Goal: Task Accomplishment & Management: Use online tool/utility

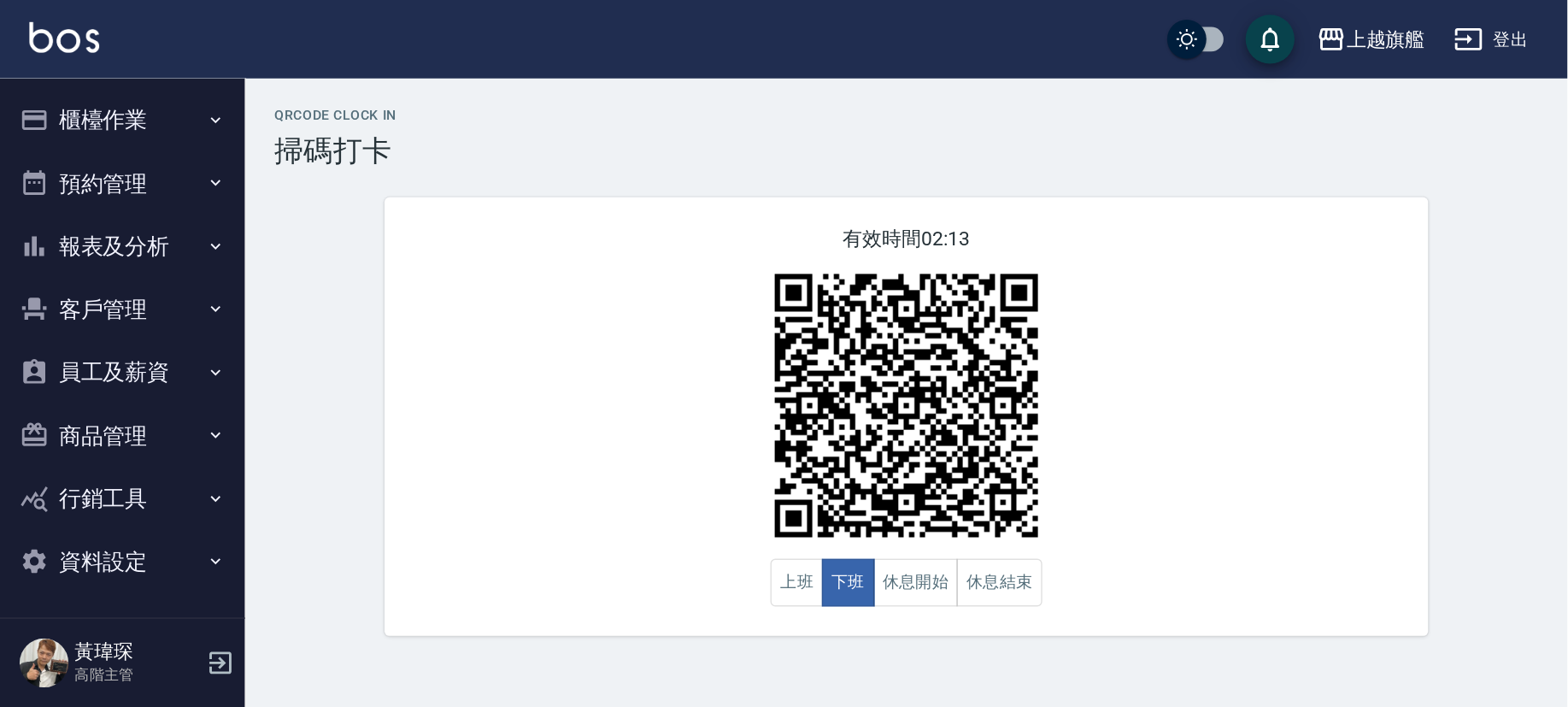
scroll to position [4, 0]
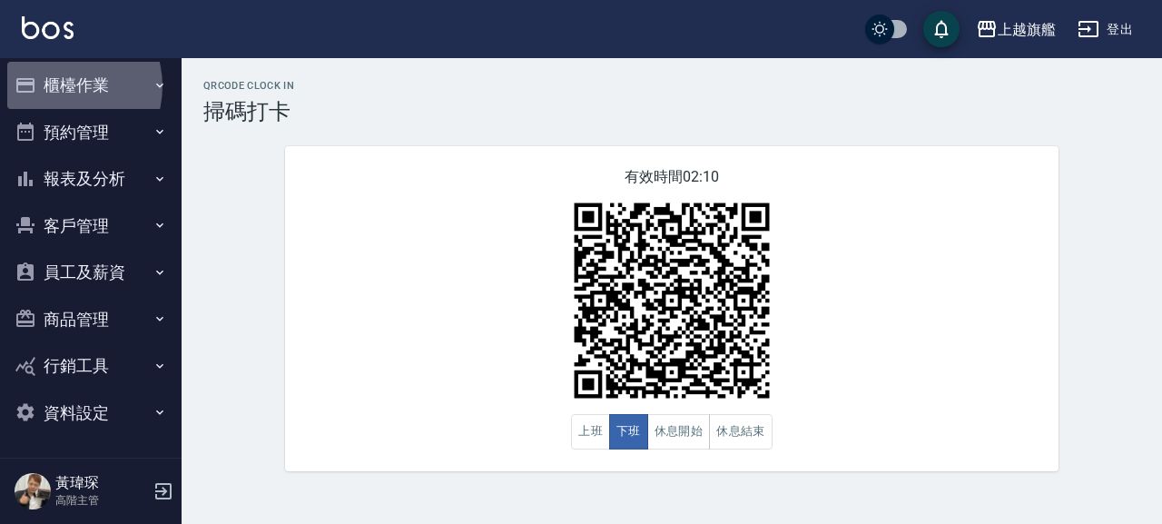
click at [59, 86] on button "櫃檯作業" at bounding box center [90, 85] width 167 height 47
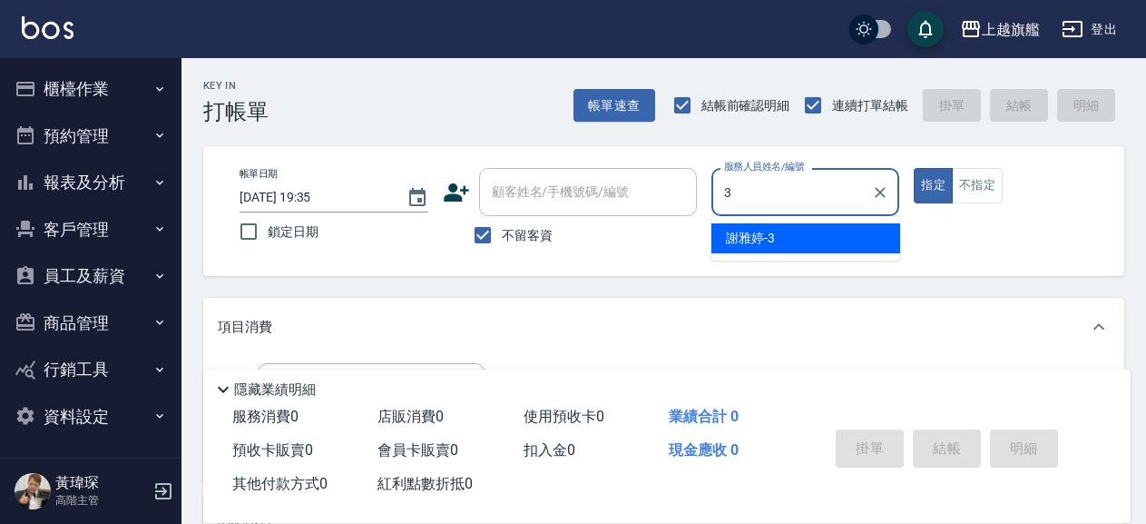
type input "3"
type button "true"
type input "[PERSON_NAME]-3"
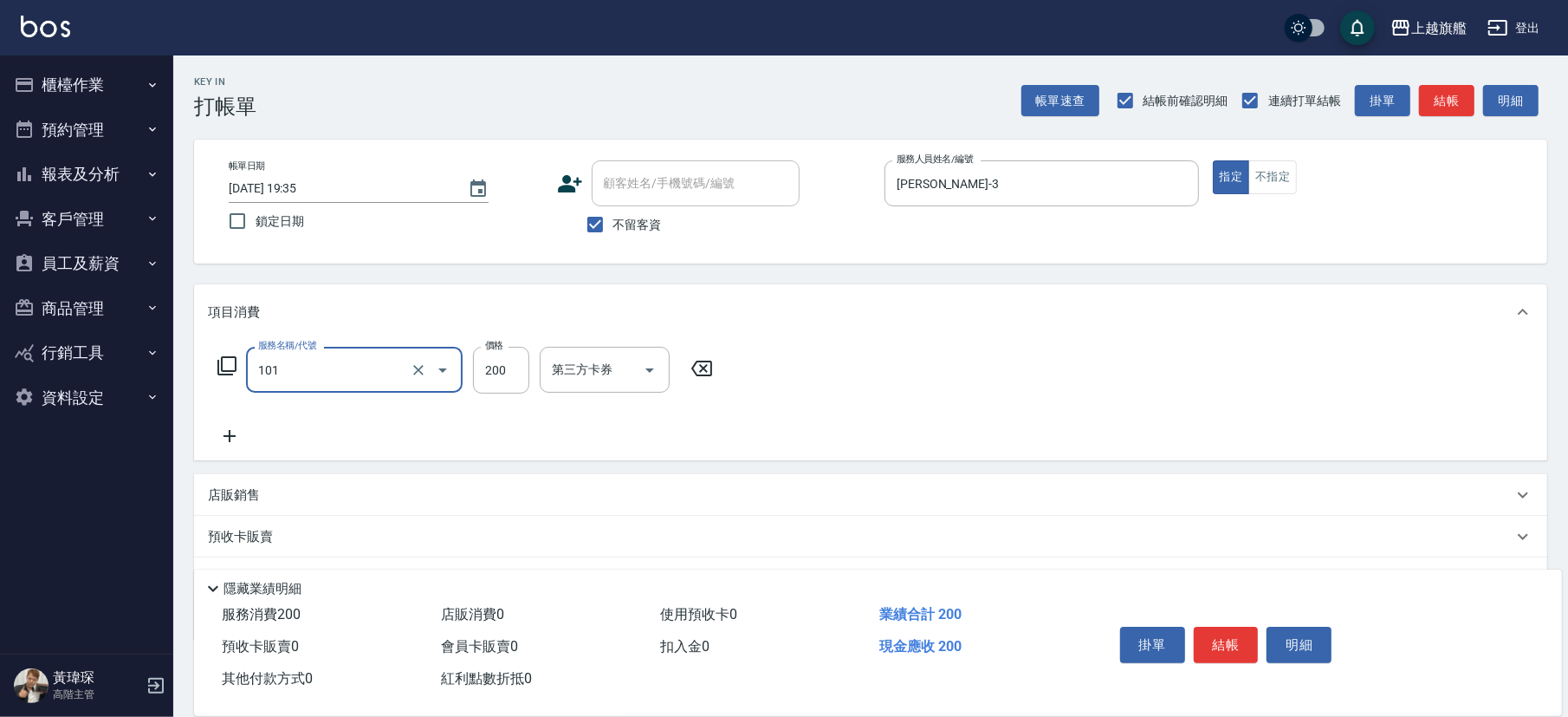
type input "一般洗(101)"
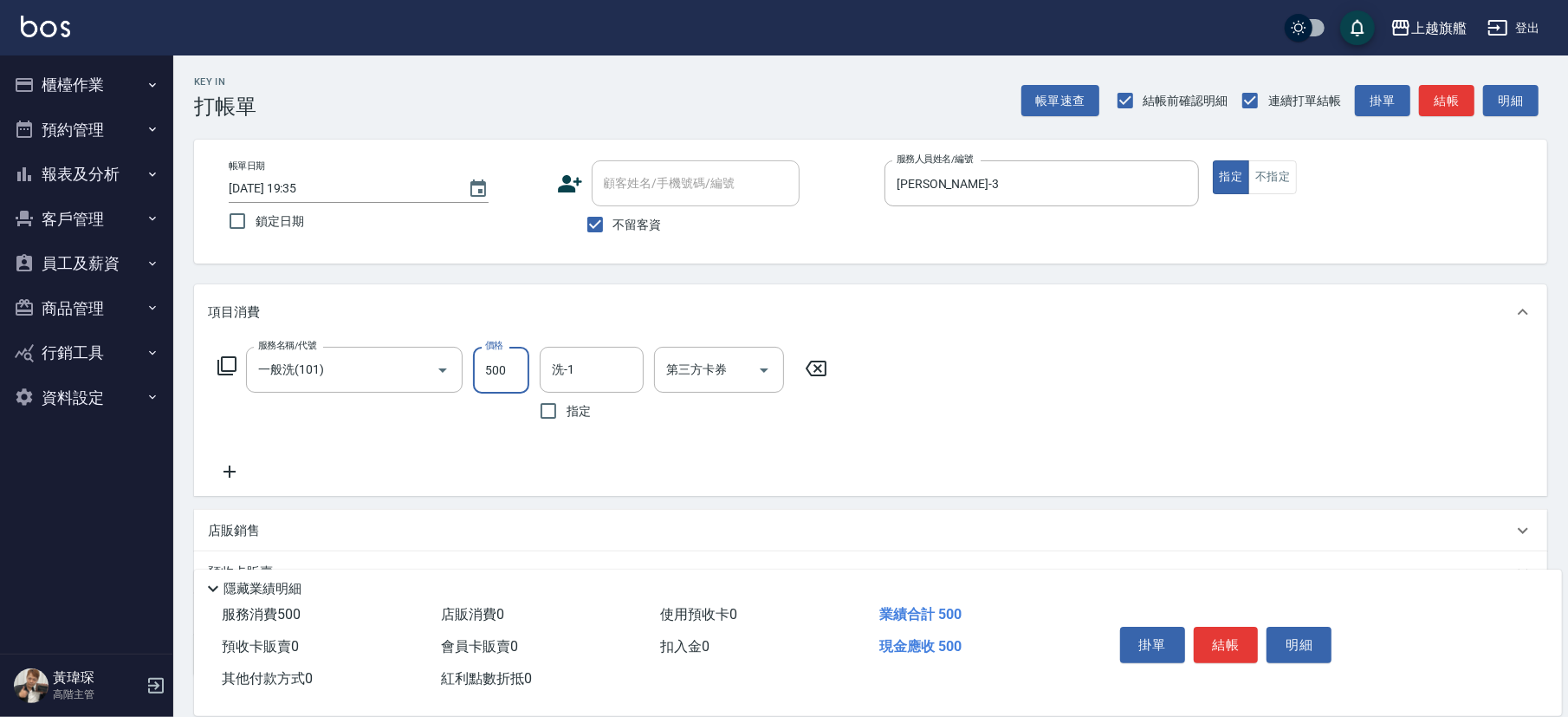
type input "500"
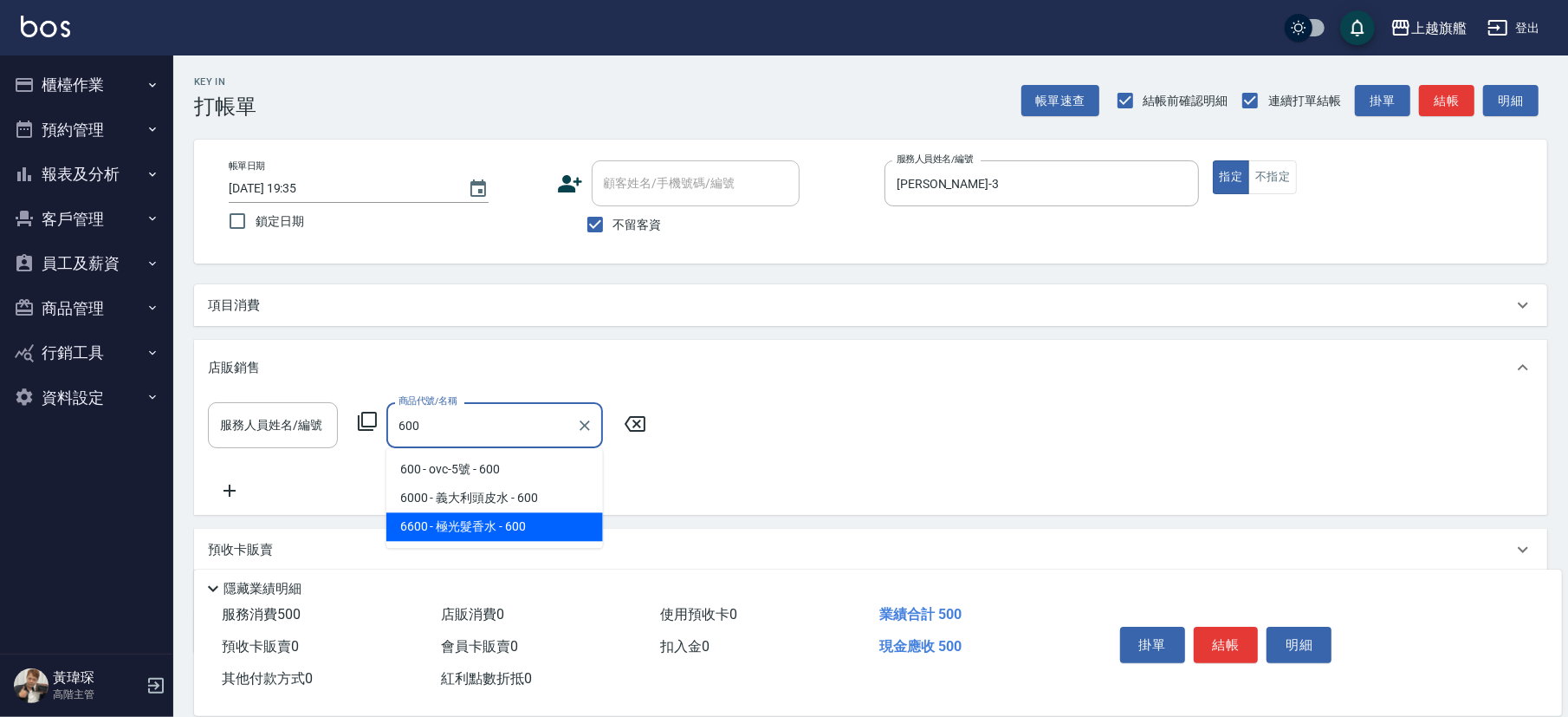
type input "極光髮香水"
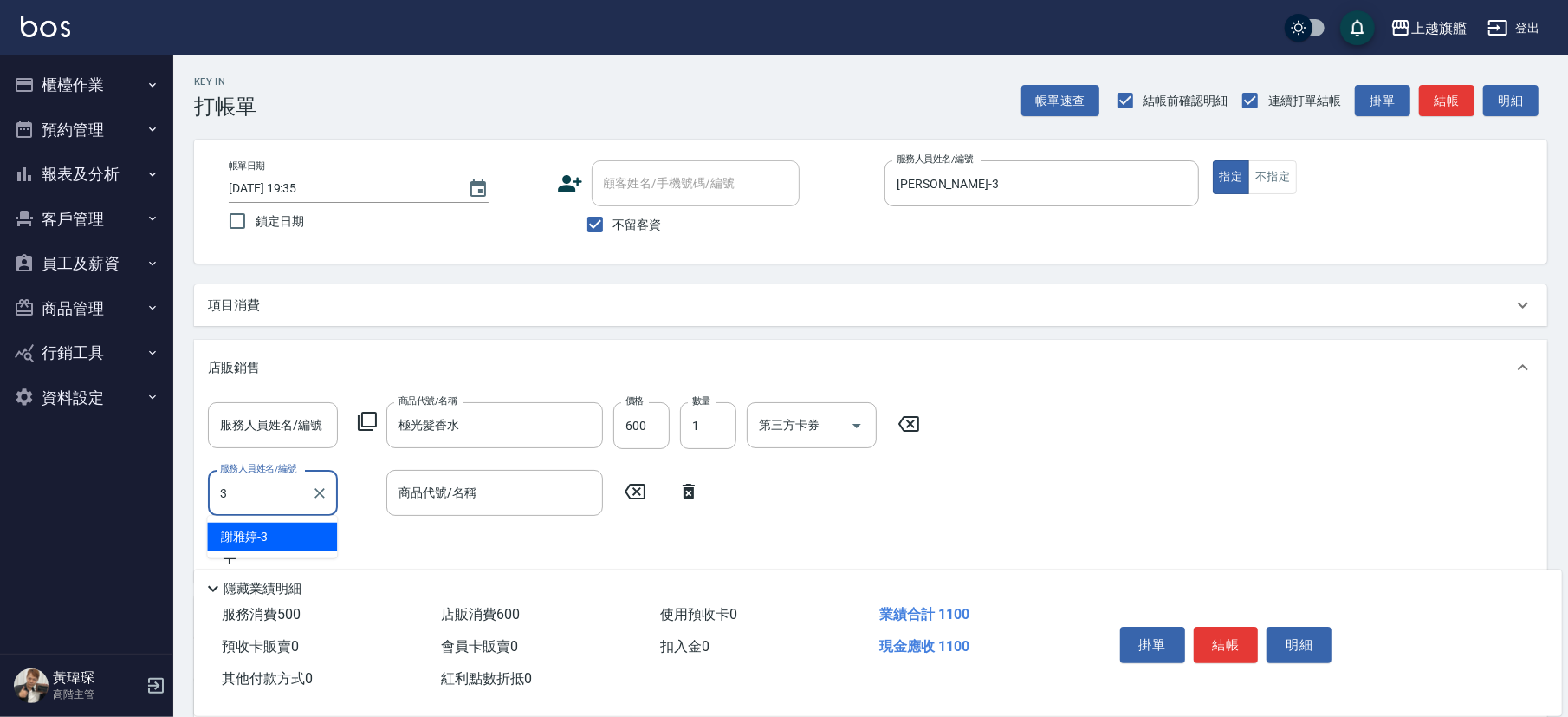
type input "[PERSON_NAME]-3"
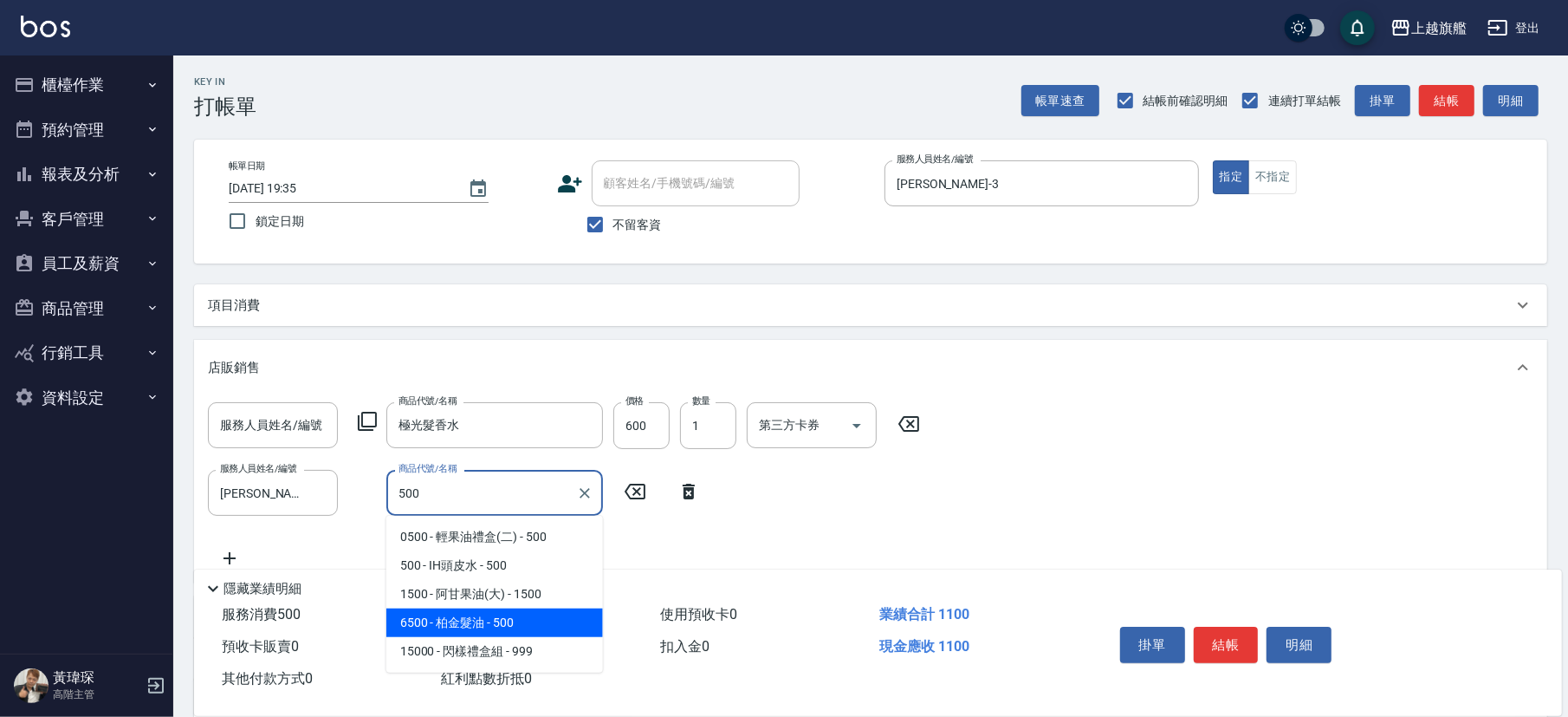
type input "柏金髮油"
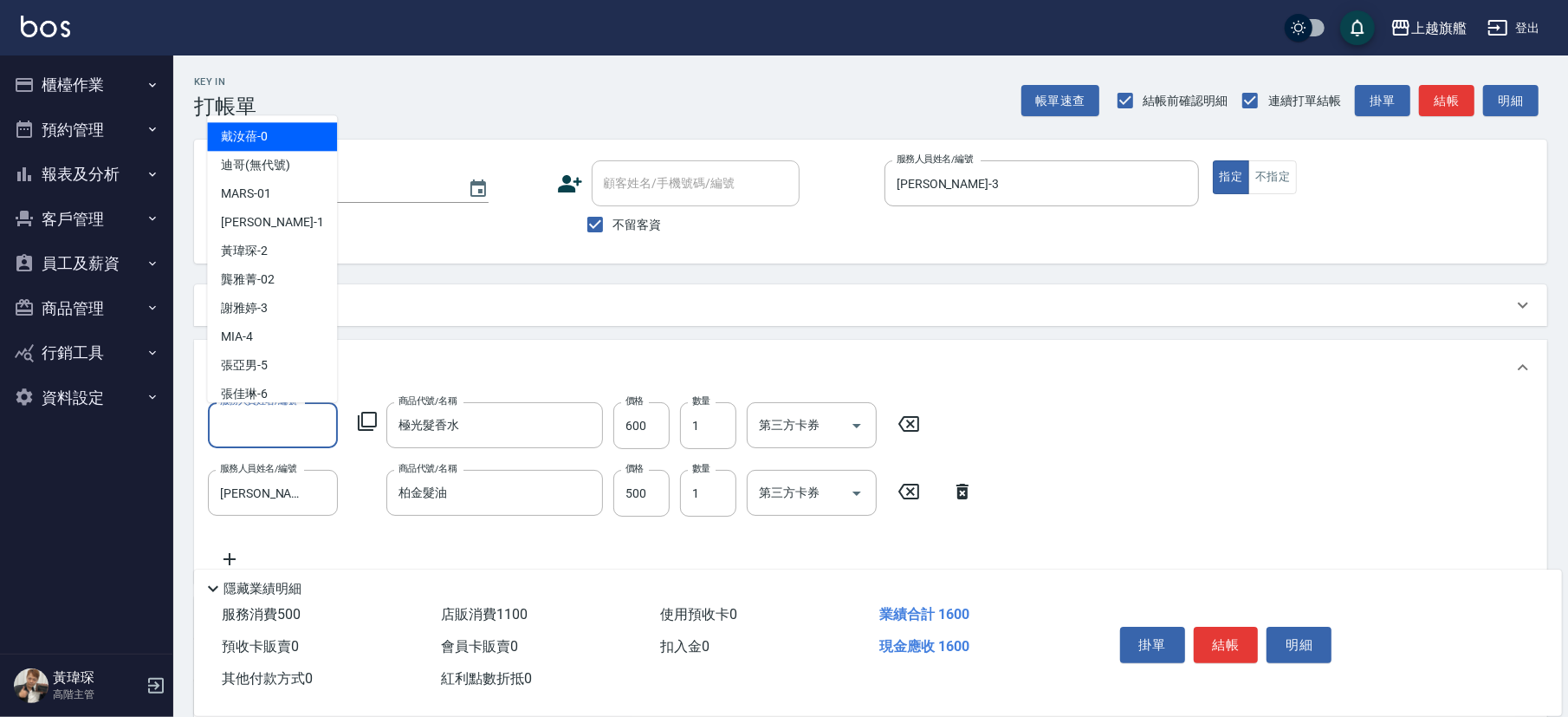
click at [280, 419] on input "服務人員姓名/編號" at bounding box center [273, 425] width 115 height 31
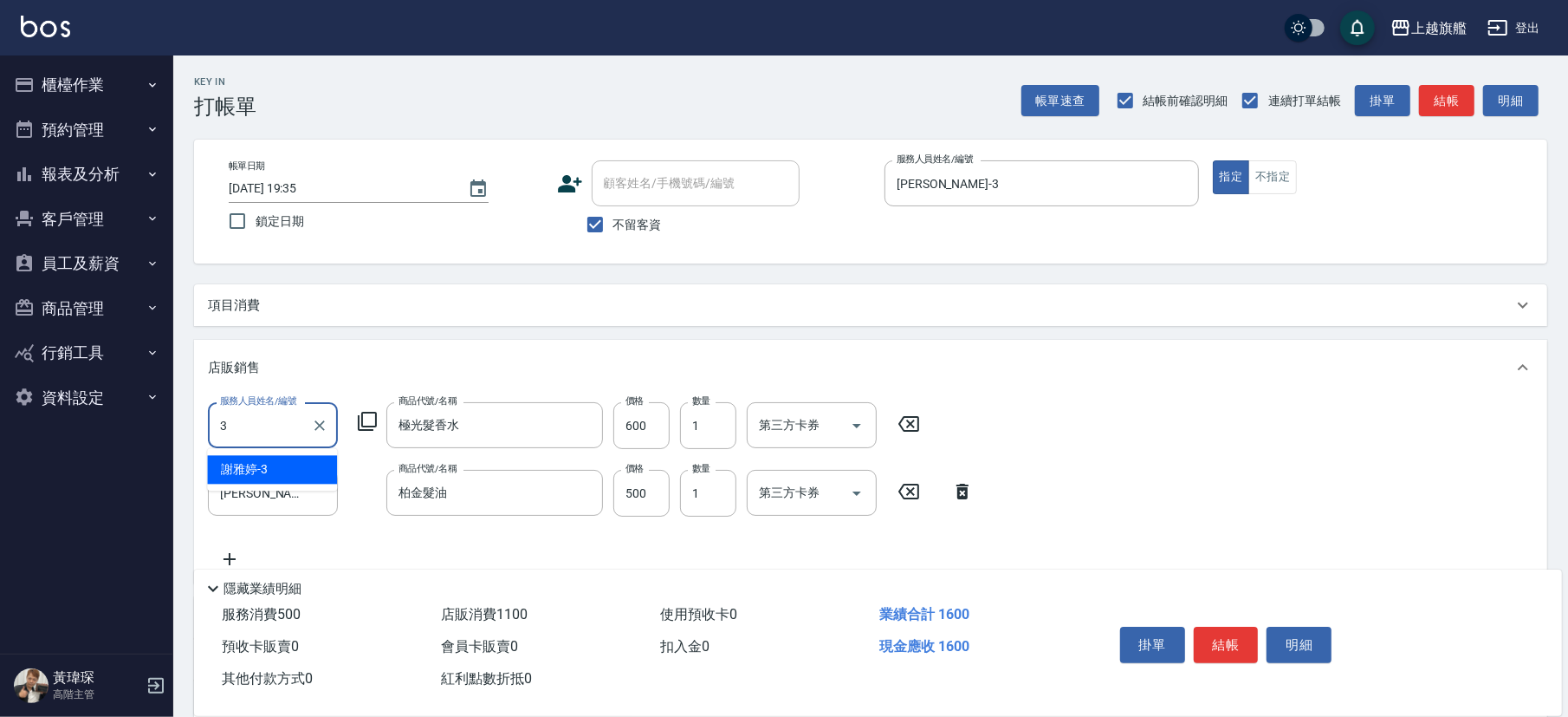
type input "[PERSON_NAME]-3"
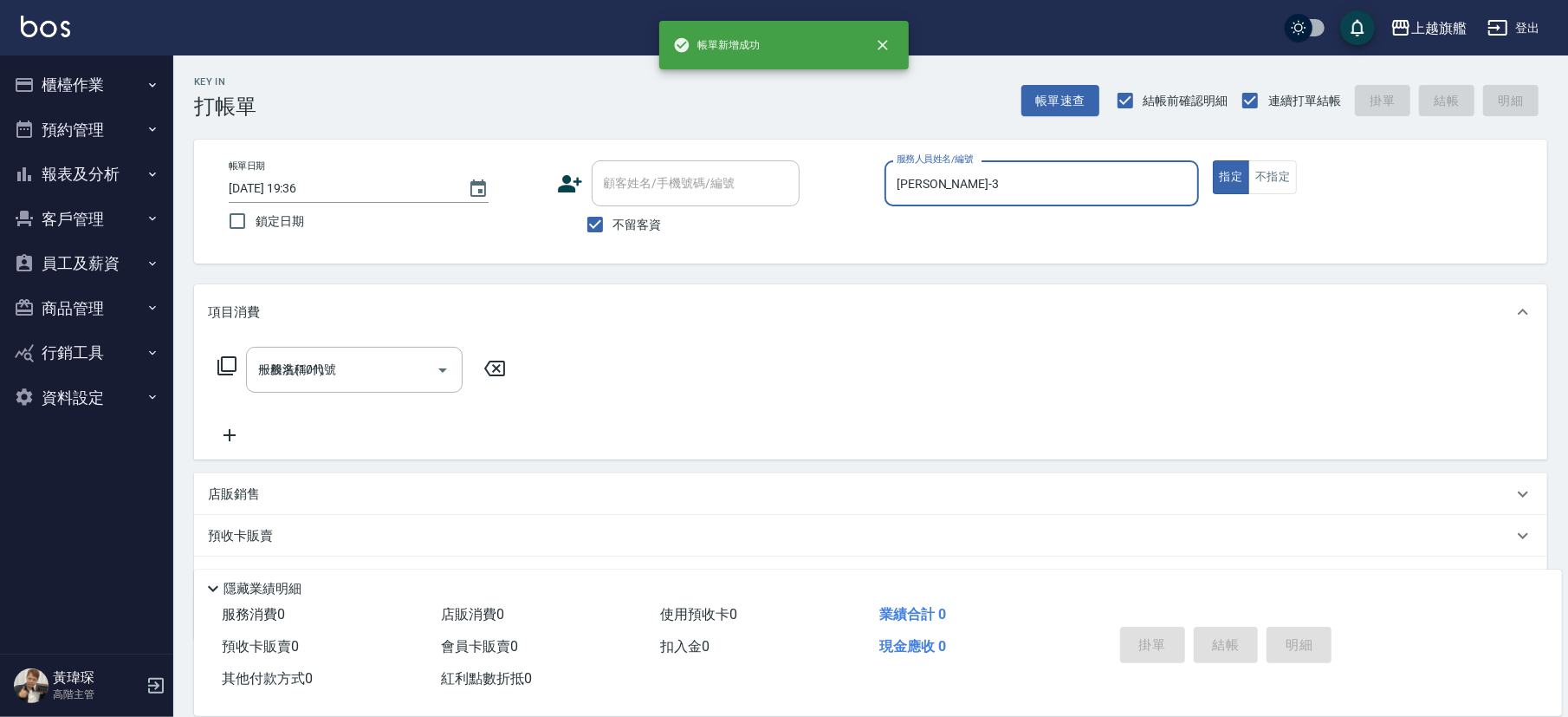
type input "[DATE] 19:36"
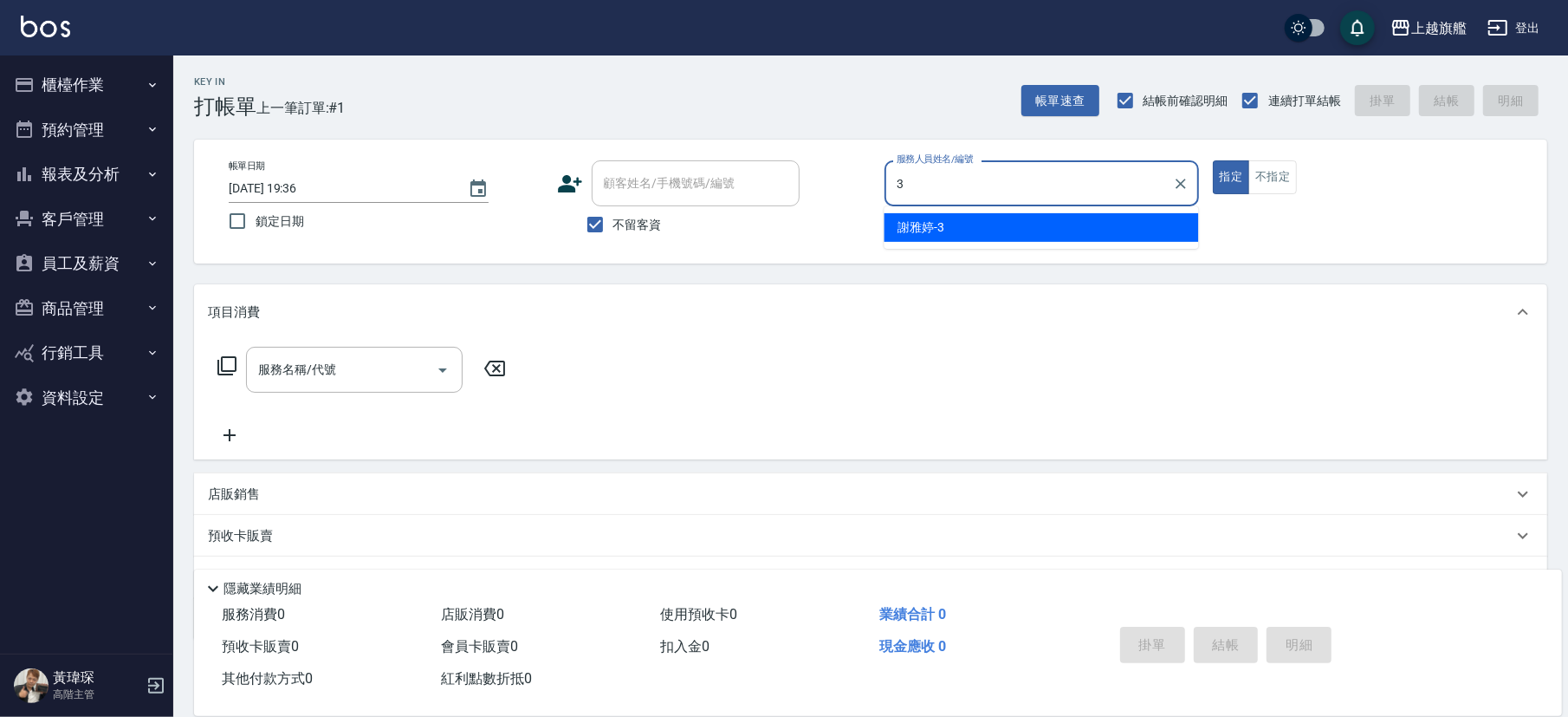
type input "[PERSON_NAME]-3"
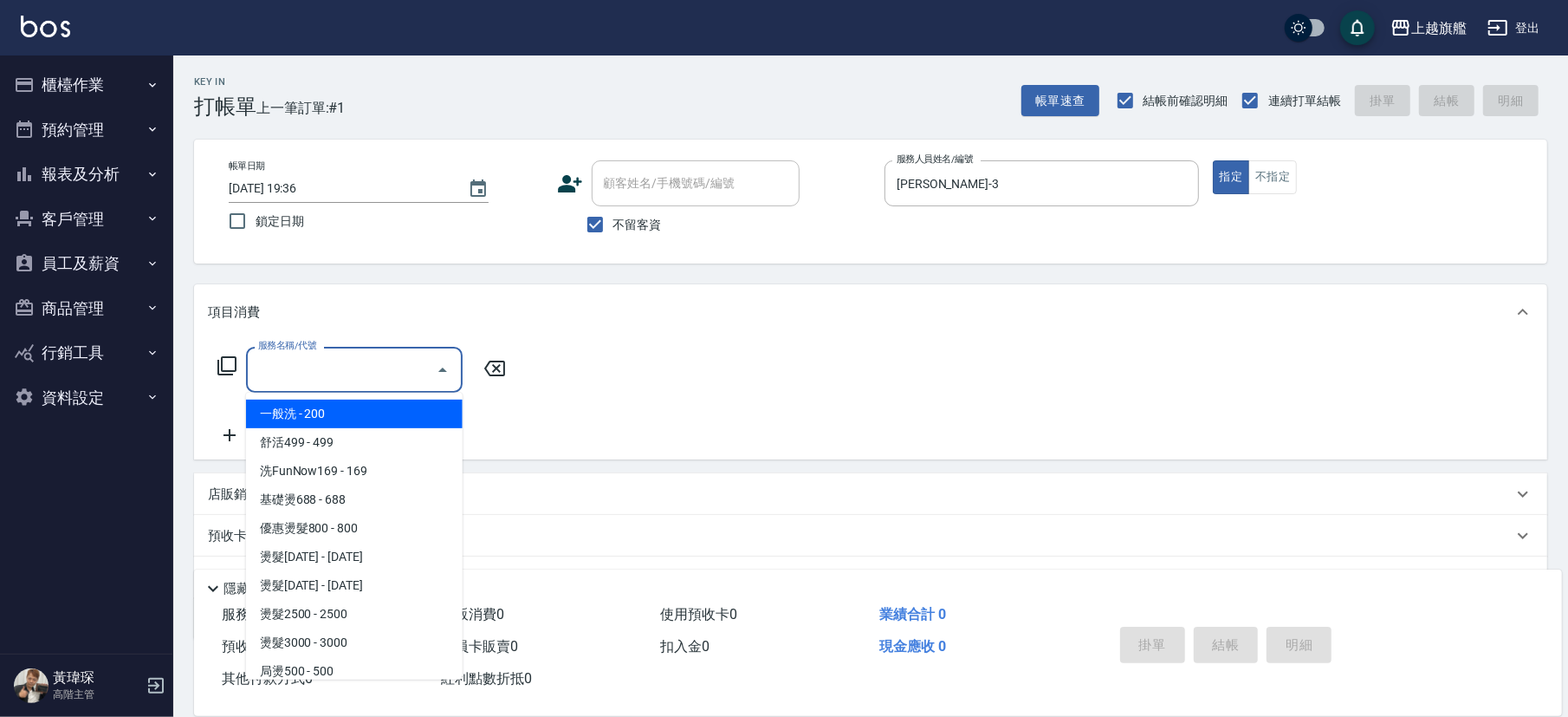
click at [365, 365] on input "服務名稱/代號" at bounding box center [341, 369] width 175 height 31
type input "1"
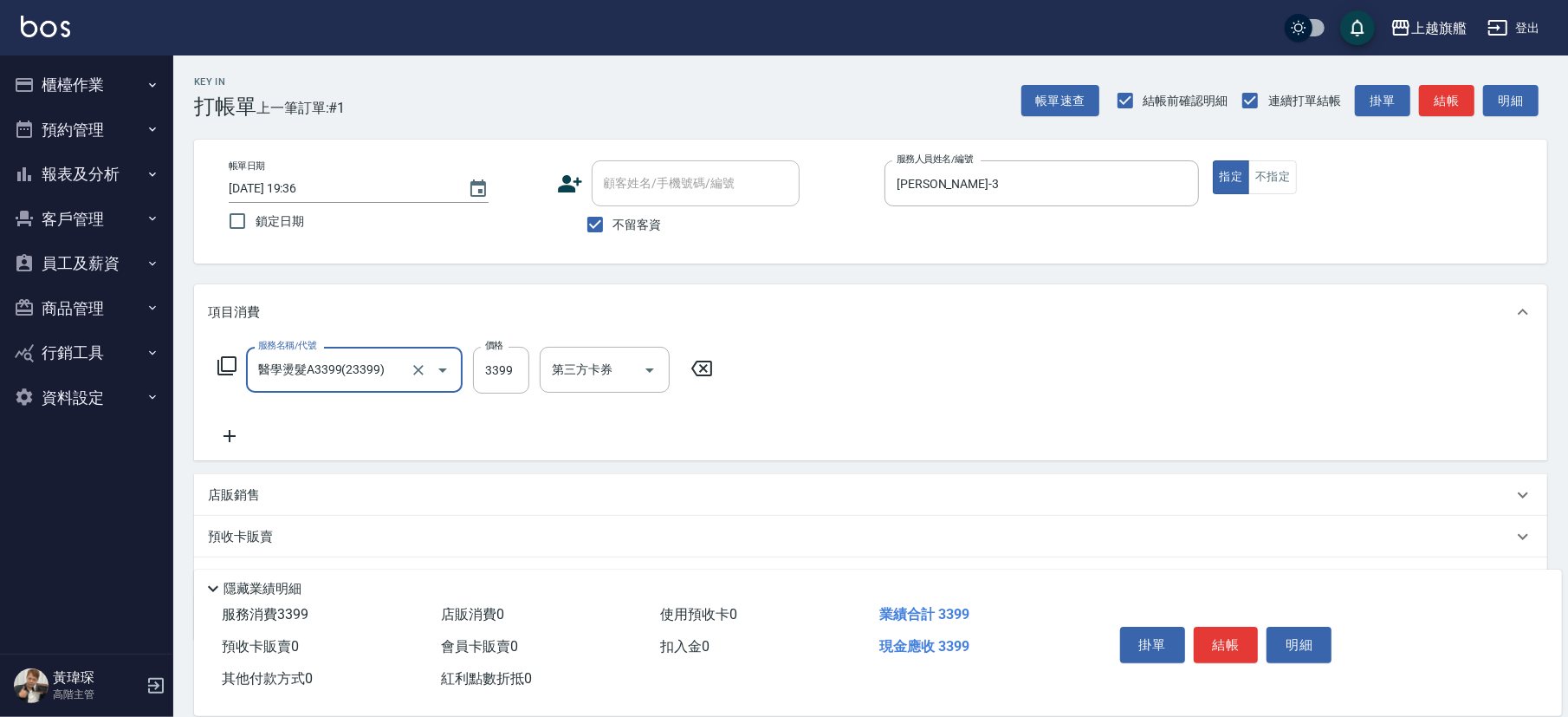
type input "醫學燙髮A3399(23399)"
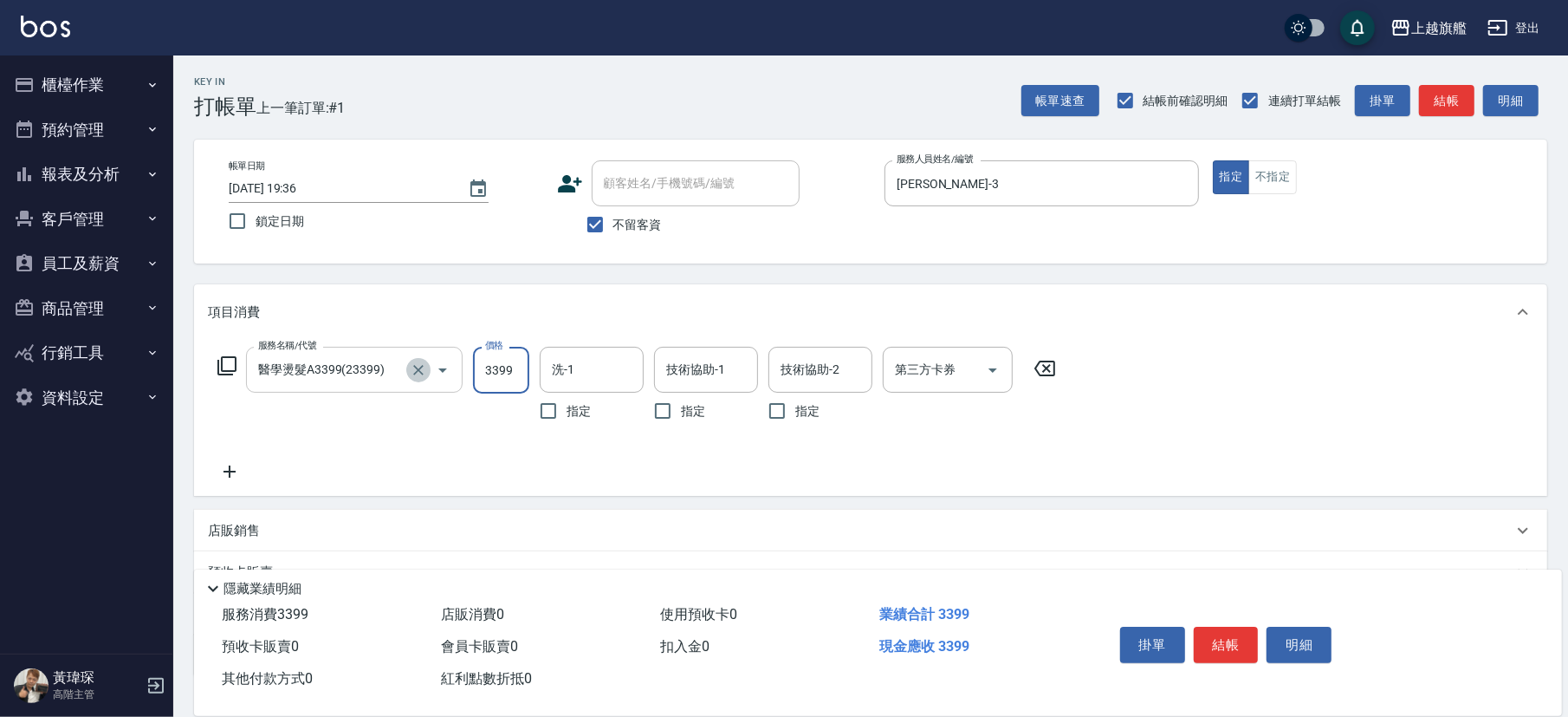
click at [408, 372] on button "Clear" at bounding box center [418, 369] width 24 height 24
type input "醫學燙髮A3399(23399)"
click at [413, 364] on icon "Clear" at bounding box center [418, 369] width 17 height 17
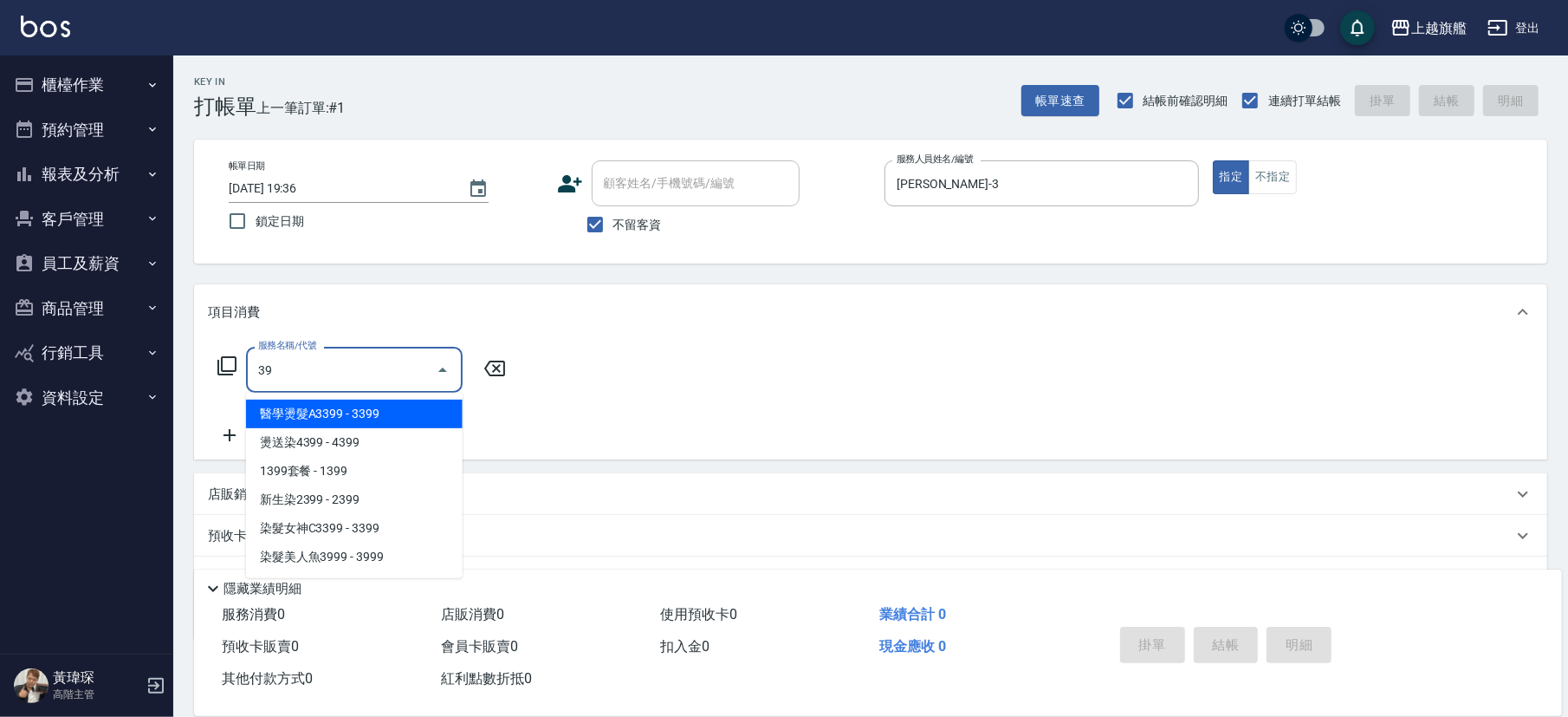
type input "3"
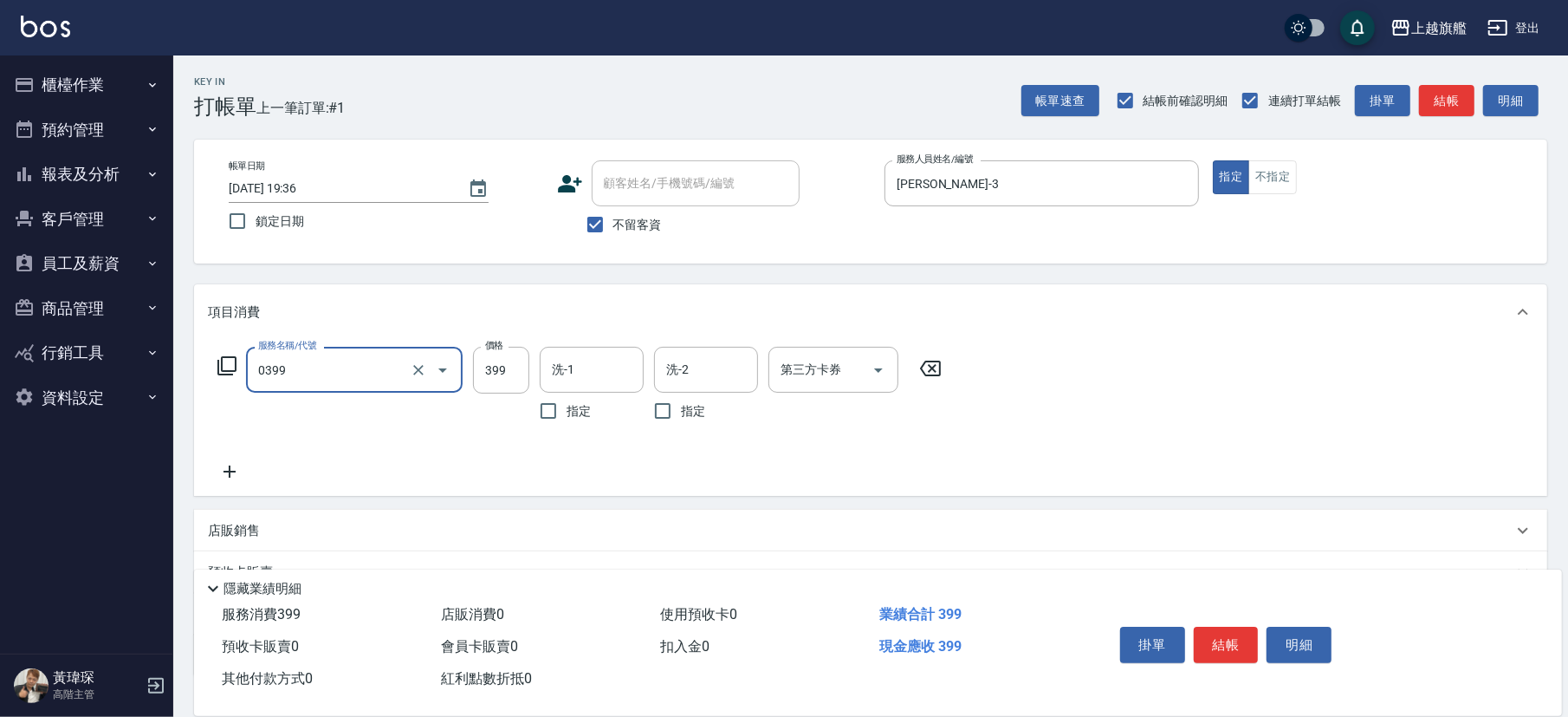
type input "海鹽SPA(0399)"
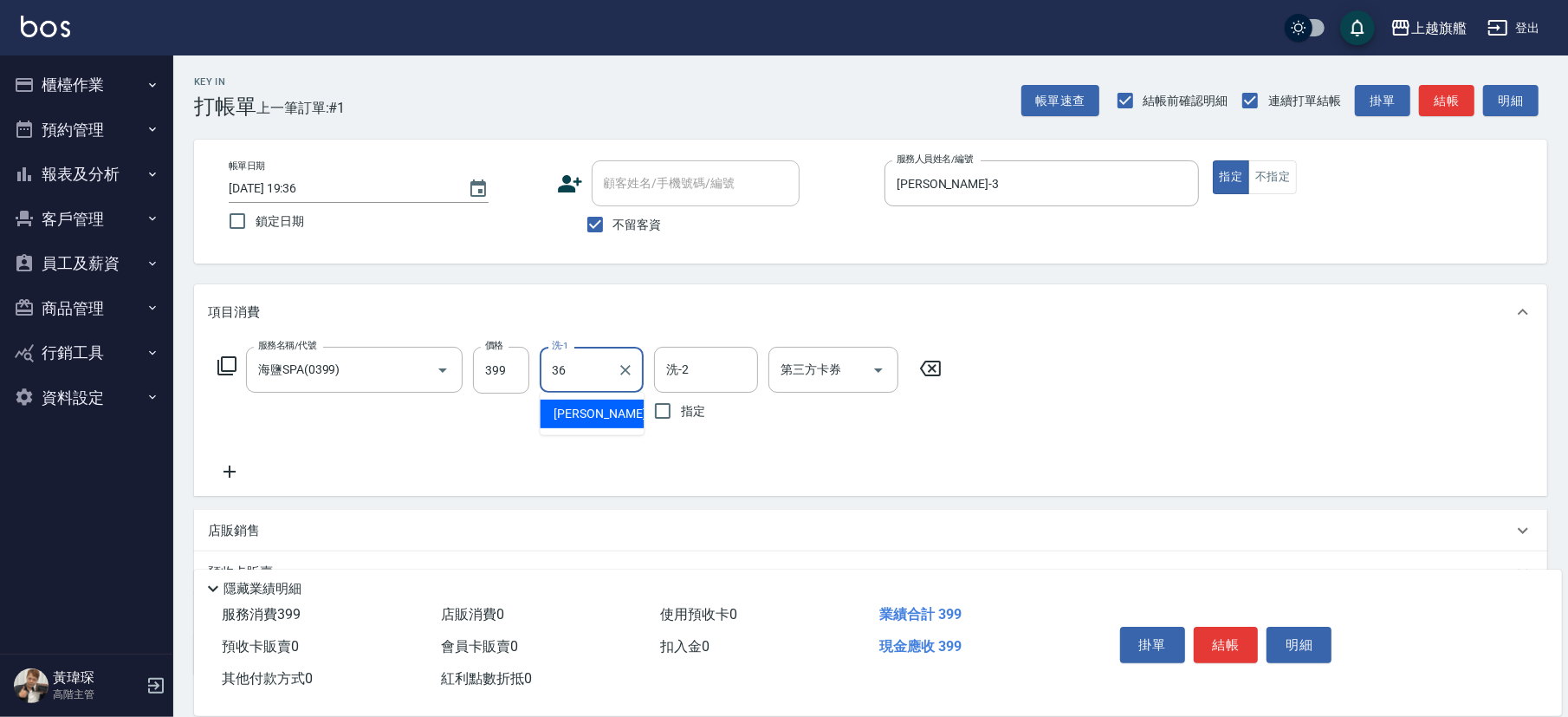
type input "[PERSON_NAME]-36"
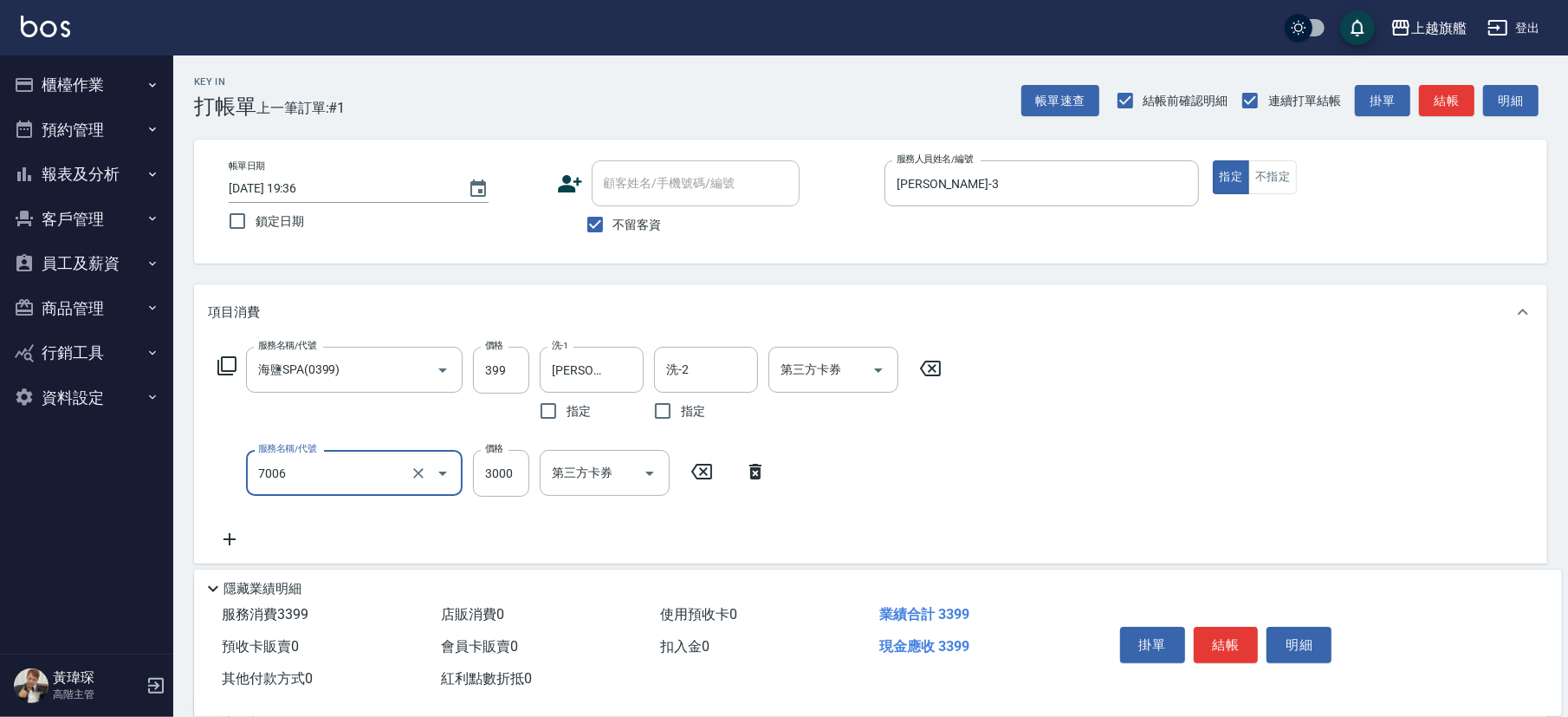
type input "重整(7006)"
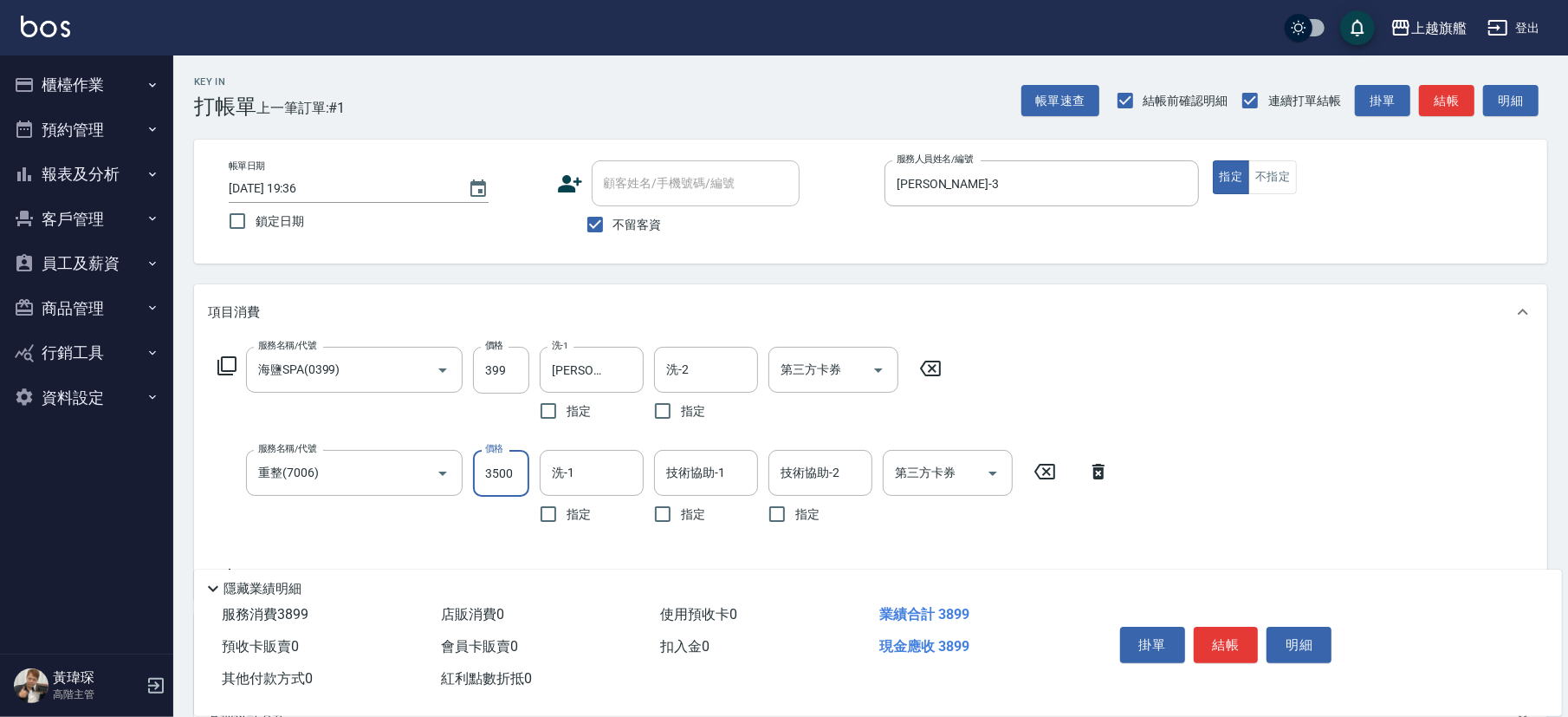
type input "3500"
type input "[PERSON_NAME]-36"
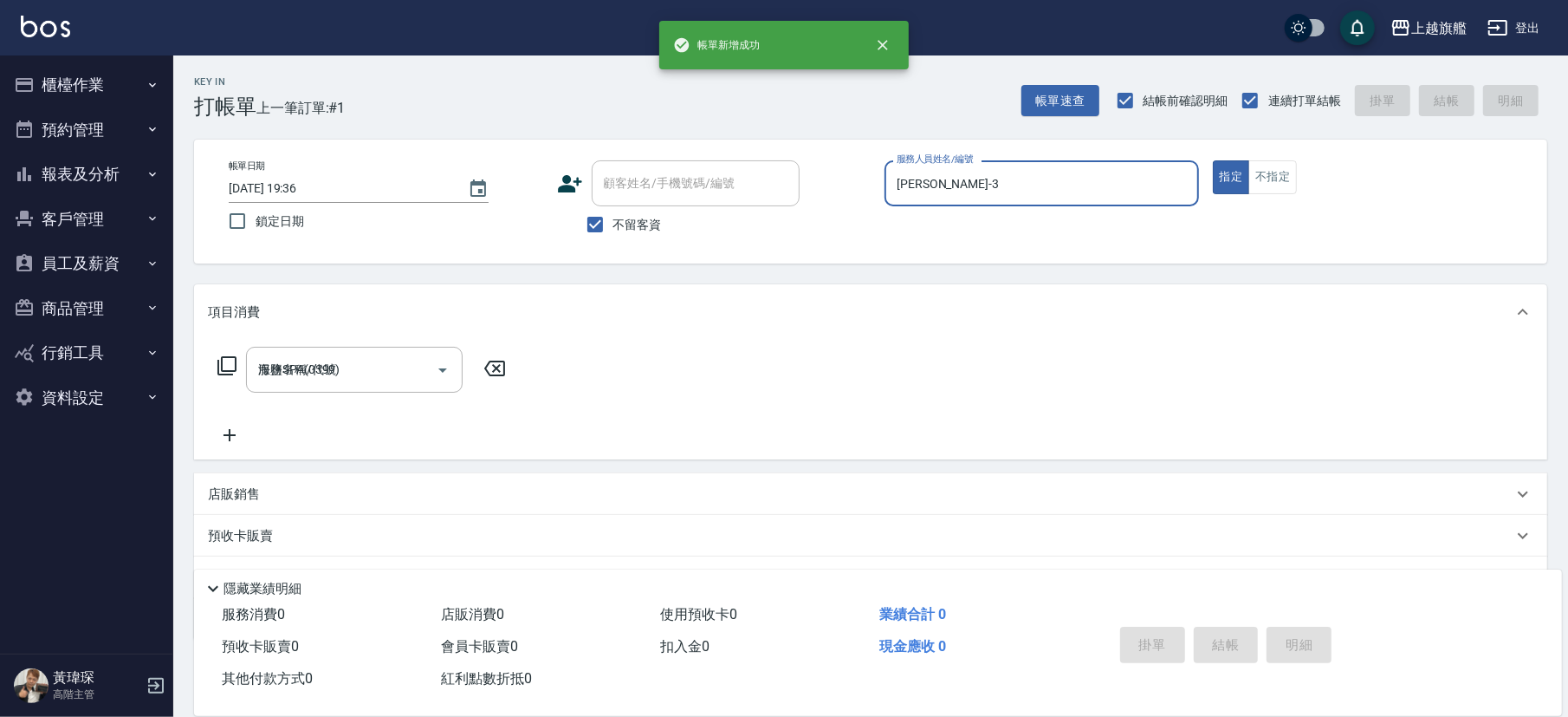
type input "[DATE] 19:37"
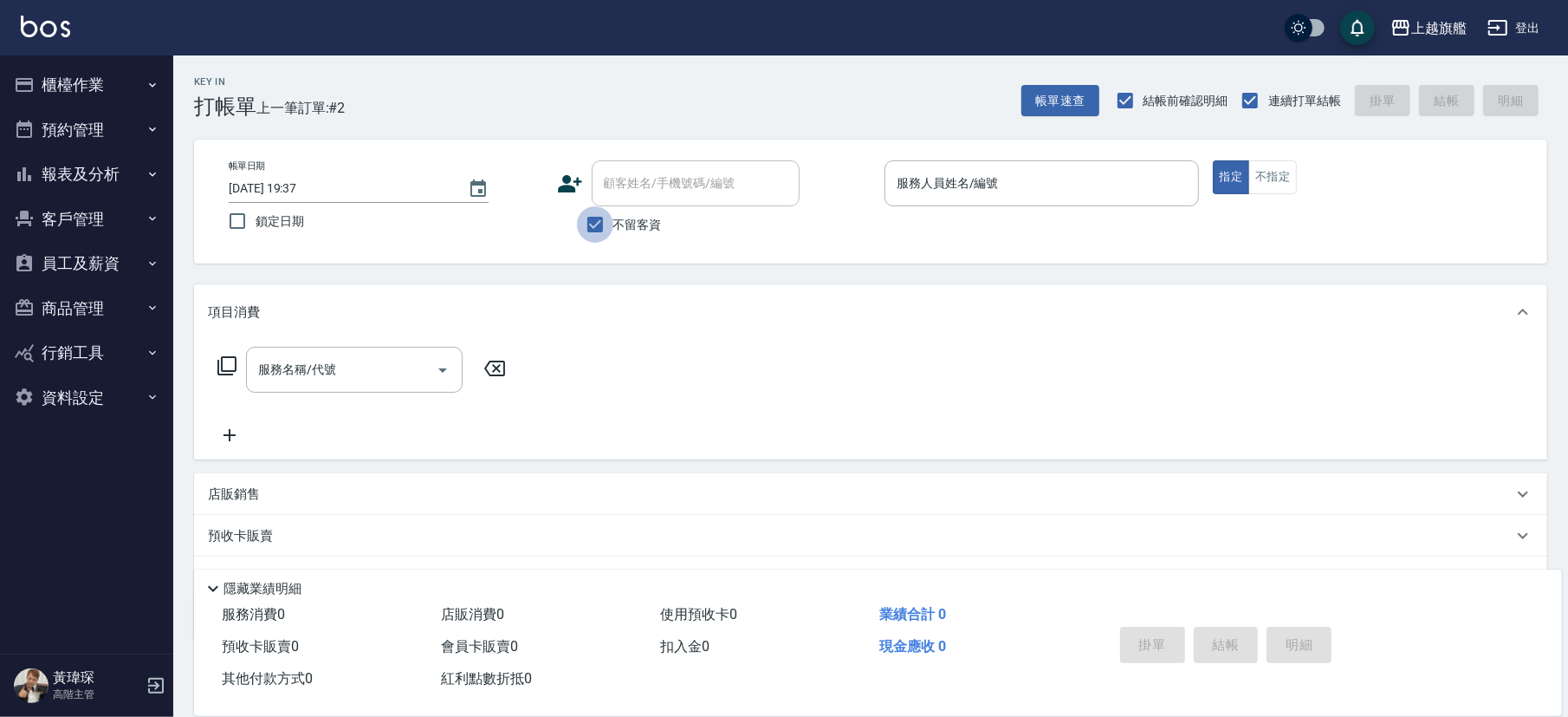
click at [610, 229] on input "不留客資" at bounding box center [595, 224] width 36 height 36
checkbox input "false"
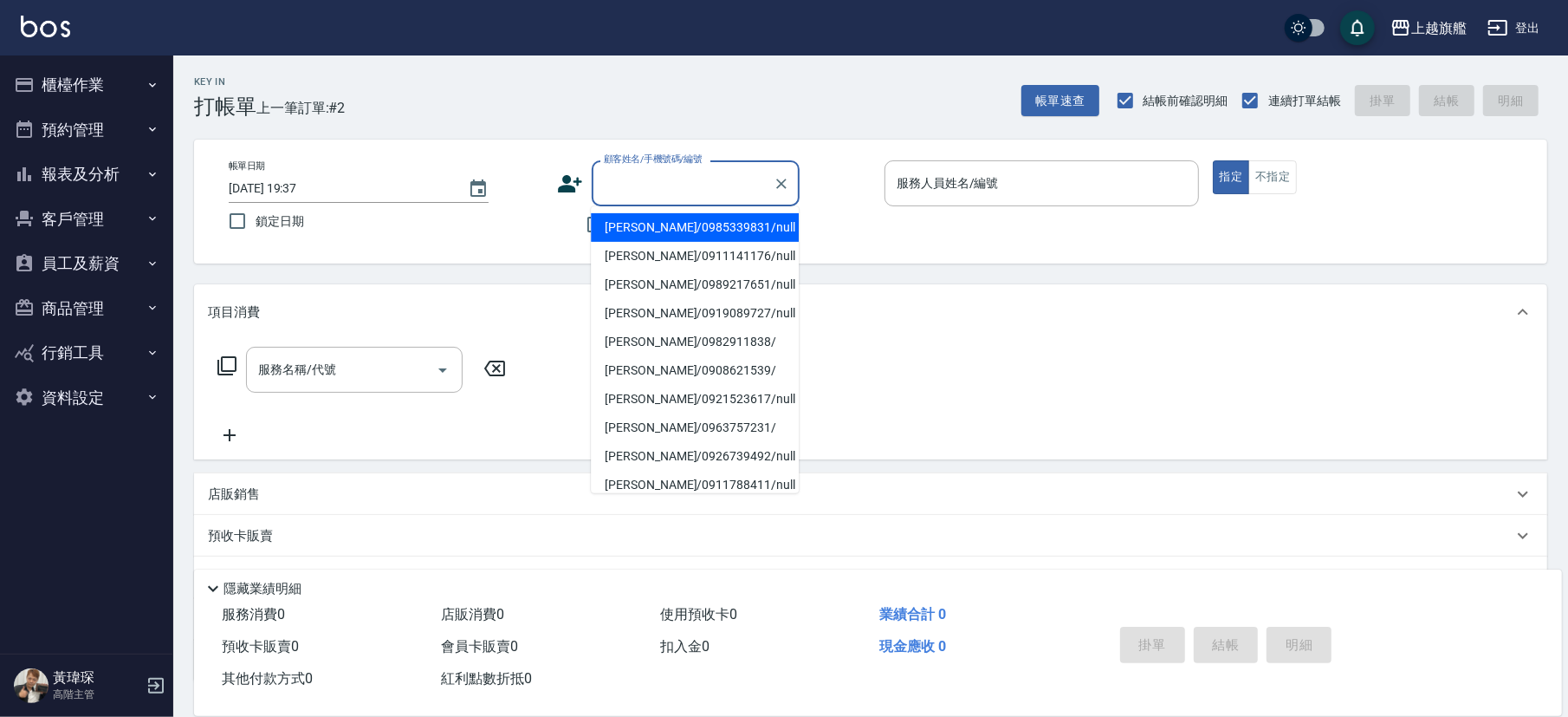
click at [630, 186] on input "顧客姓名/手機號碼/編號" at bounding box center [682, 183] width 166 height 31
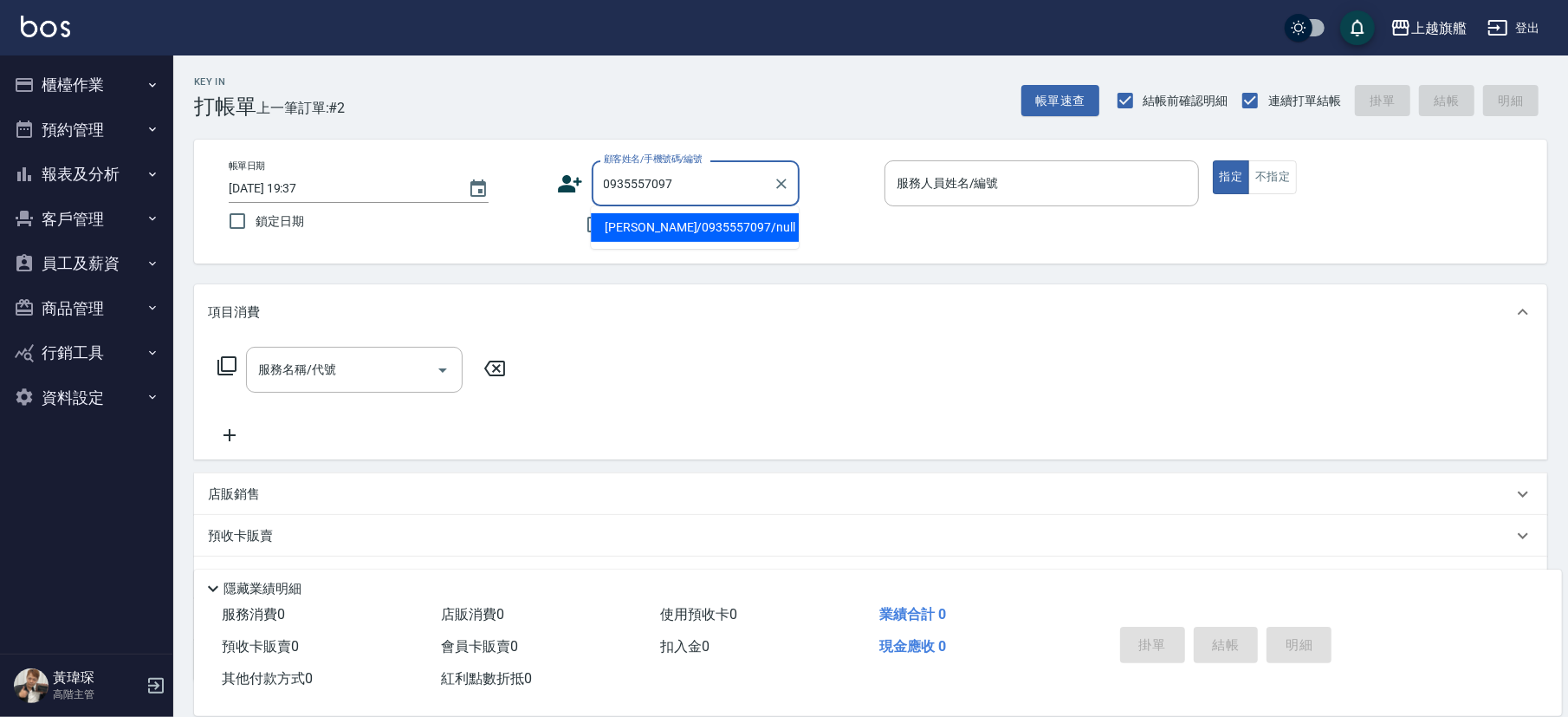
type input "[PERSON_NAME]/0935557097/null"
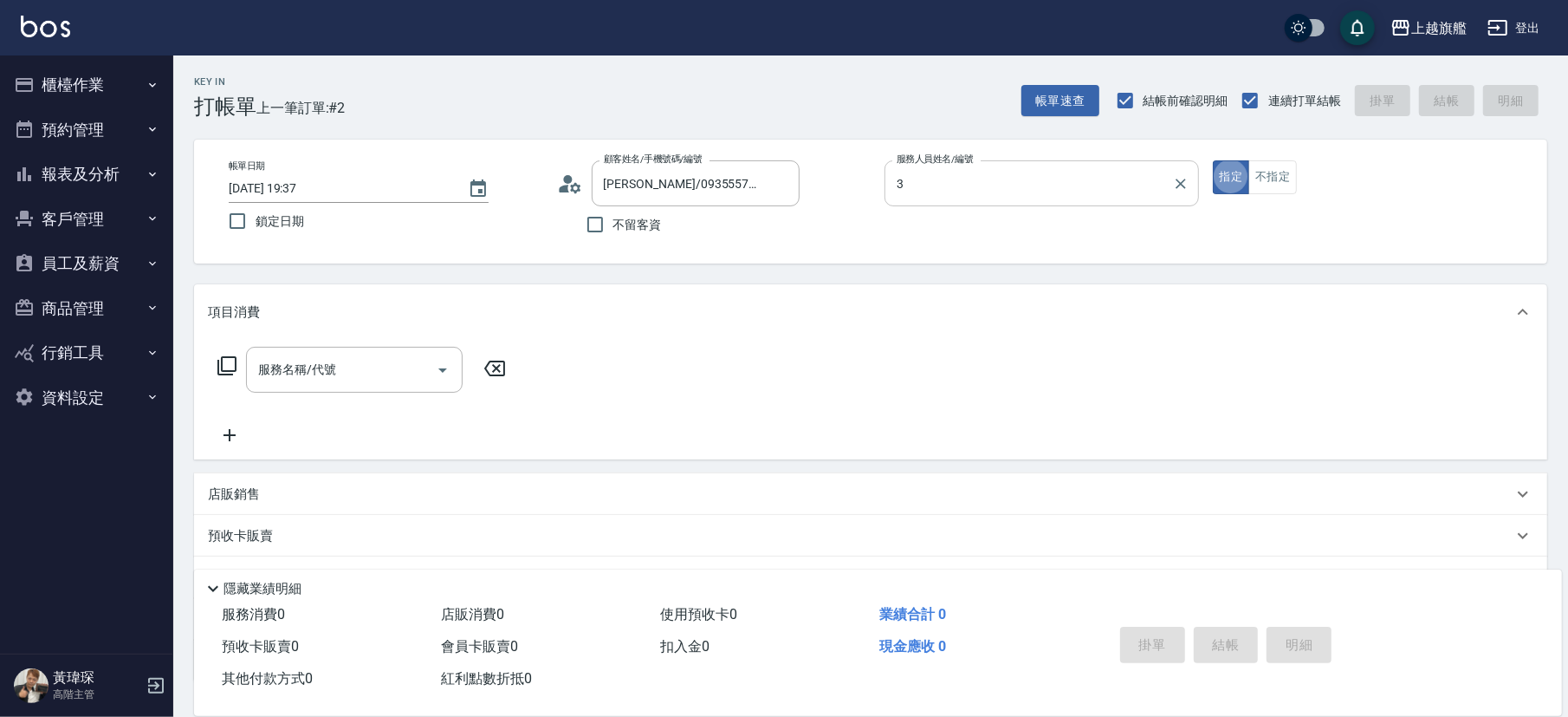
type input "[PERSON_NAME]-3"
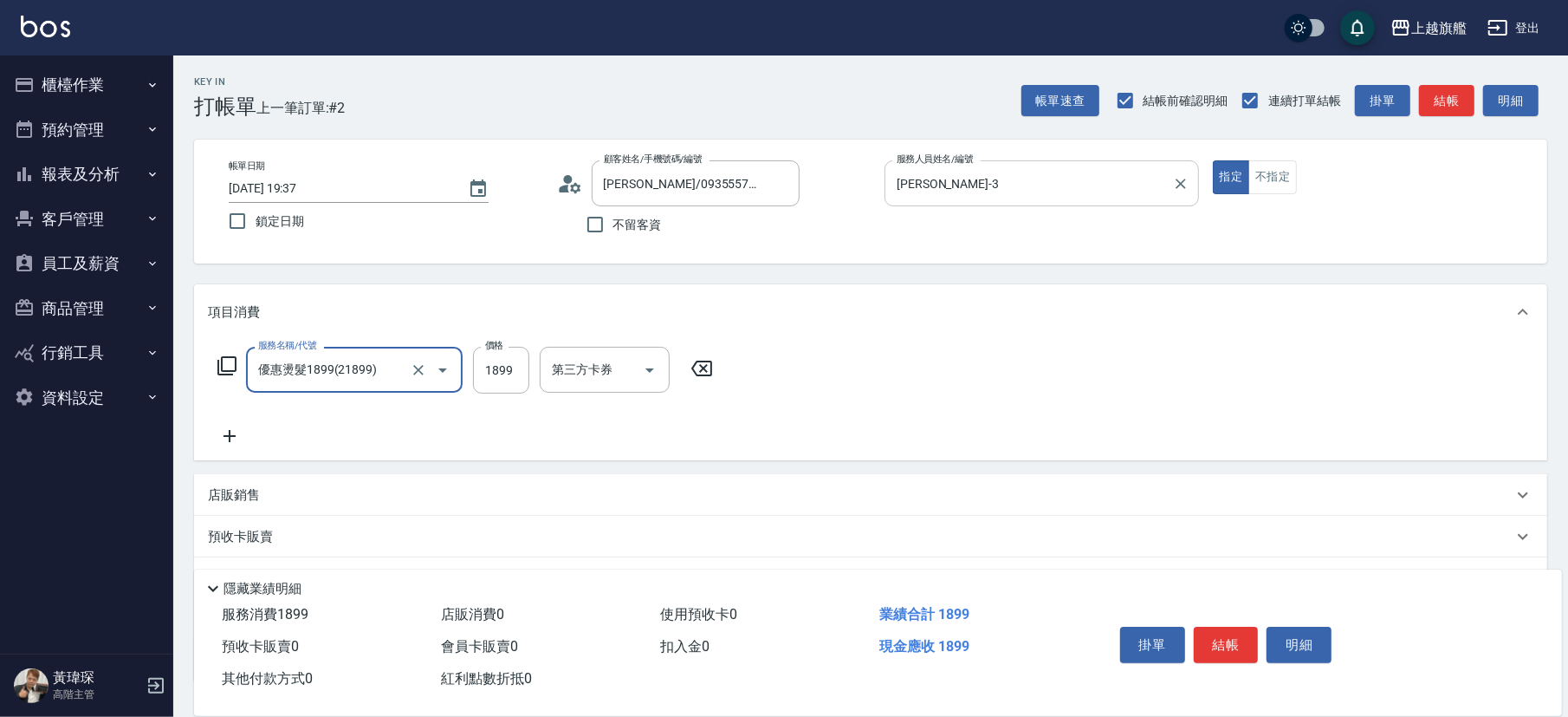
type input "優惠燙髮1899(21899)"
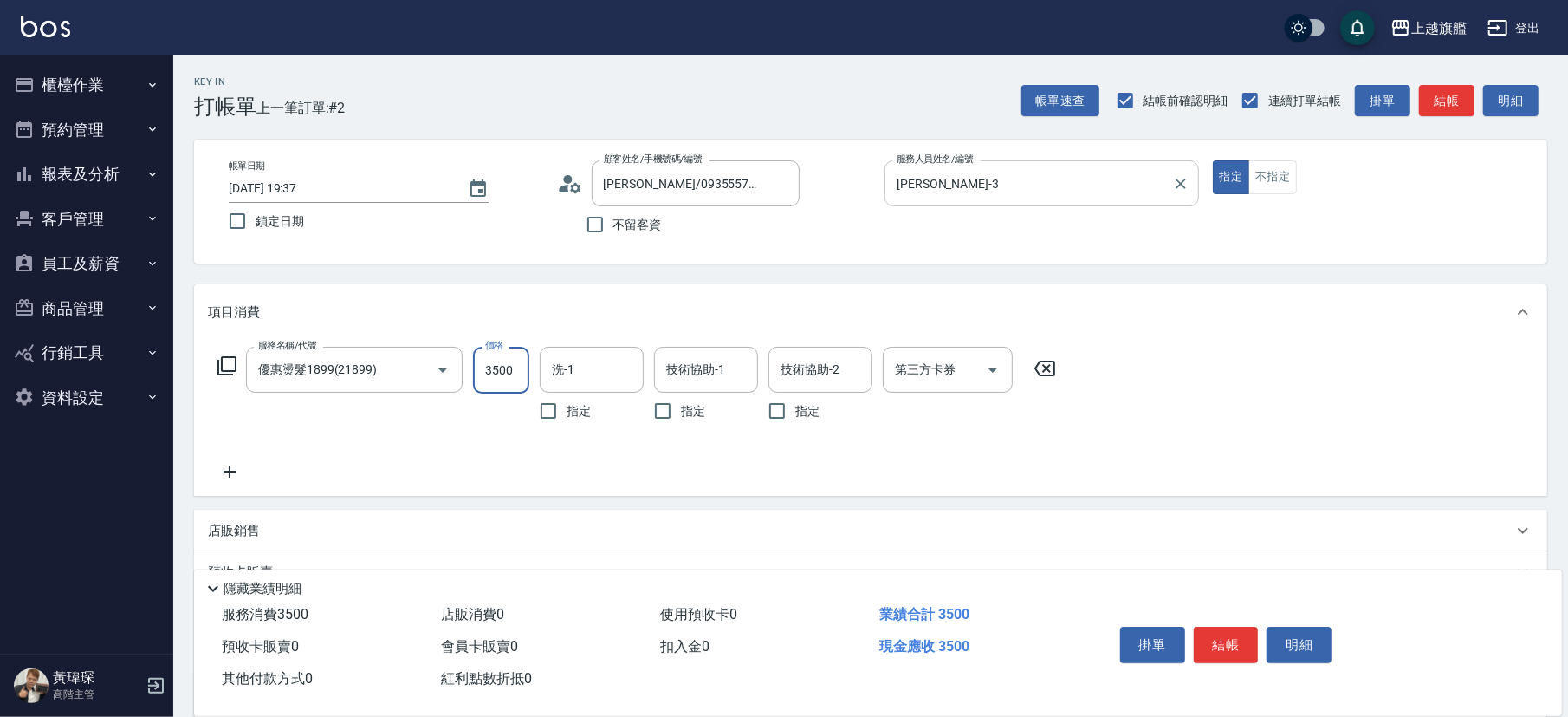
type input "3500"
type input "[PERSON_NAME]-36"
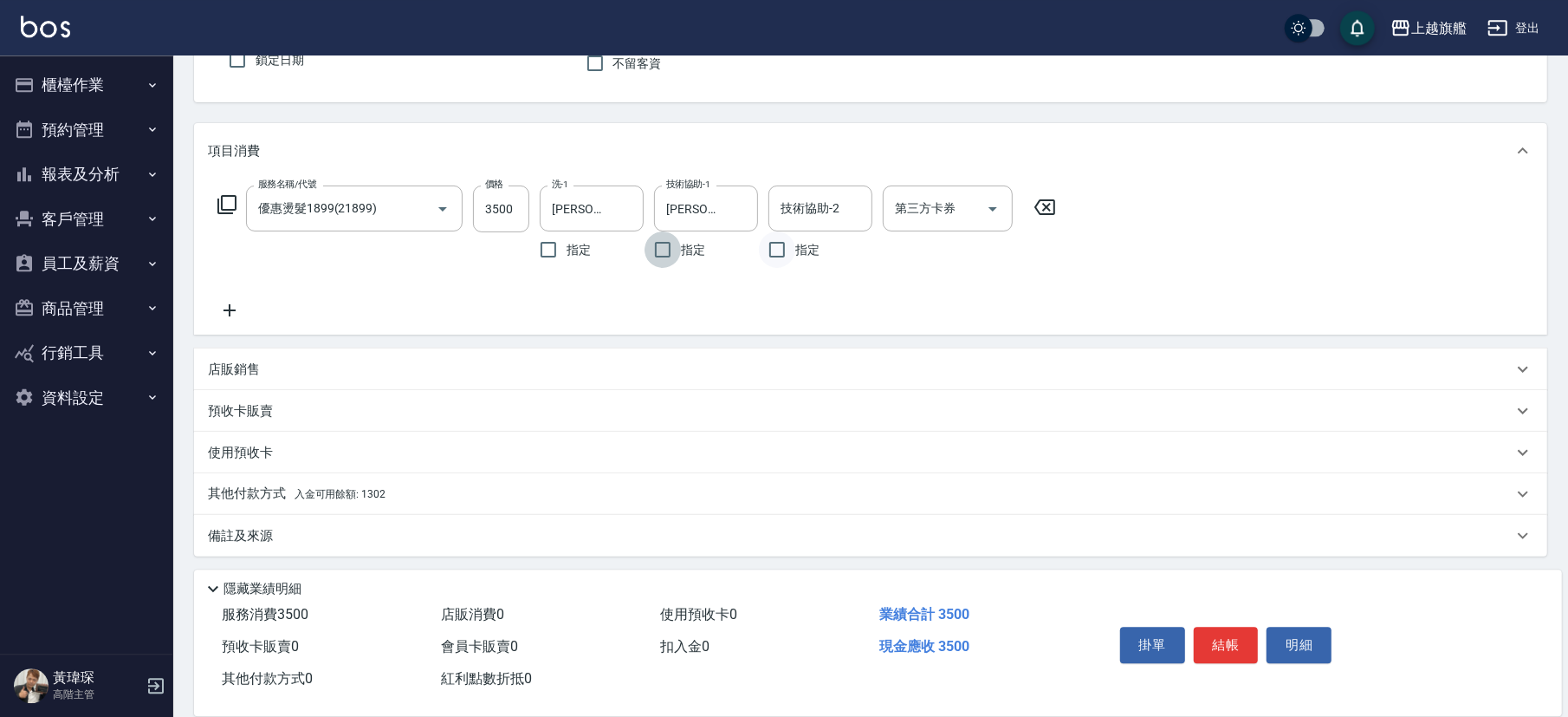
scroll to position [164, 0]
click at [384, 494] on div "其他付款方式 入金可用餘額: 1302" at bounding box center [860, 491] width 1305 height 19
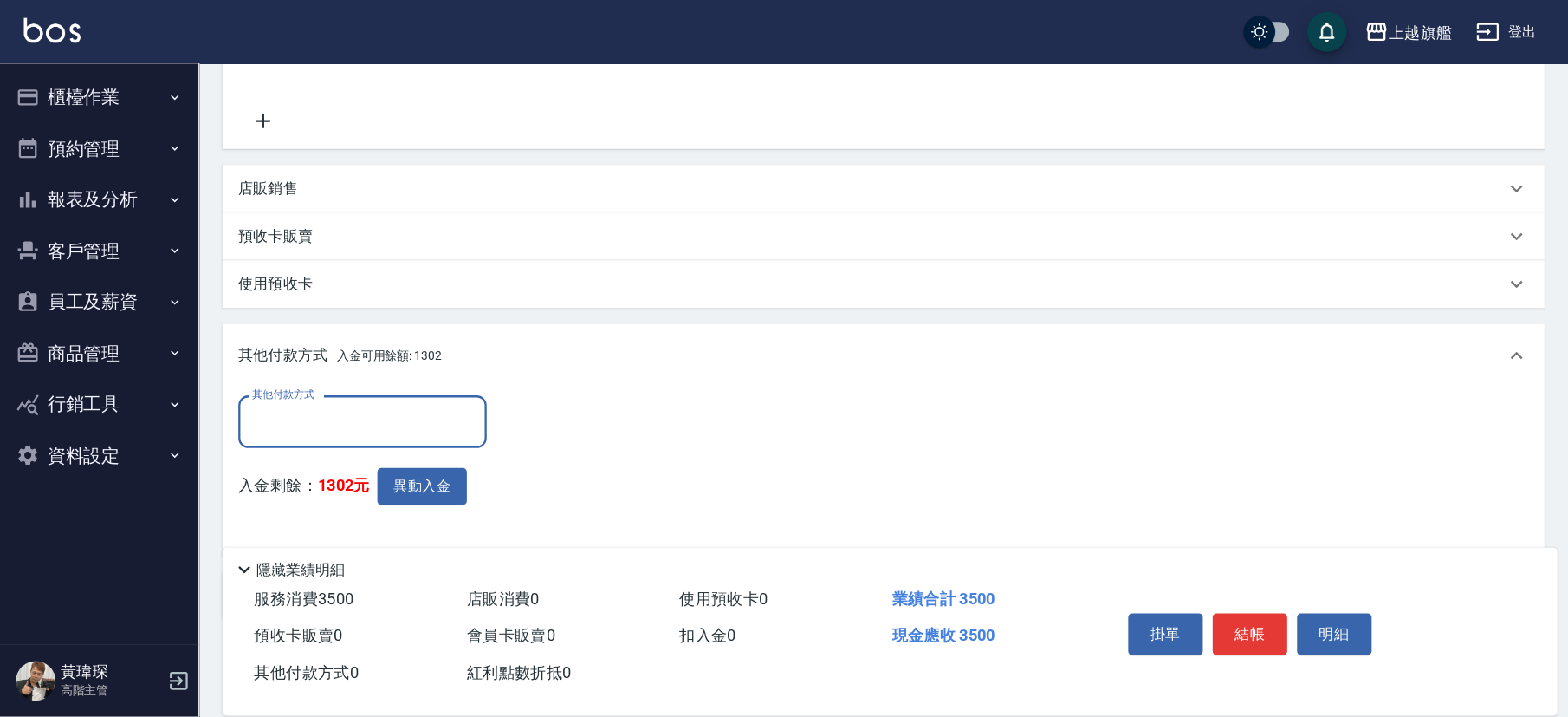
scroll to position [353, 0]
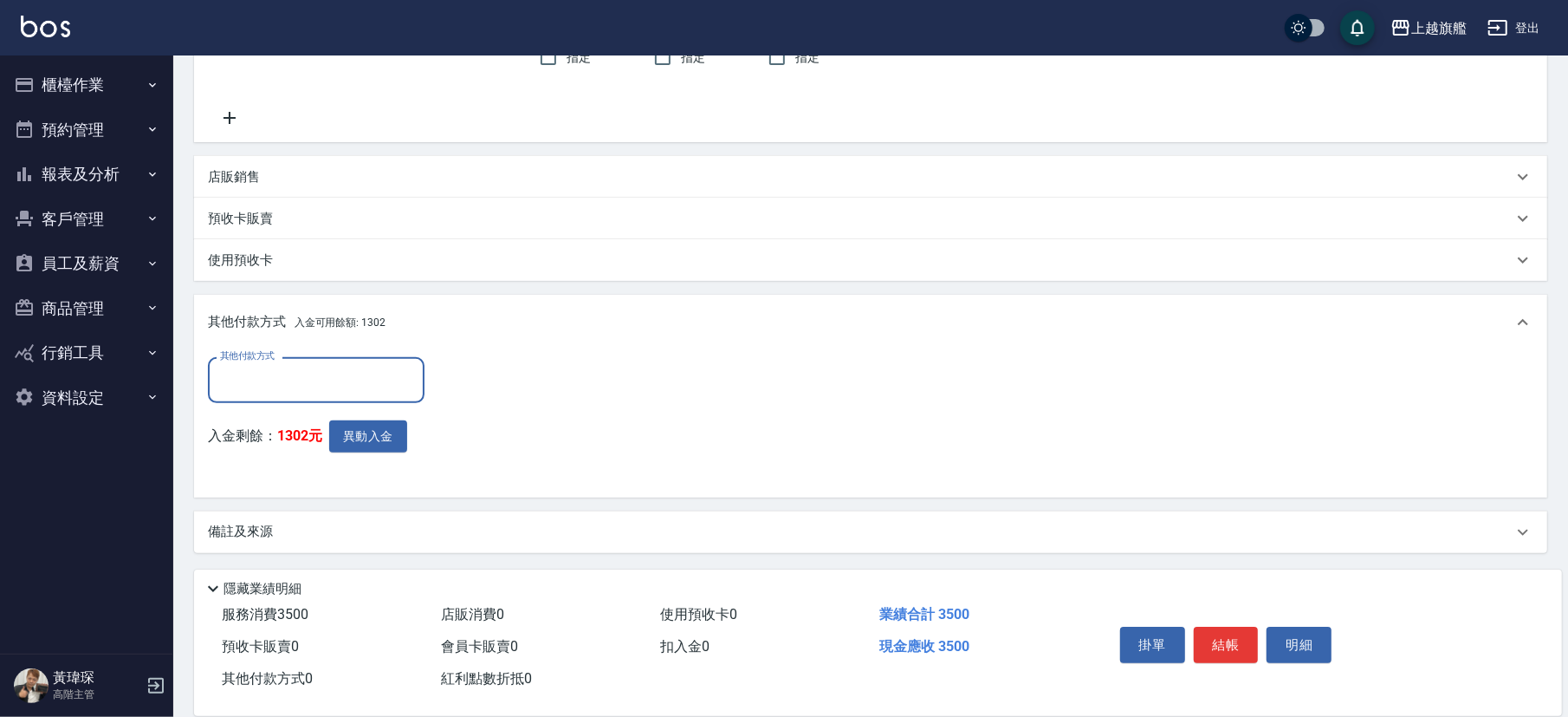
click at [290, 359] on div "其他付款方式" at bounding box center [316, 380] width 217 height 46
click at [557, 317] on div "其他付款方式 入金可用餘額: 1302" at bounding box center [860, 323] width 1305 height 19
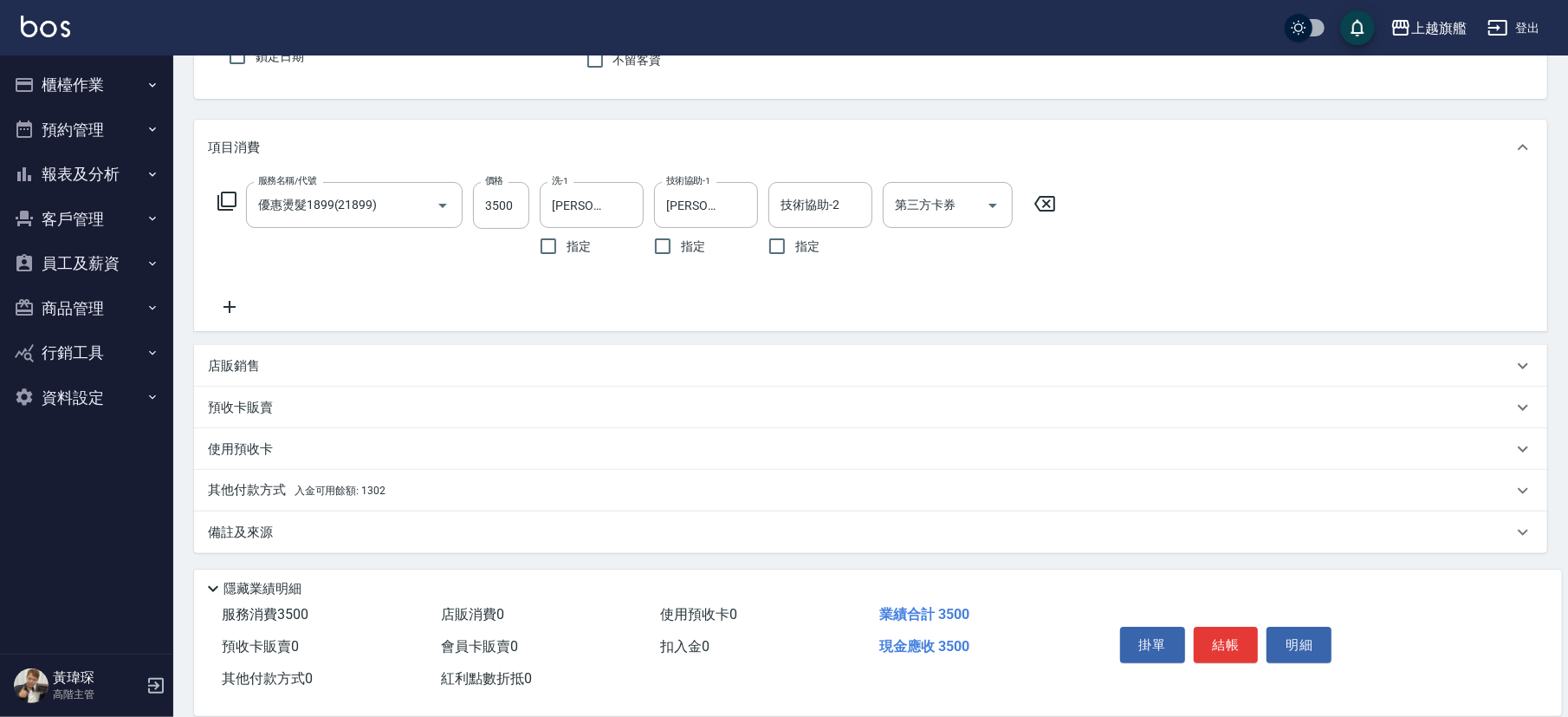
scroll to position [164, 0]
click at [371, 485] on span "入金可用餘額: 1302" at bounding box center [340, 490] width 91 height 12
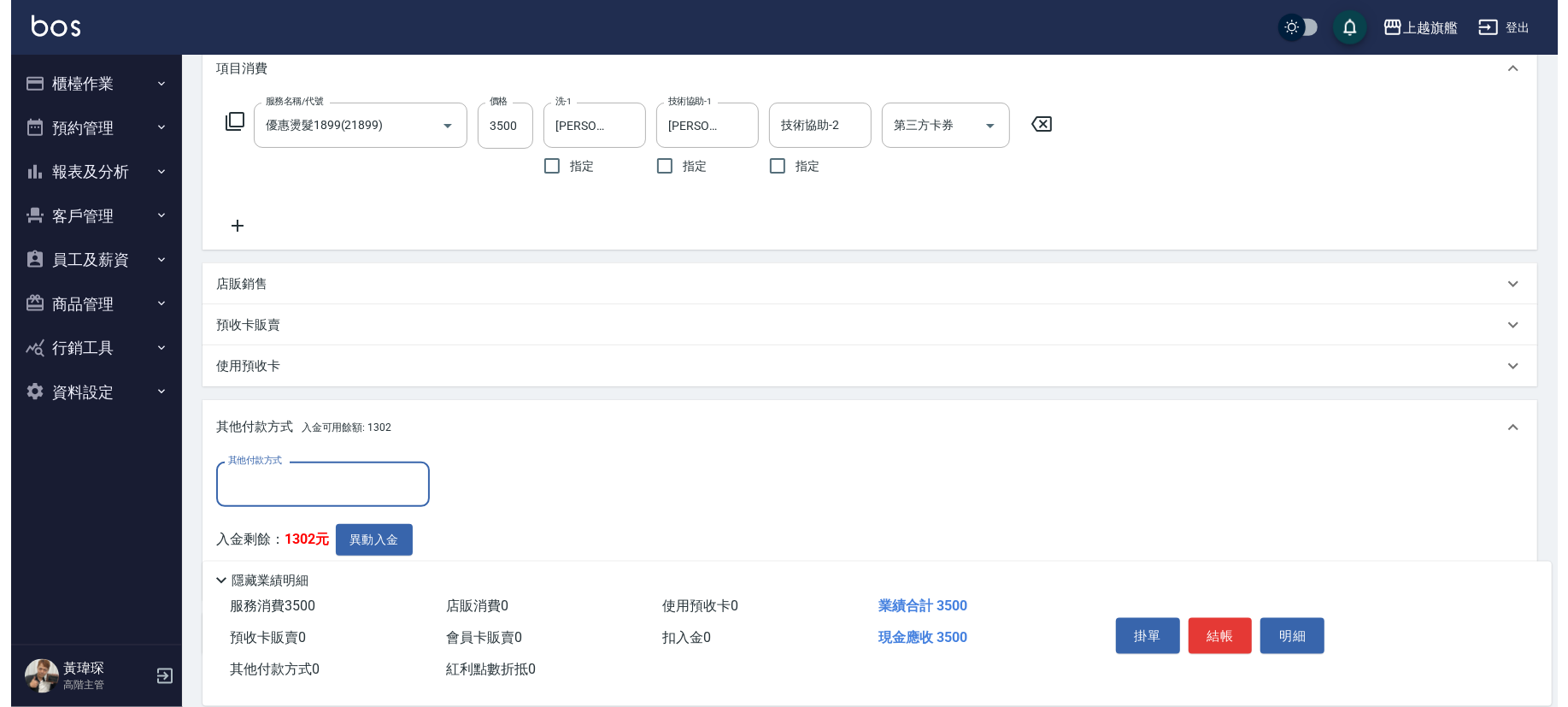
scroll to position [347, 0]
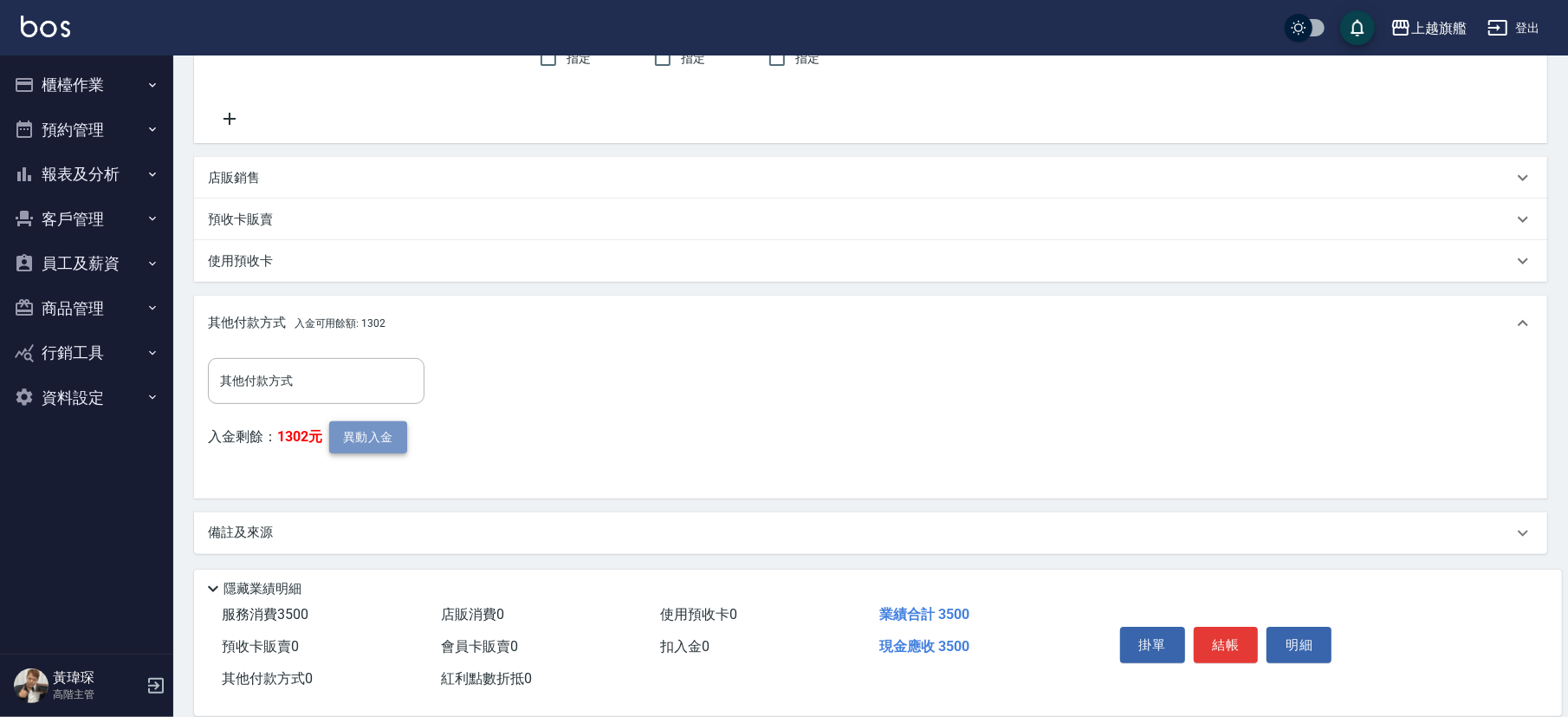
click at [356, 442] on button "異動入金" at bounding box center [368, 437] width 78 height 32
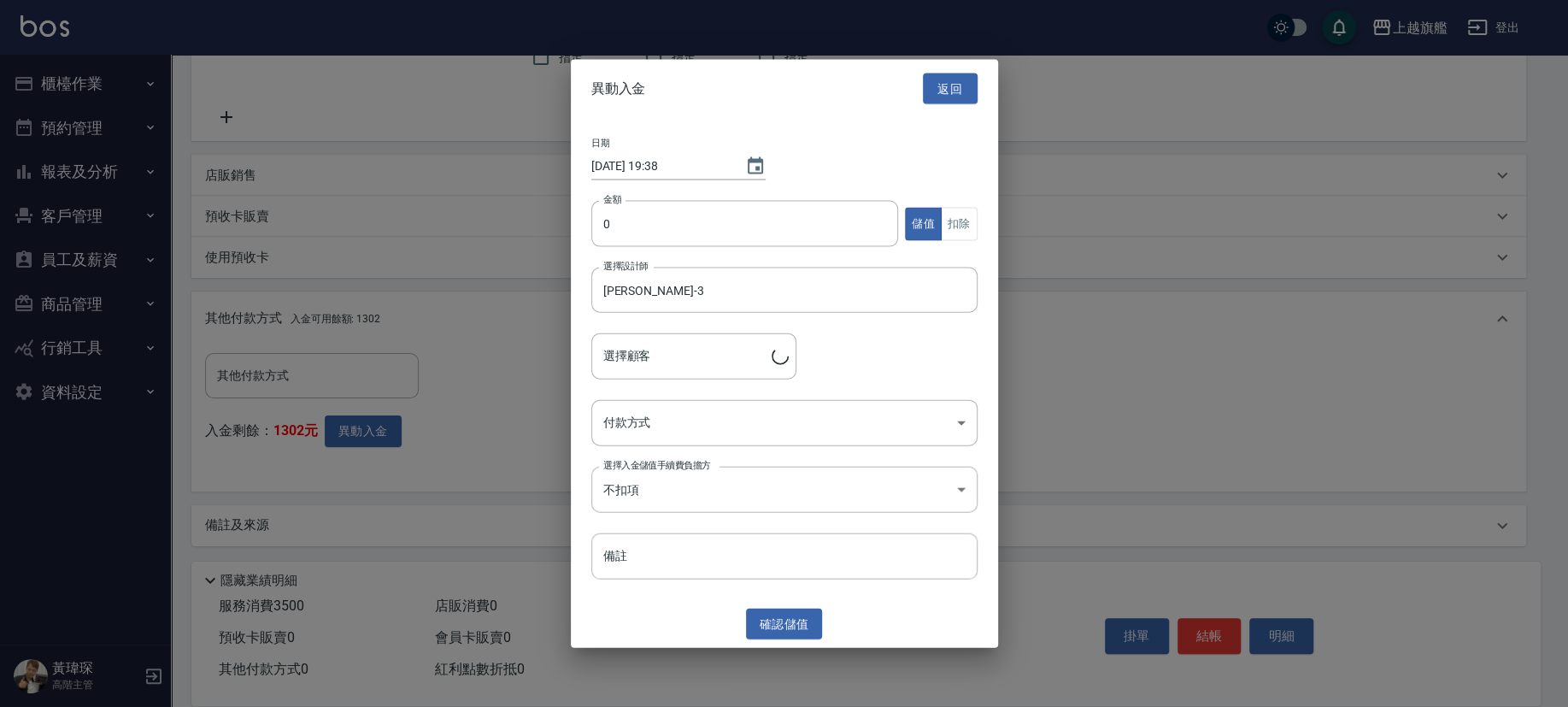
type input "[PERSON_NAME]/0935557097"
drag, startPoint x: 667, startPoint y: 226, endPoint x: 543, endPoint y: 226, distance: 124.0
click at [591, 226] on input "0" at bounding box center [745, 223] width 308 height 46
drag, startPoint x: 689, startPoint y: 236, endPoint x: 531, endPoint y: 232, distance: 158.1
click at [591, 232] on input "0" at bounding box center [745, 223] width 308 height 46
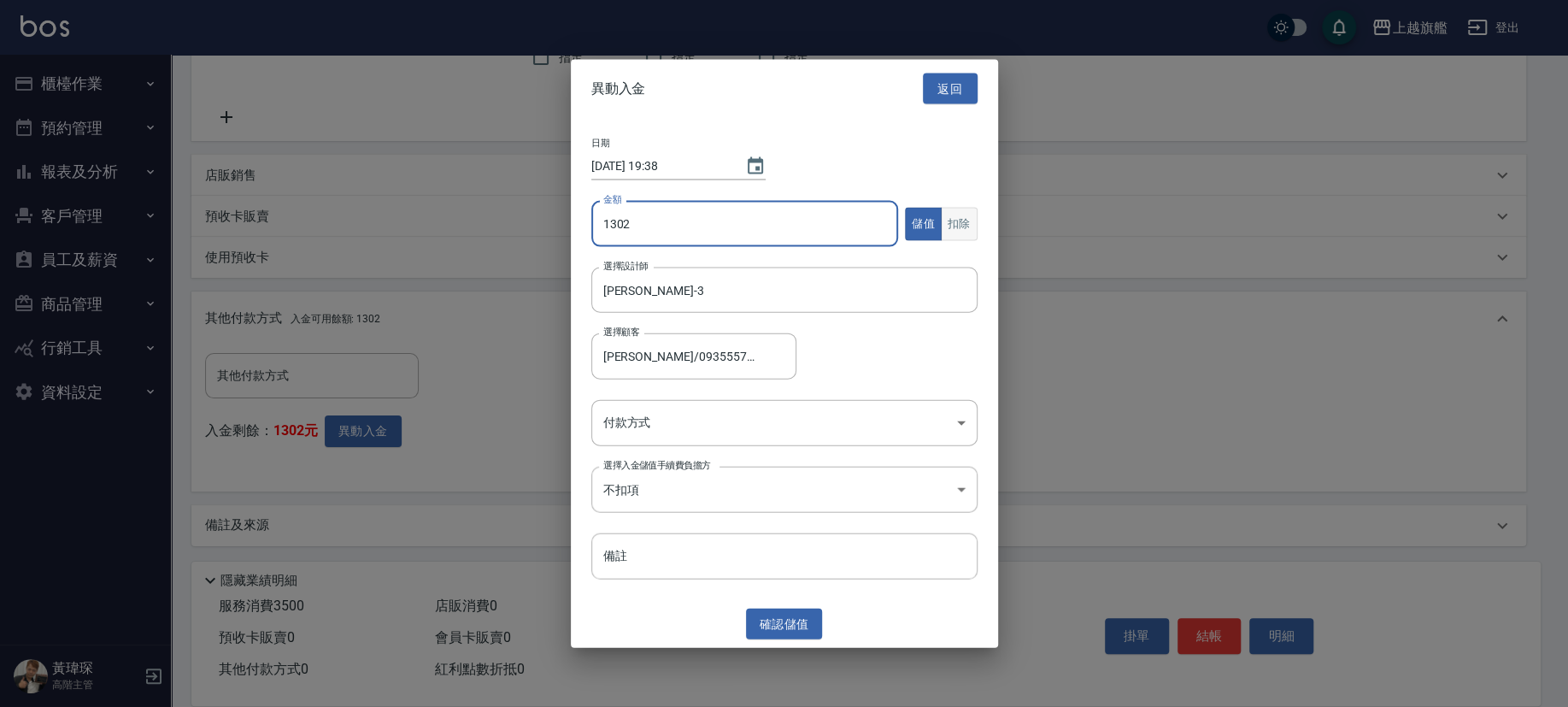
type input "1302"
click at [955, 226] on button "扣除" at bounding box center [959, 223] width 37 height 33
click at [747, 410] on body "上越旗艦 登出 櫃檯作業 打帳單 帳單列表 掛單列表 座位開單 營業儀表板 現金收支登錄 高階收支登錄 材料自購登錄 每日結帳 排班表 現場電腦打卡 掃碼打卡…" at bounding box center [784, 180] width 1568 height 1055
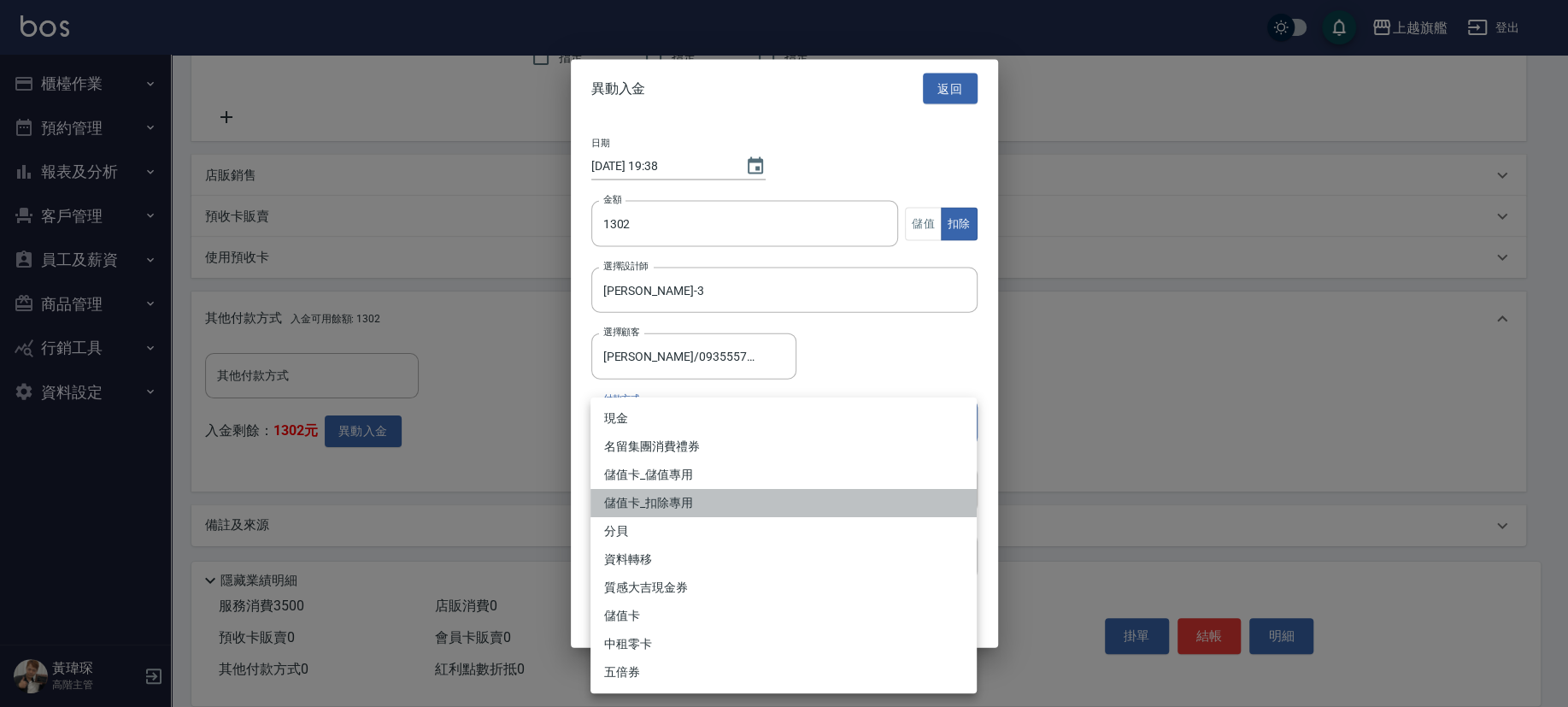
click at [726, 492] on li "儲值卡_扣除專用" at bounding box center [784, 503] width 386 height 28
type input "儲值卡_扣除專用"
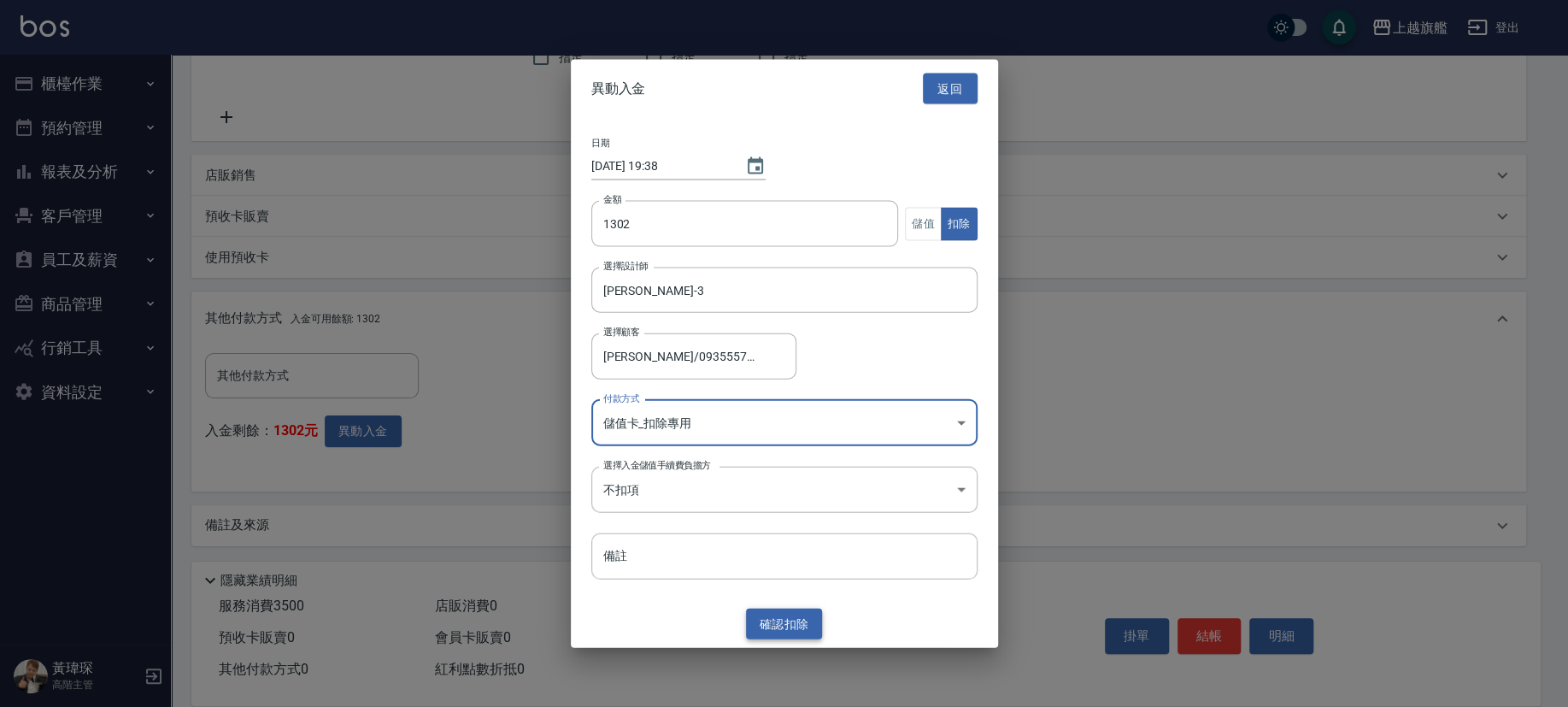
click at [803, 492] on button "確認 扣除" at bounding box center [784, 623] width 77 height 32
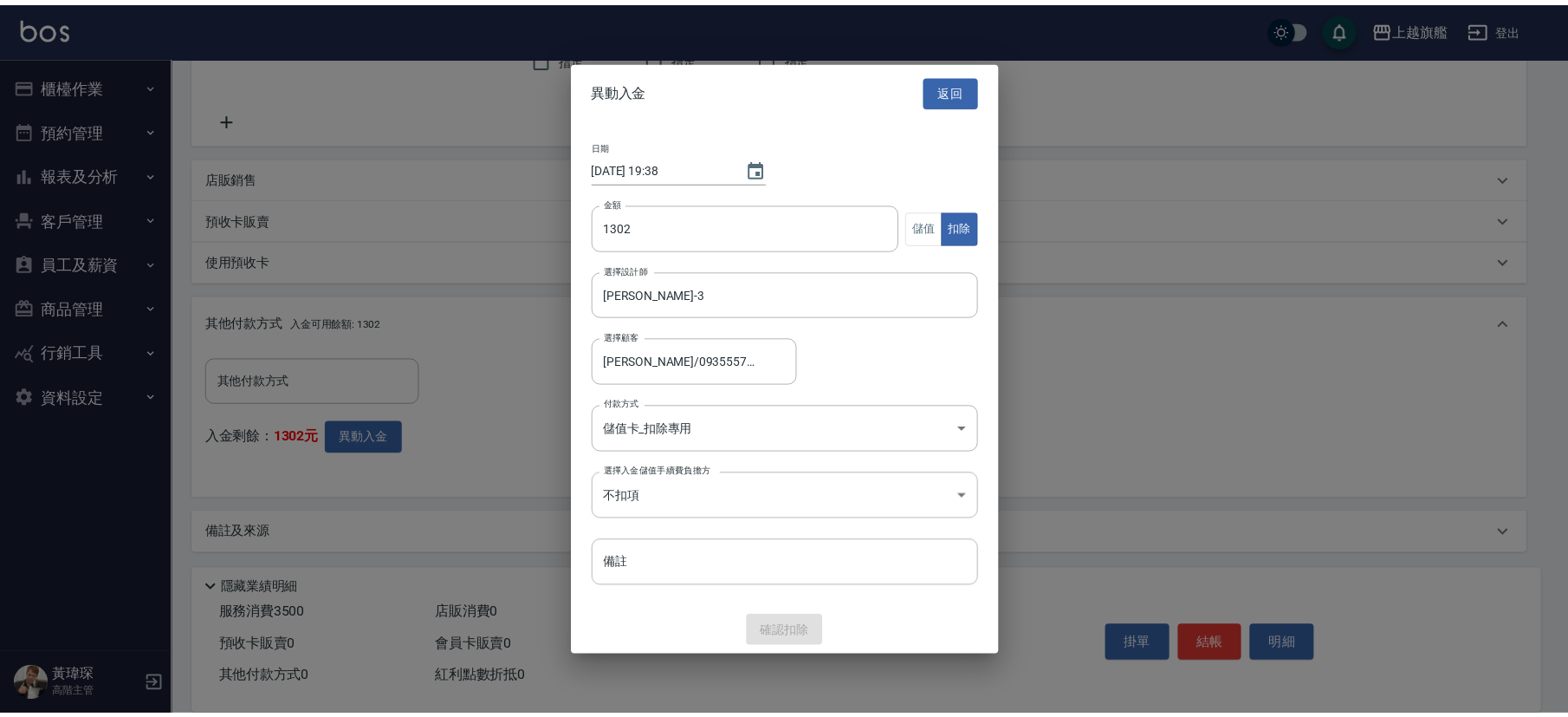
scroll to position [273, 0]
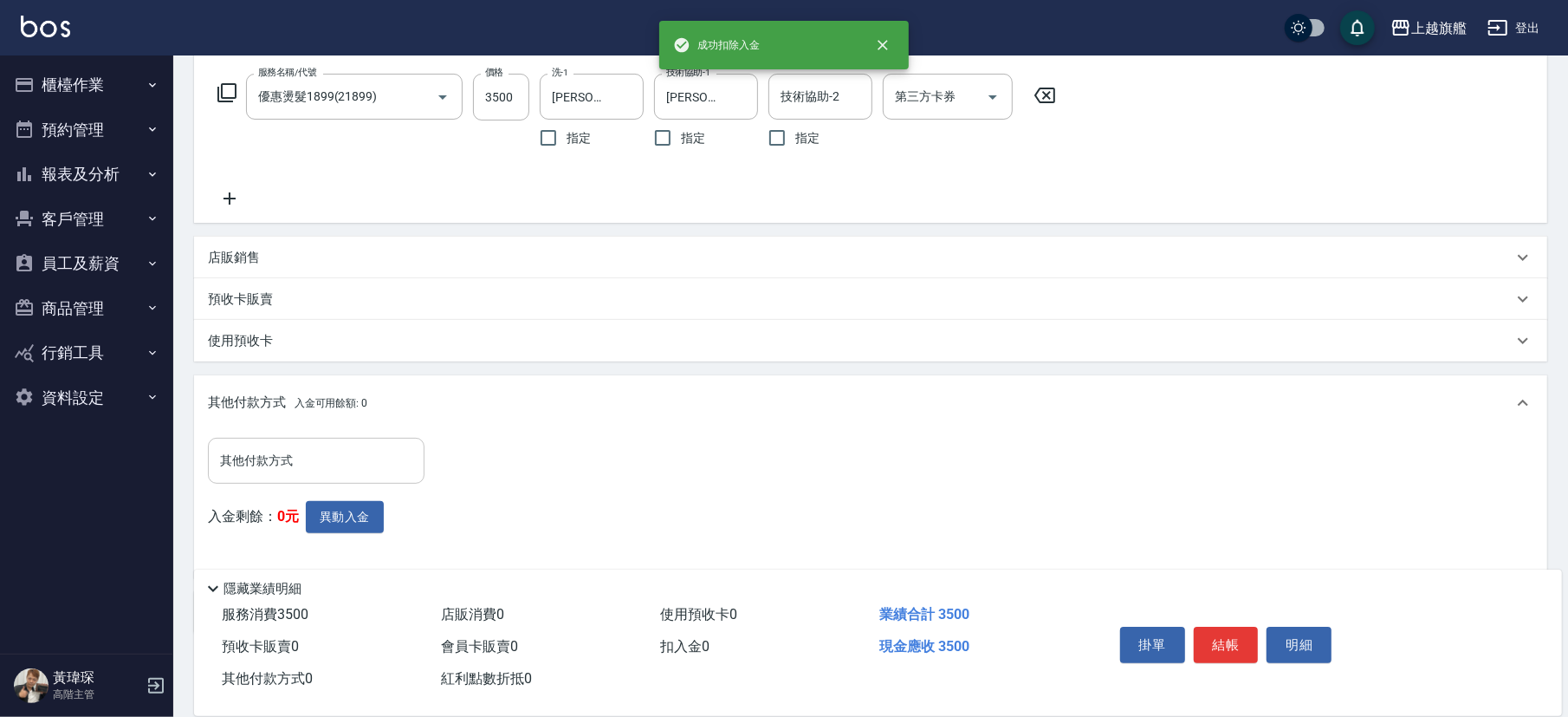
click at [304, 454] on input "其他付款方式" at bounding box center [316, 461] width 201 height 31
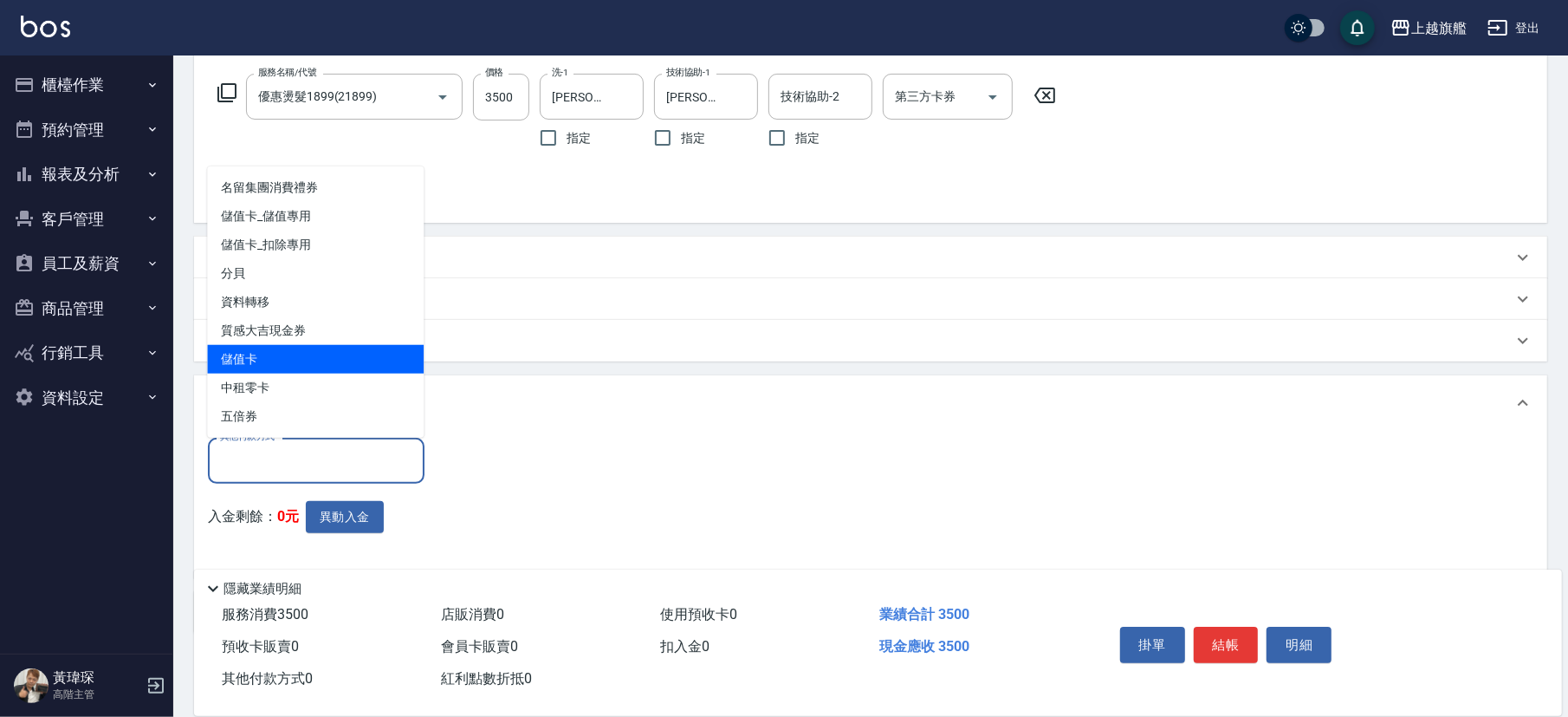
drag, startPoint x: 371, startPoint y: 218, endPoint x: 409, endPoint y: 404, distance: 189.8
click at [364, 359] on ul "名留集團消費禮券 儲值卡_儲值專用 儲值卡_扣除專用 分貝 資料轉移 質感大吉現金券 儲值卡 中租零卡 五倍券" at bounding box center [315, 302] width 217 height 271
click at [385, 361] on span "儲值卡" at bounding box center [315, 359] width 217 height 29
type input "儲值卡"
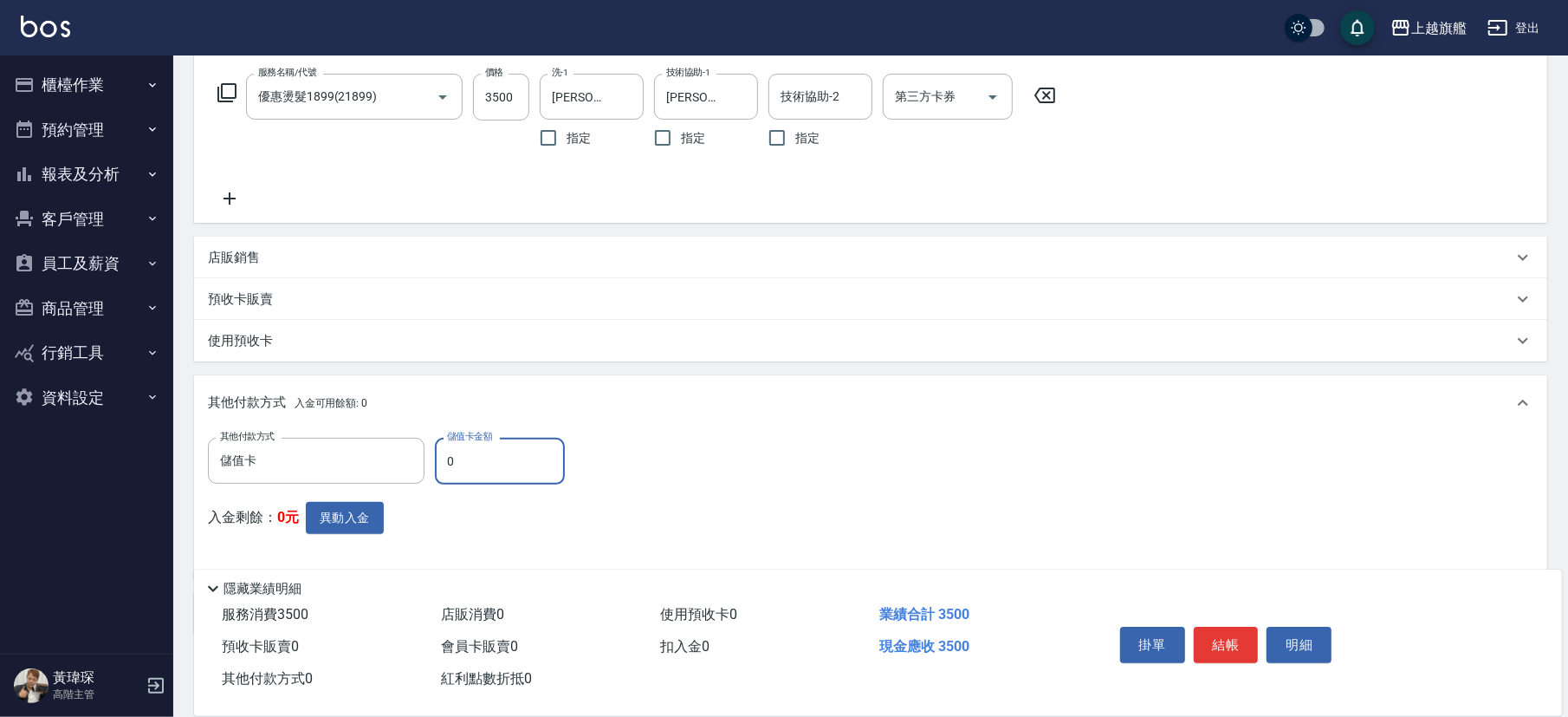
click at [490, 467] on input "0" at bounding box center [500, 460] width 130 height 47
type input "1302"
type input "[DATE] 19:39"
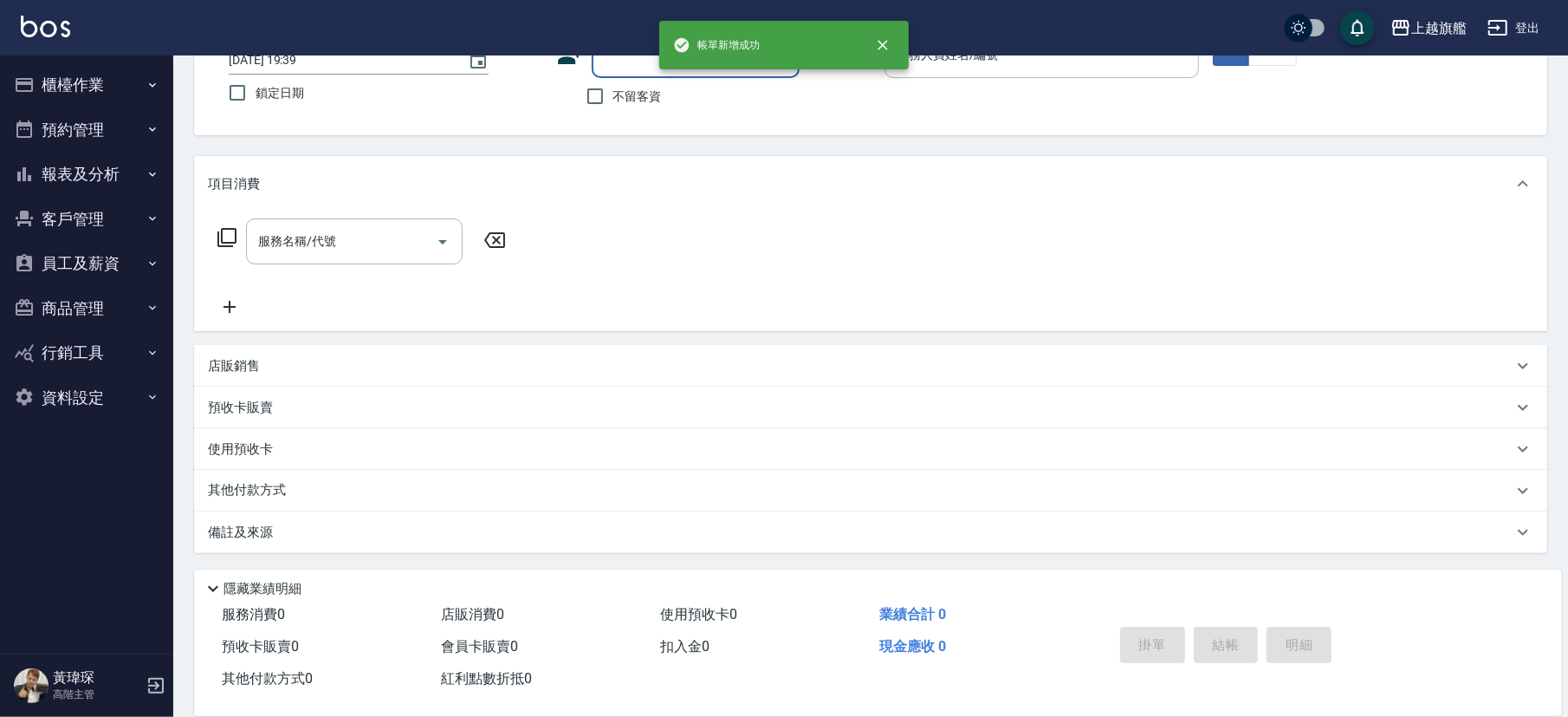
scroll to position [0, 0]
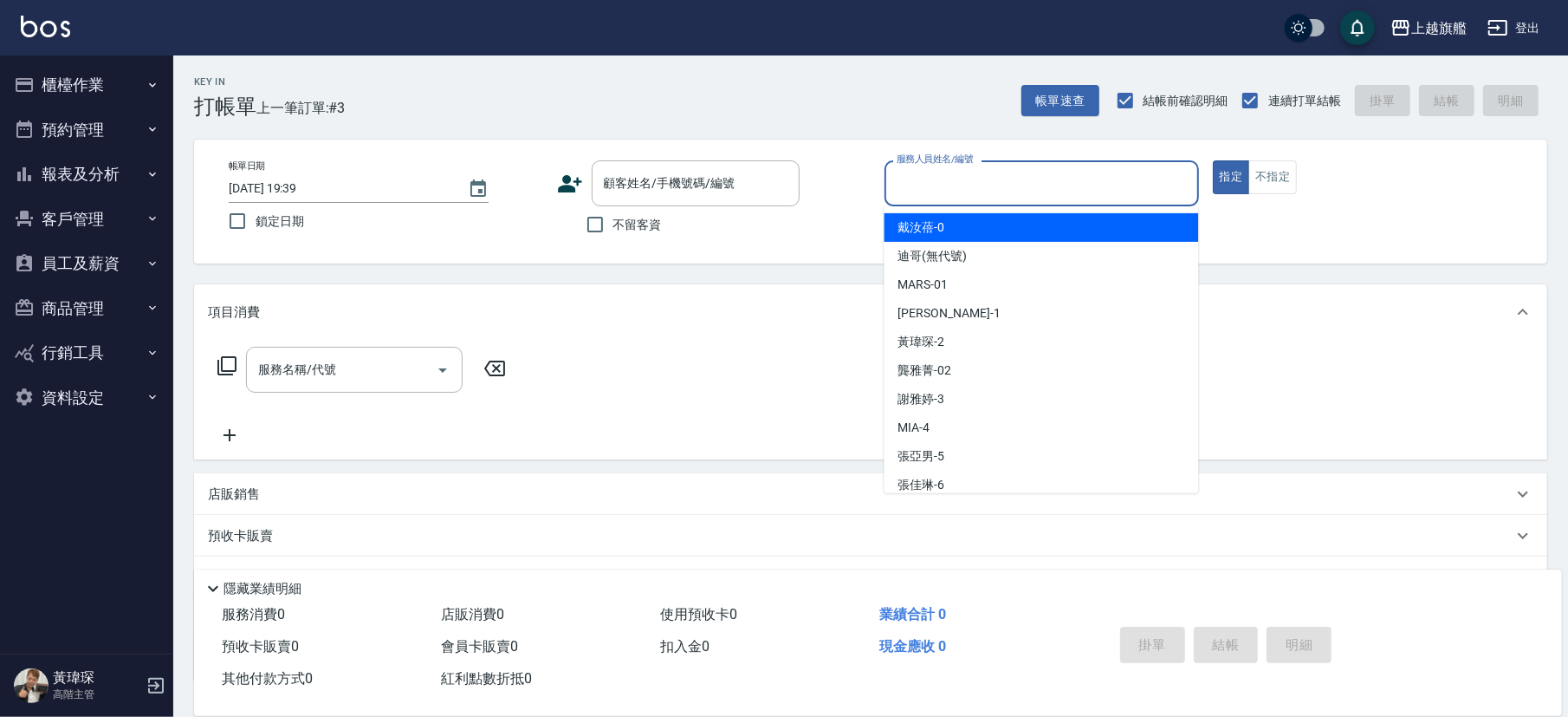
click at [1023, 181] on input "服務人員姓名/編號" at bounding box center [1041, 183] width 299 height 31
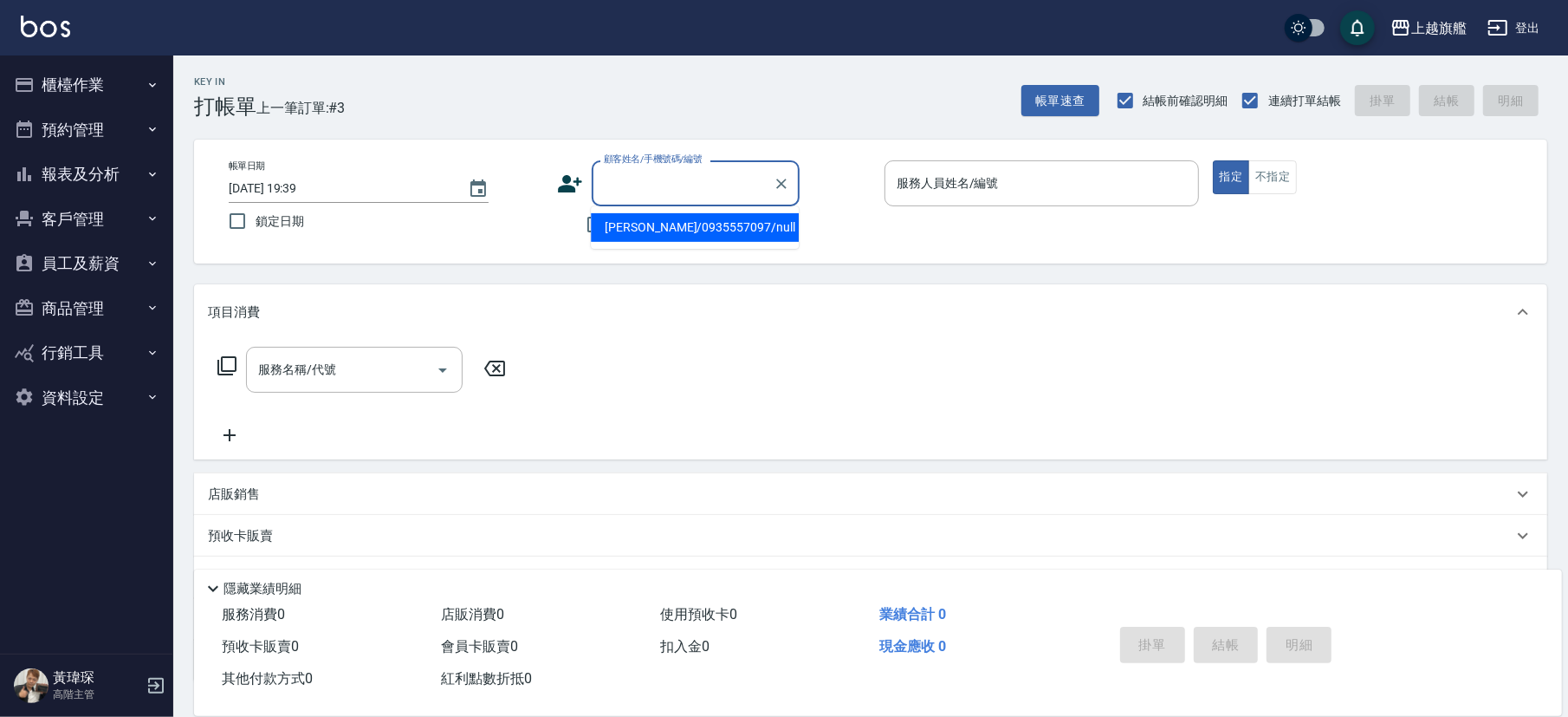
click at [717, 195] on input "顧客姓名/手機號碼/編號" at bounding box center [682, 183] width 166 height 31
type input "[PERSON_NAME]/0982468928/null"
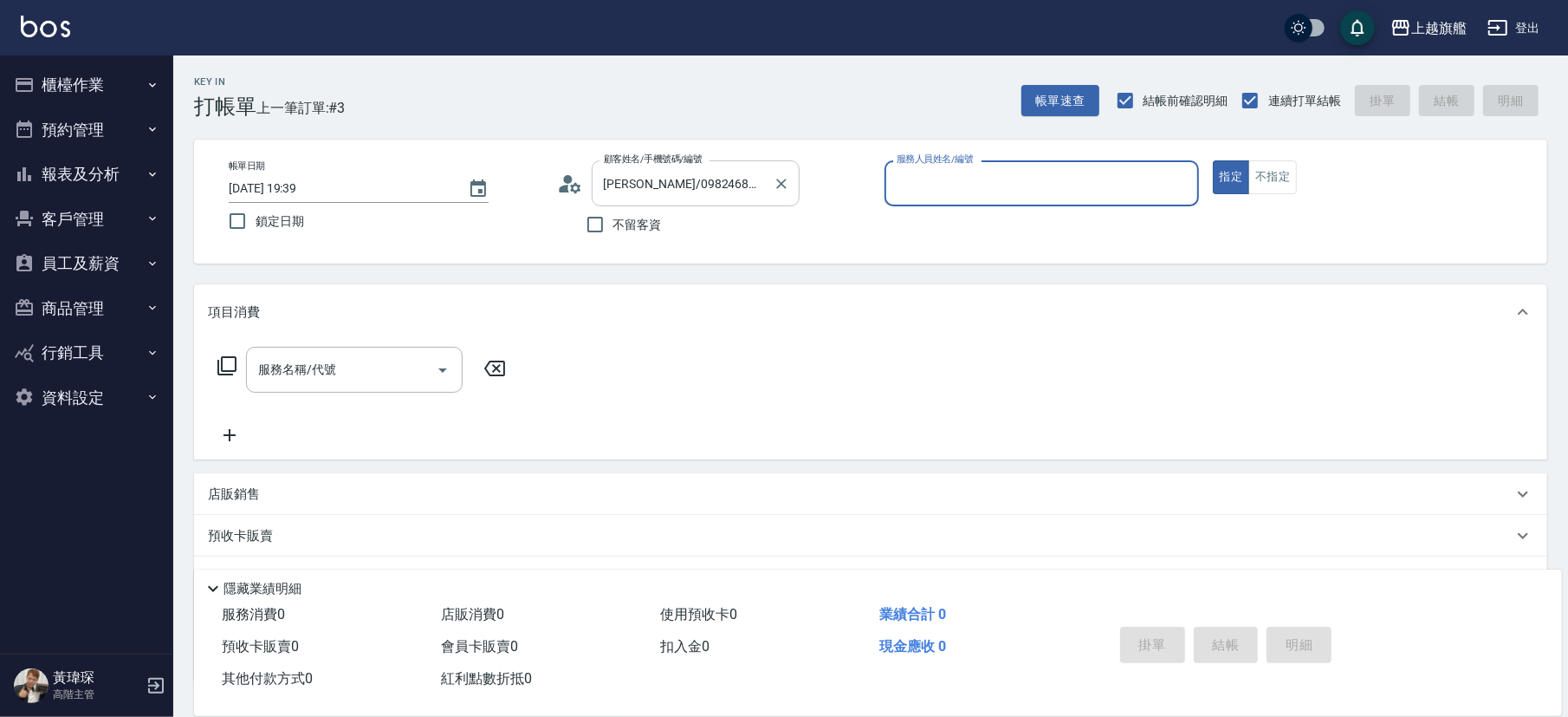
type input "[PERSON_NAME]-8"
click at [1093, 160] on button "指定" at bounding box center [1231, 177] width 37 height 33
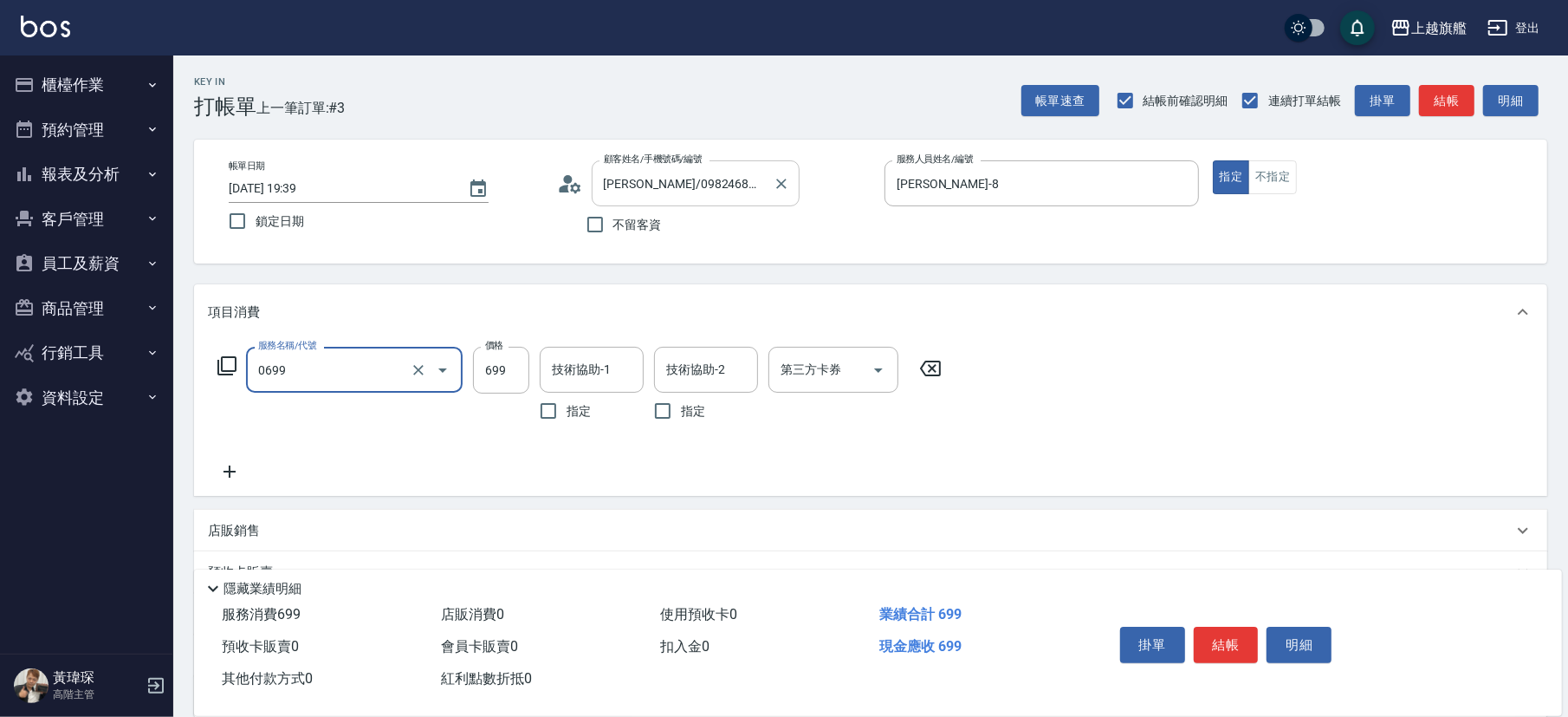
type input "精油SPA(0699)"
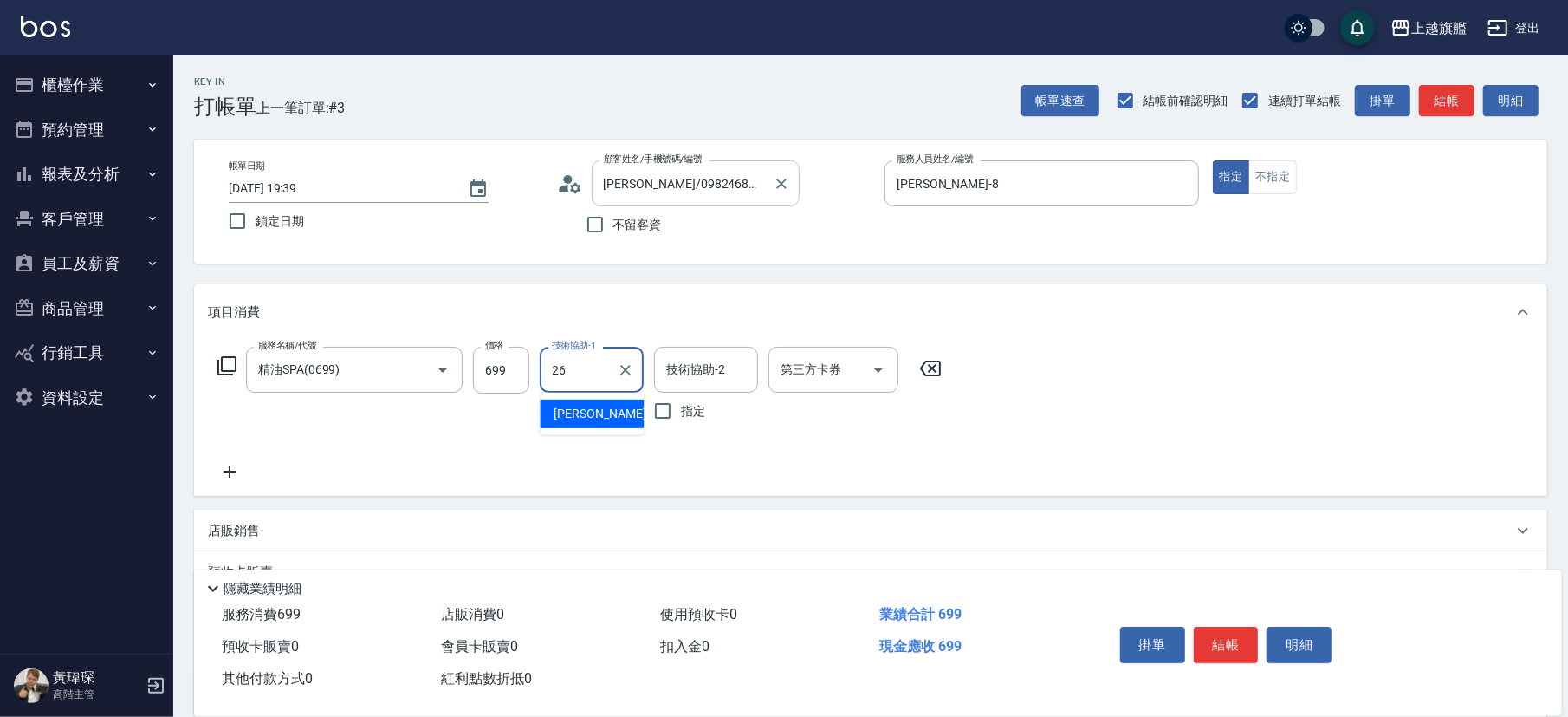
type input "[PERSON_NAME]-26"
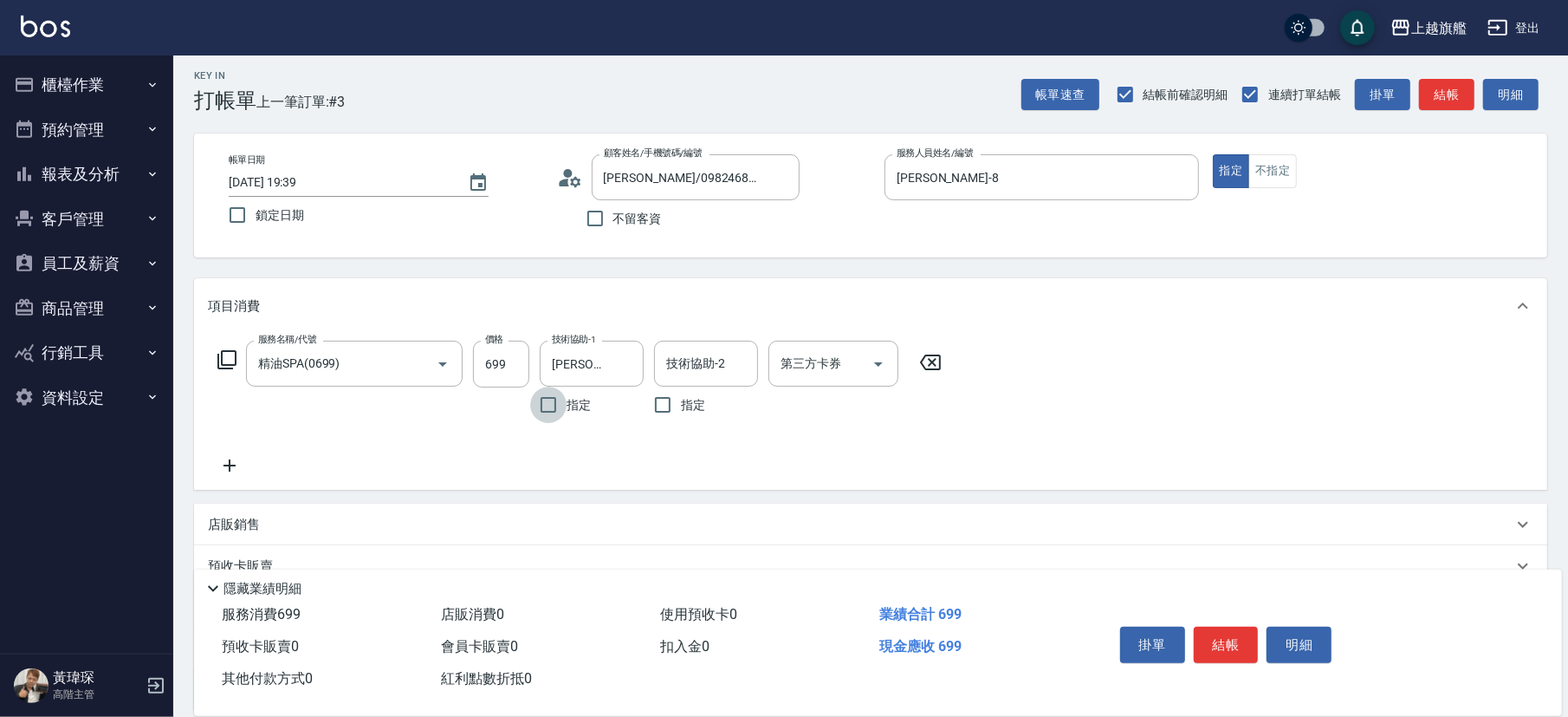
scroll to position [164, 0]
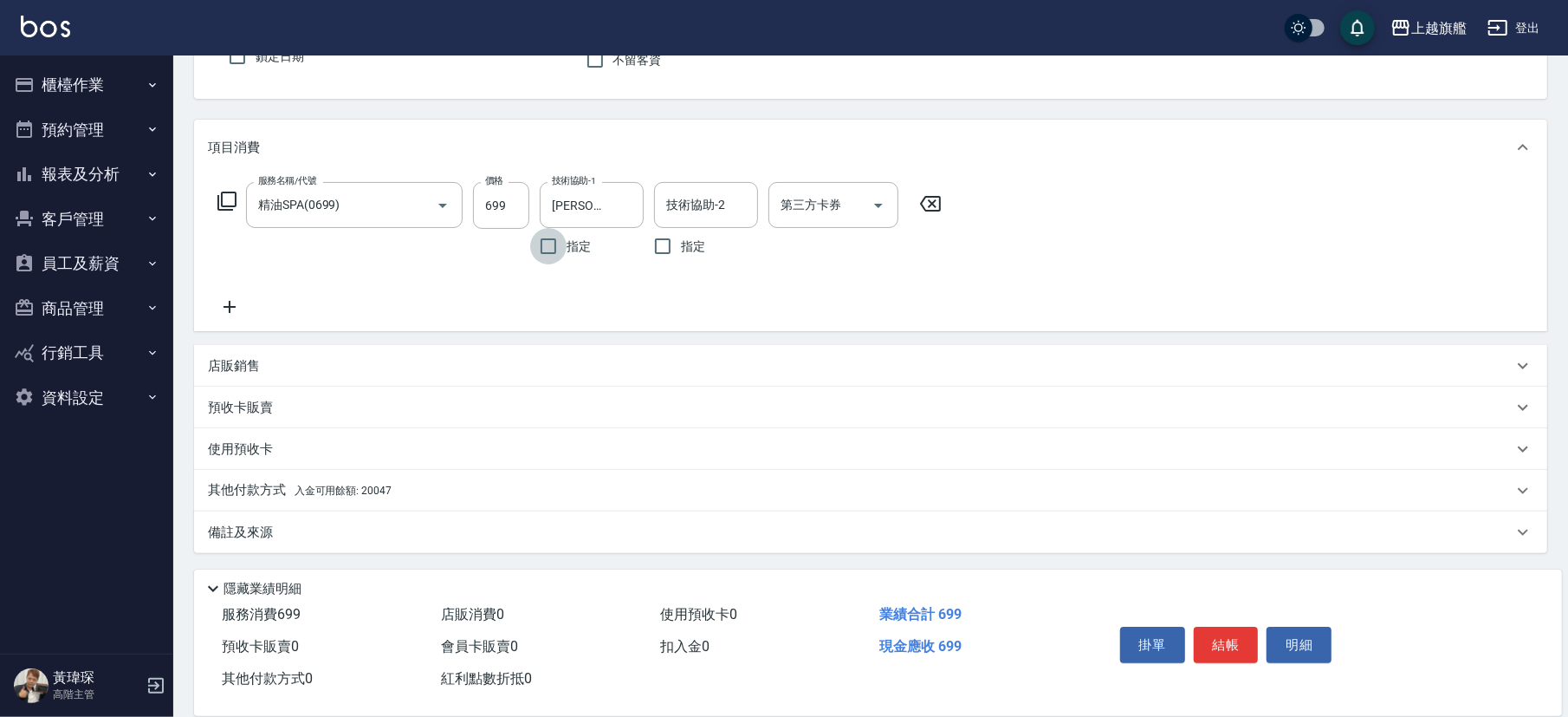
click at [253, 306] on div "服務名稱/代號 精油SPA(0699) 服務名稱/代號 價格 699 價格 技術協助-1 [PERSON_NAME]-26 技術協助-1 指定 技術協助-2 …" at bounding box center [580, 250] width 744 height 136
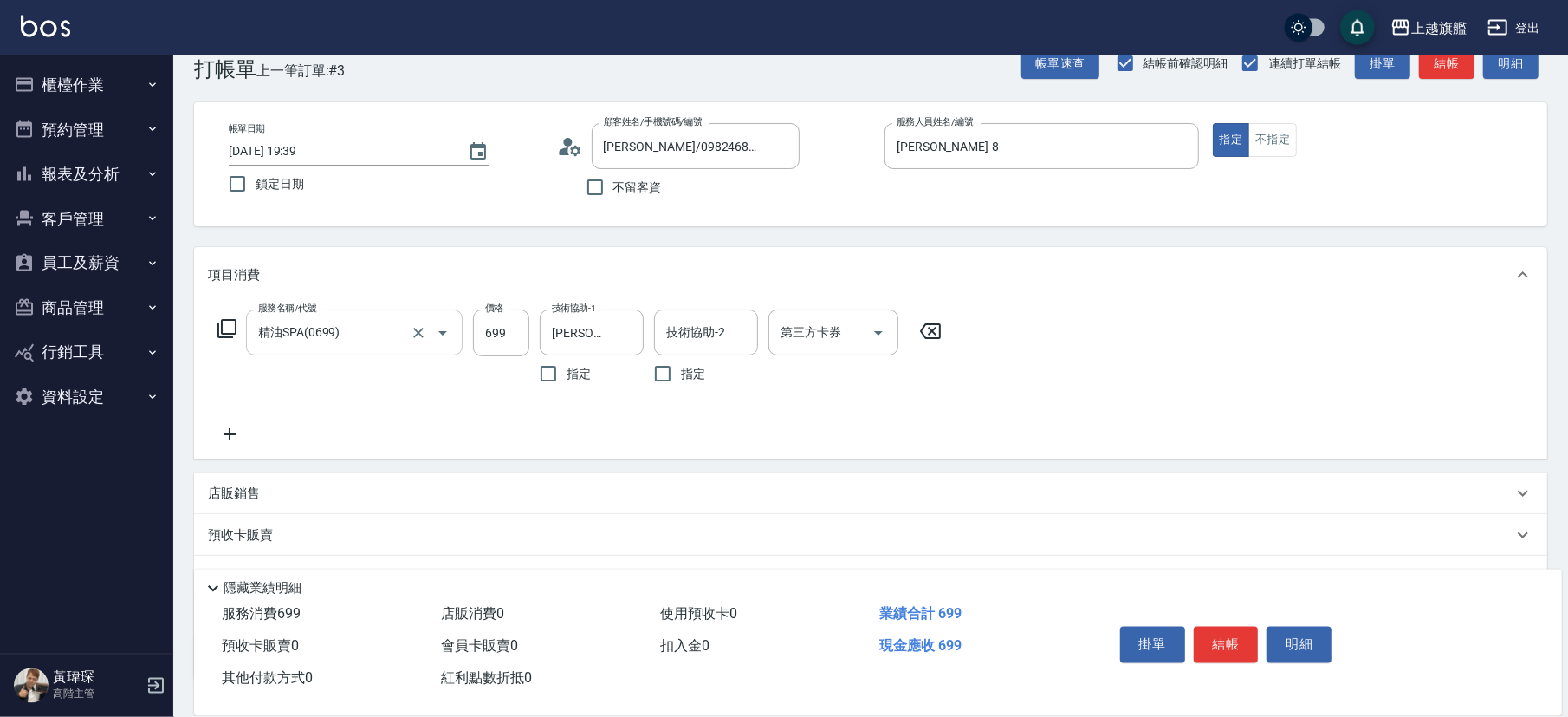
scroll to position [0, 0]
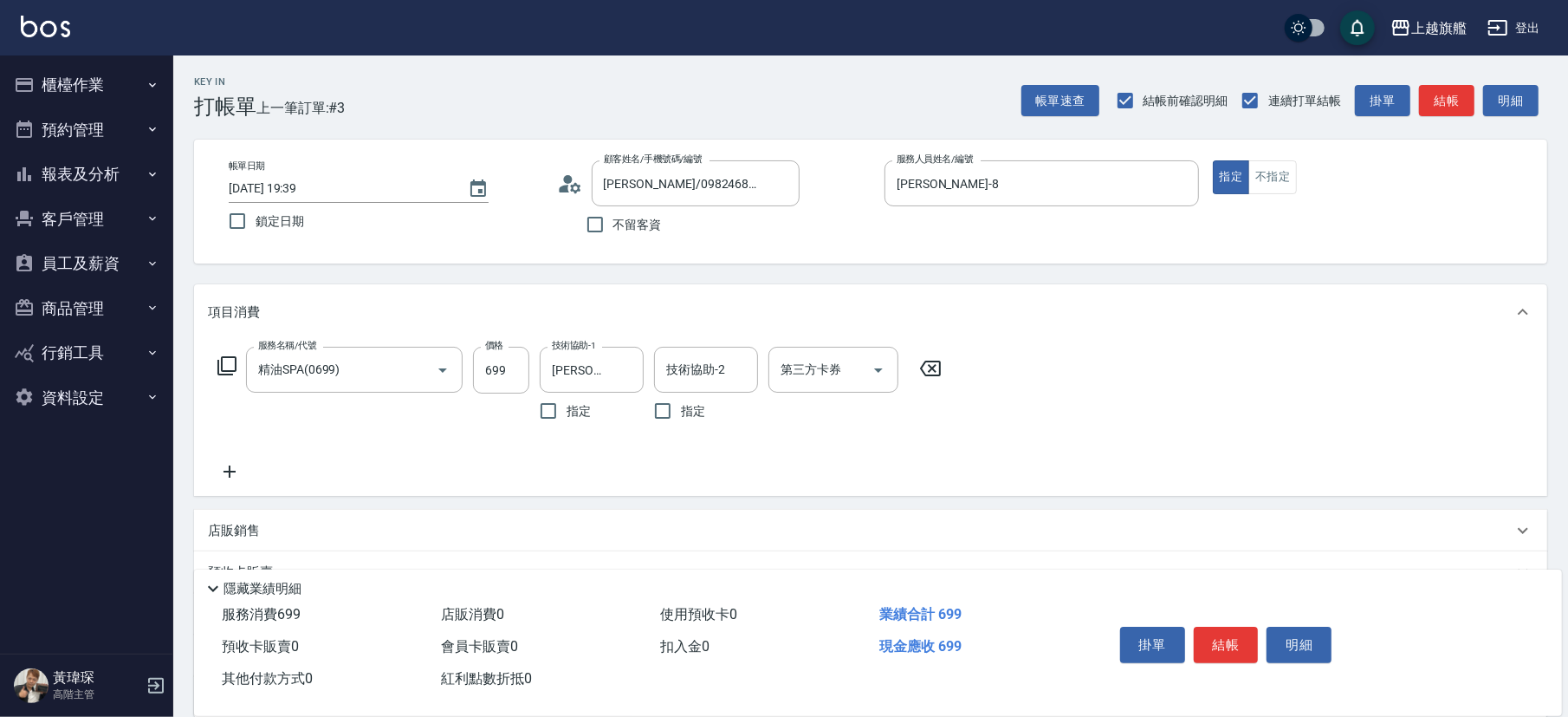
click at [236, 456] on div "服務名稱/代號 精油SPA(0699) 服務名稱/代號 價格 699 價格 技術協助-1 [PERSON_NAME]-26 技術協助-1 指定 技術協助-2 …" at bounding box center [580, 414] width 744 height 136
click at [230, 470] on icon at bounding box center [229, 471] width 12 height 12
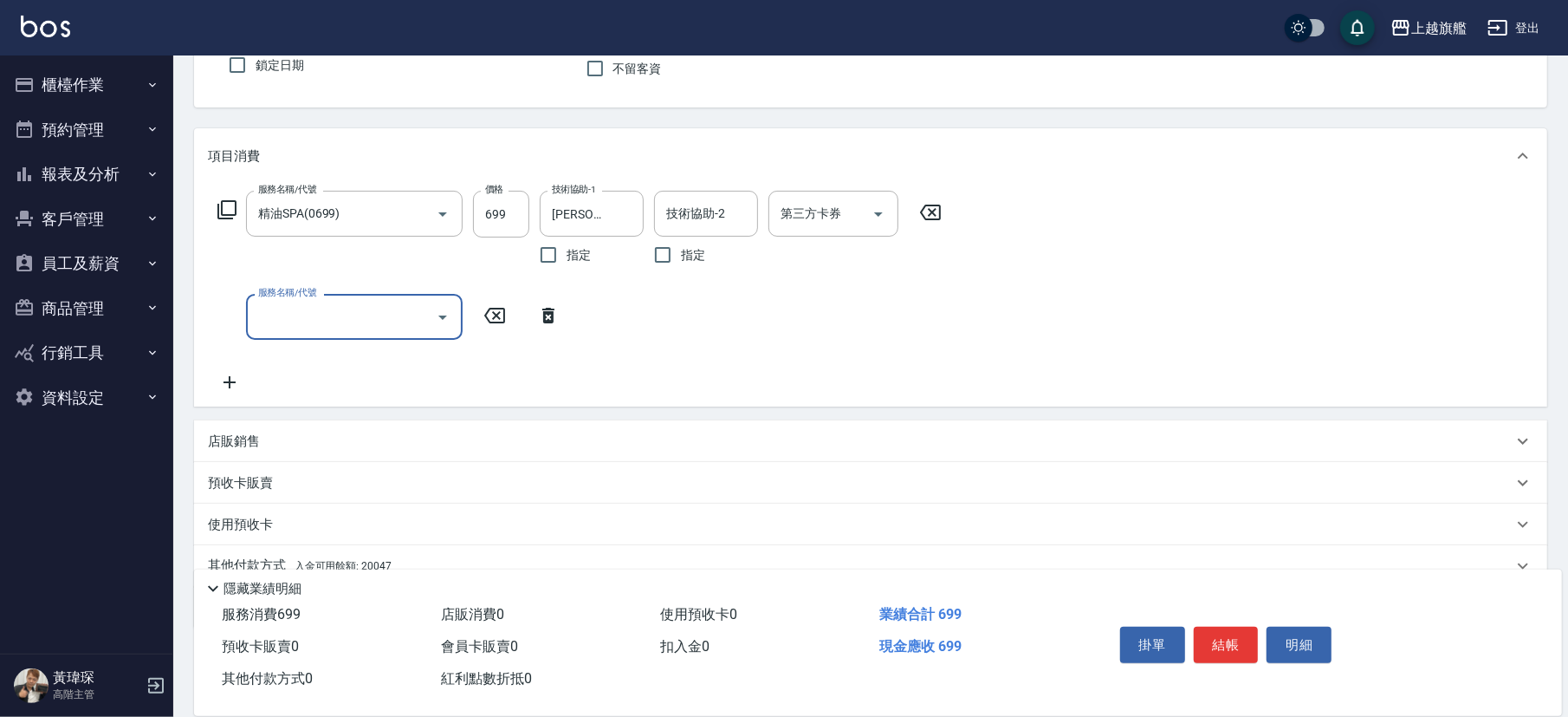
scroll to position [193, 0]
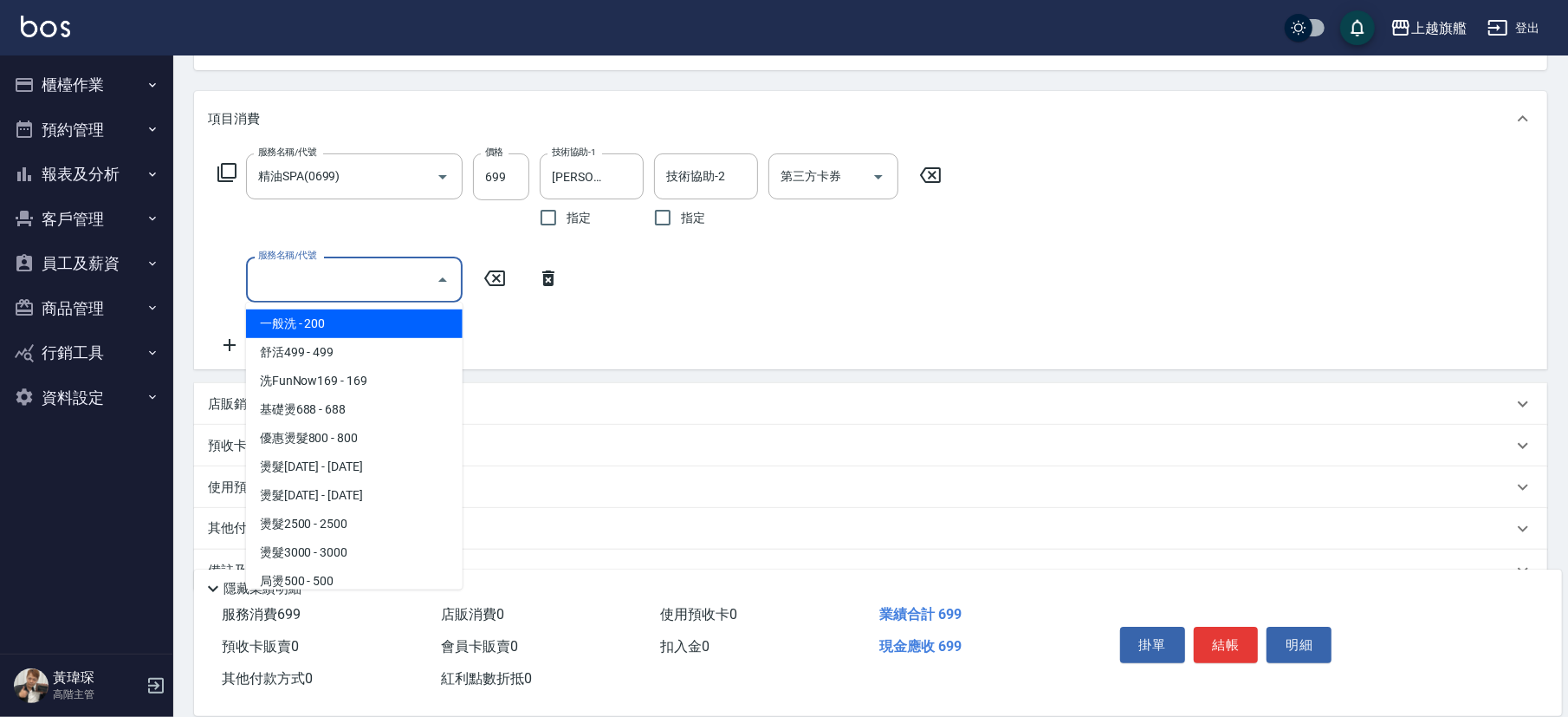
click at [387, 282] on input "服務名稱/代號" at bounding box center [341, 280] width 175 height 31
click at [679, 269] on div "服務名稱/代號 精油SPA(0699) 服務名稱/代號 價格 699 價格 技術協助-1 [PERSON_NAME]-26 技術協助-1 指定 技術協助-2 …" at bounding box center [580, 254] width 744 height 201
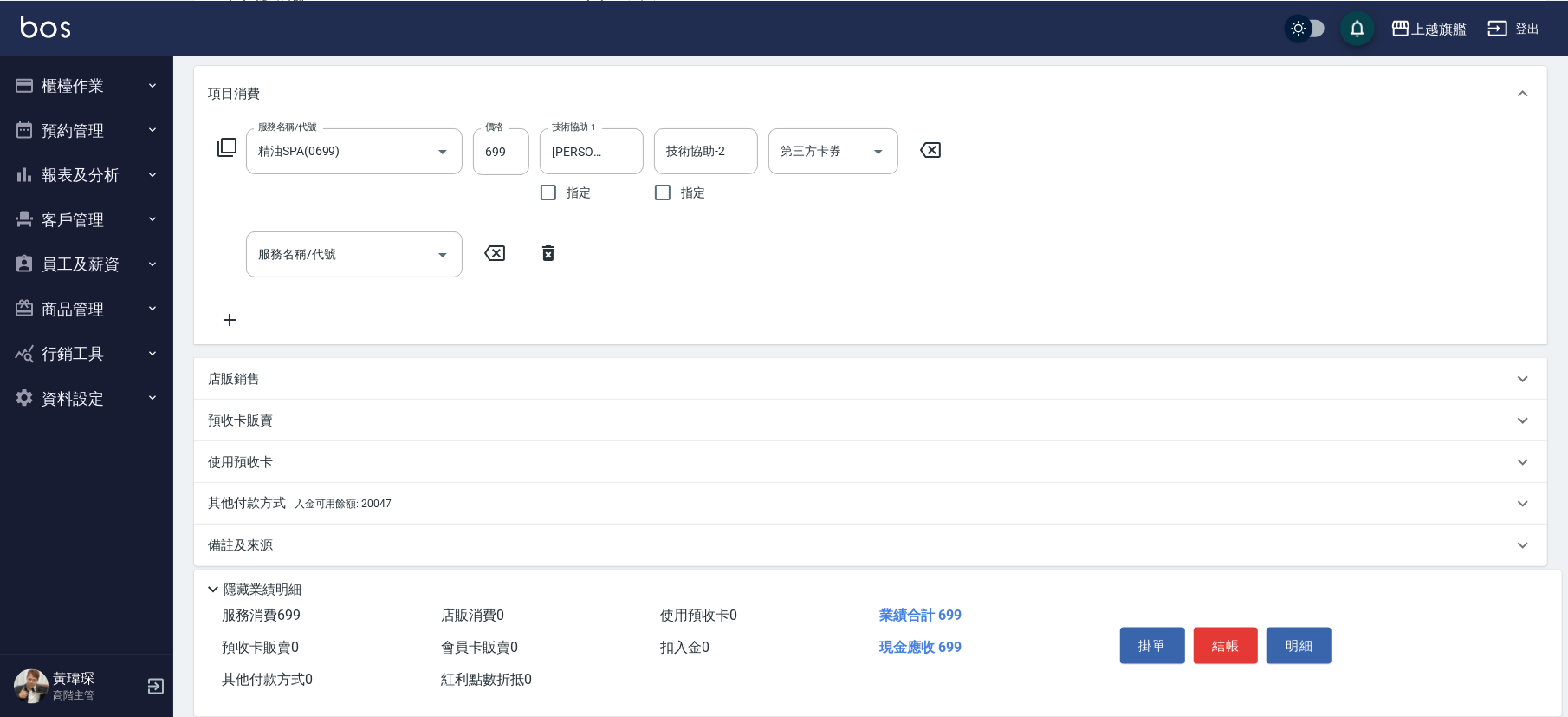
scroll to position [232, 0]
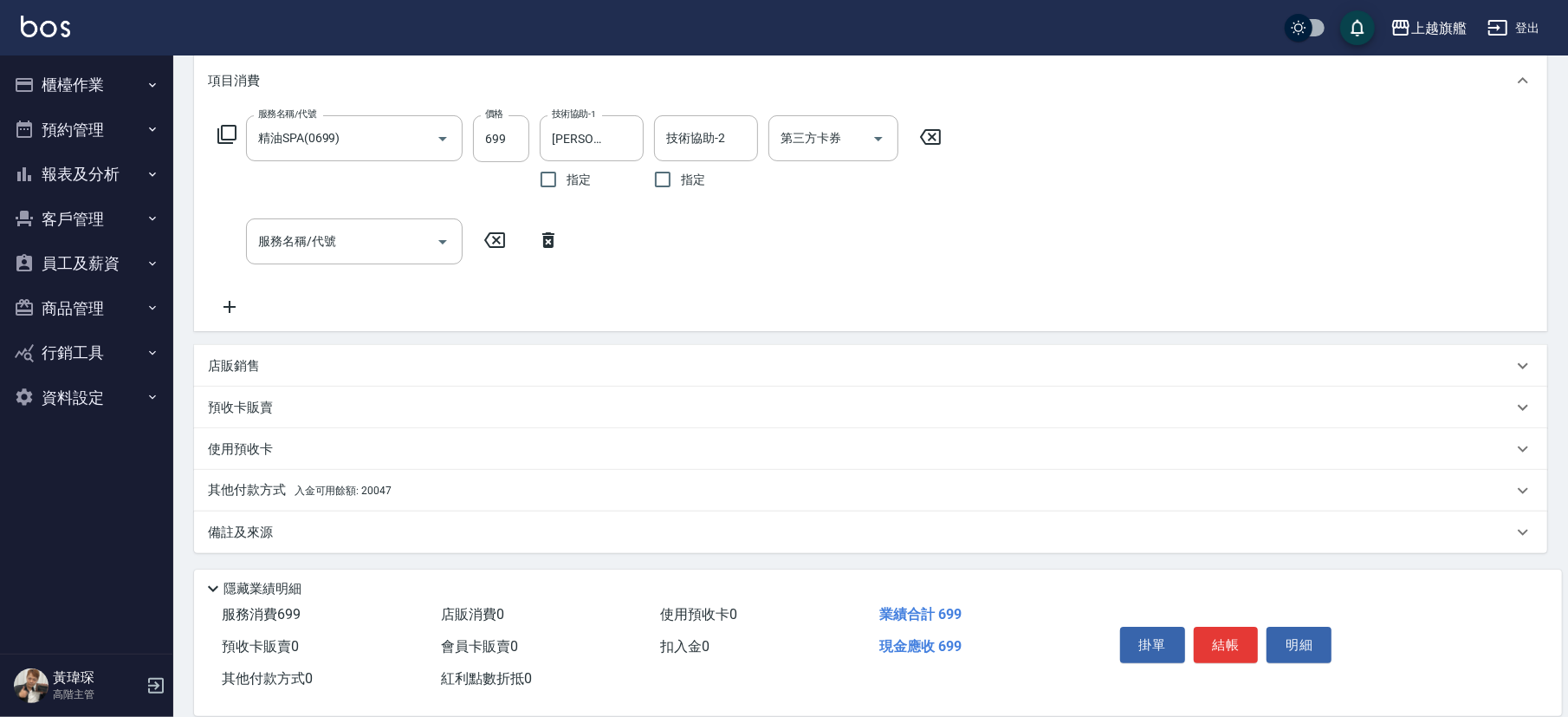
click at [313, 490] on span "入金可用餘額: 20047" at bounding box center [344, 490] width 97 height 12
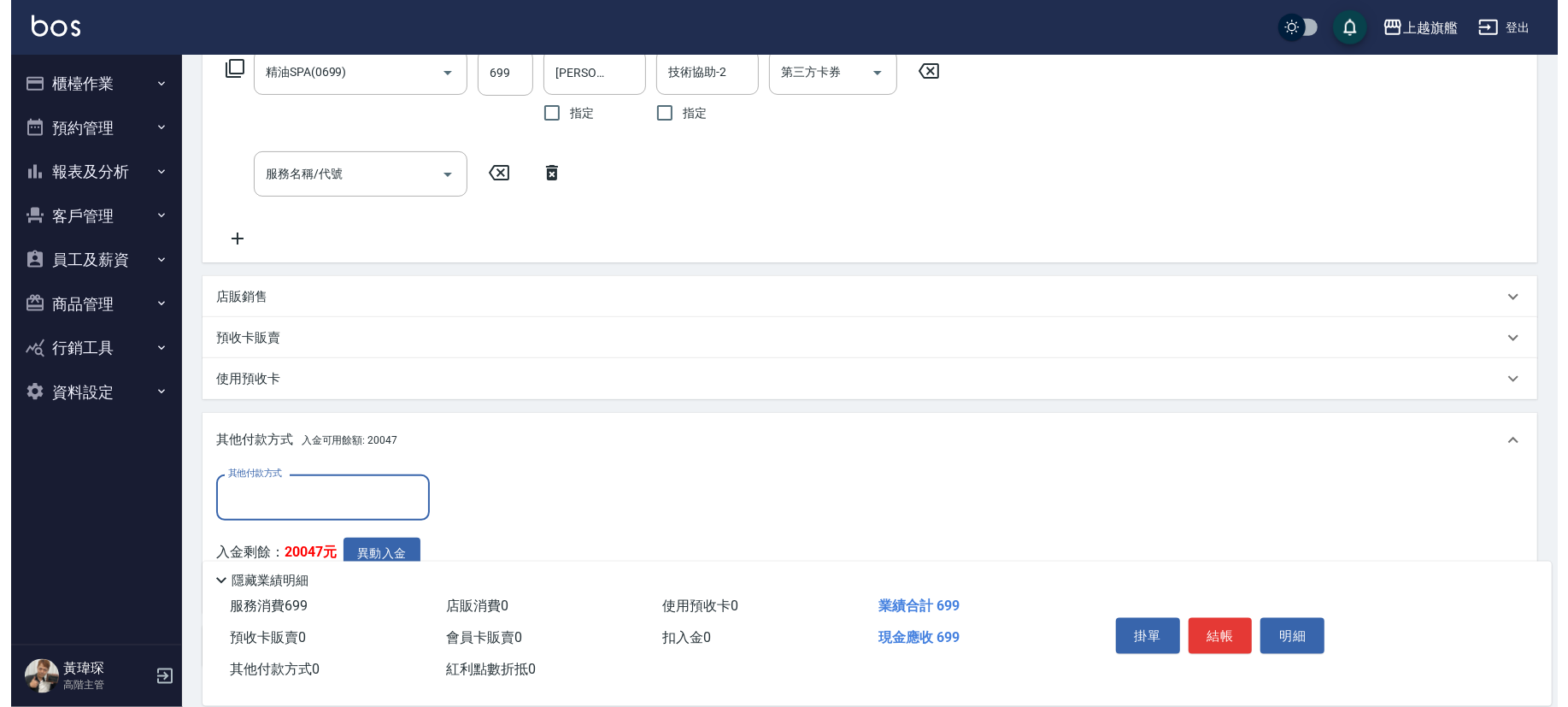
scroll to position [413, 0]
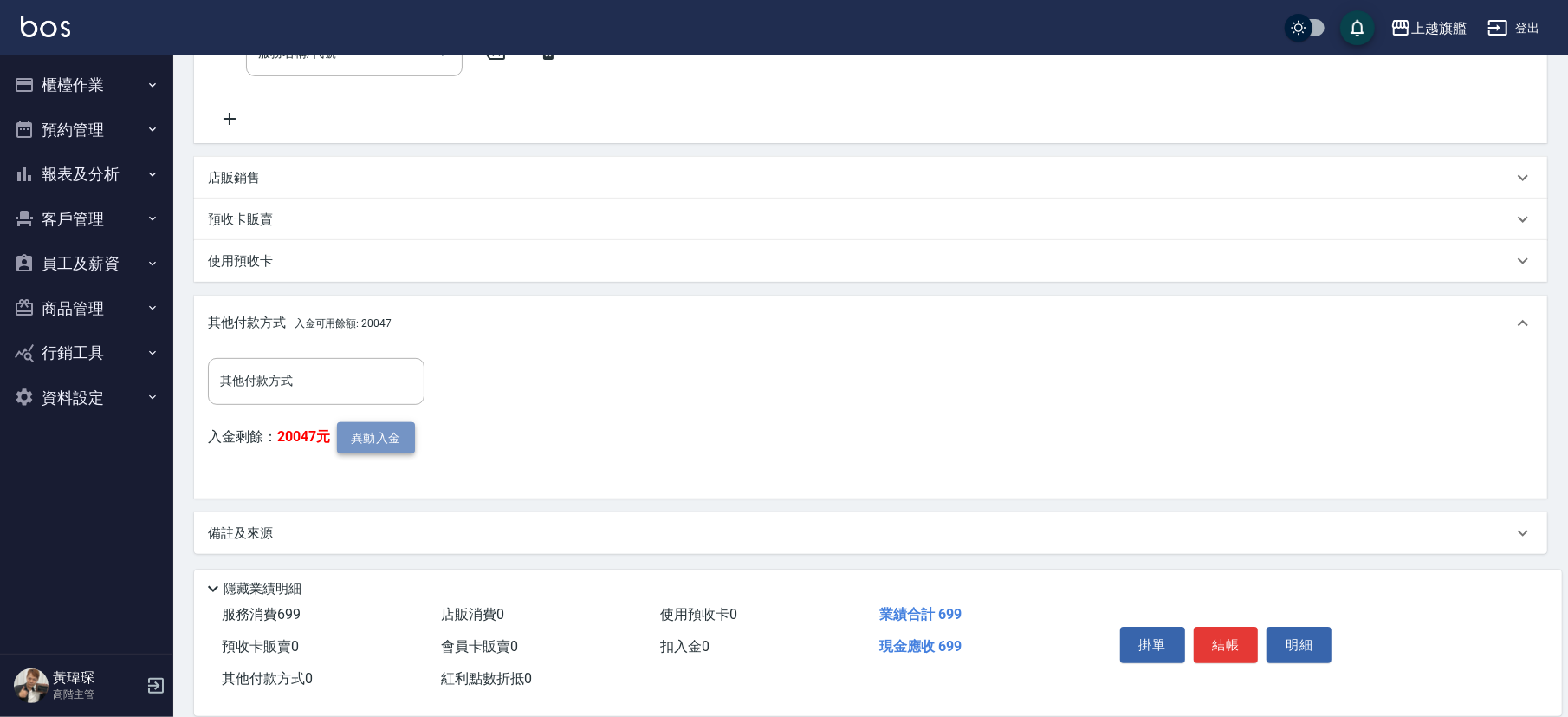
click at [371, 439] on button "異動入金" at bounding box center [376, 438] width 78 height 32
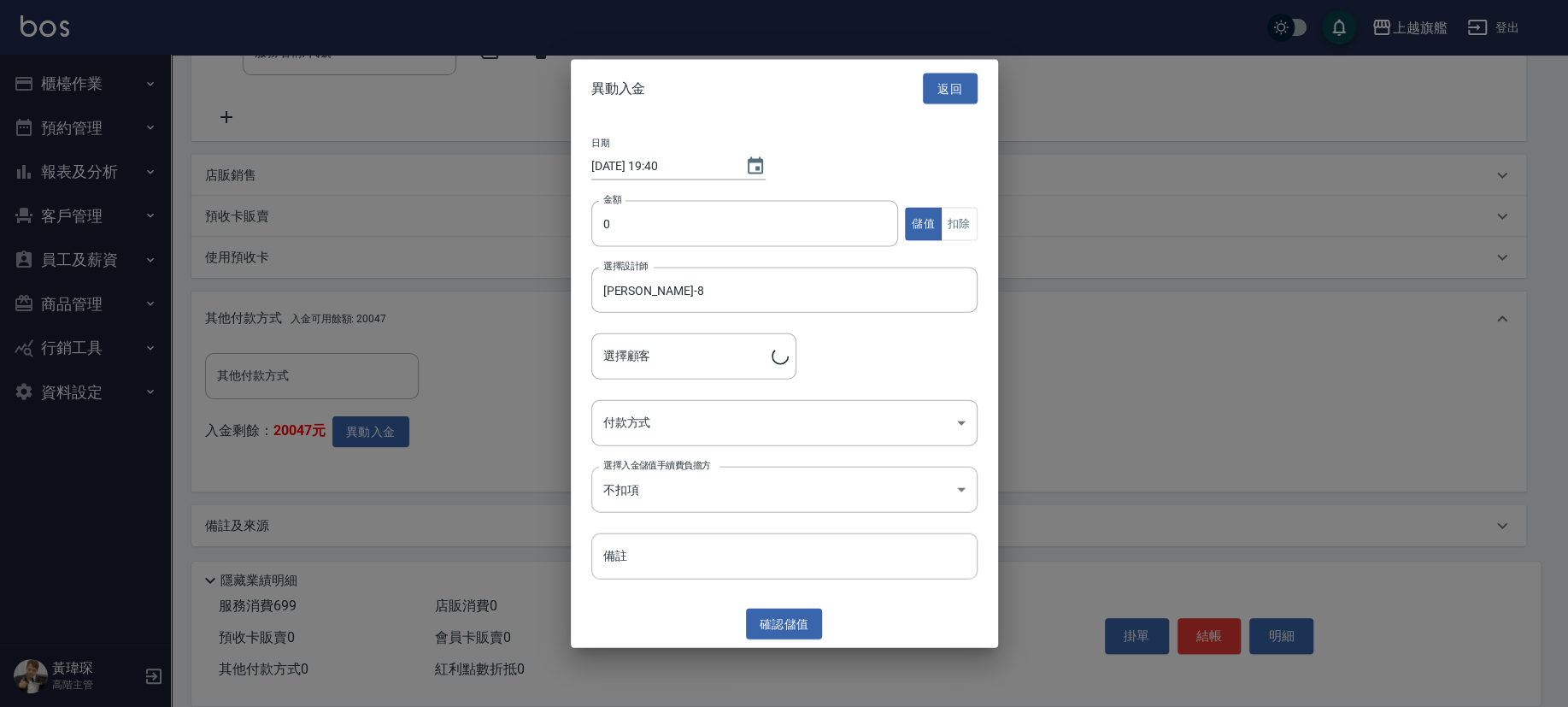
type input "[PERSON_NAME]/0982468928"
click at [684, 243] on input "0" at bounding box center [745, 223] width 308 height 46
type input "2998"
click at [956, 229] on button "扣除" at bounding box center [959, 223] width 37 height 33
click at [760, 433] on body "上越旗艦 登出 櫃檯作業 打帳單 帳單列表 掛單列表 座位開單 營業儀表板 現金收支登錄 高階收支登錄 材料自購登錄 每日結帳 排班表 現場電腦打卡 掃碼打卡…" at bounding box center [784, 147] width 1568 height 1121
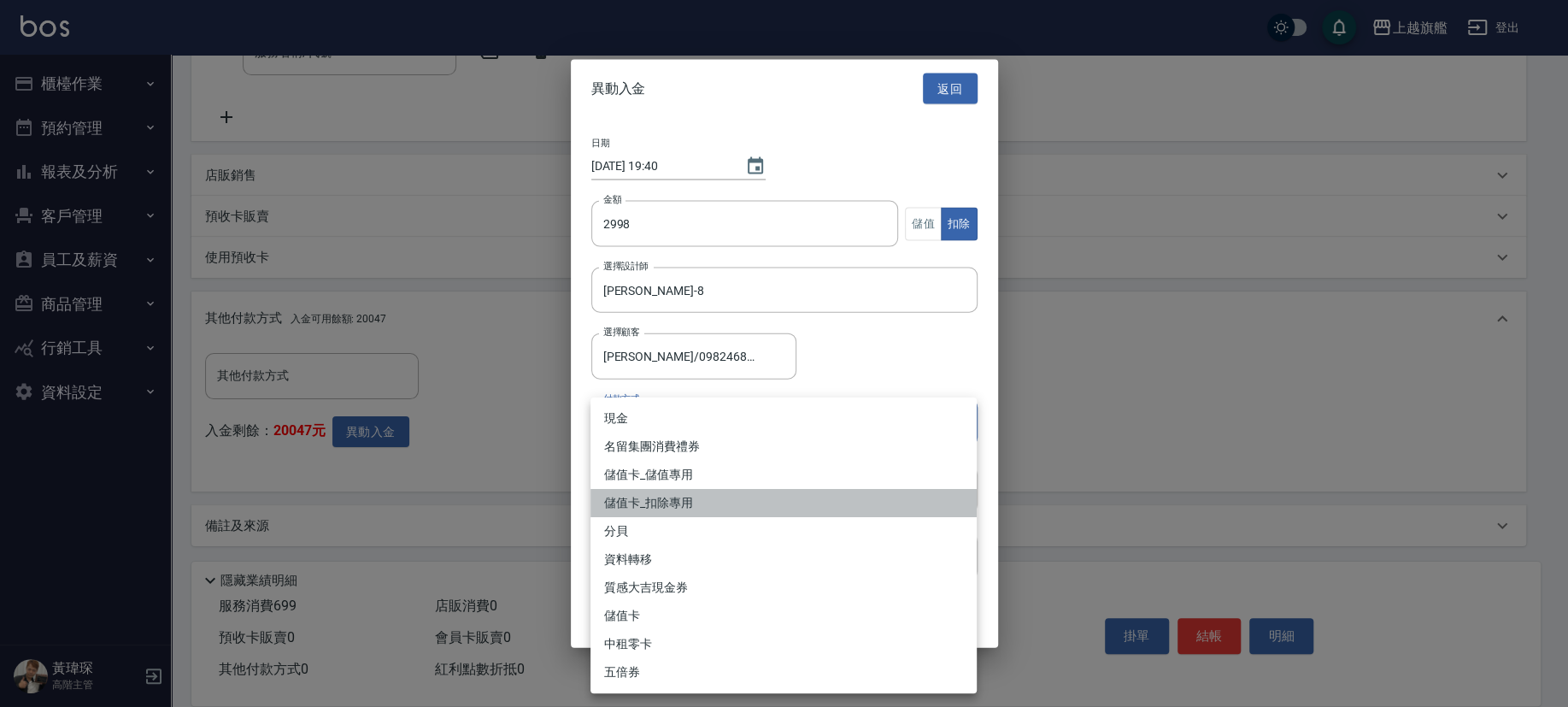
drag, startPoint x: 716, startPoint y: 497, endPoint x: 733, endPoint y: 548, distance: 53.8
click at [718, 492] on li "儲值卡_扣除專用" at bounding box center [784, 503] width 386 height 28
type input "儲值卡_扣除專用"
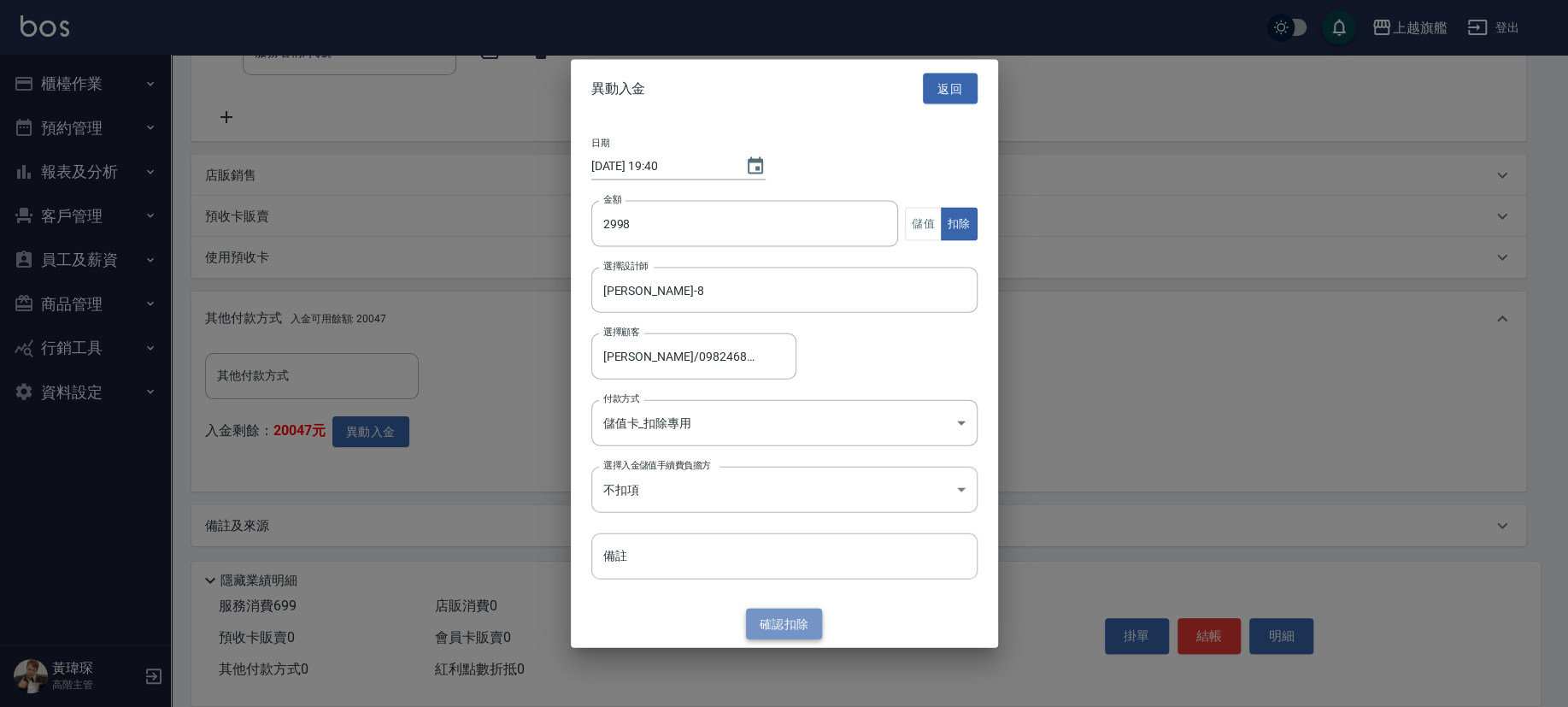
click at [771, 492] on button "確認 扣除" at bounding box center [784, 623] width 77 height 32
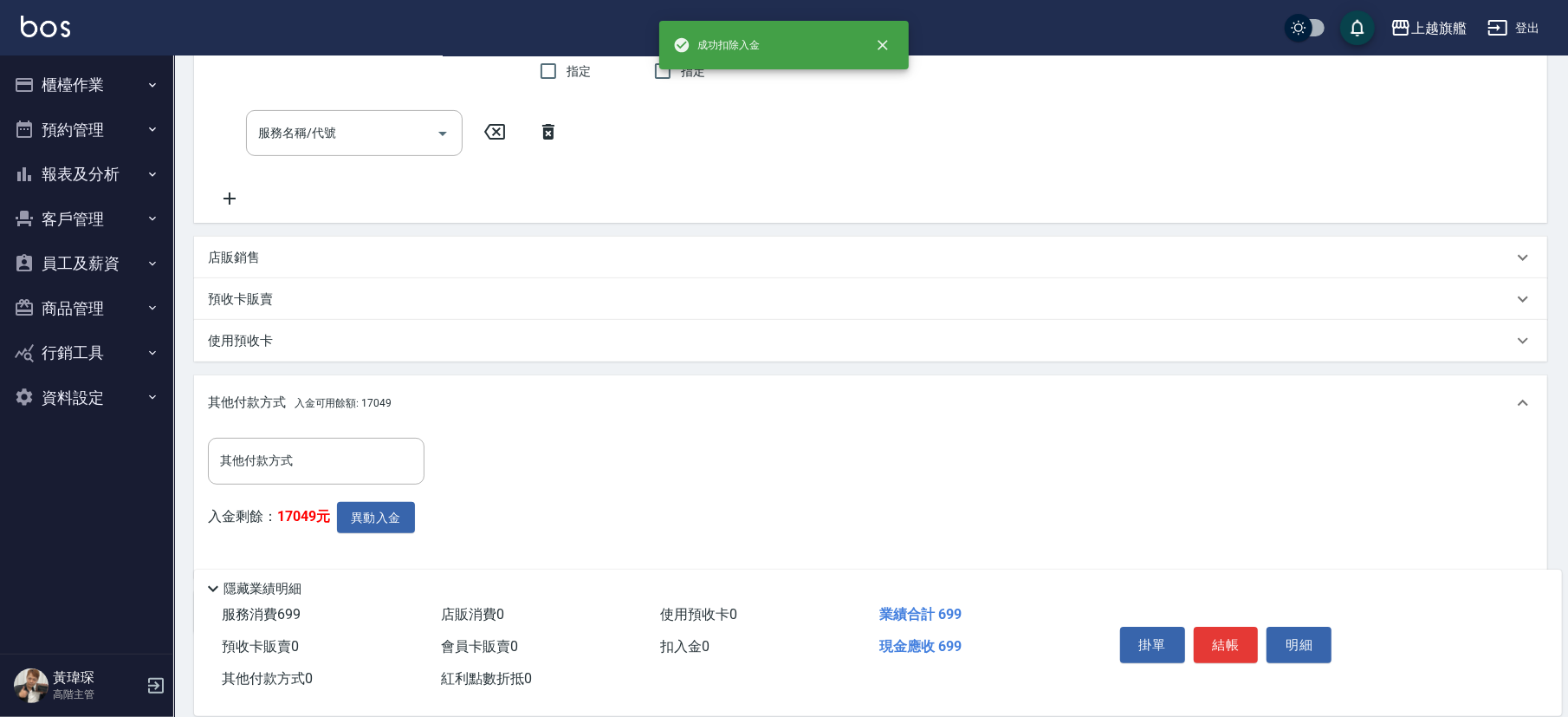
scroll to position [0, 0]
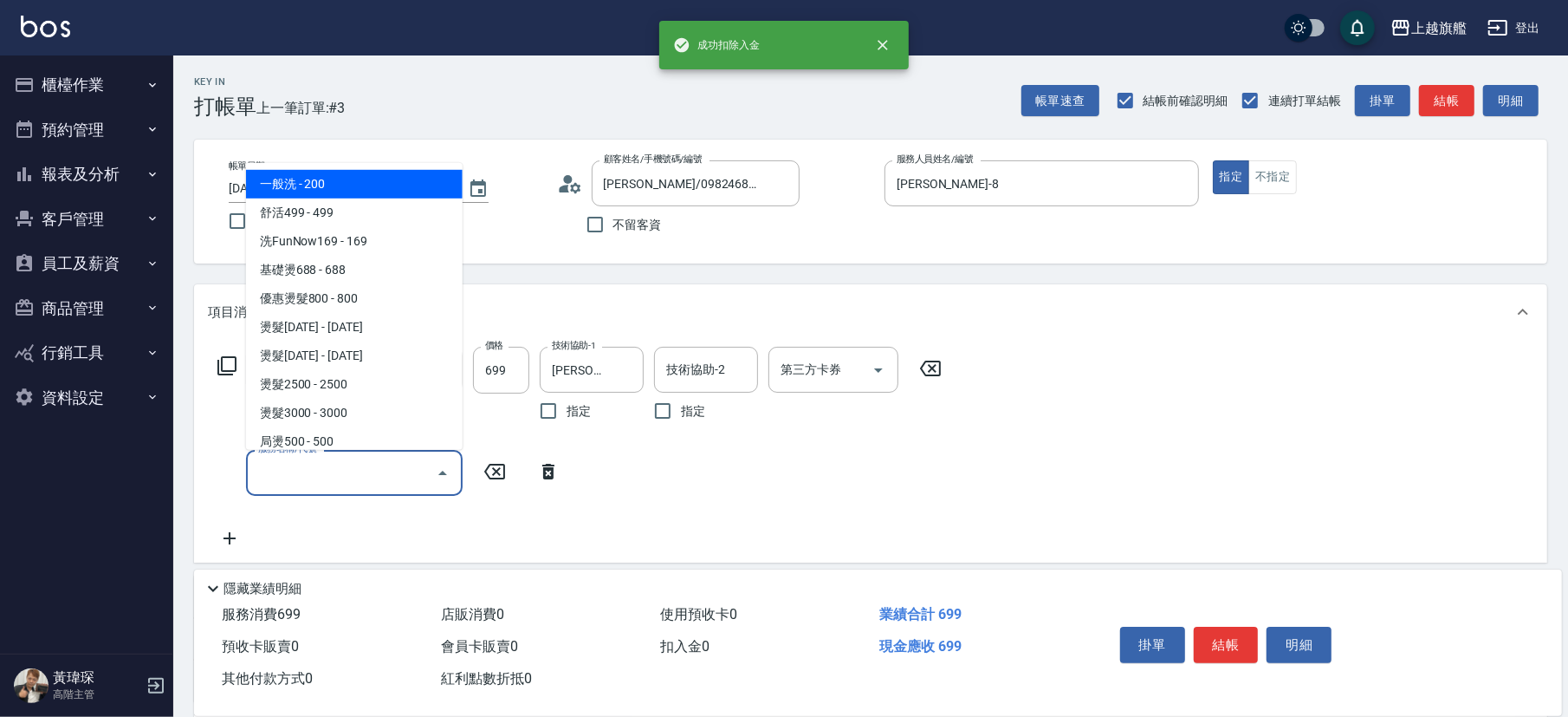
drag, startPoint x: 361, startPoint y: 462, endPoint x: 380, endPoint y: 461, distance: 19.0
click at [370, 462] on input "服務名稱/代號" at bounding box center [341, 473] width 175 height 31
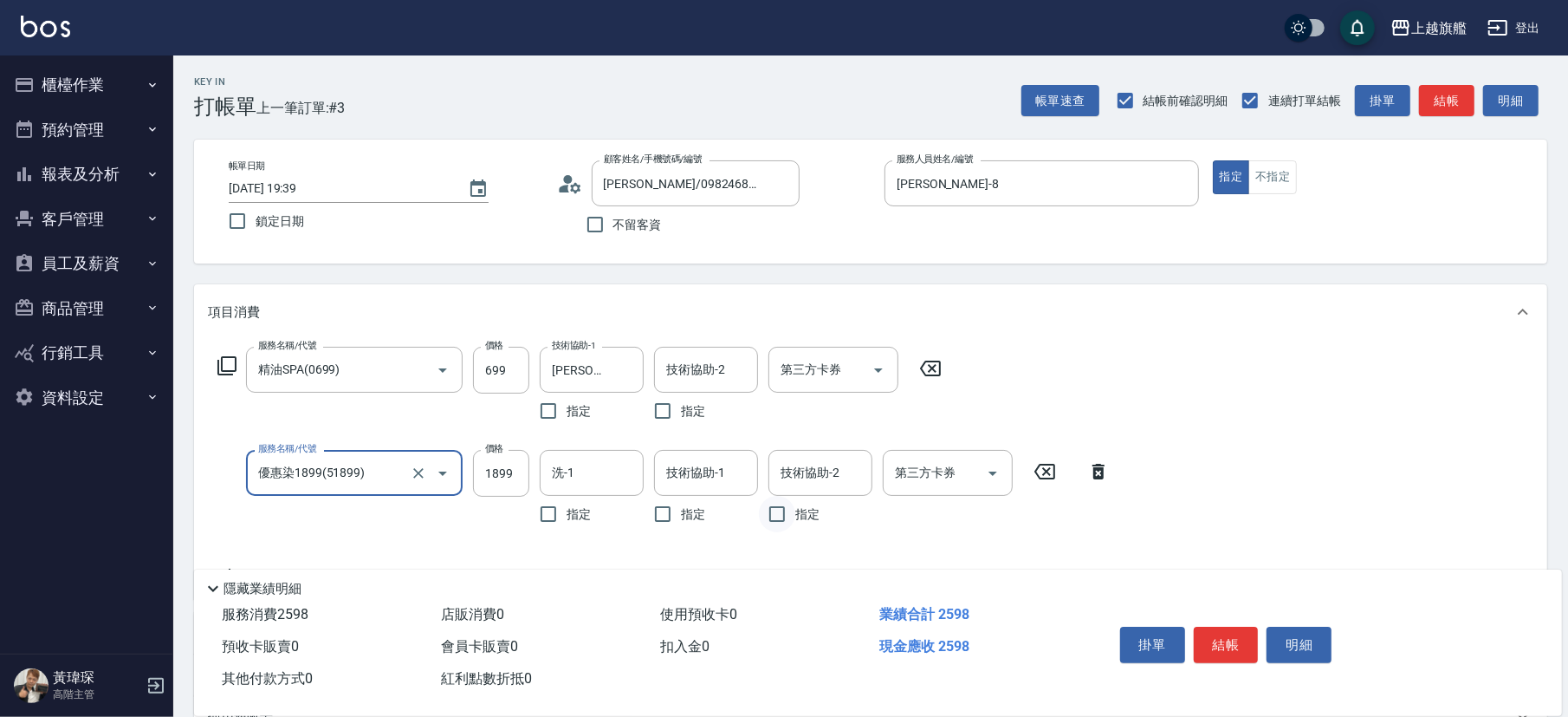
type input "優惠染1899(51899)"
type input "2299"
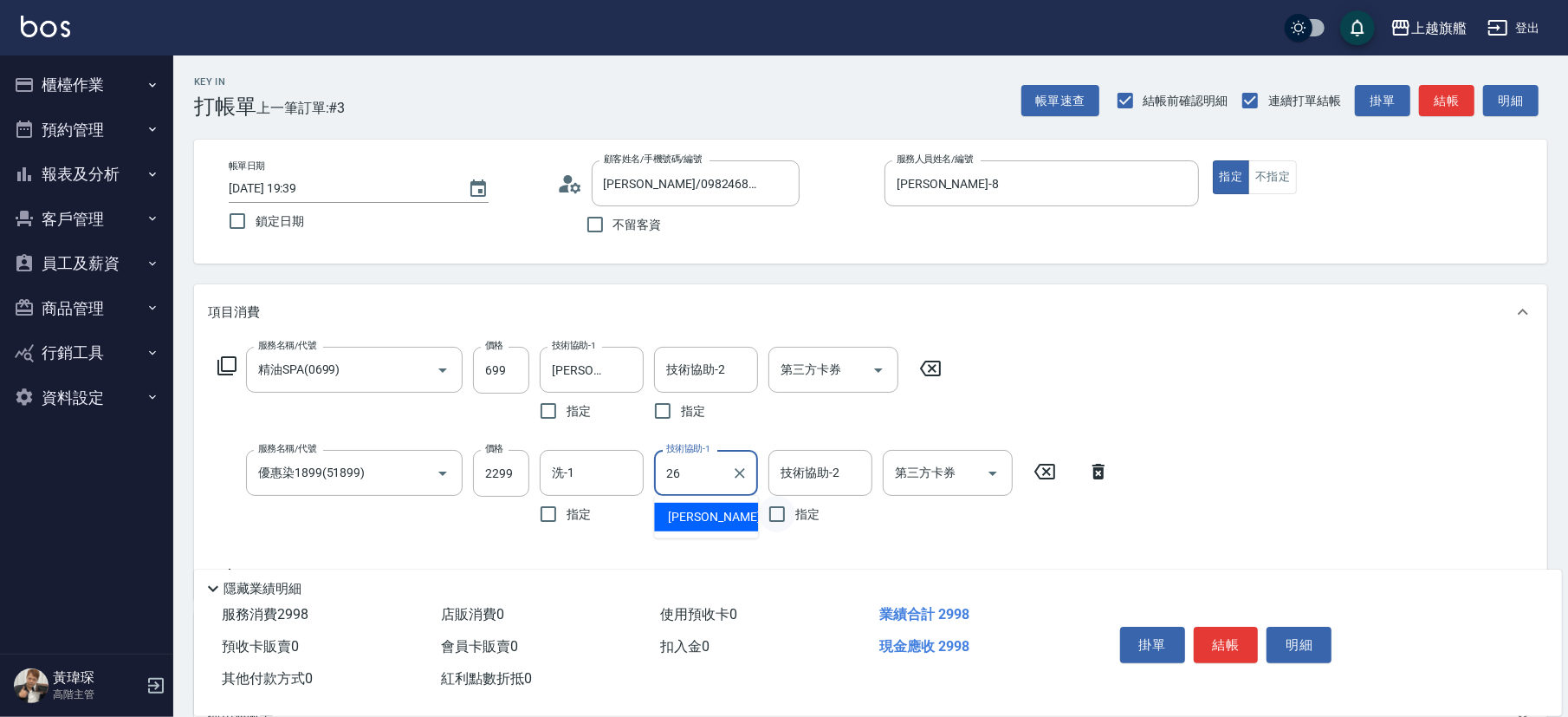
type input "[PERSON_NAME]-26"
click at [366, 355] on input "精油SPA(0699)" at bounding box center [330, 369] width 153 height 31
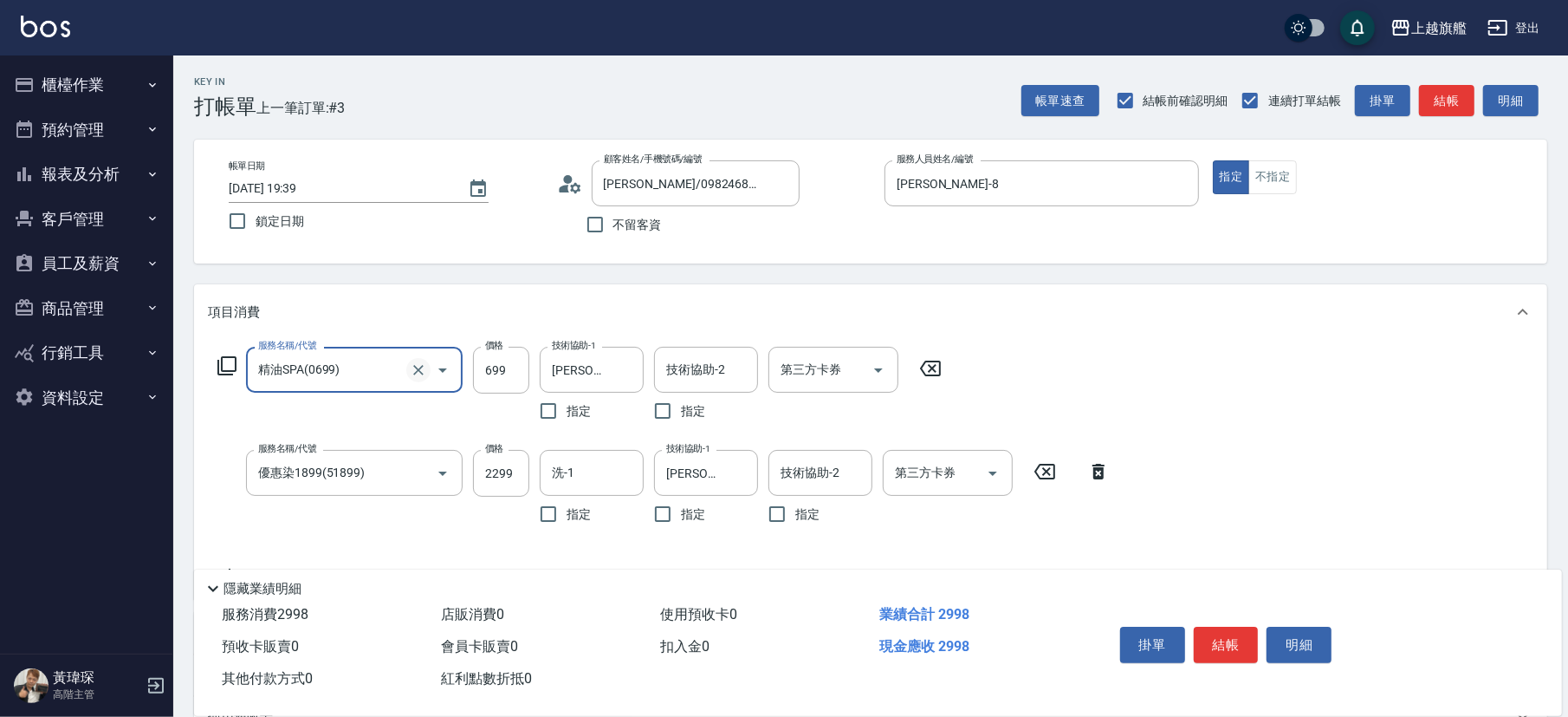
click at [418, 368] on icon "Clear" at bounding box center [418, 369] width 17 height 17
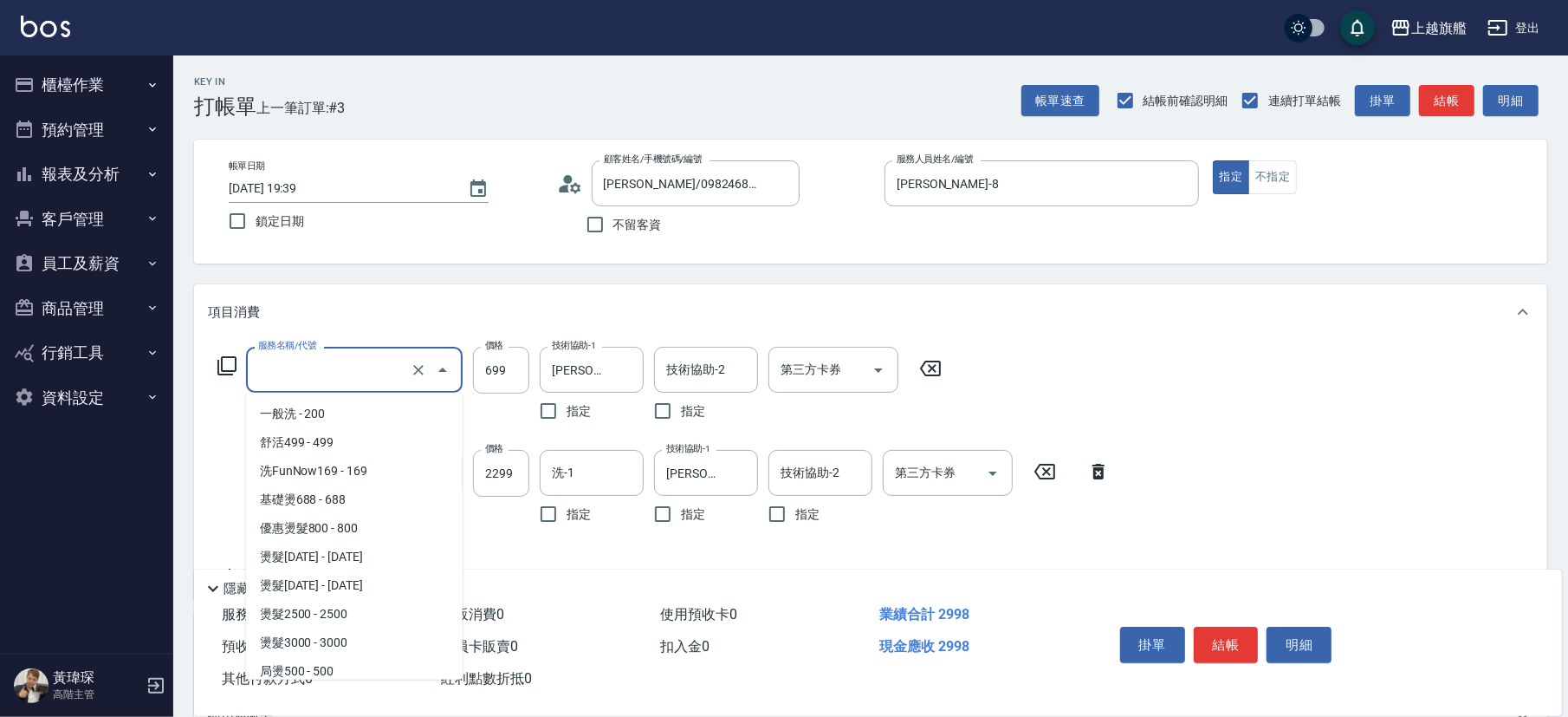
click at [373, 370] on input "服務名稱/代號" at bounding box center [330, 369] width 153 height 31
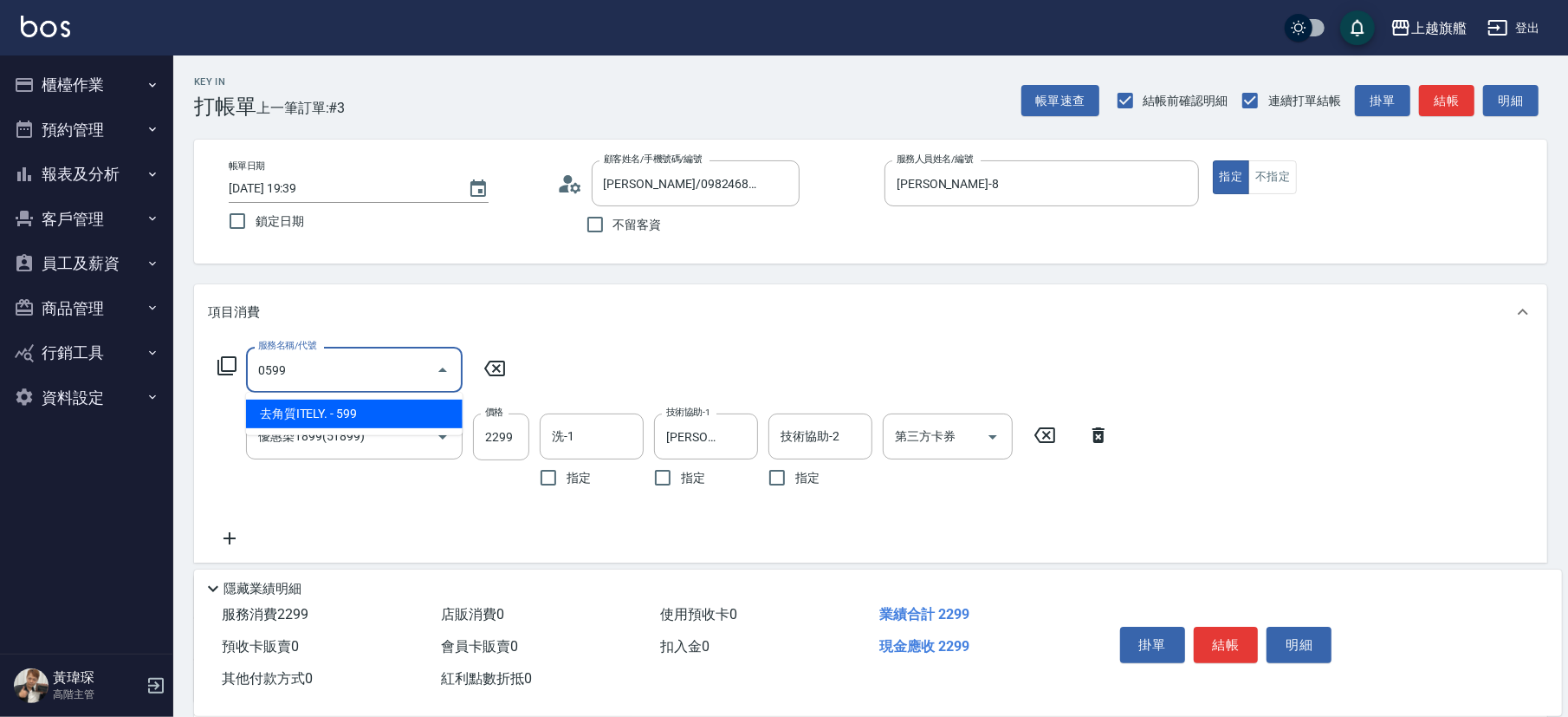
drag, startPoint x: 365, startPoint y: 412, endPoint x: 385, endPoint y: 407, distance: 20.6
click at [365, 411] on span "去角質ITELY. - 599" at bounding box center [354, 413] width 217 height 29
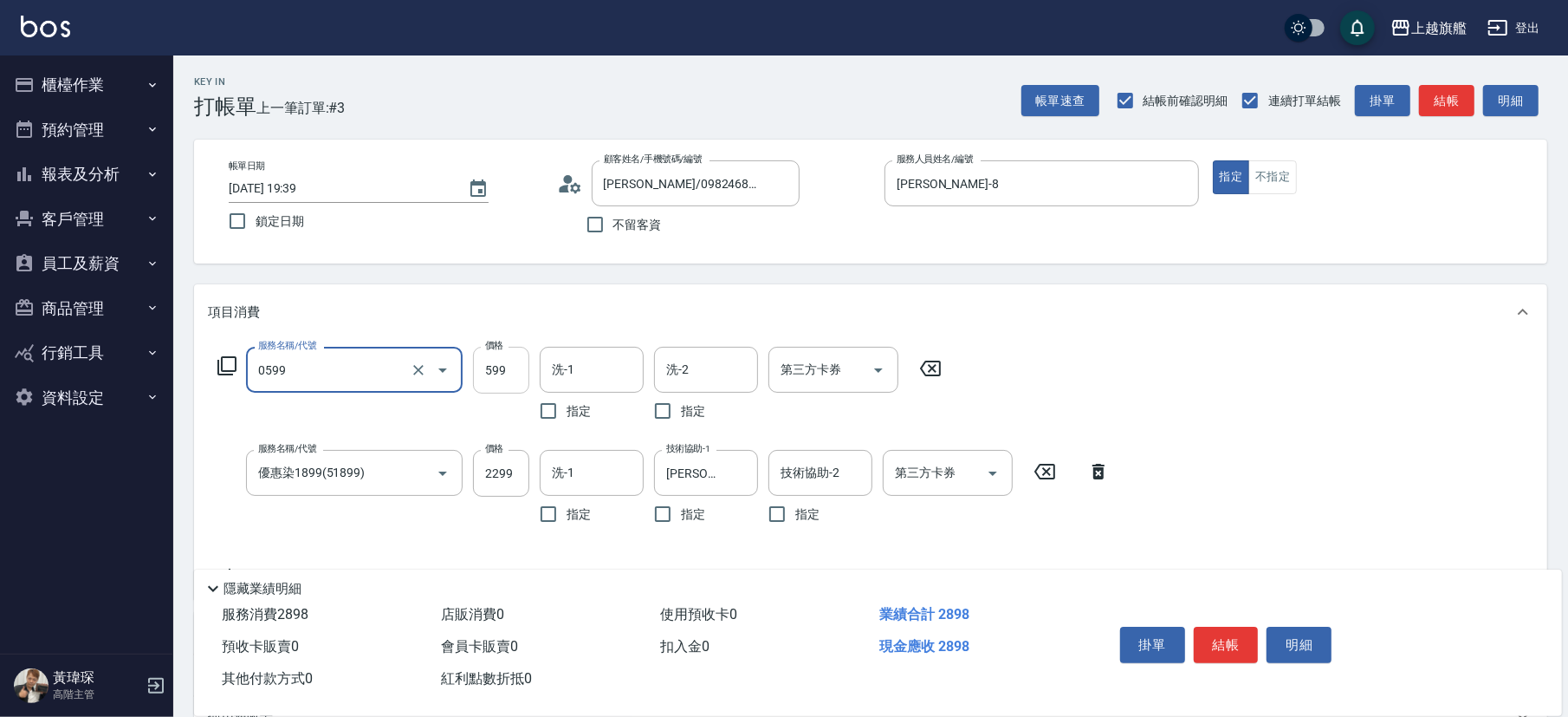
click at [510, 370] on input "599" at bounding box center [501, 369] width 56 height 47
type input "去角質ITELY.(0599)"
click at [511, 369] on input "599" at bounding box center [501, 369] width 56 height 47
type input "699"
click at [596, 365] on input "洗-1" at bounding box center [592, 369] width 89 height 31
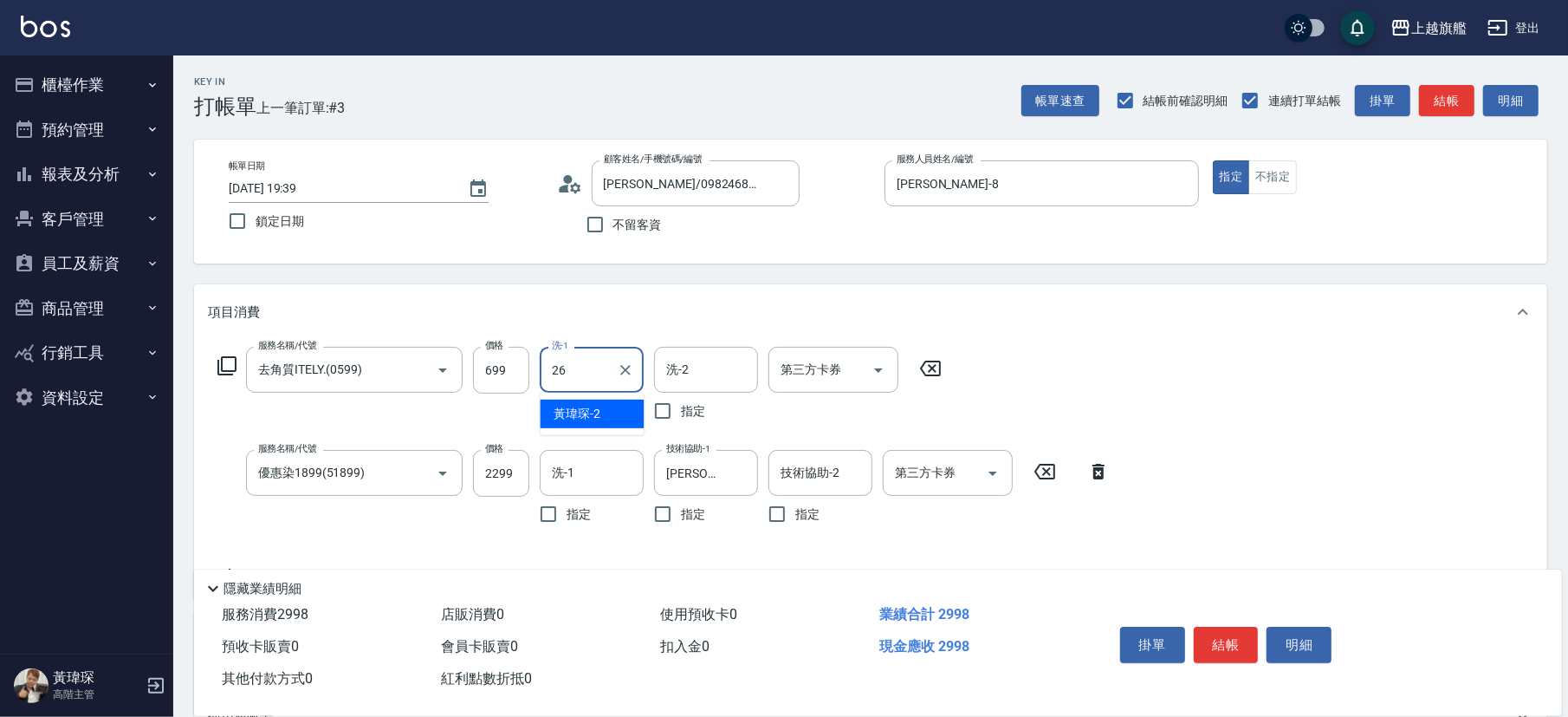
type input "[PERSON_NAME]-26"
click at [851, 359] on input "第三方卡券" at bounding box center [820, 369] width 89 height 31
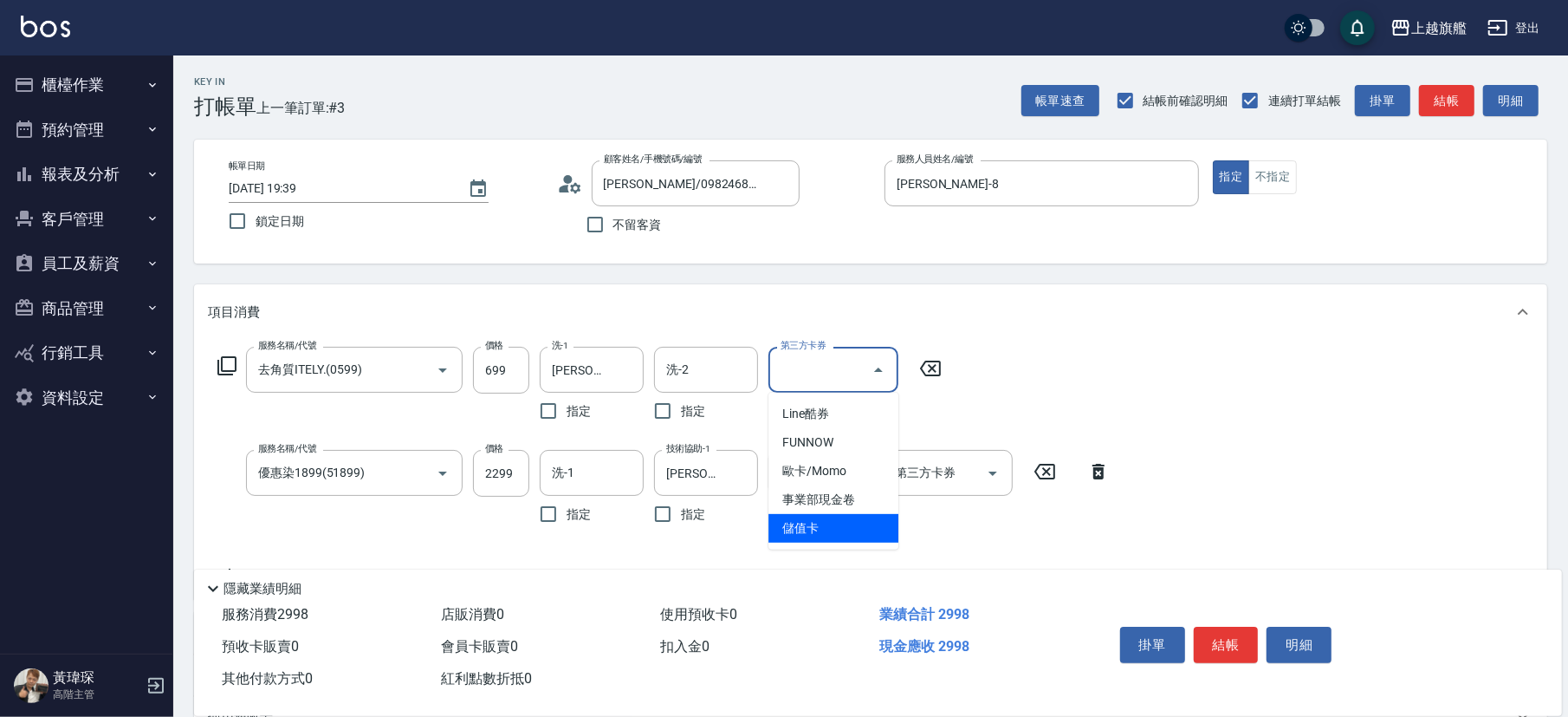
click at [827, 499] on span "儲值卡" at bounding box center [833, 528] width 130 height 29
type input "儲值卡"
click at [961, 474] on input "第三方卡券" at bounding box center [934, 473] width 89 height 31
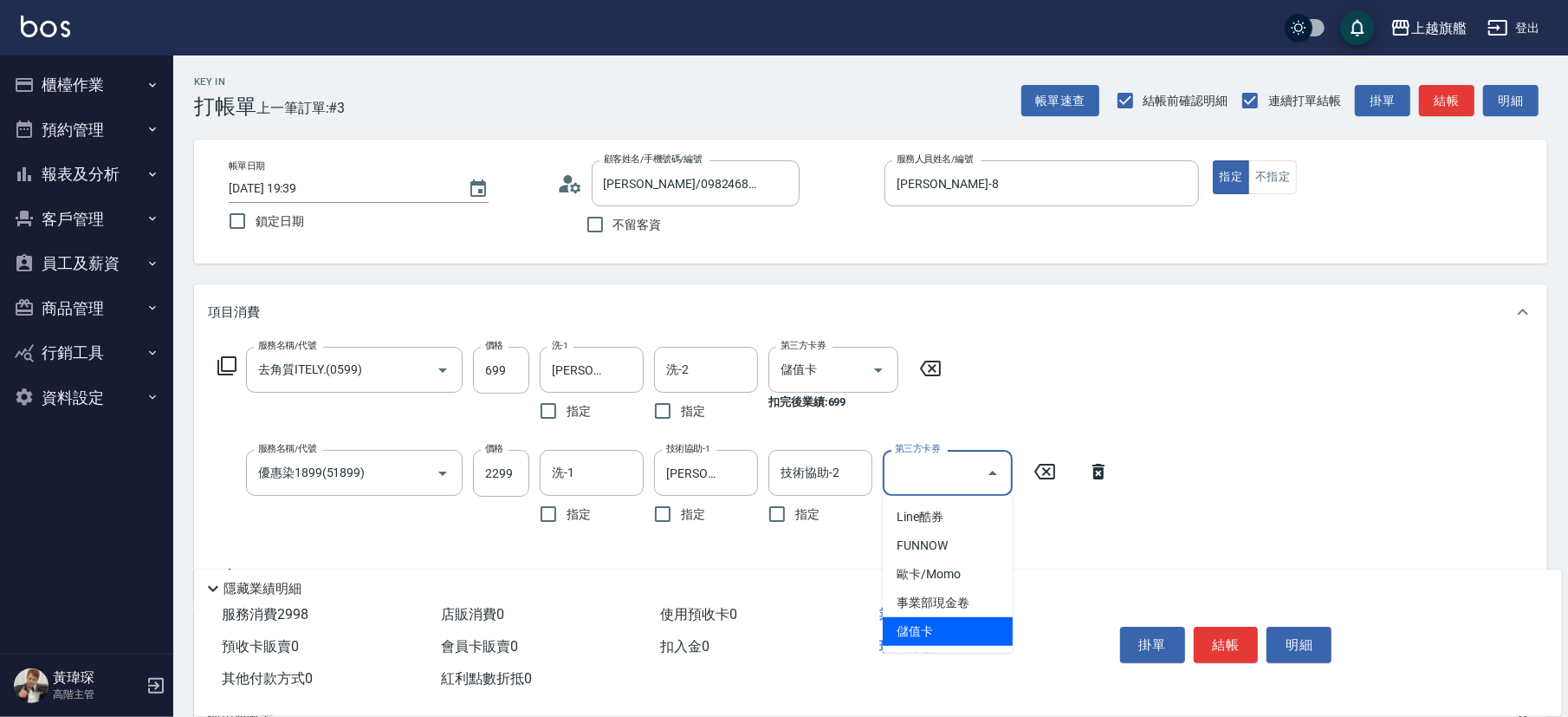
click at [917, 499] on span "儲值卡" at bounding box center [948, 631] width 130 height 29
type input "儲值卡"
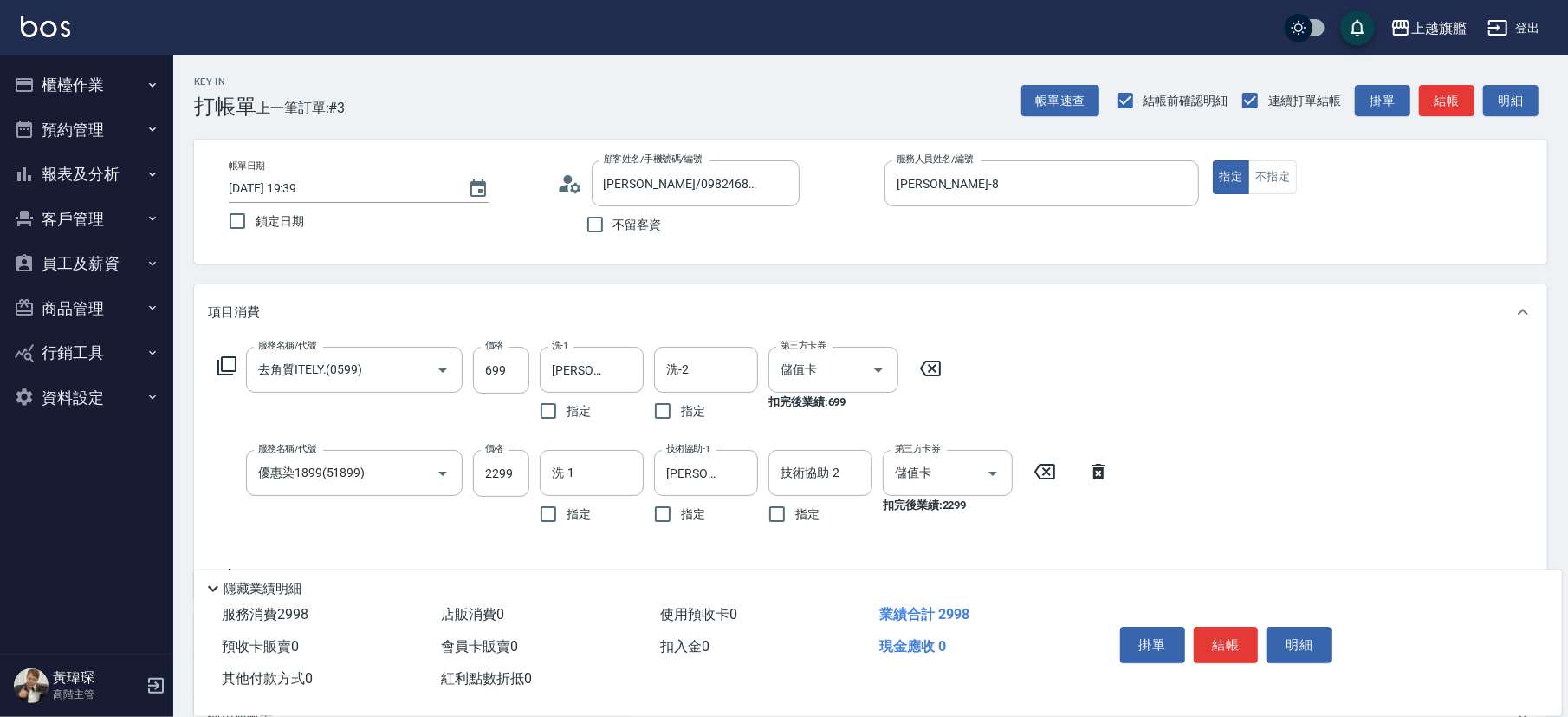
click at [1093, 493] on div "服務名稱/代號 去角質ITELY.(0599) 服務名稱/代號 價格 699 價格 洗-1 [PERSON_NAME]-26 洗-1 指定 洗-2 洗-2 指…" at bounding box center [870, 469] width 1353 height 259
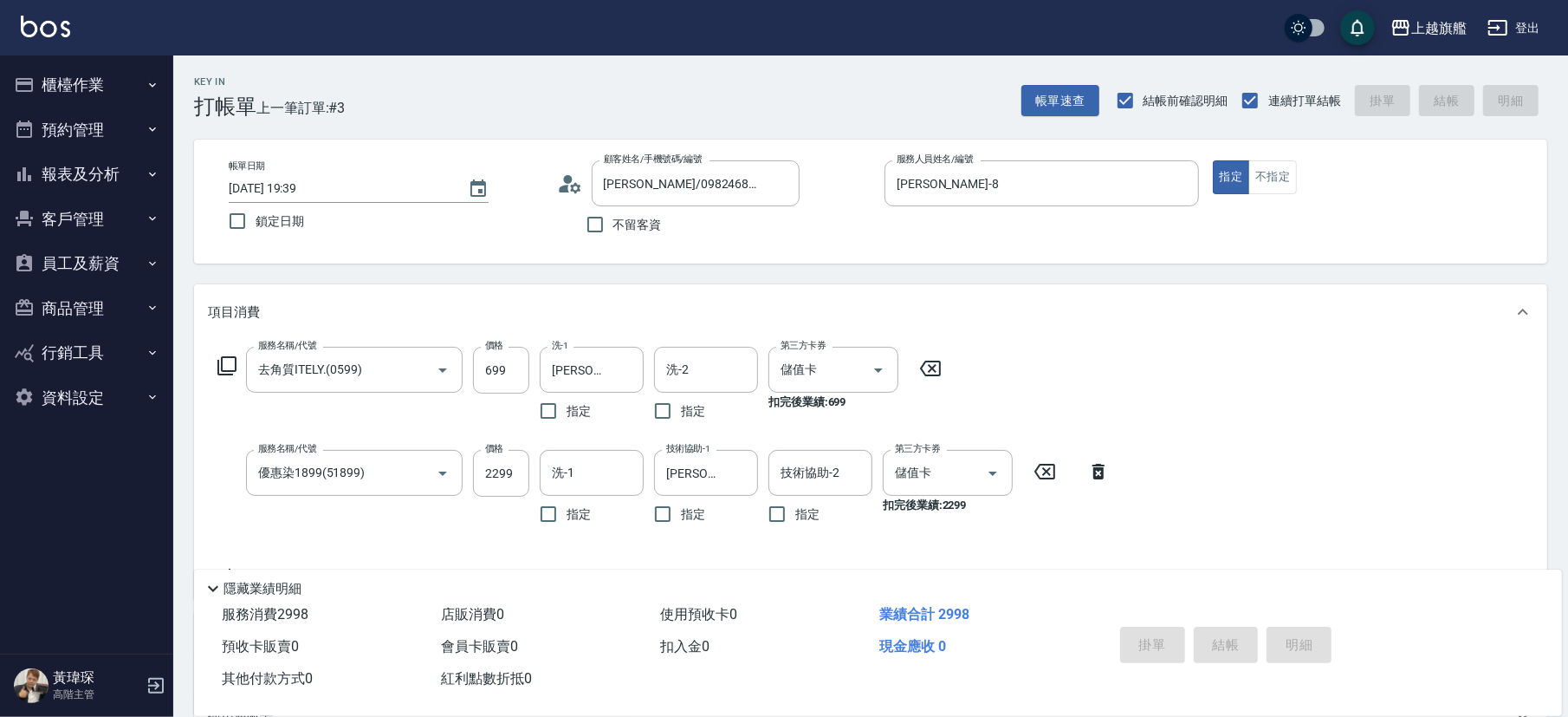
type input "[DATE] 19:41"
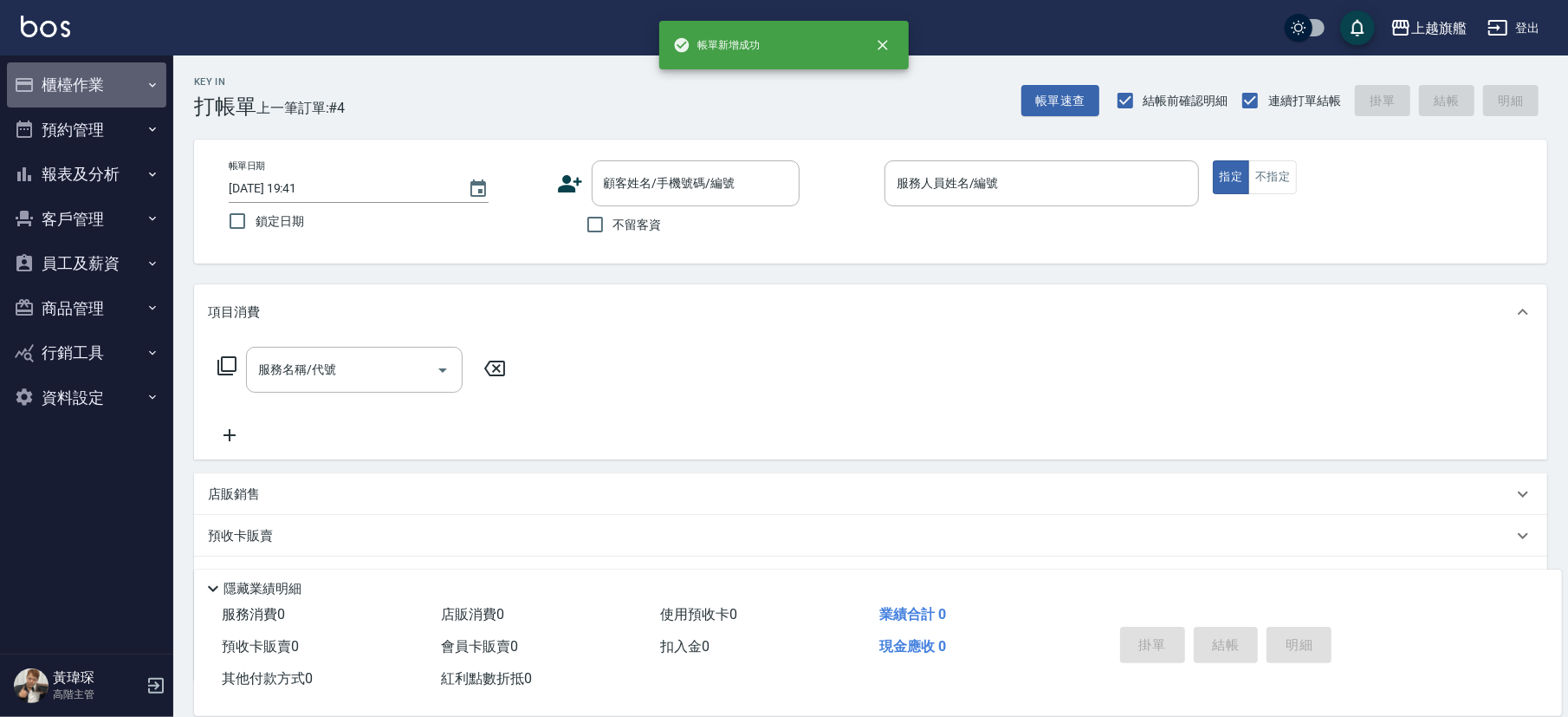
click at [74, 78] on button "櫃檯作業" at bounding box center [86, 84] width 159 height 45
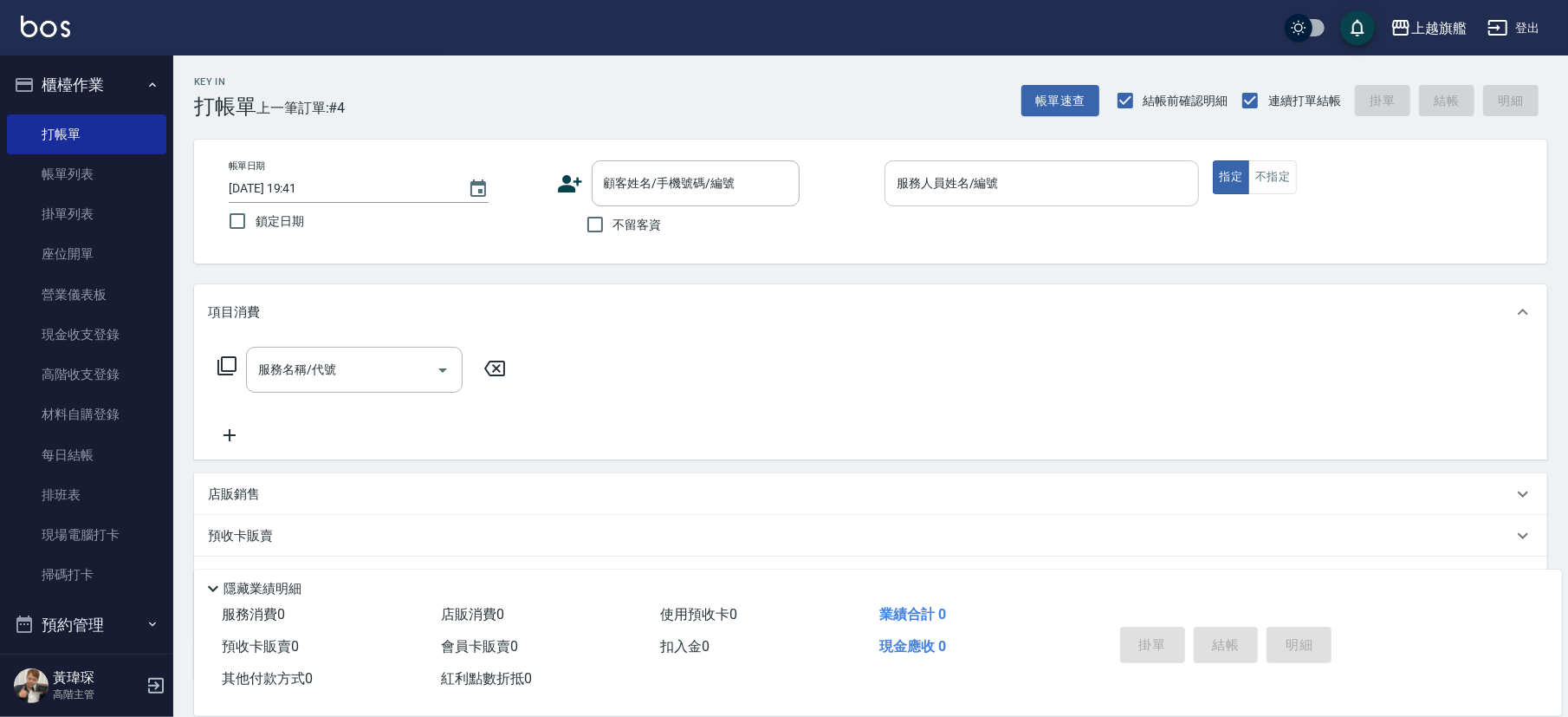
click at [1039, 192] on input "服務人員姓名/編號" at bounding box center [1041, 183] width 299 height 31
type input "[PERSON_NAME]-8"
drag, startPoint x: 624, startPoint y: 226, endPoint x: 601, endPoint y: 226, distance: 23.0
click at [618, 226] on span "不留客資" at bounding box center [638, 224] width 49 height 18
click at [596, 229] on input "不留客資" at bounding box center [595, 224] width 36 height 36
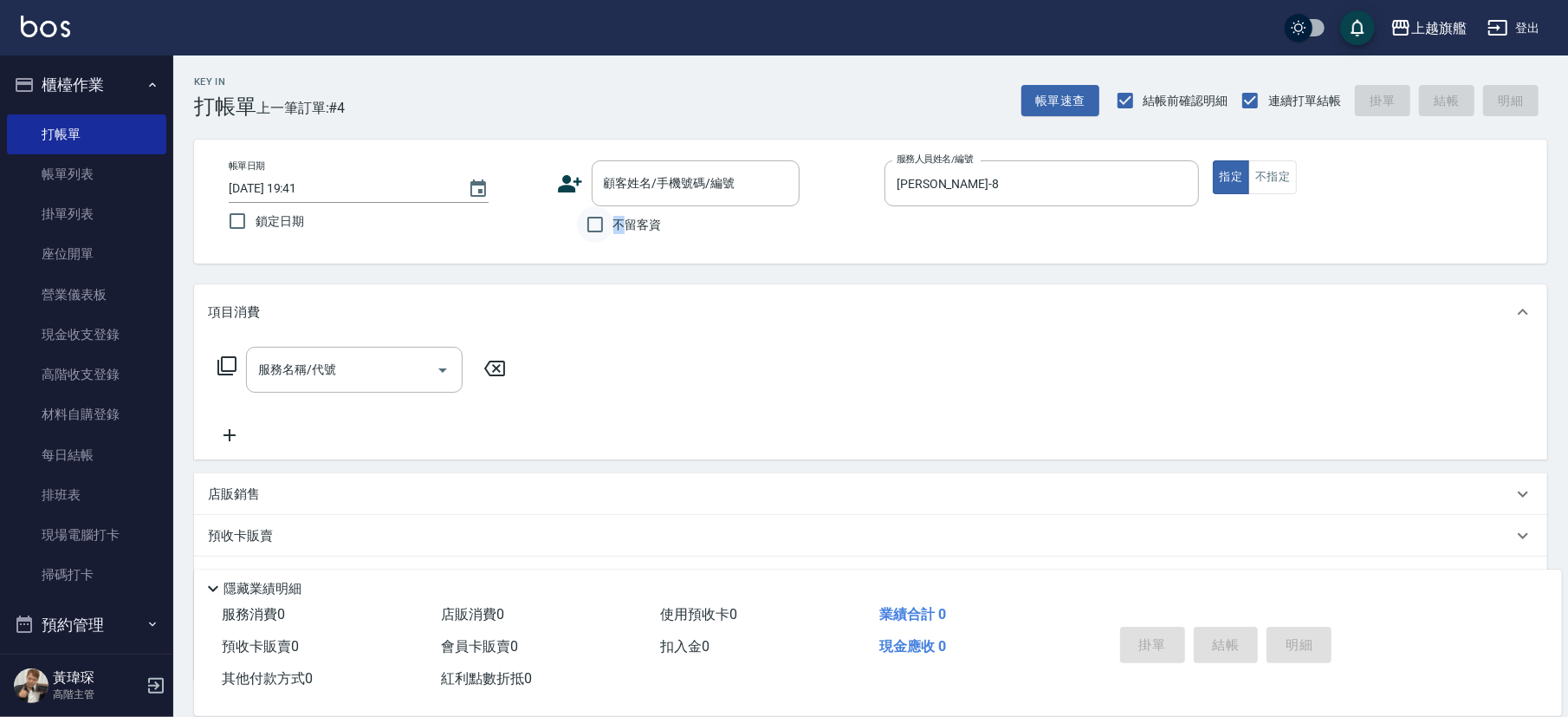
checkbox input "true"
click at [365, 385] on div "服務名稱/代號" at bounding box center [354, 369] width 217 height 46
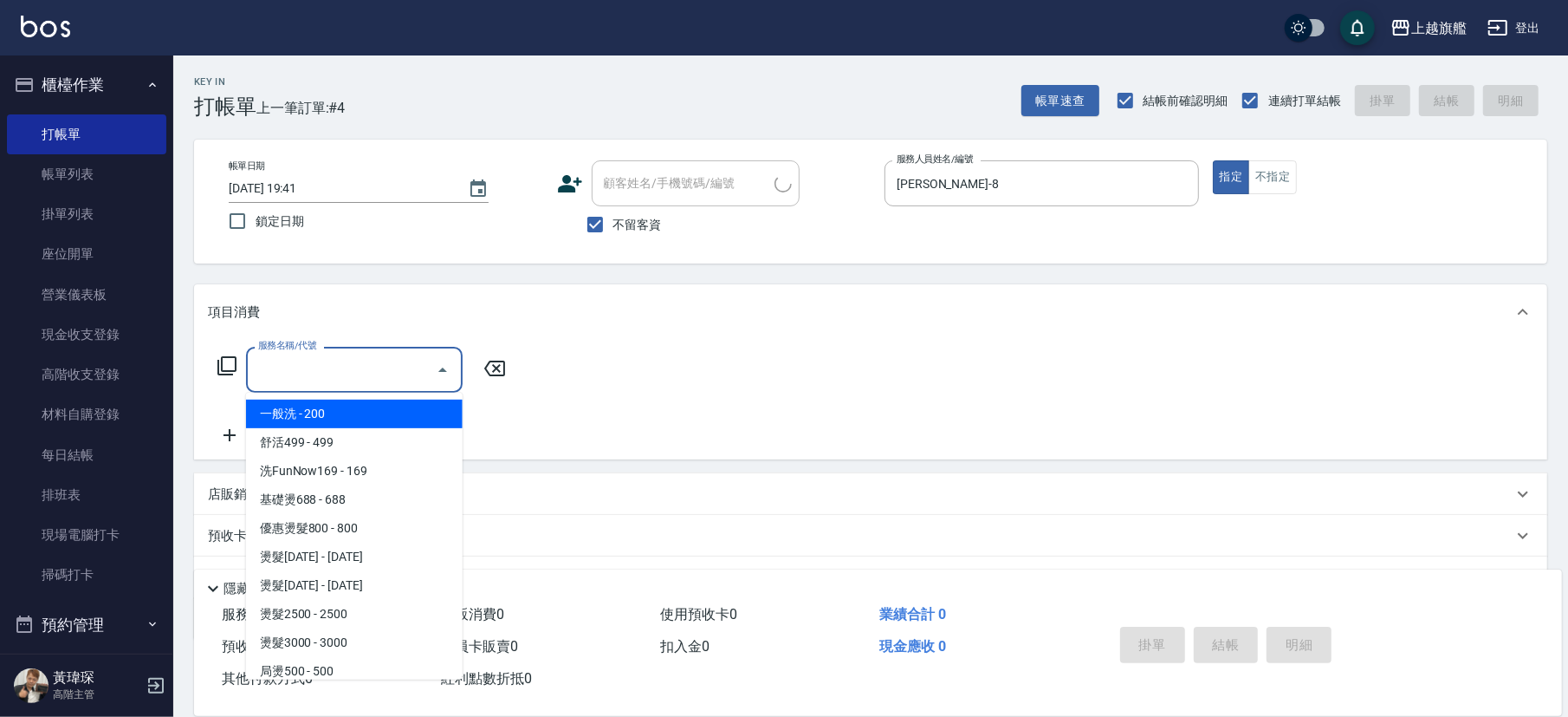
type input "[PERSON_NAME]/0975692319/"
type input "[PERSON_NAME]-3"
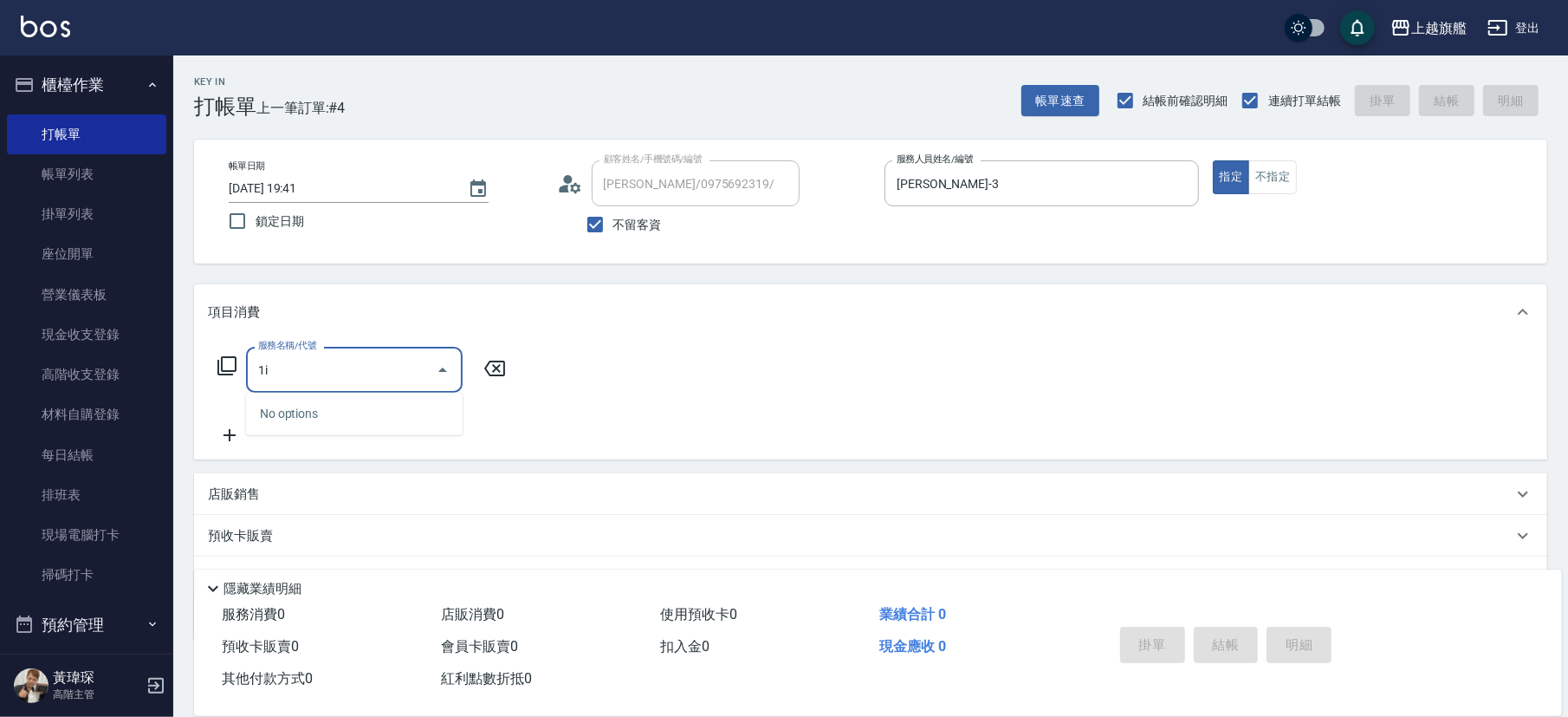
type input "1"
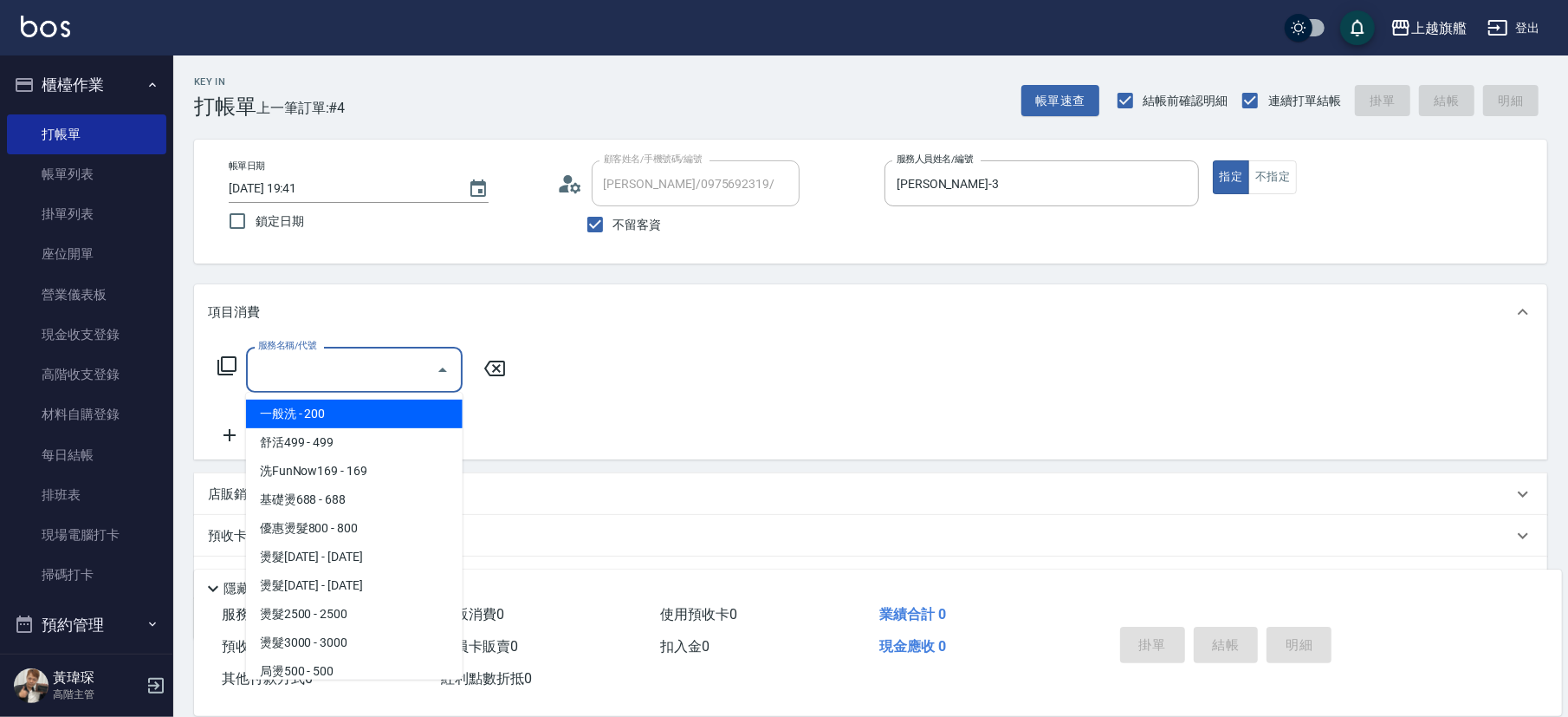
type input "ㄐ"
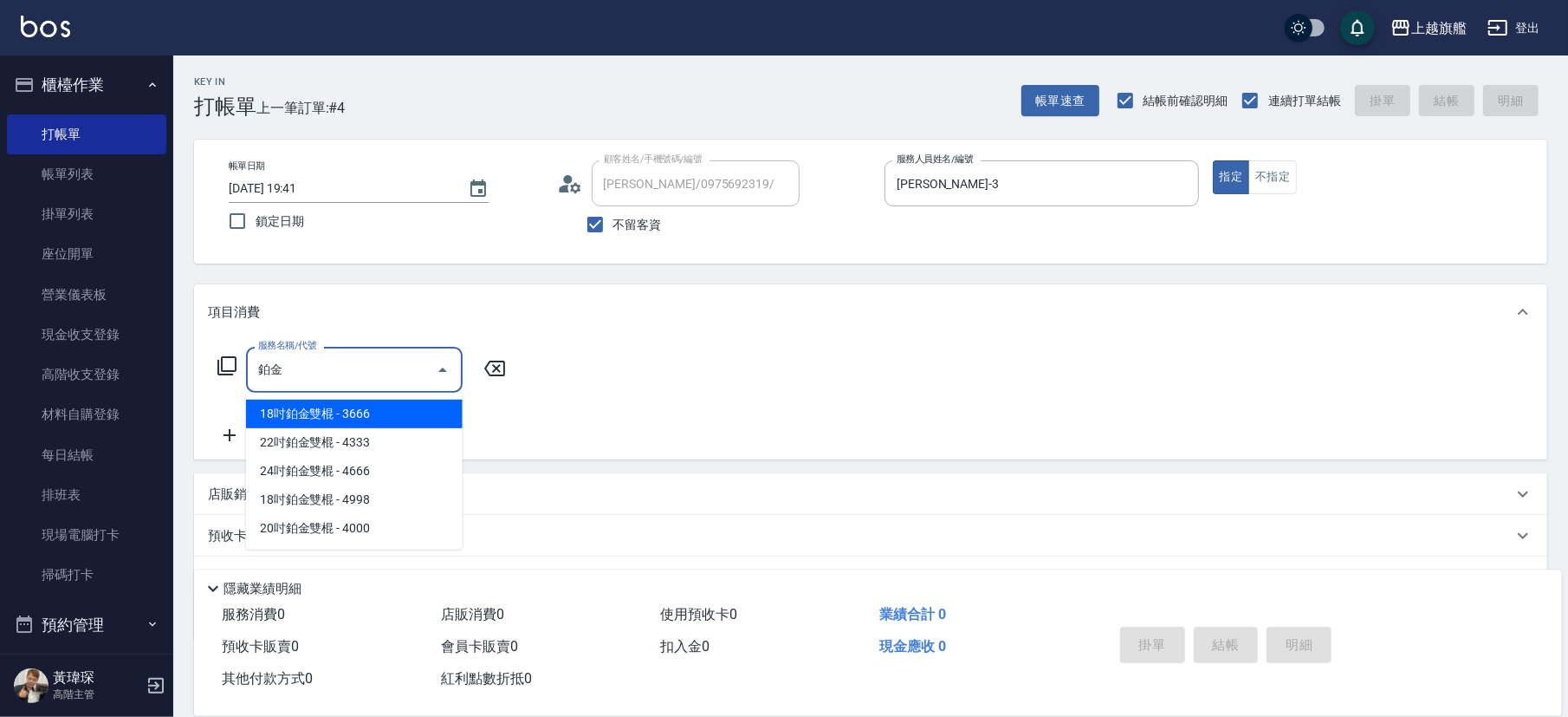
type input "鉑"
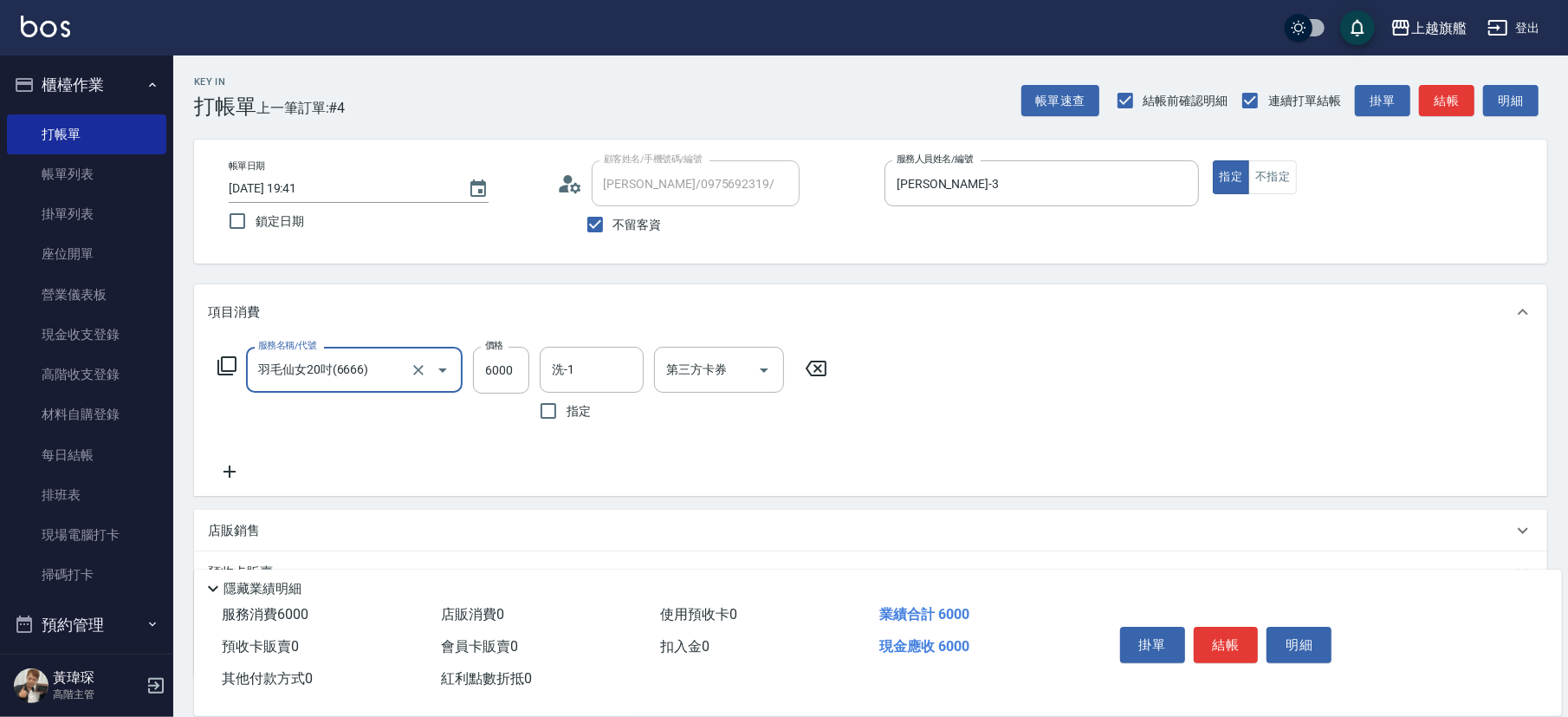
type input "羽毛仙女20吋(6666)"
click at [243, 473] on icon at bounding box center [229, 472] width 43 height 21
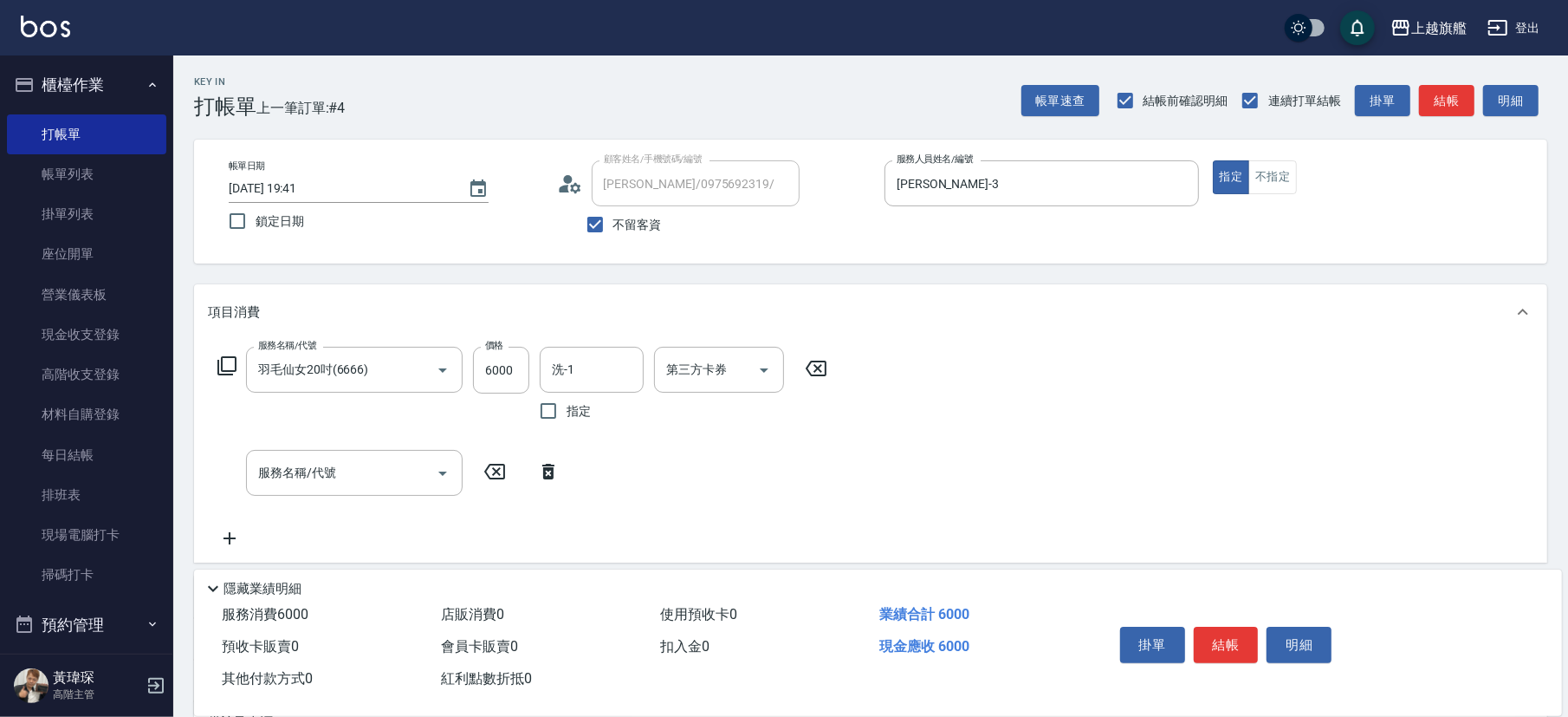
click at [226, 499] on icon at bounding box center [229, 538] width 43 height 21
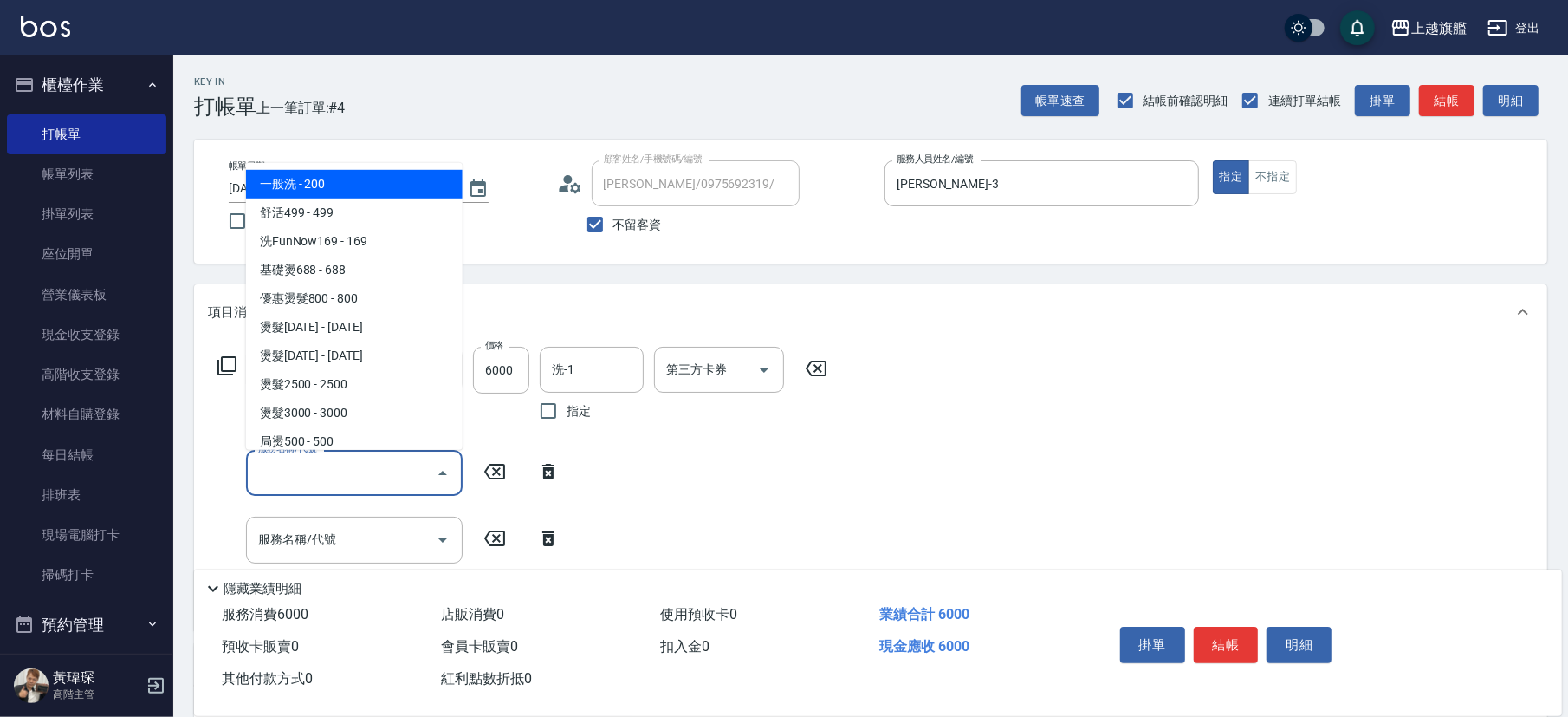
click at [306, 475] on input "服務名稱/代號" at bounding box center [341, 473] width 175 height 31
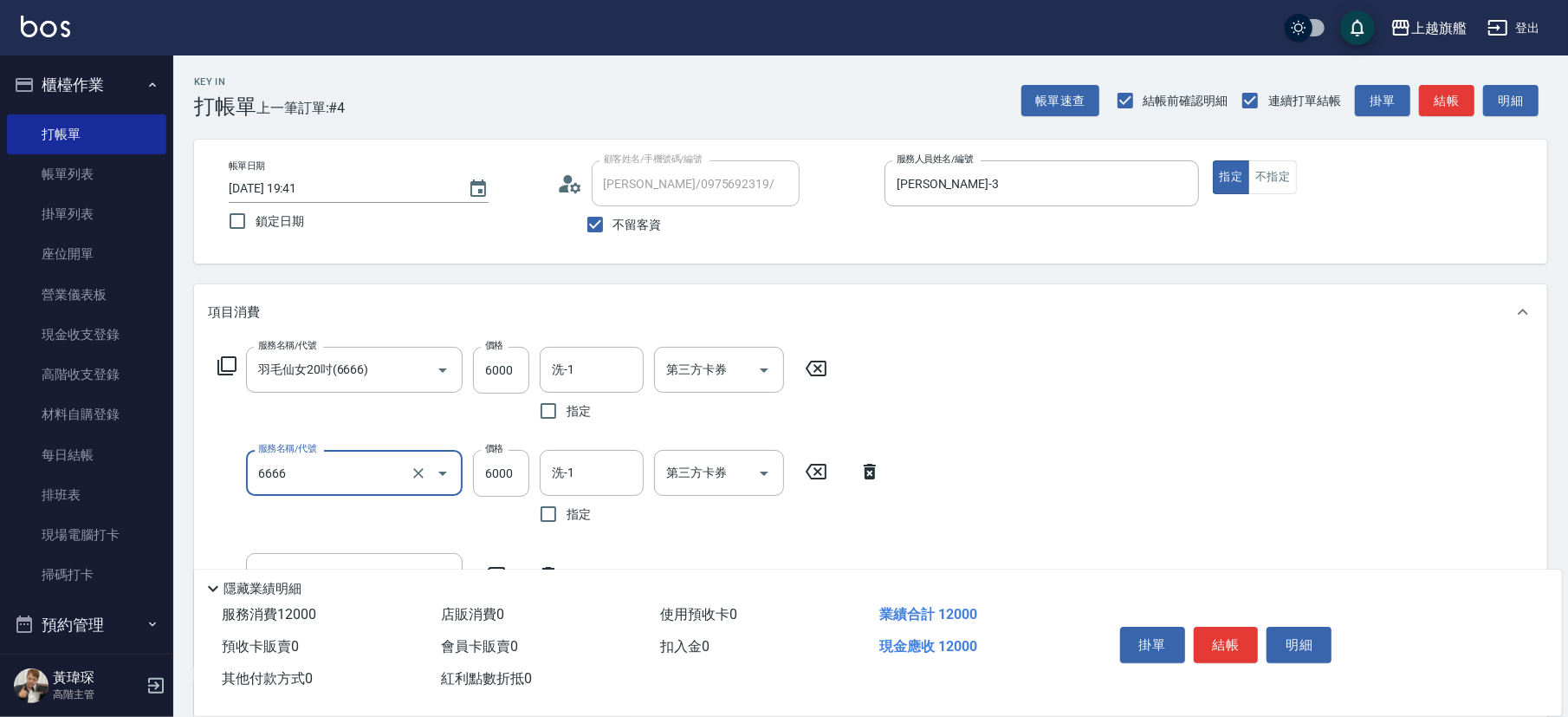
type input "羽毛仙女20吋(6666)"
click at [304, 499] on div "服務名稱/代號 羽毛仙女20吋(6666) 服務名稱/代號 價格 6000 價格 洗-1 洗-1 指定 第三方卡券 第三方卡券 服務名稱/代號 羽毛仙女20吋…" at bounding box center [550, 498] width 683 height 305
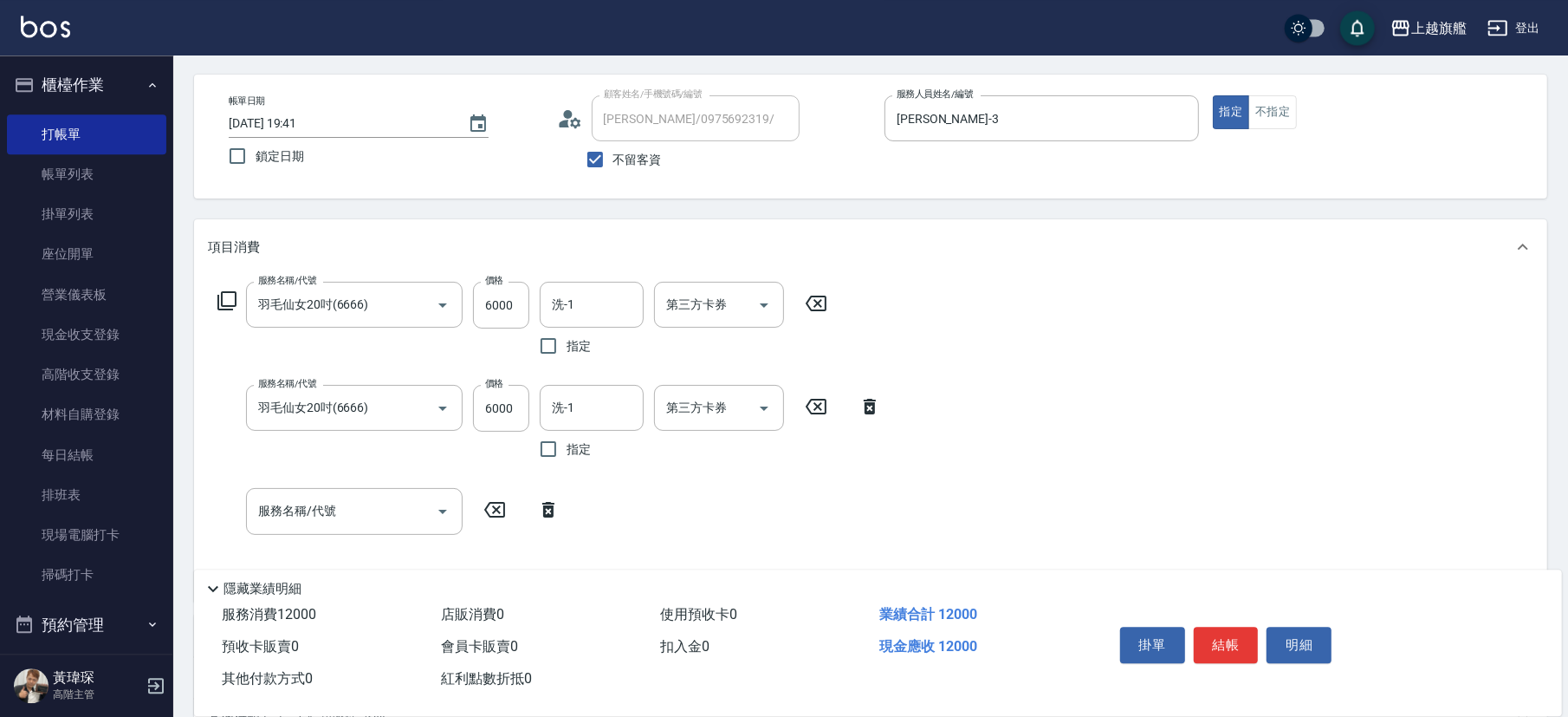
scroll to position [193, 0]
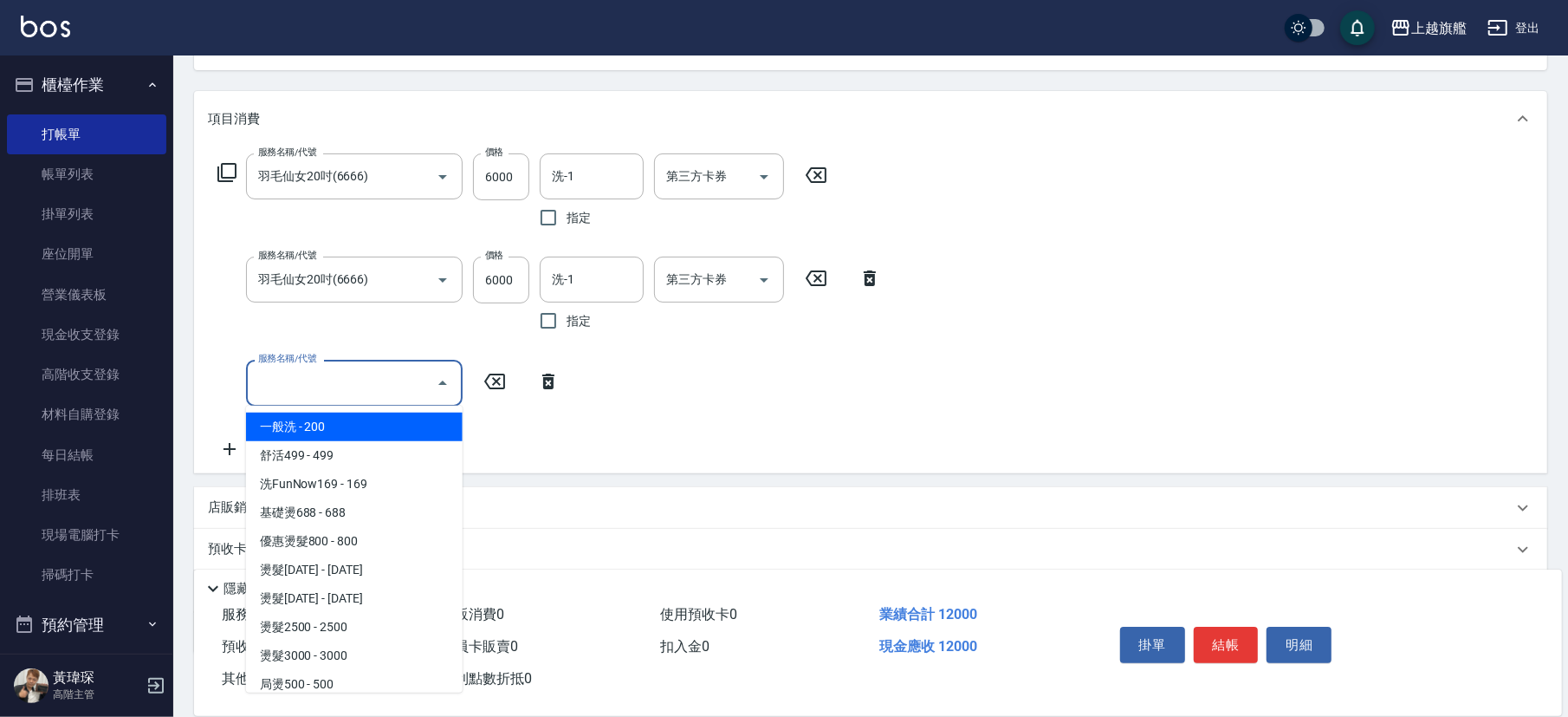
click at [384, 390] on input "服務名稱/代號" at bounding box center [341, 383] width 175 height 31
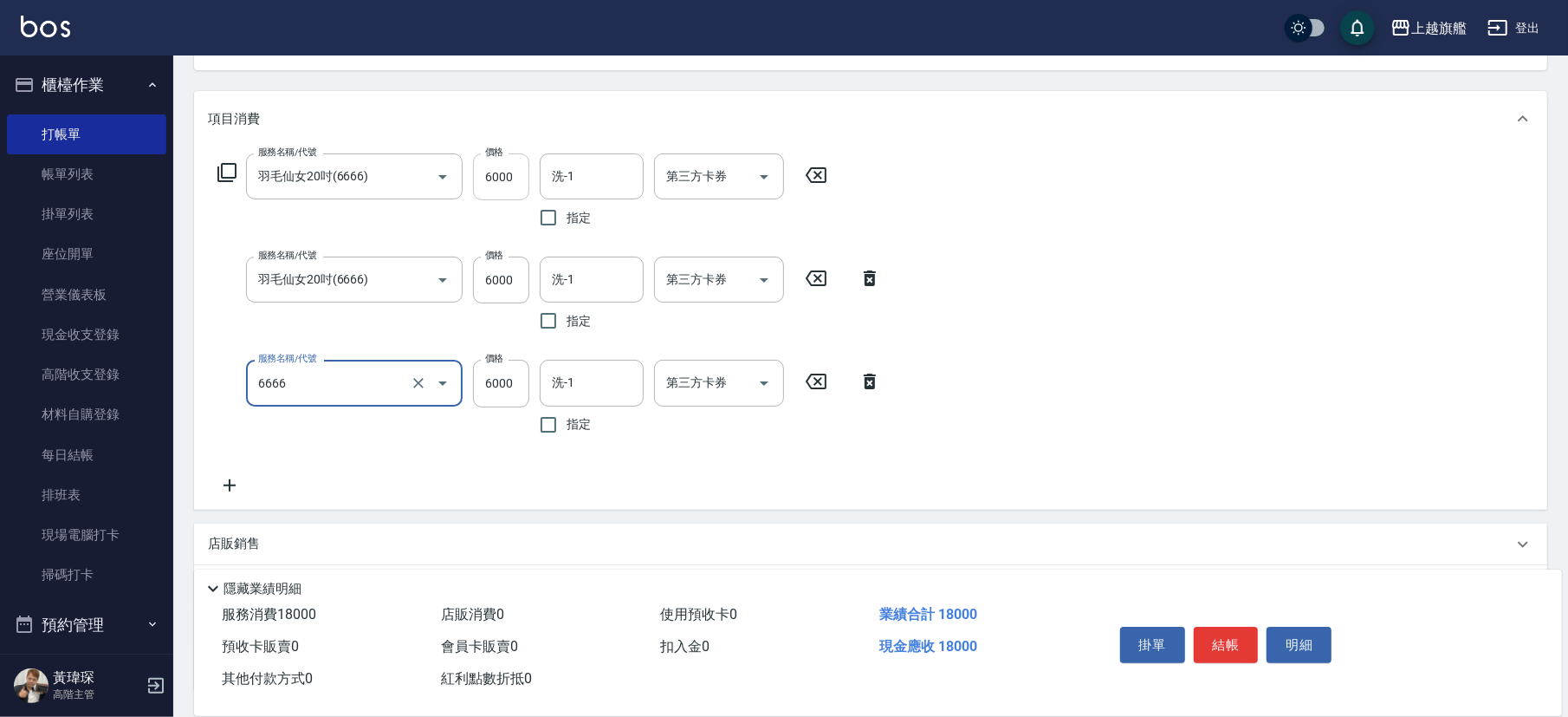
type input "羽毛仙女20吋(6666)"
click at [503, 177] on input "6000" at bounding box center [501, 177] width 56 height 47
type input "3000"
click at [511, 277] on input "6000" at bounding box center [501, 280] width 56 height 47
type input "3000"
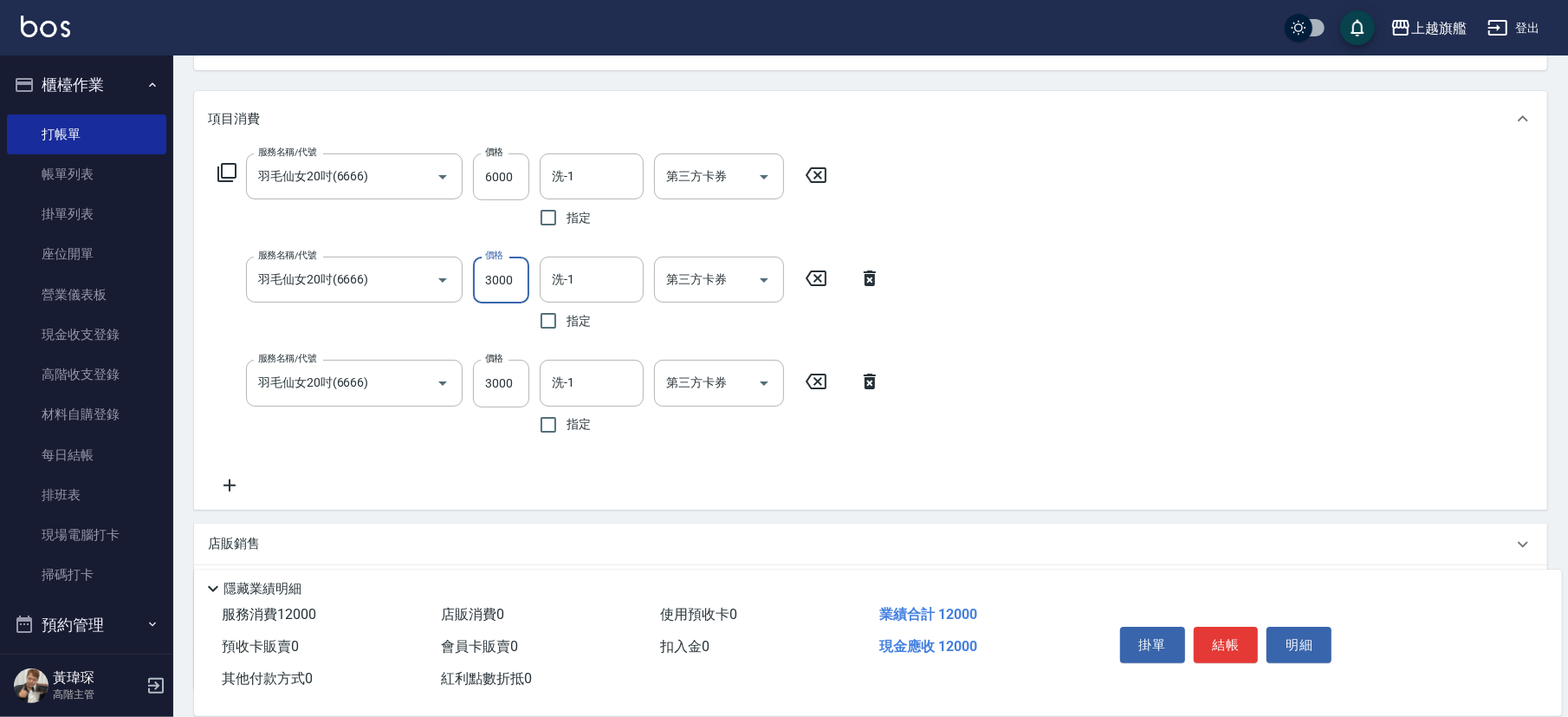
drag, startPoint x: 983, startPoint y: 326, endPoint x: 970, endPoint y: 318, distance: 15.3
click at [979, 326] on div "服務名稱/代號 羽毛仙女20吋(6666) 服務名稱/代號 價格 6000 價格 洗-1 洗-1 指定 第三方卡券 第三方卡券 服務名稱/代號 羽毛仙女20吋…" at bounding box center [870, 327] width 1353 height 362
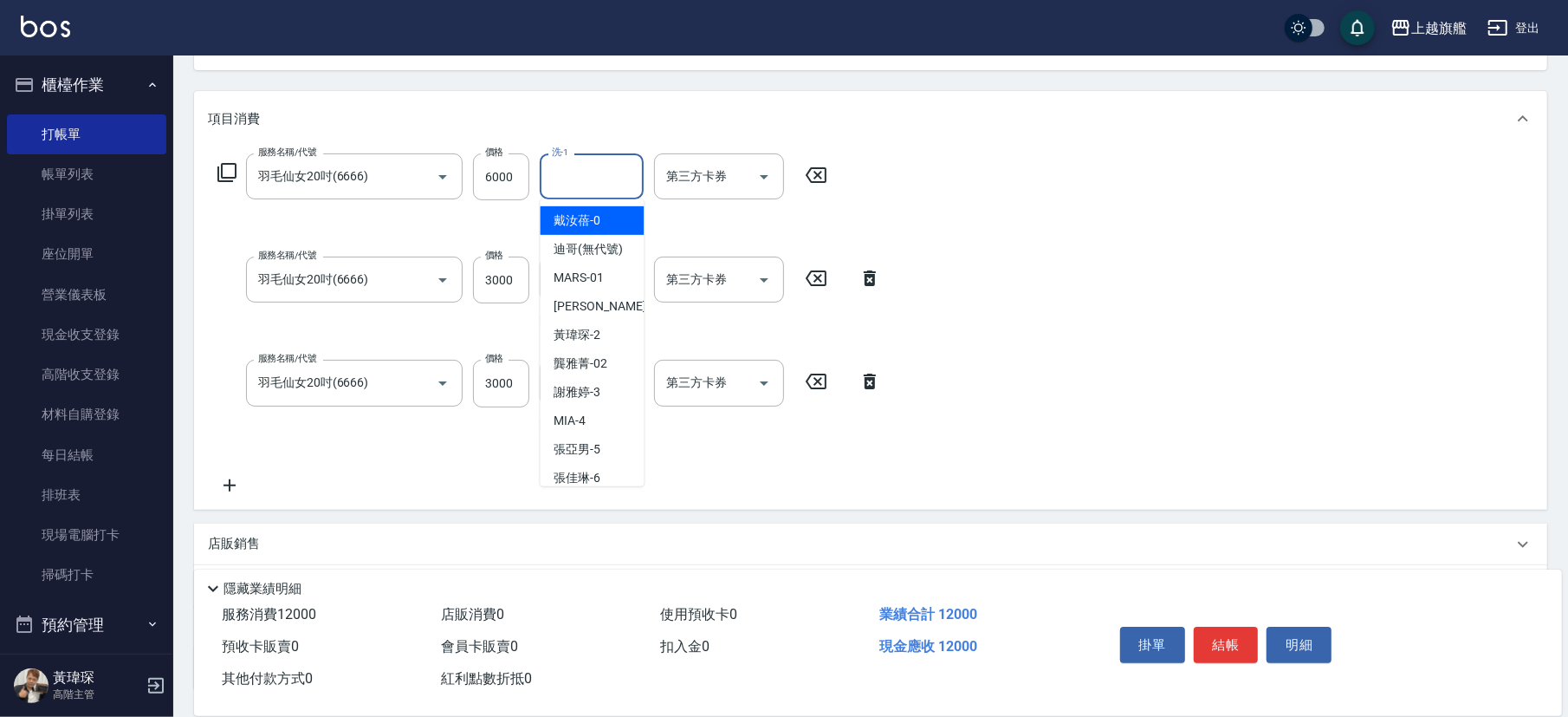
click at [636, 166] on input "洗-1" at bounding box center [592, 177] width 89 height 31
type input "[PERSON_NAME]-26"
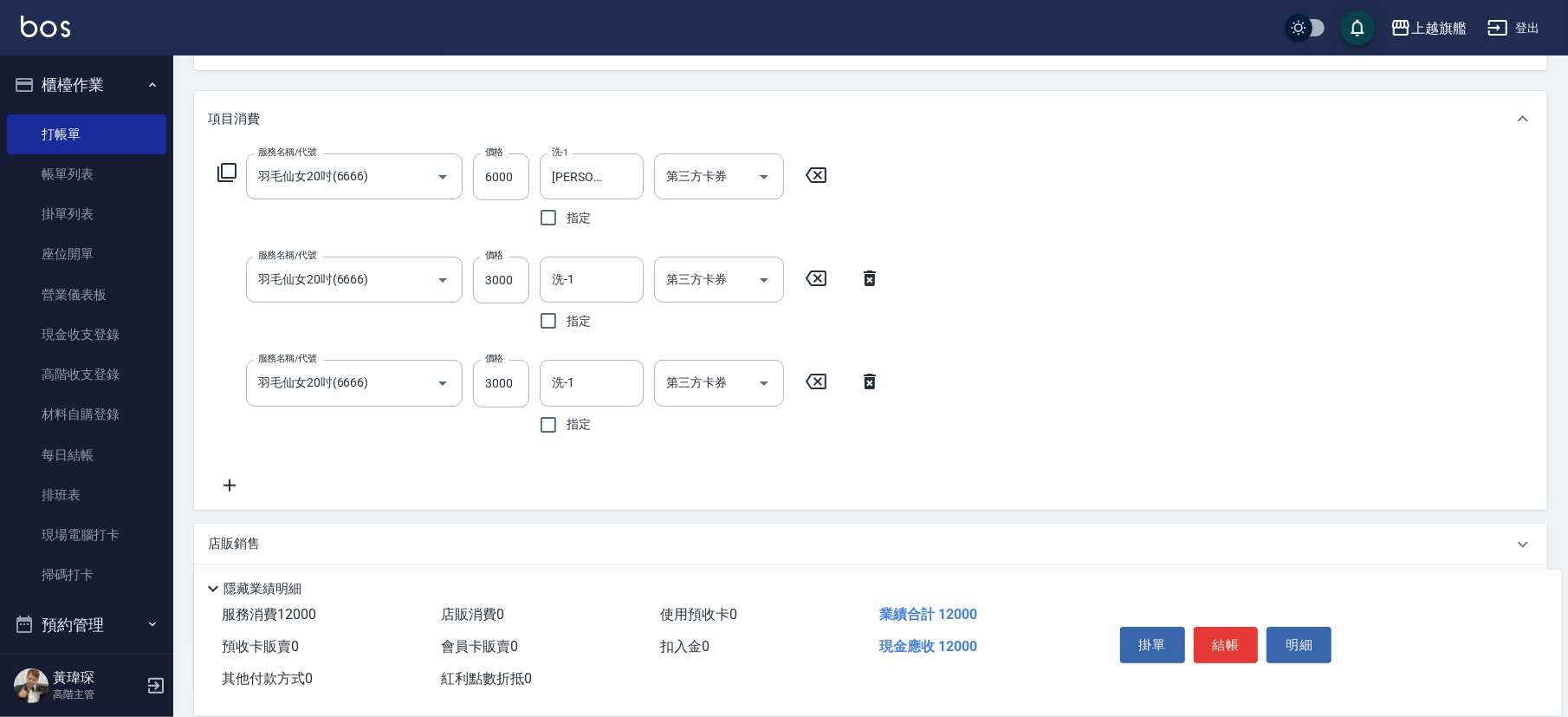
click at [615, 255] on div "服務名稱/代號 羽毛仙女20吋(6666) 服務名稱/代號 價格 6000 價格 洗-1 [PERSON_NAME]-26 洗-1 指定 第三方卡券 第三方卡…" at bounding box center [550, 325] width 683 height 342
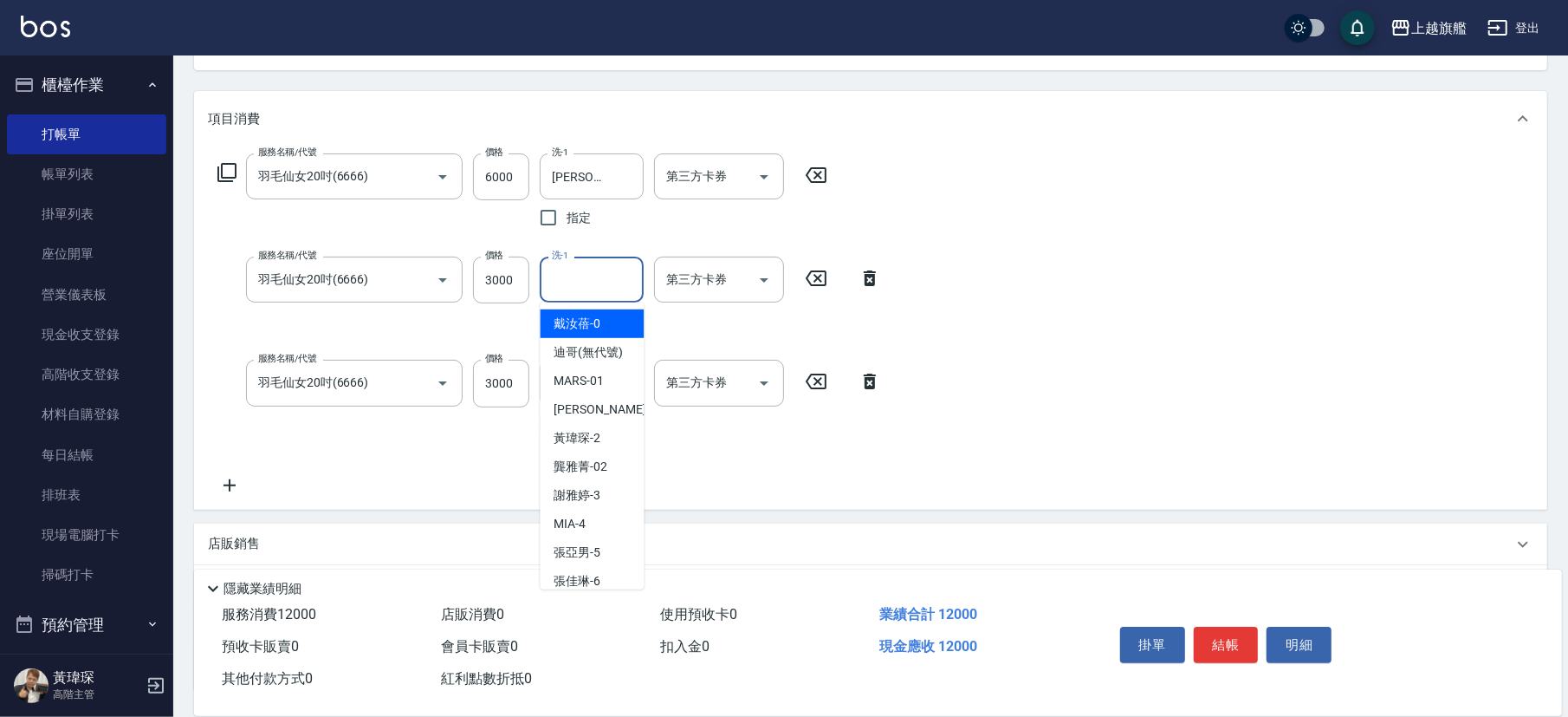
click at [607, 273] on input "洗-1" at bounding box center [592, 280] width 89 height 31
type input "[PERSON_NAME]-26"
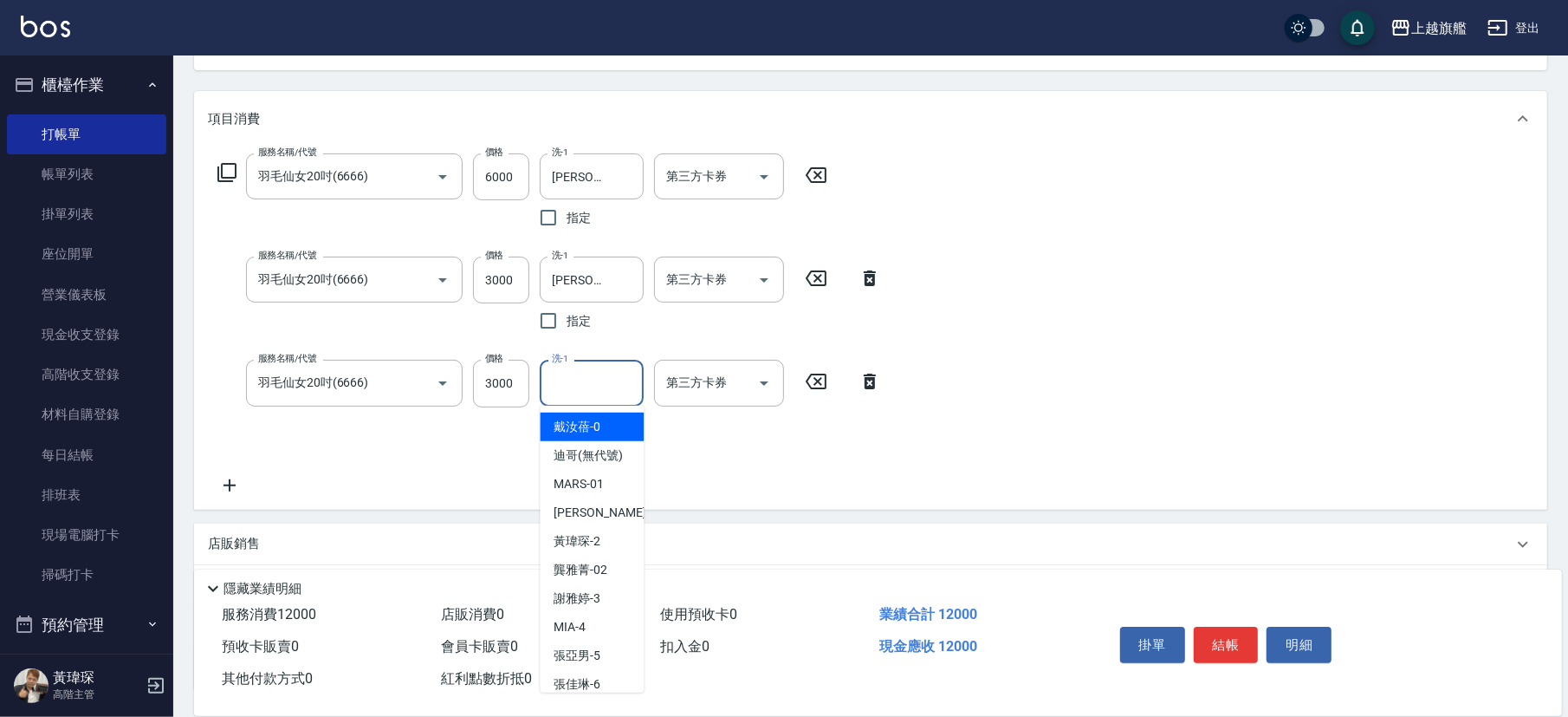
click at [579, 380] on input "洗-1" at bounding box center [592, 383] width 89 height 31
type input "[PERSON_NAME]-26"
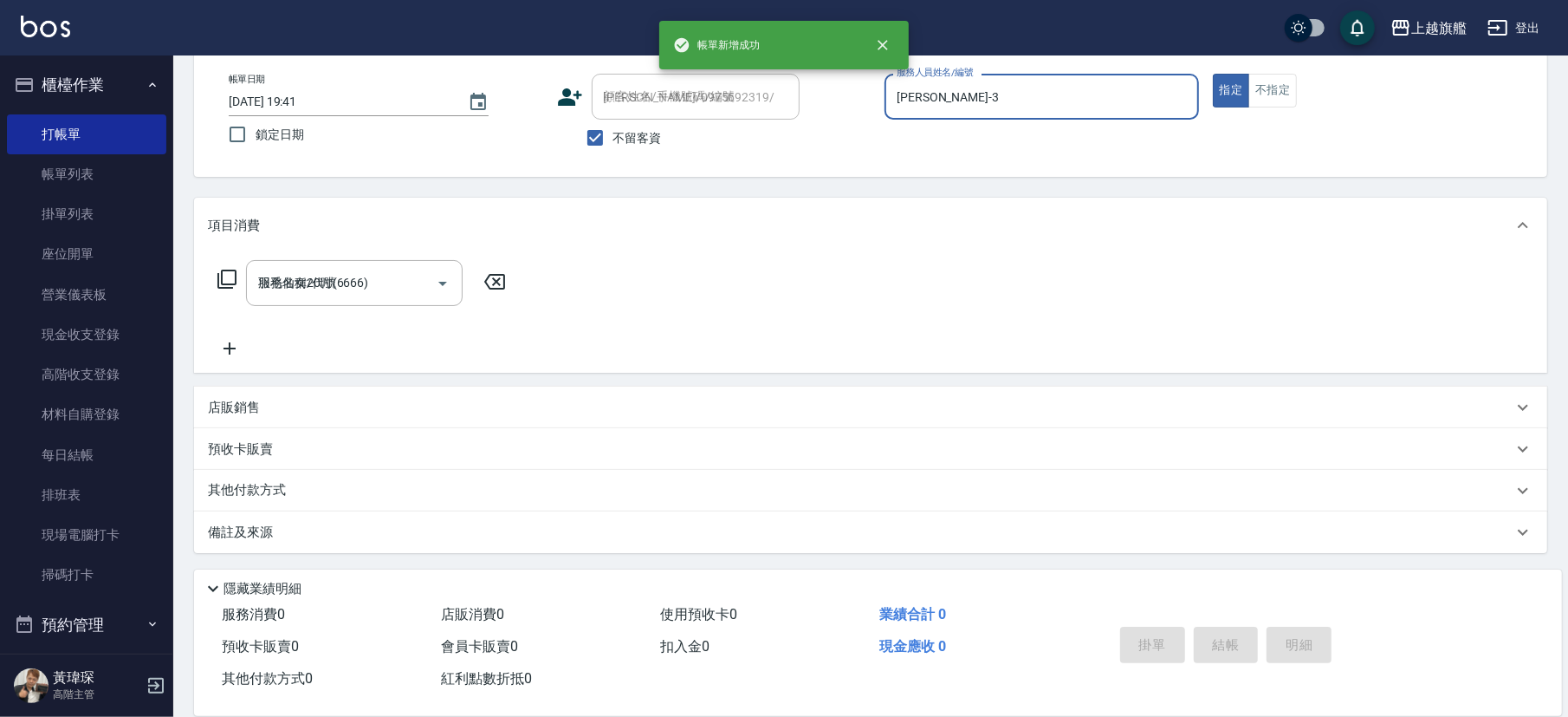
type input "[DATE] 19:42"
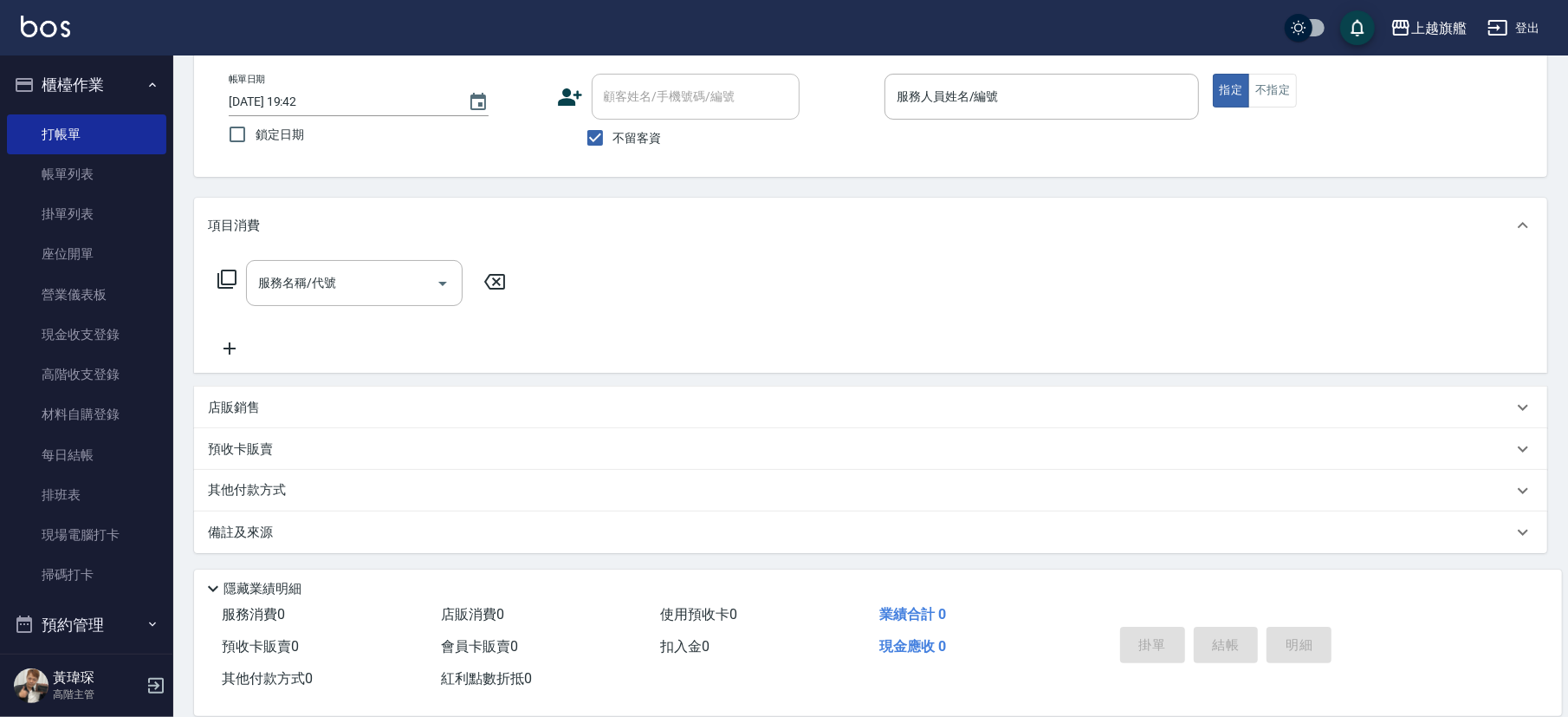
click at [685, 272] on div "服務名稱/代號 服務名稱/代號" at bounding box center [870, 312] width 1353 height 119
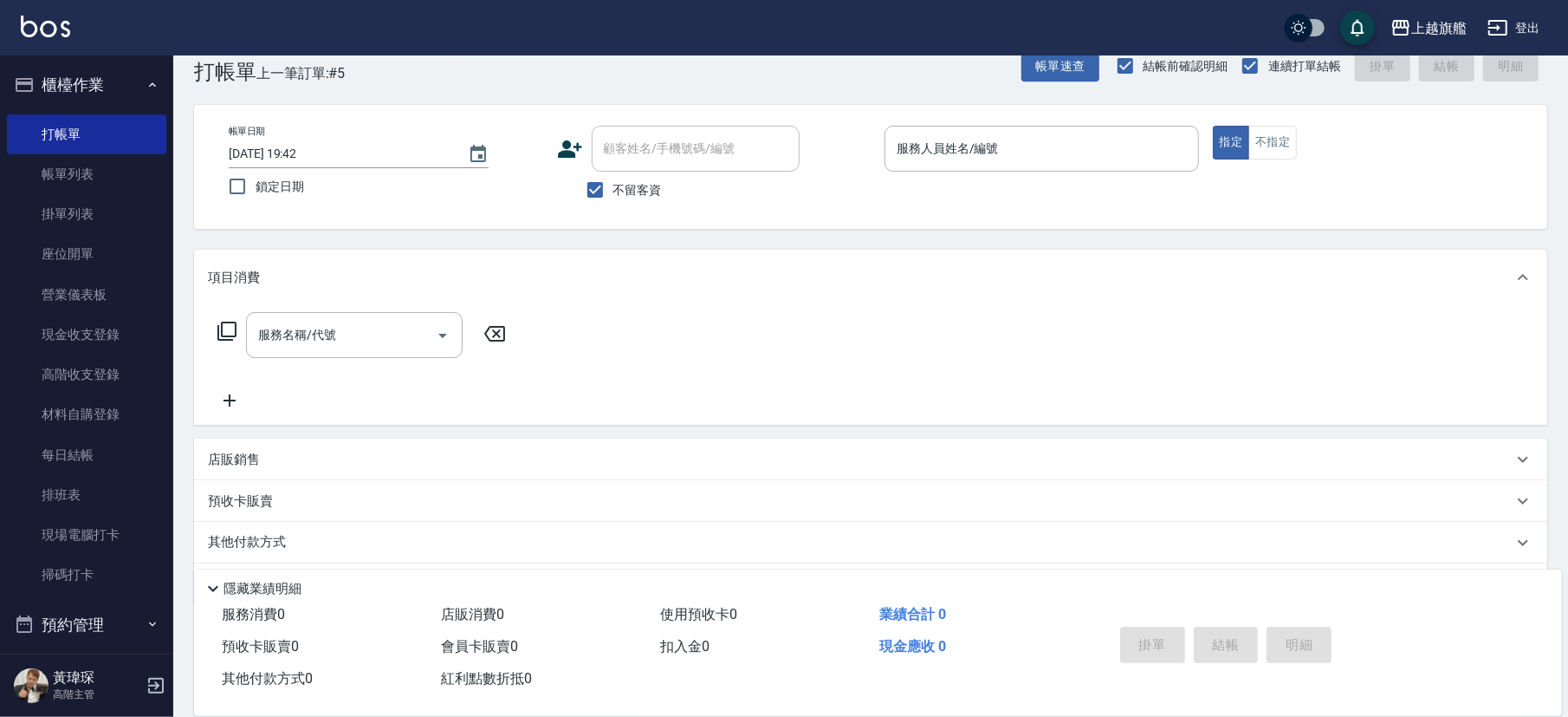
scroll to position [0, 0]
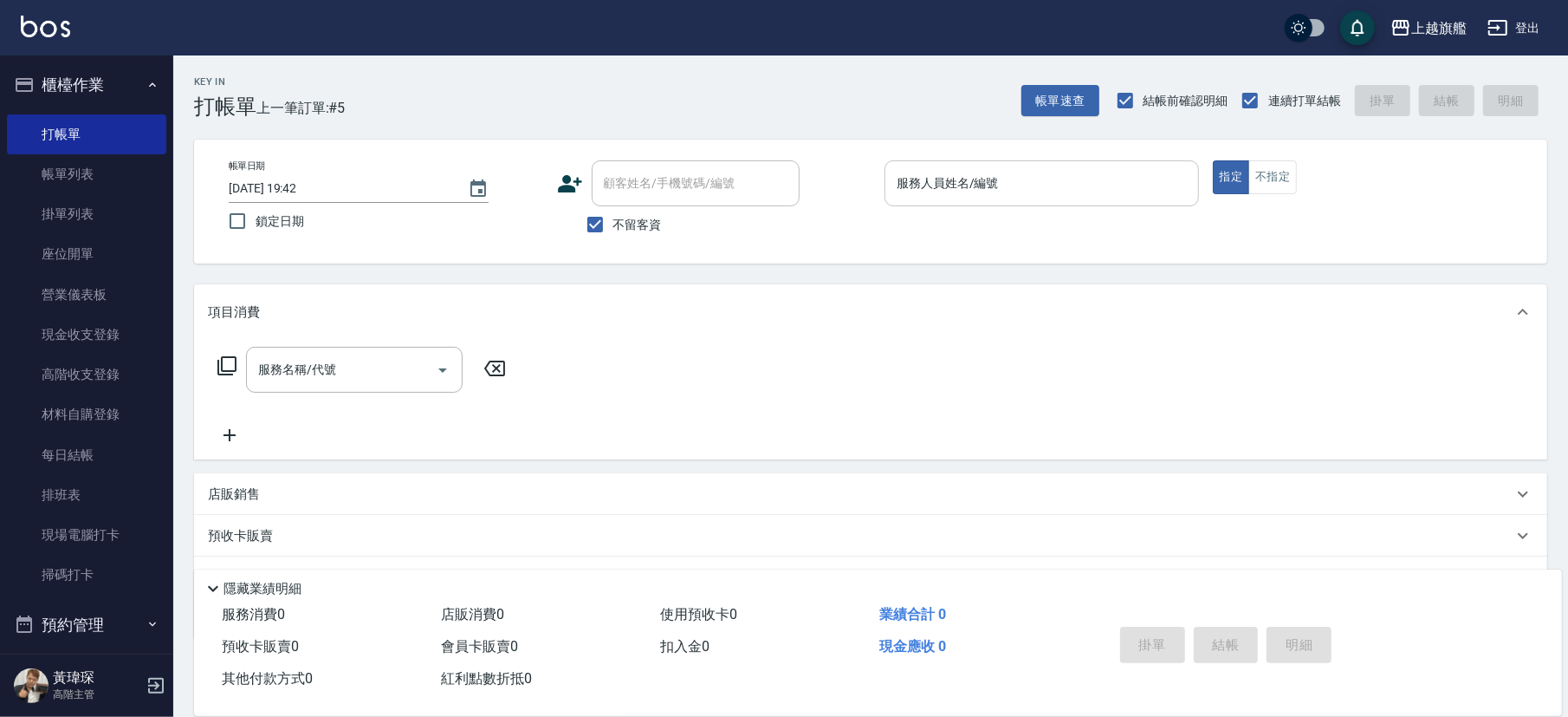
click at [1063, 163] on div "服務人員姓名/編號" at bounding box center [1041, 183] width 314 height 46
type input "[PERSON_NAME]-8"
drag, startPoint x: 634, startPoint y: 252, endPoint x: 621, endPoint y: 230, distance: 25.6
click at [633, 251] on div "帳單日期 [DATE] 19:42 鎖定日期 顧客姓名/手機號碼/編號 顧客姓名/手機號碼/編號 不留客資 服務人員姓名/編號 [PERSON_NAME]-8…" at bounding box center [870, 201] width 1353 height 124
drag, startPoint x: 621, startPoint y: 230, endPoint x: 637, endPoint y: 200, distance: 34.0
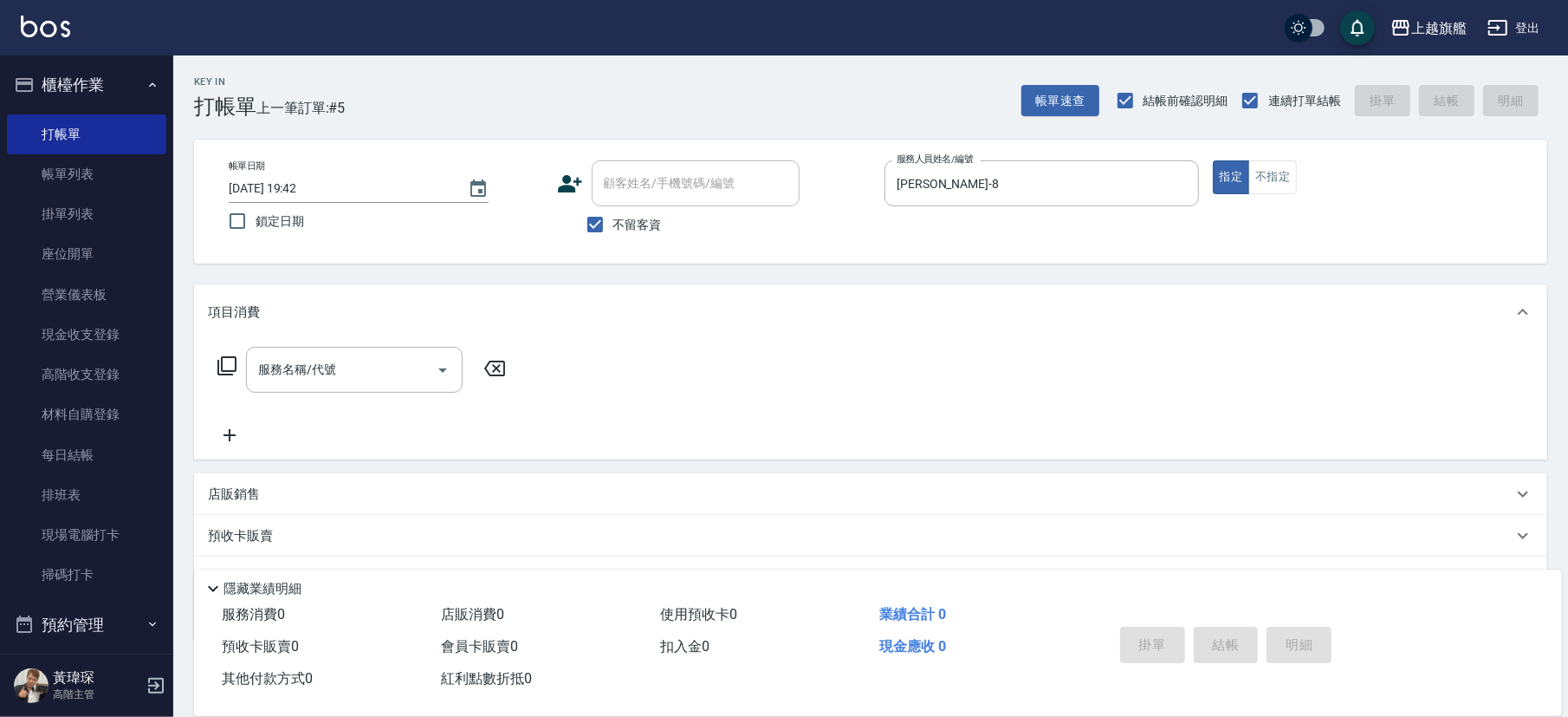
click at [621, 229] on span "不留客資" at bounding box center [638, 224] width 49 height 18
click at [614, 229] on input "不留客資" at bounding box center [595, 224] width 36 height 36
checkbox input "false"
click at [656, 192] on input "顧客姓名/手機號碼/編號" at bounding box center [682, 183] width 166 height 31
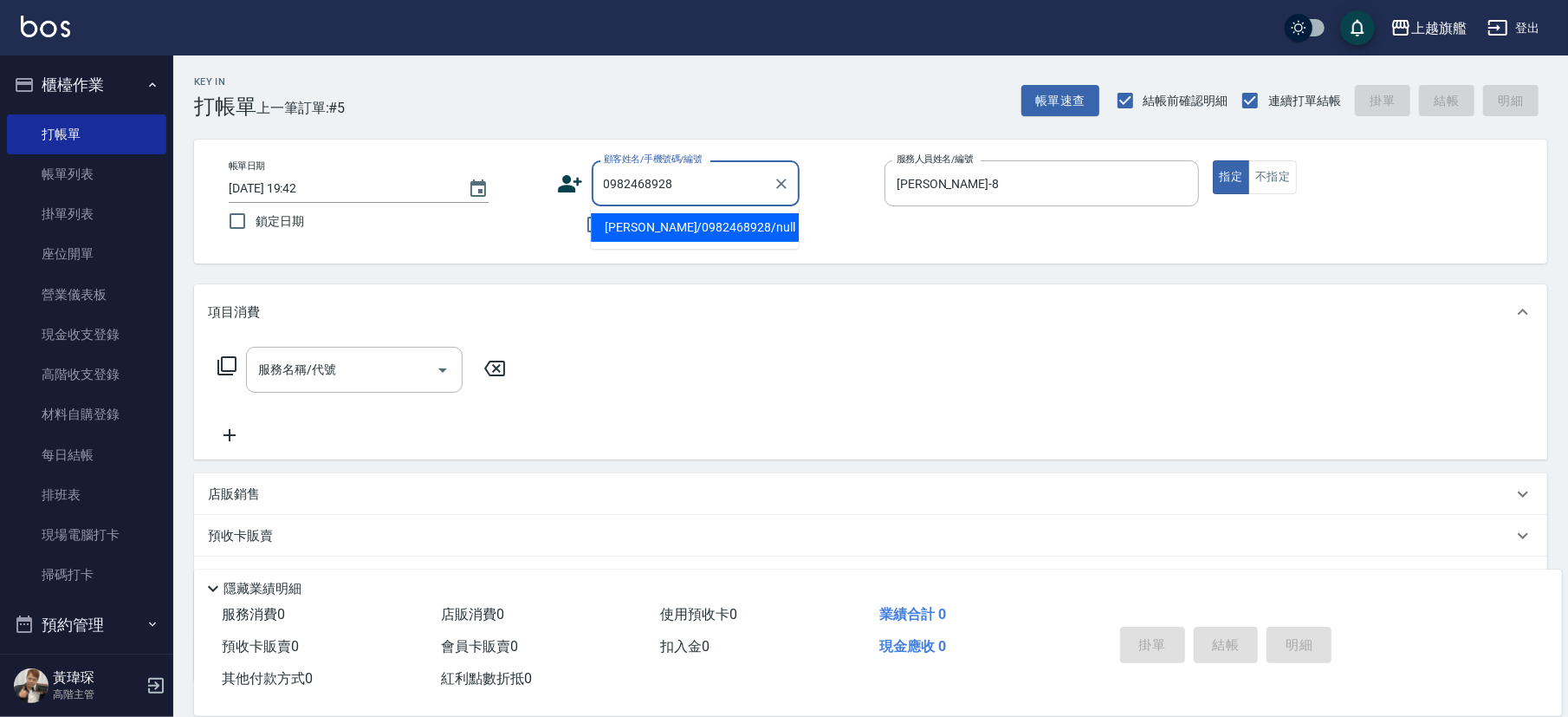
type input "[PERSON_NAME]/0982468928/null"
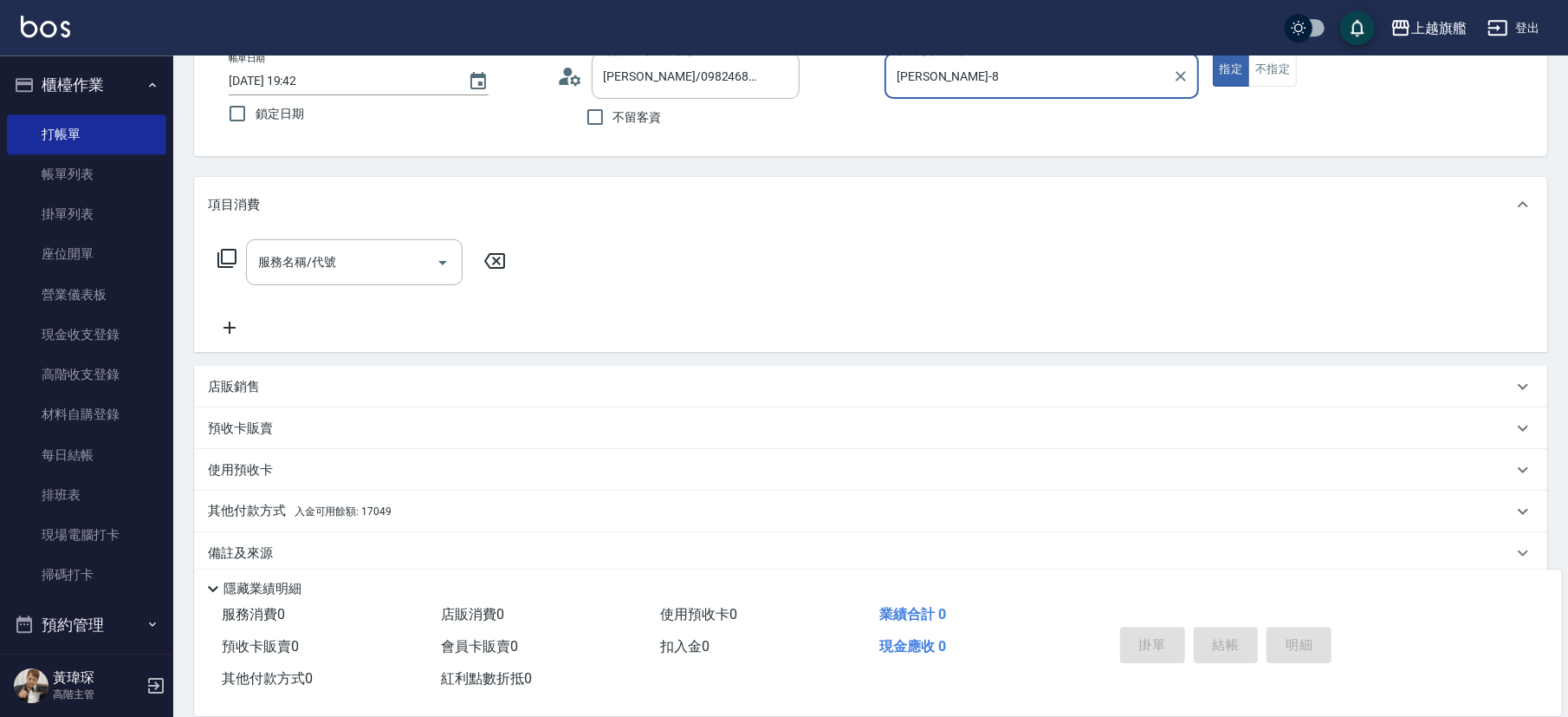
scroll to position [127, 0]
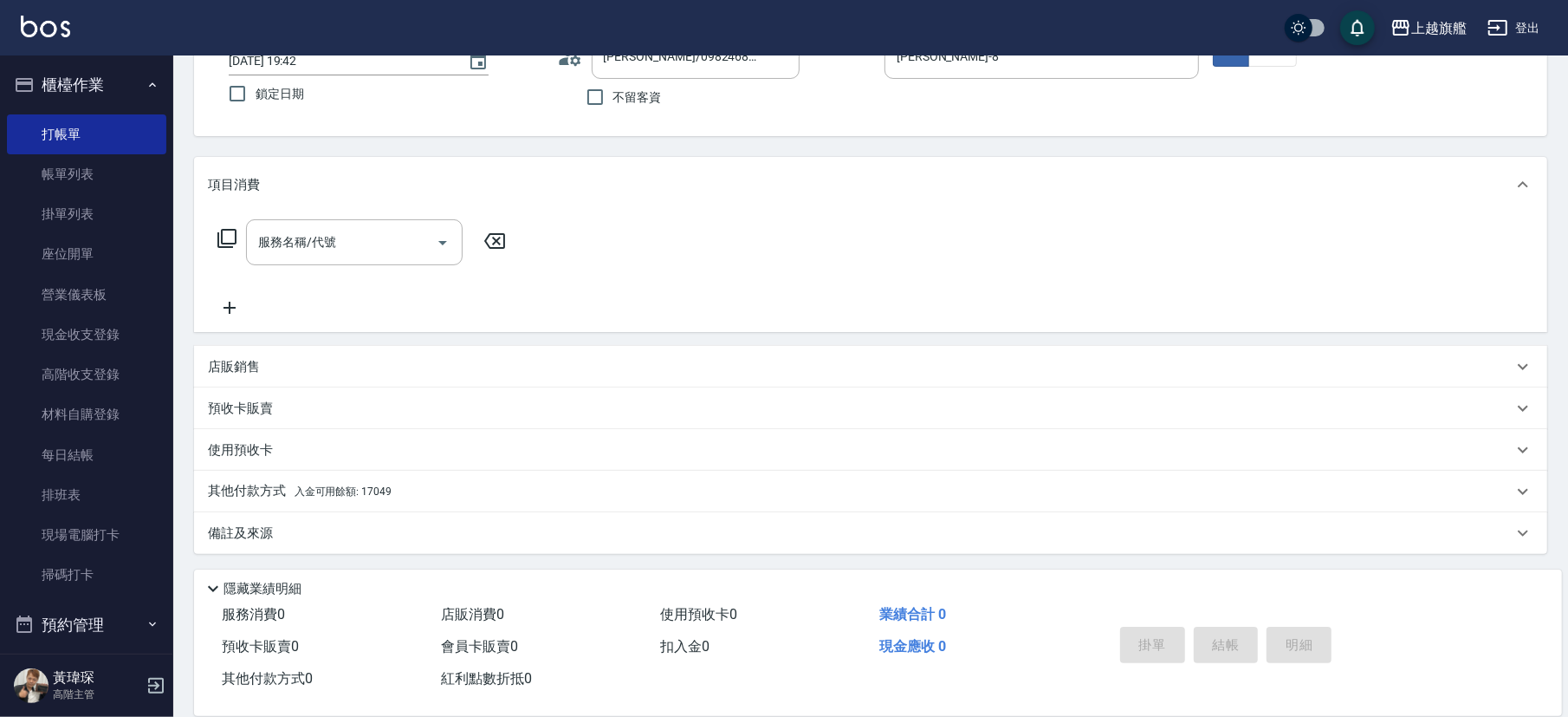
click at [349, 485] on span "入金可用餘額: 17049" at bounding box center [344, 491] width 97 height 12
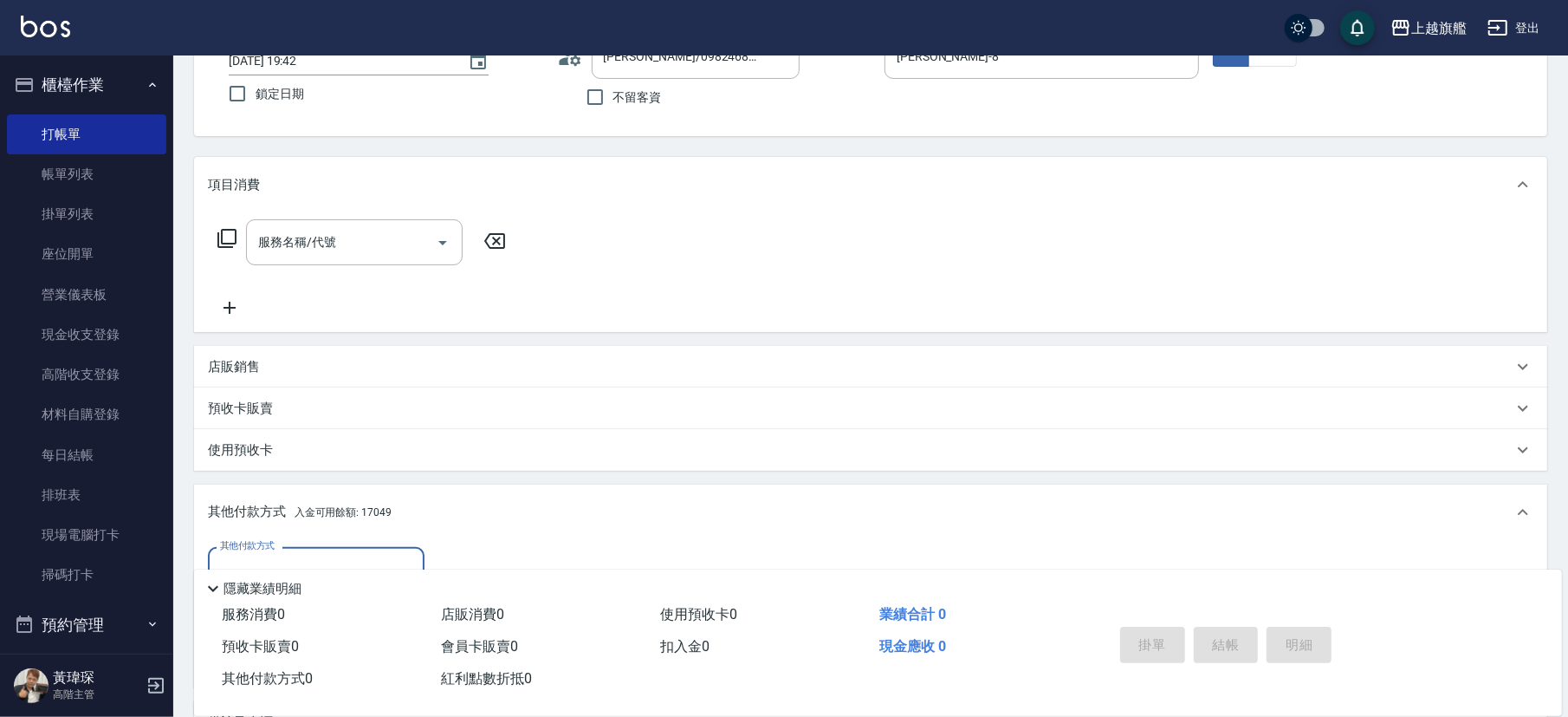
scroll to position [0, 0]
click at [402, 499] on div "其他付款方式" at bounding box center [316, 570] width 217 height 46
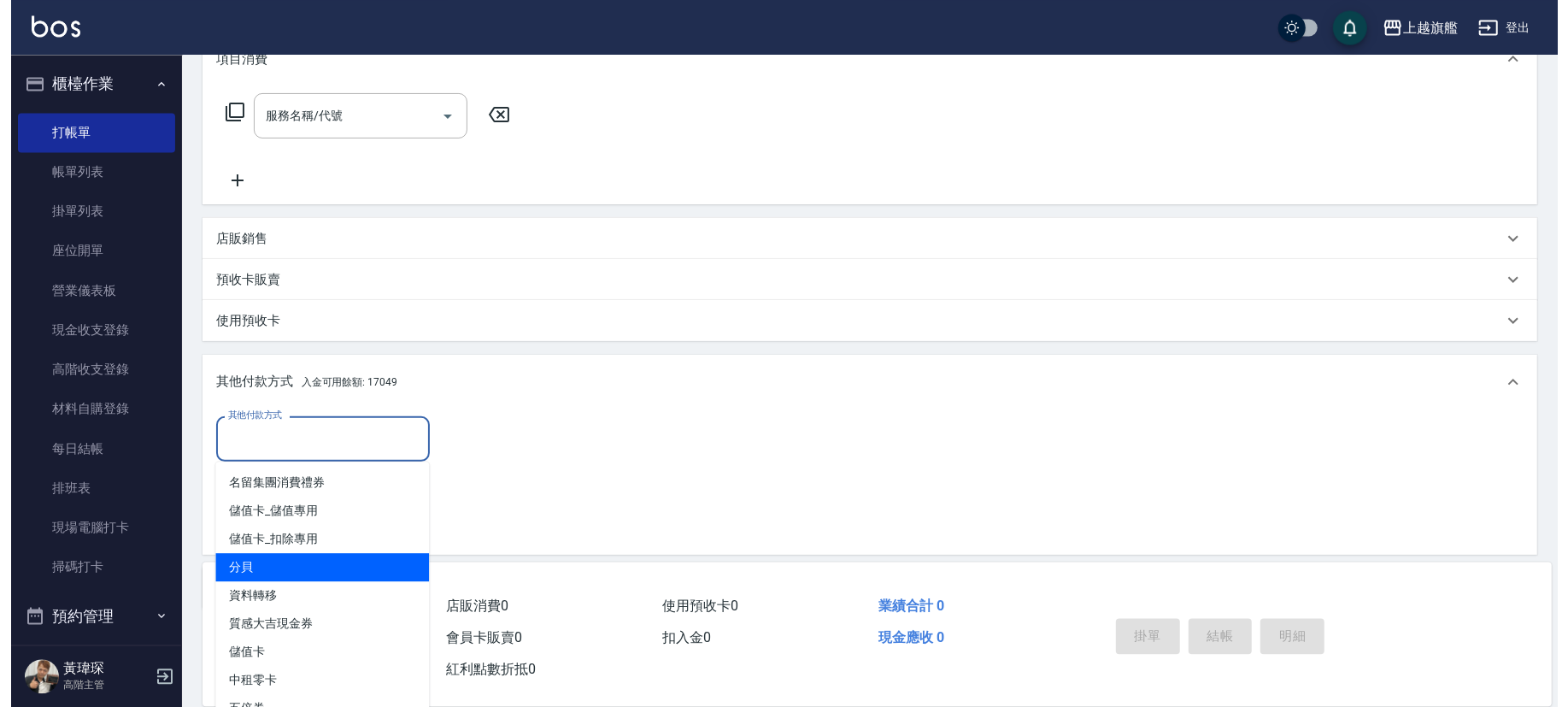
scroll to position [312, 0]
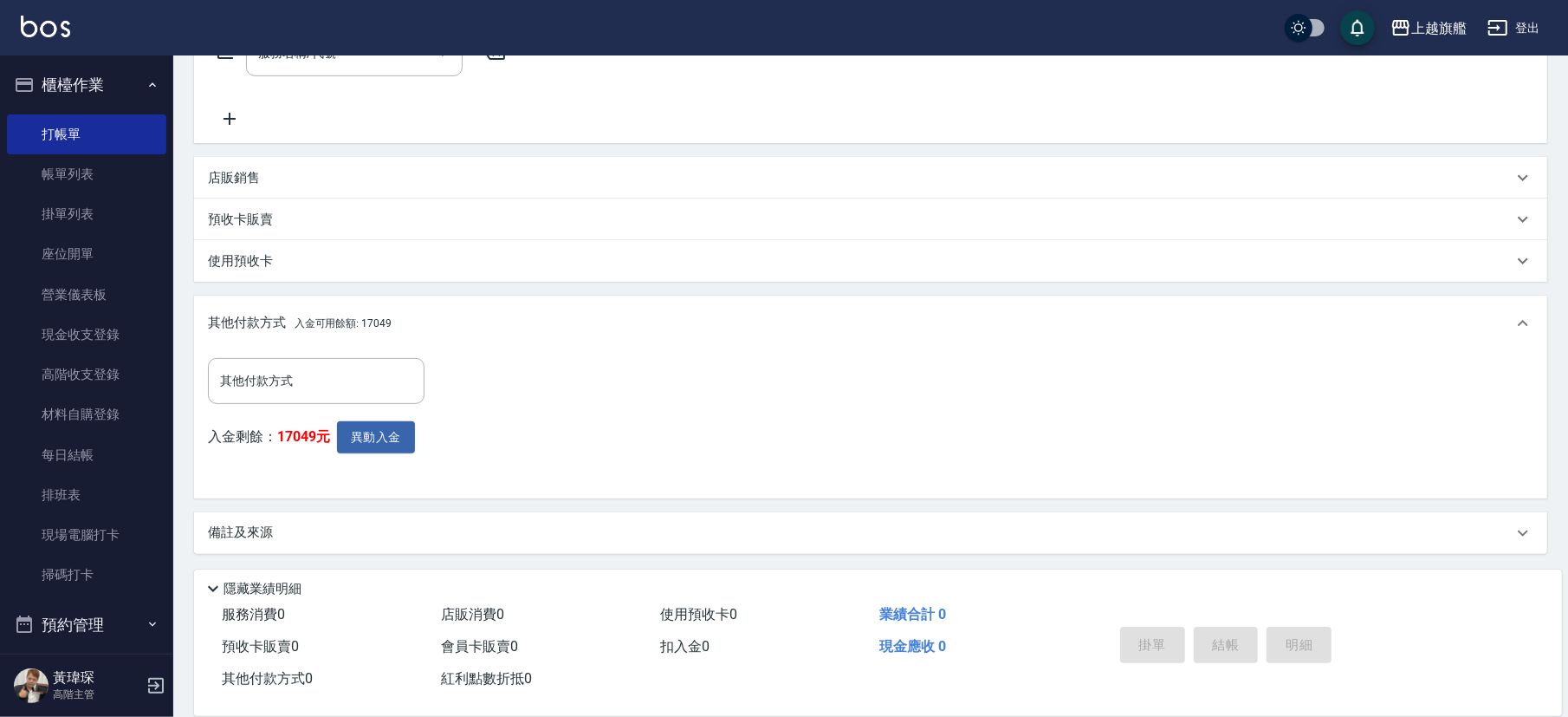
click at [571, 365] on div "其他付款方式 其他付款方式 入金剩餘： 17049元 異動入金" at bounding box center [870, 421] width 1326 height 127
click at [369, 436] on button "異動入金" at bounding box center [376, 437] width 78 height 32
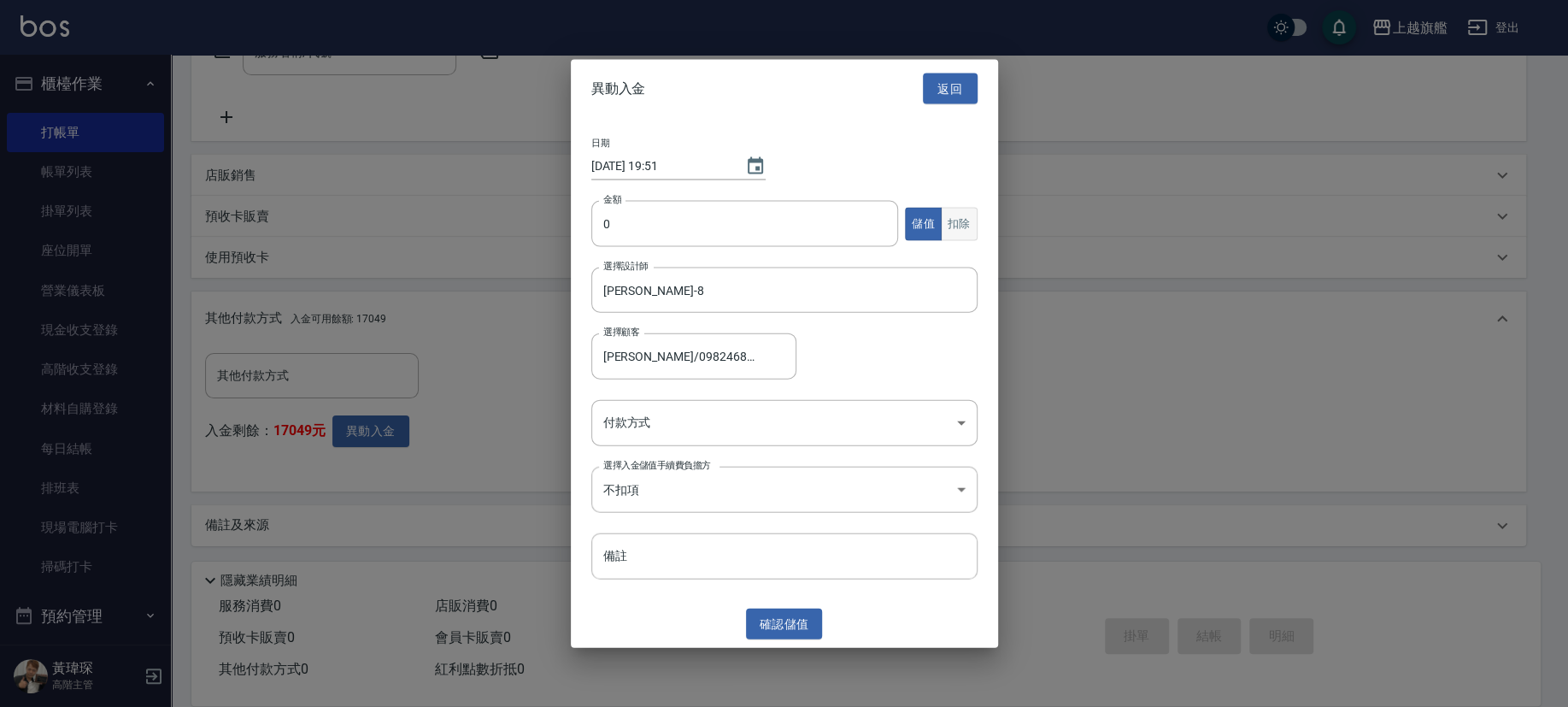
click at [970, 215] on button "扣除" at bounding box center [959, 223] width 37 height 33
drag, startPoint x: 744, startPoint y: 216, endPoint x: 546, endPoint y: 223, distance: 198.1
click at [591, 223] on input "0" at bounding box center [745, 223] width 308 height 46
type input "3650"
click at [865, 436] on body "上越旗艦 登出 櫃檯作業 打帳單 帳單列表 掛單列表 座位開單 營業儀表板 現金收支登錄 高階收支登錄 材料自購登錄 每日結帳 排班表 現場電腦打卡 掃碼打卡…" at bounding box center [784, 198] width 1568 height 1020
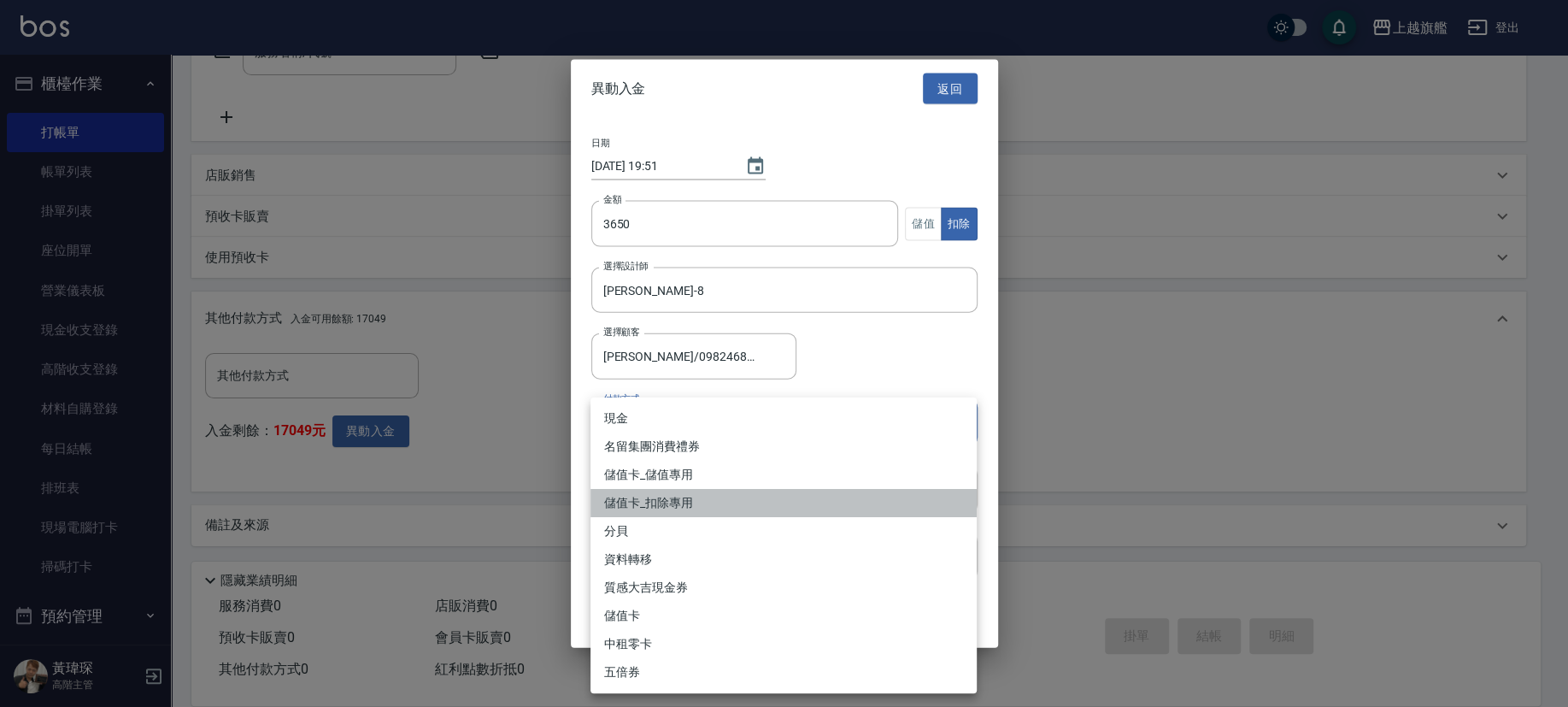
click at [845, 492] on li "儲值卡_扣除專用" at bounding box center [784, 503] width 386 height 28
type input "儲值卡_扣除專用"
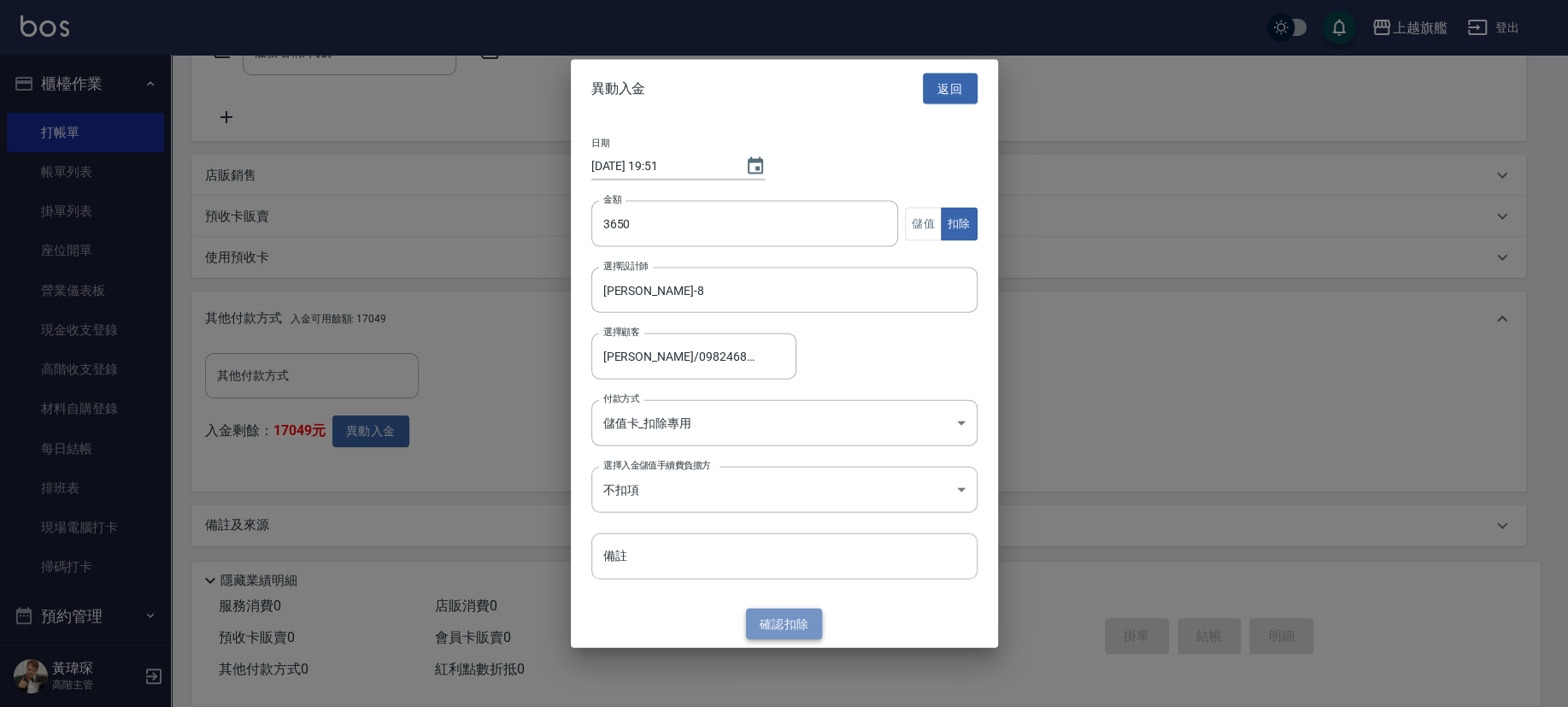
click at [798, 492] on button "確認 扣除" at bounding box center [784, 623] width 77 height 32
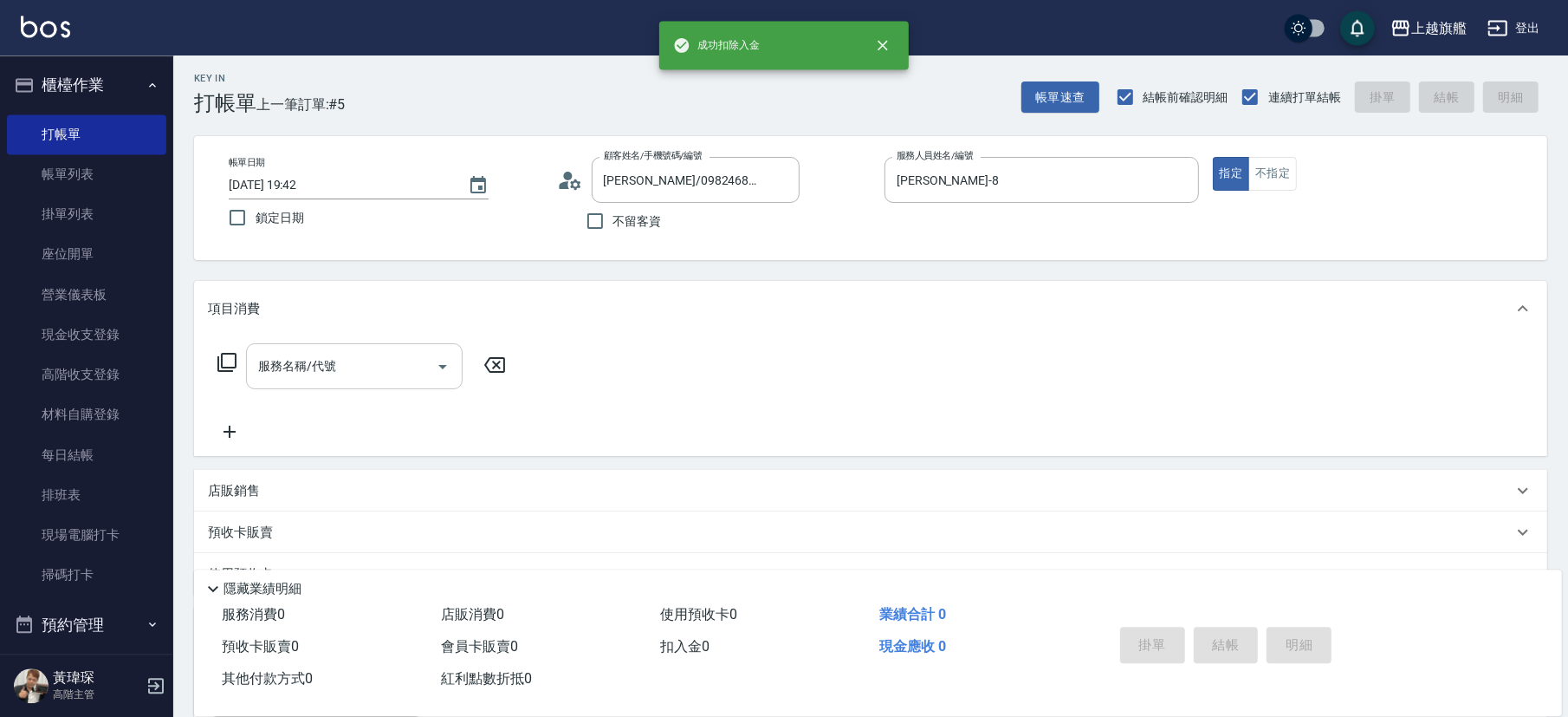
scroll to position [0, 0]
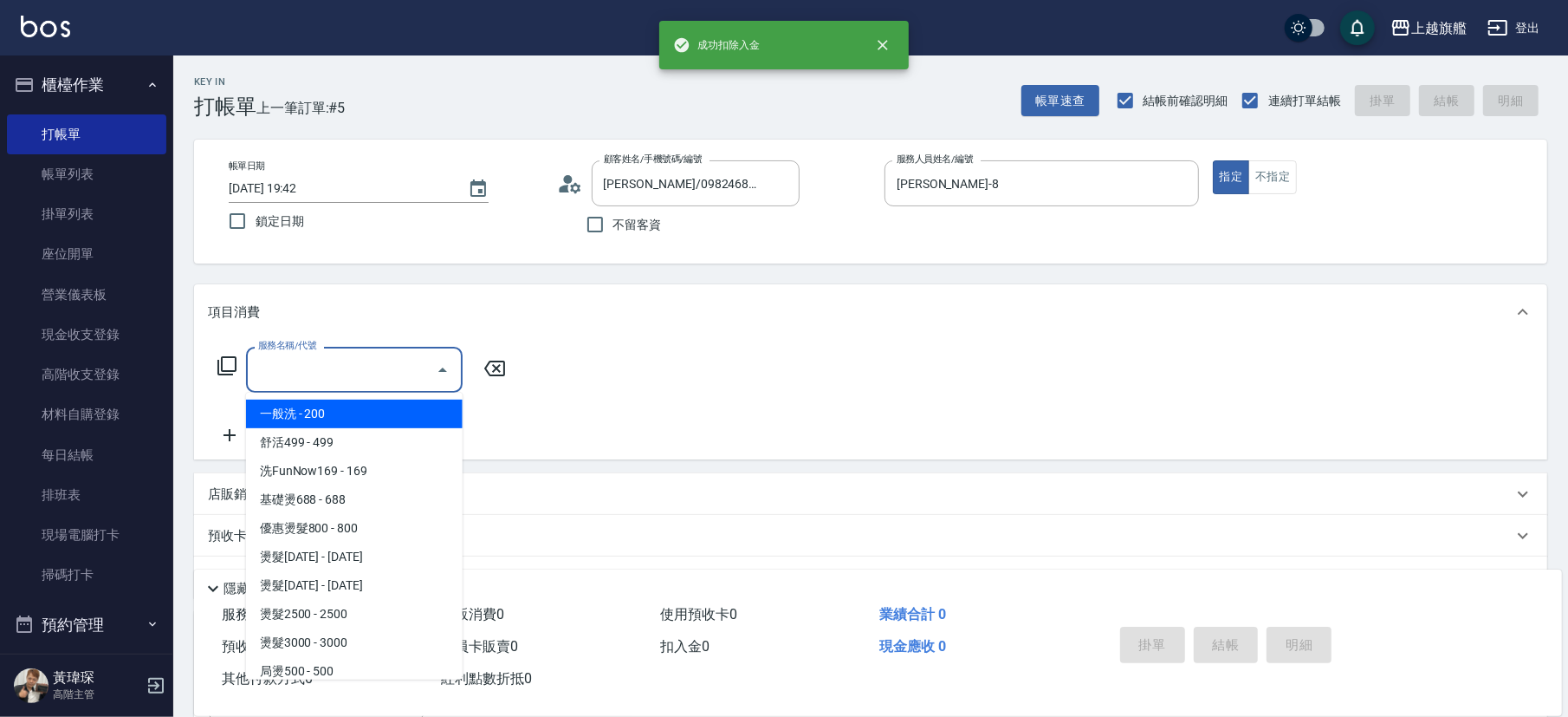
click at [332, 376] on input "服務名稱/代號" at bounding box center [341, 369] width 175 height 31
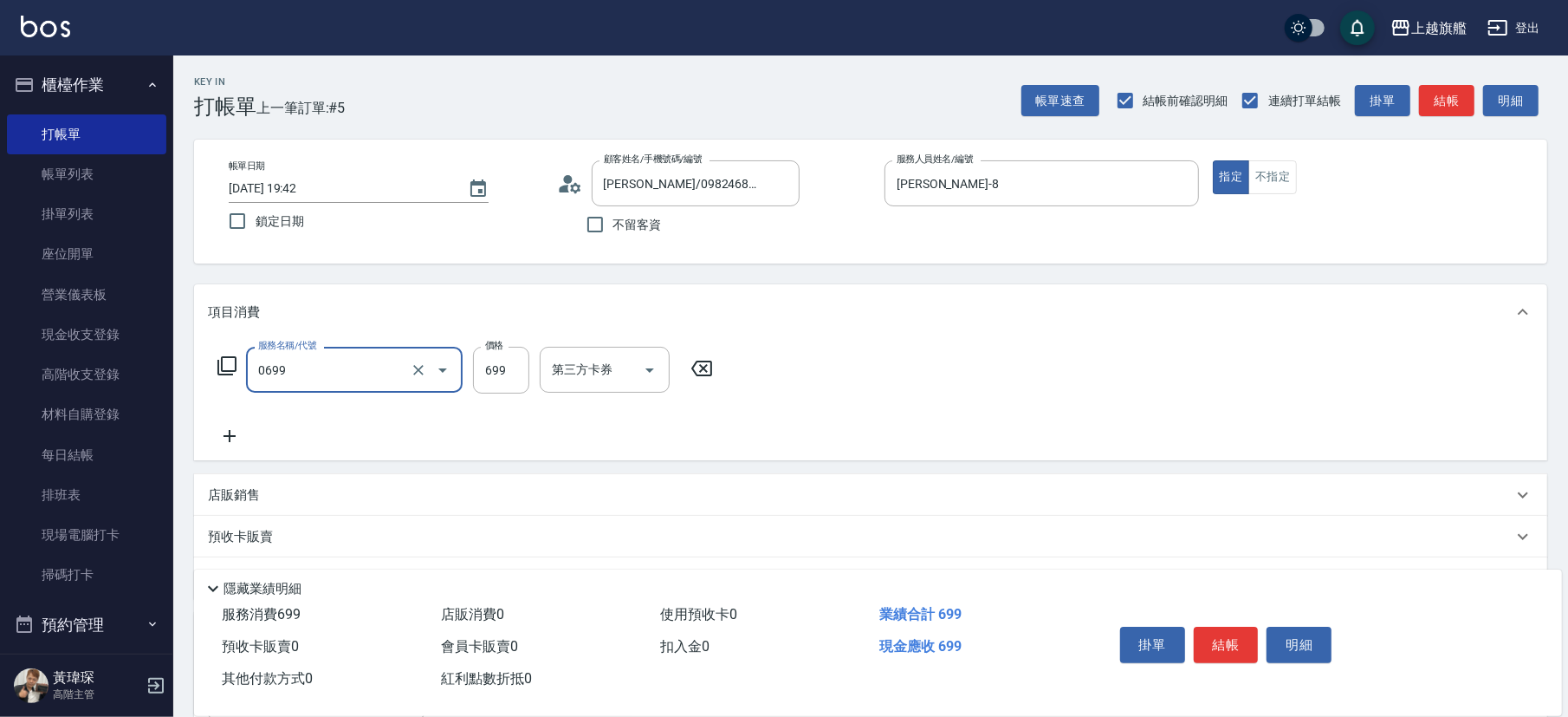
type input "精油SPA(0699)"
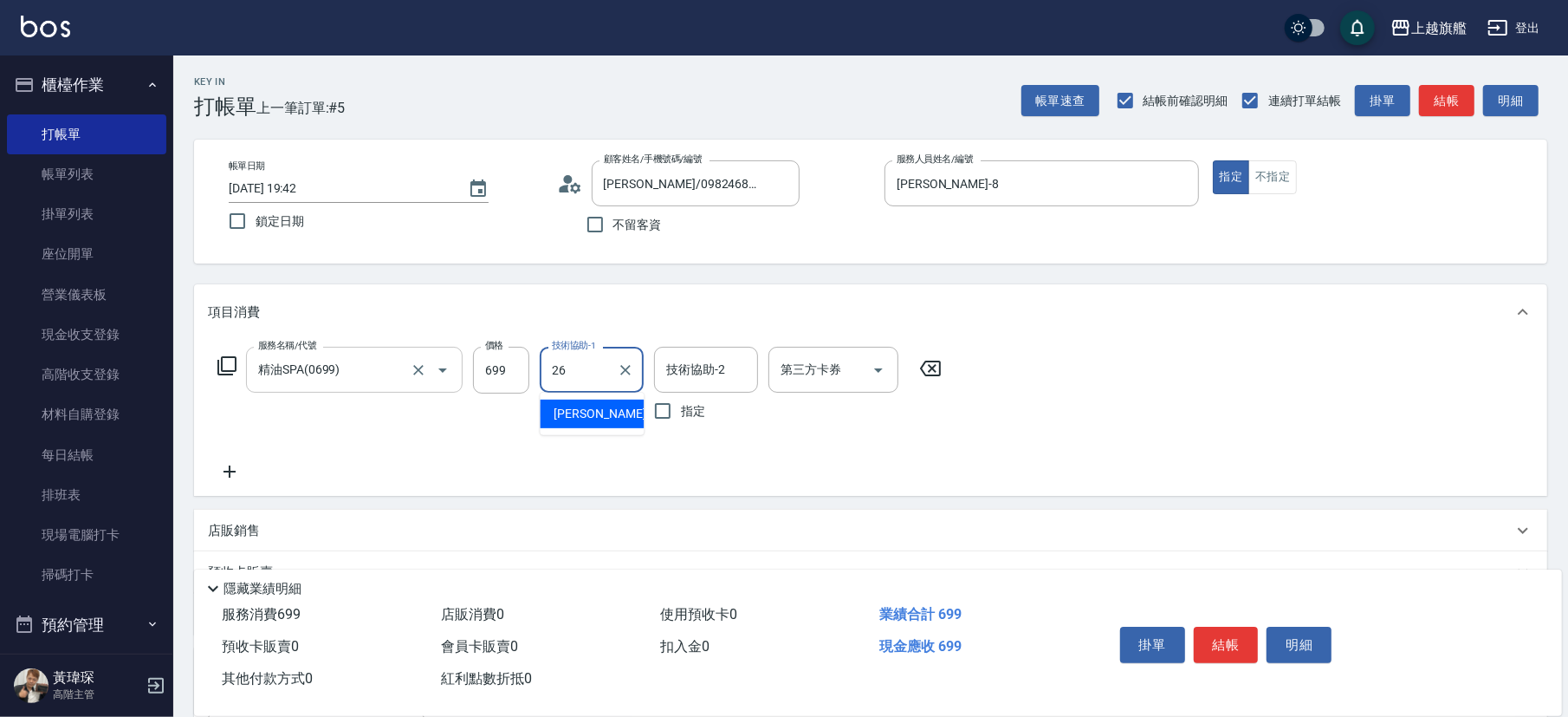
type input "[PERSON_NAME]-26"
click at [508, 372] on input "699" at bounding box center [501, 369] width 56 height 47
click at [505, 372] on input "250" at bounding box center [501, 369] width 56 height 47
type input "850"
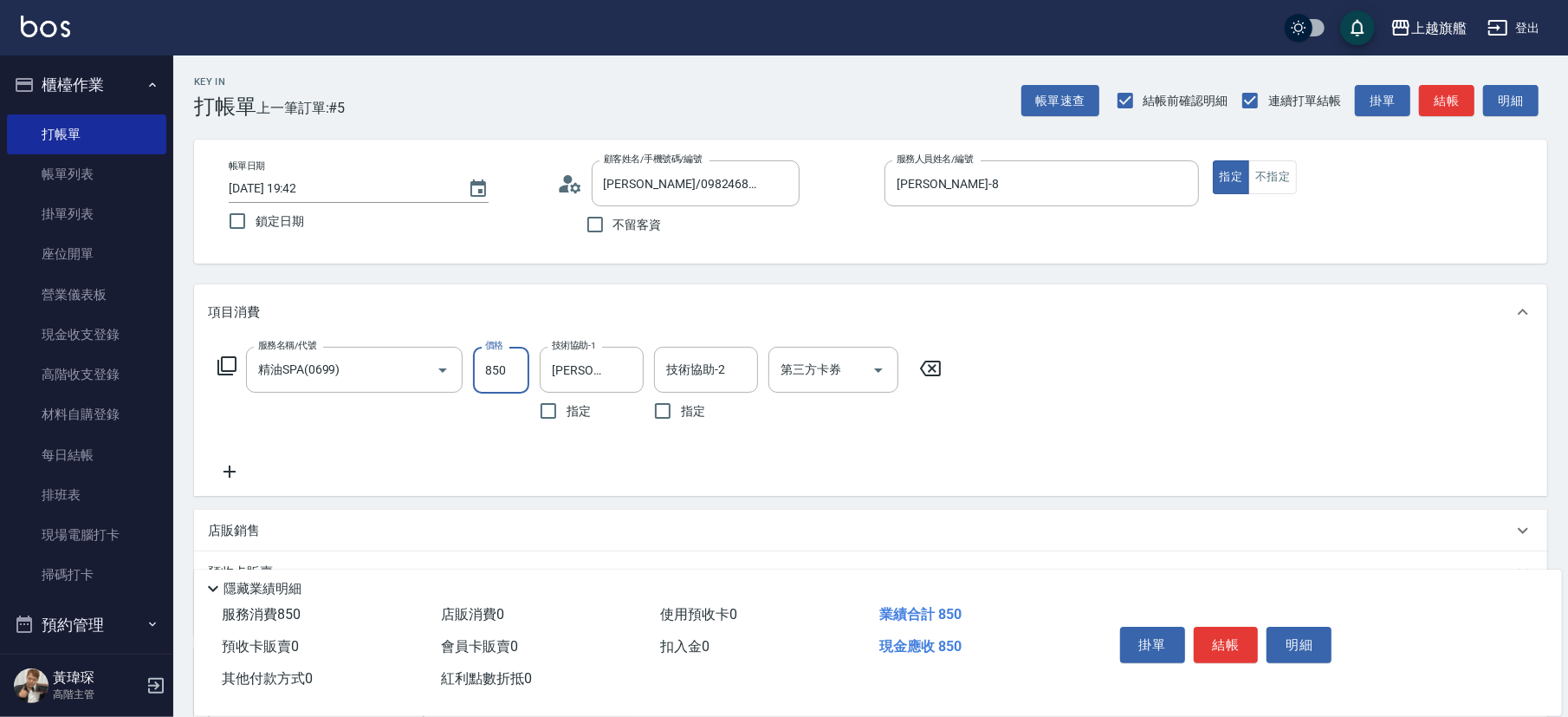
click at [229, 471] on icon at bounding box center [229, 471] width 12 height 12
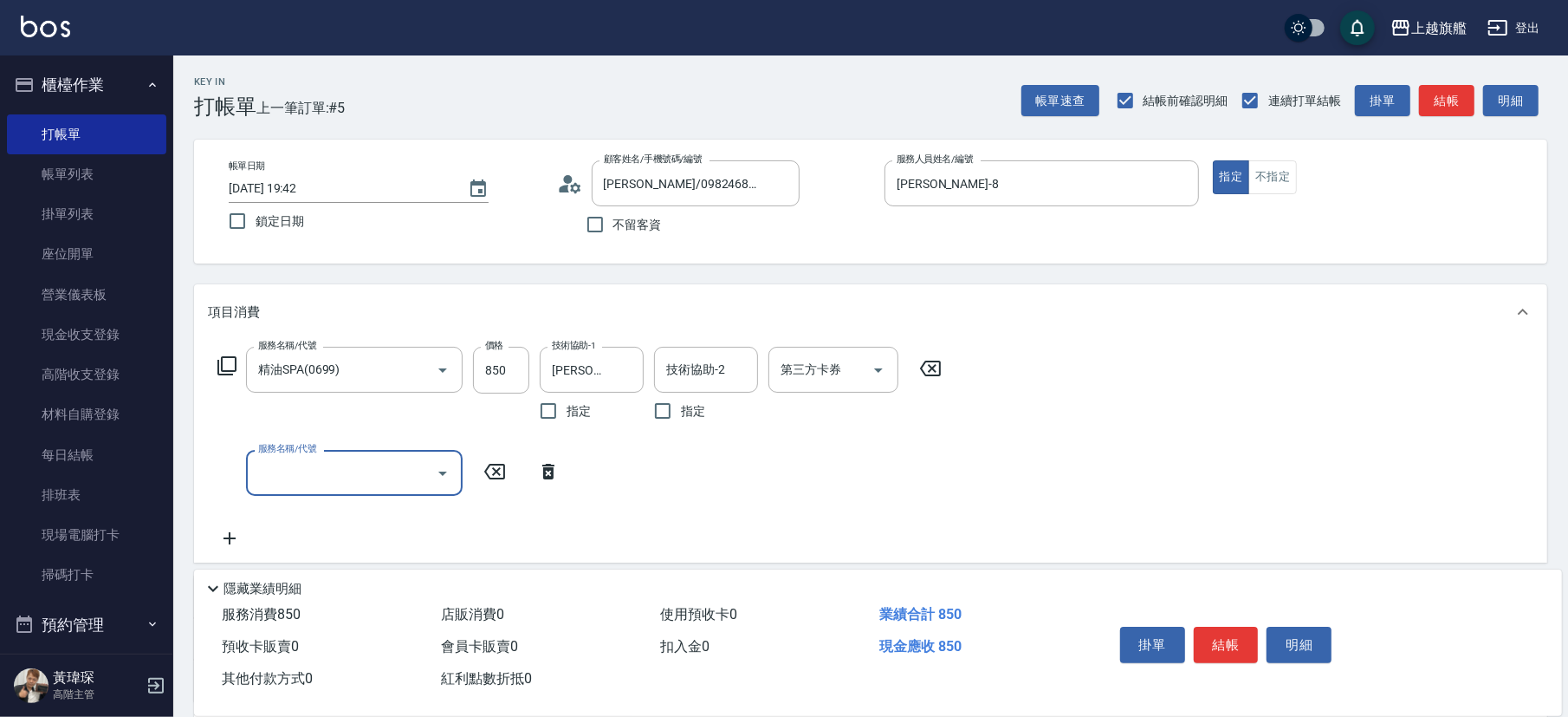
click at [319, 450] on div "服務名稱/代號 精油SPA(0699) 服務名稱/代號 價格 850 價格 技術協助-1 [PERSON_NAME]-26 技術協助-1 指定 技術協助-2 …" at bounding box center [580, 447] width 744 height 201
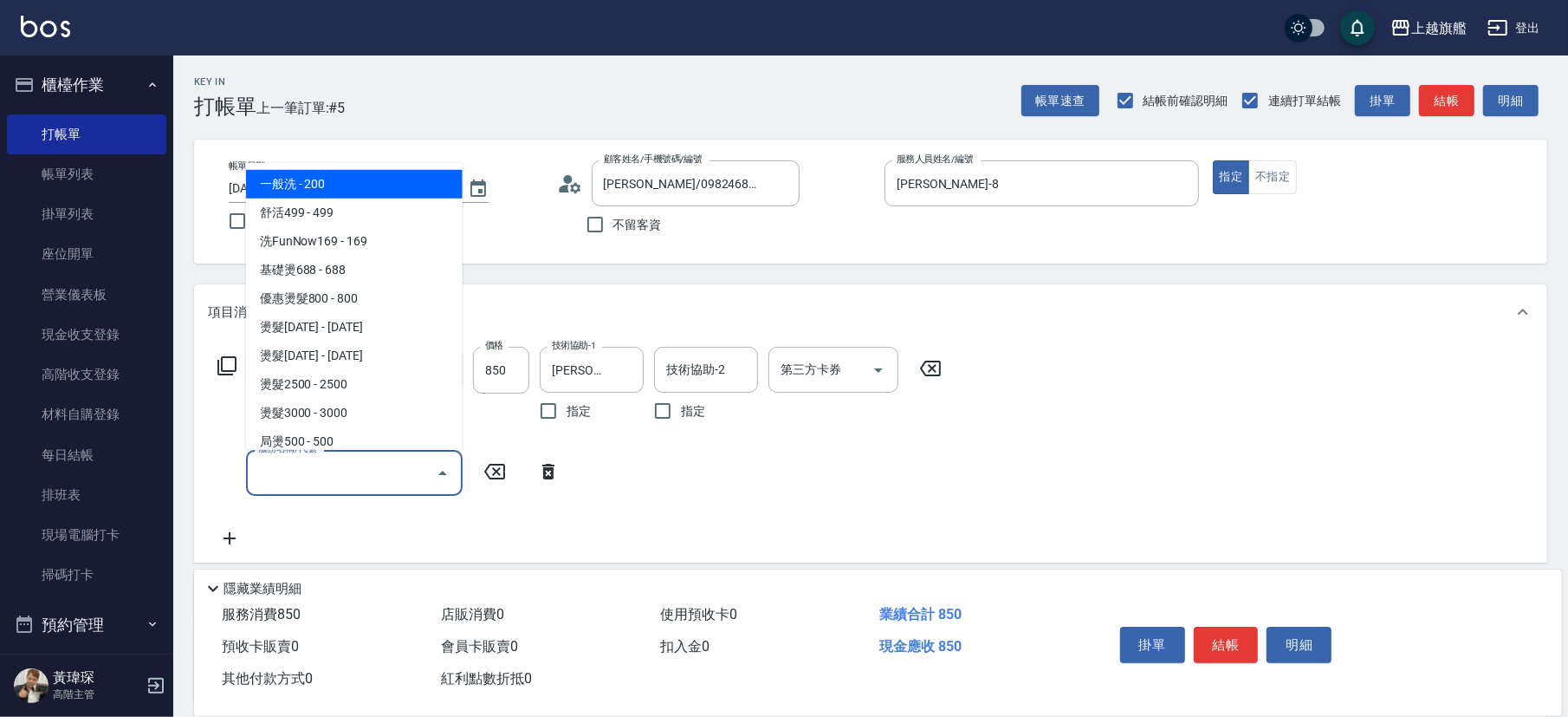
click at [318, 471] on input "服務名稱/代號" at bounding box center [341, 473] width 175 height 31
type input "剪髮318(318)"
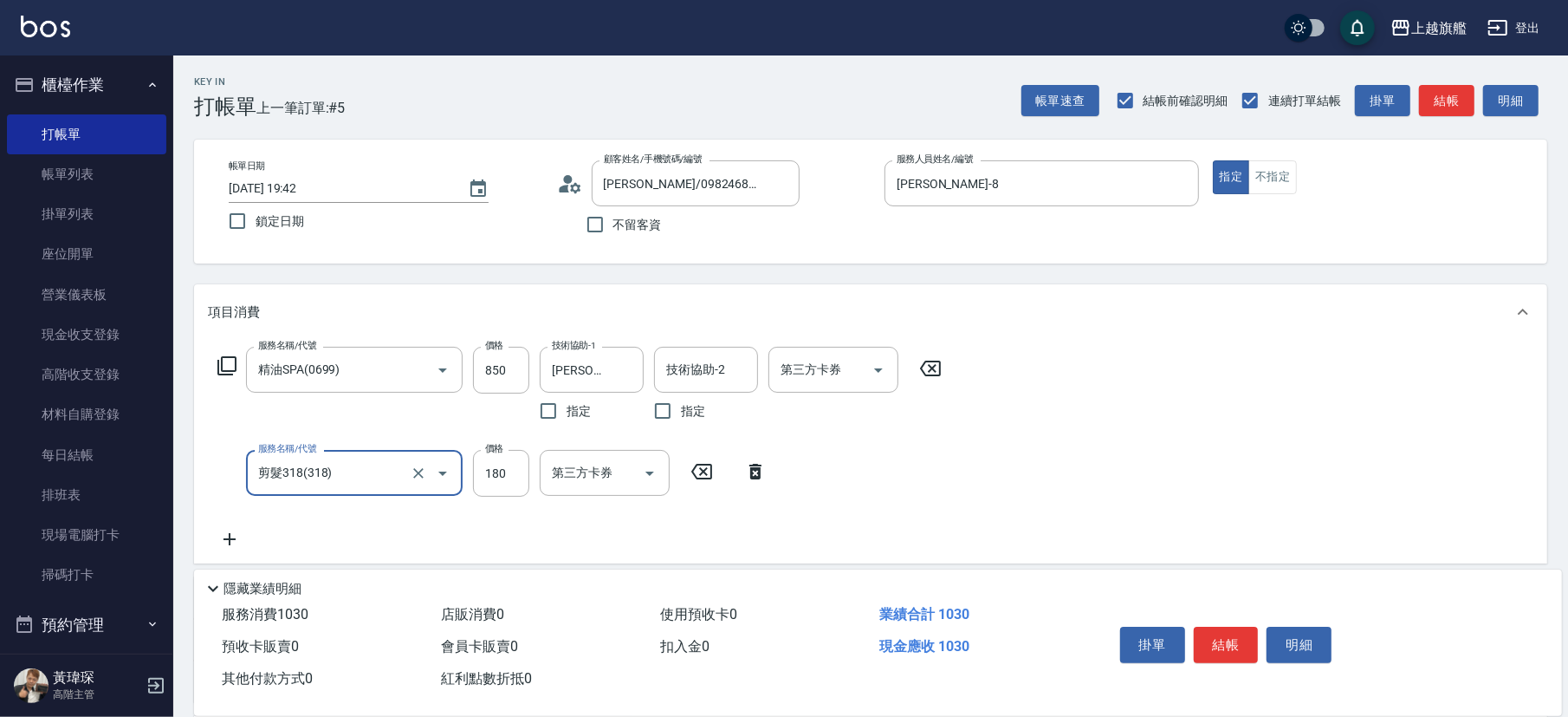
click at [326, 478] on input "剪髮318(318)" at bounding box center [330, 473] width 153 height 31
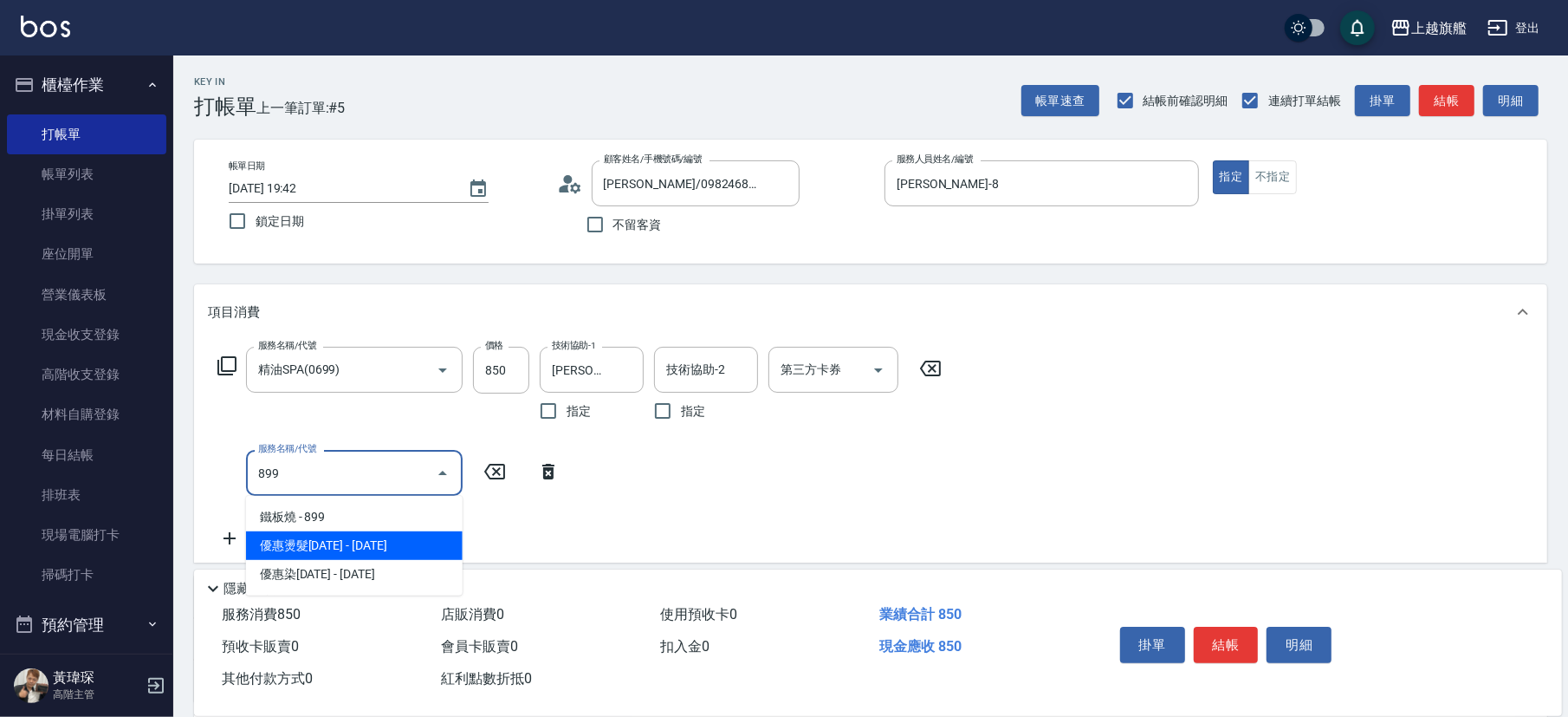
click at [330, 499] on span "優惠燙髮[DATE] - [DATE]" at bounding box center [354, 545] width 217 height 29
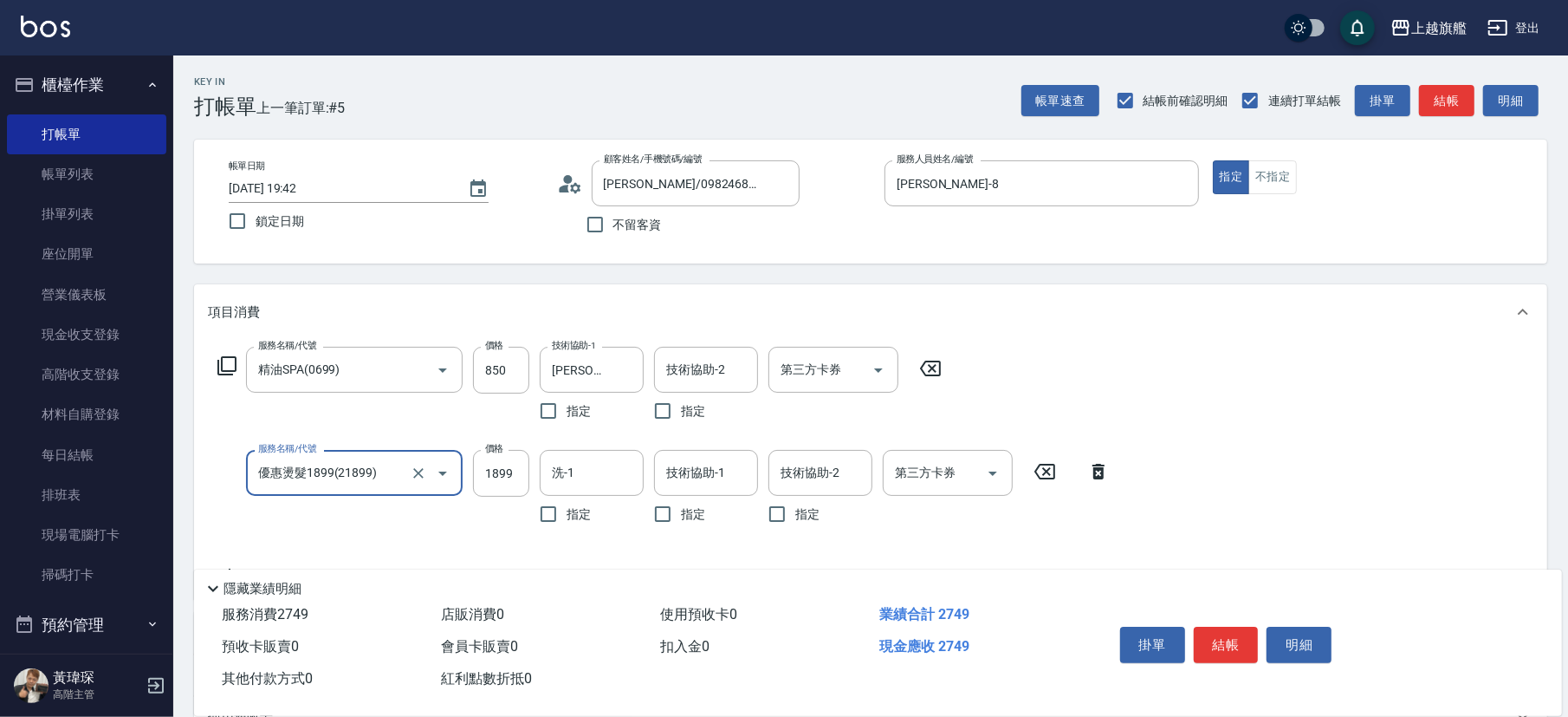
type input "優惠燙髮1899(21899)"
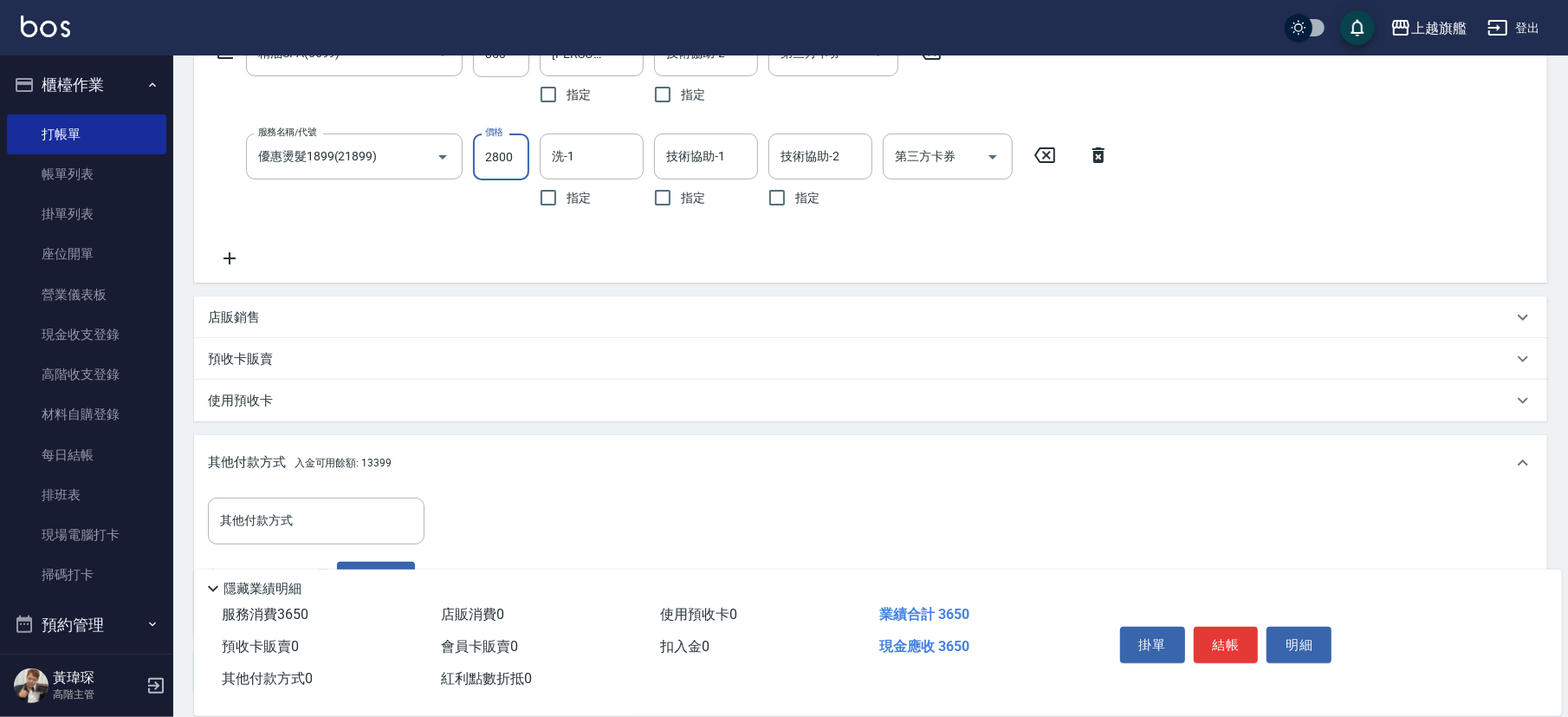
scroll to position [166, 0]
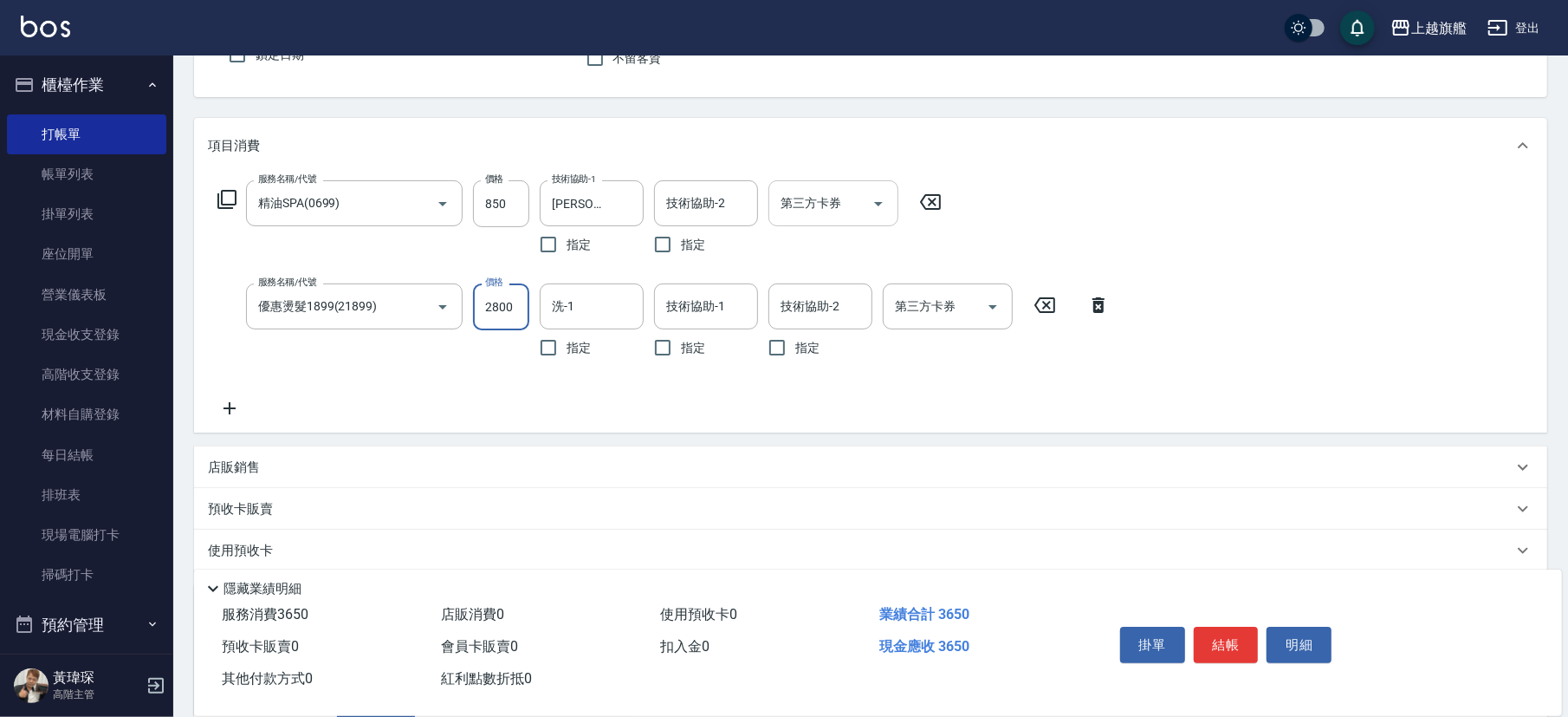
type input "2800"
click at [828, 212] on input "第三方卡券" at bounding box center [820, 203] width 89 height 31
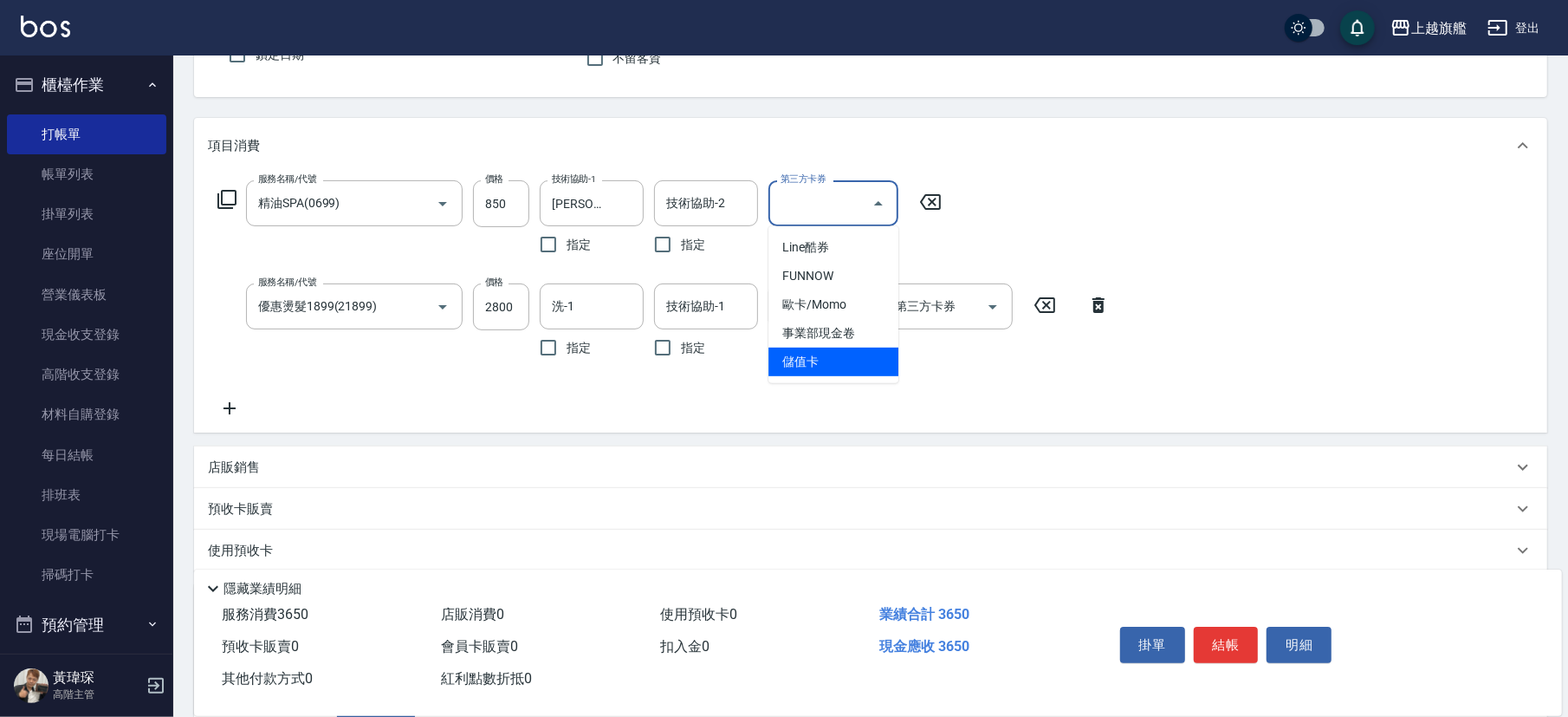
drag, startPoint x: 845, startPoint y: 352, endPoint x: 860, endPoint y: 352, distance: 15.0
click at [846, 351] on span "儲值卡" at bounding box center [833, 362] width 130 height 29
type input "儲值卡"
click at [960, 321] on input "第三方卡券" at bounding box center [934, 306] width 89 height 31
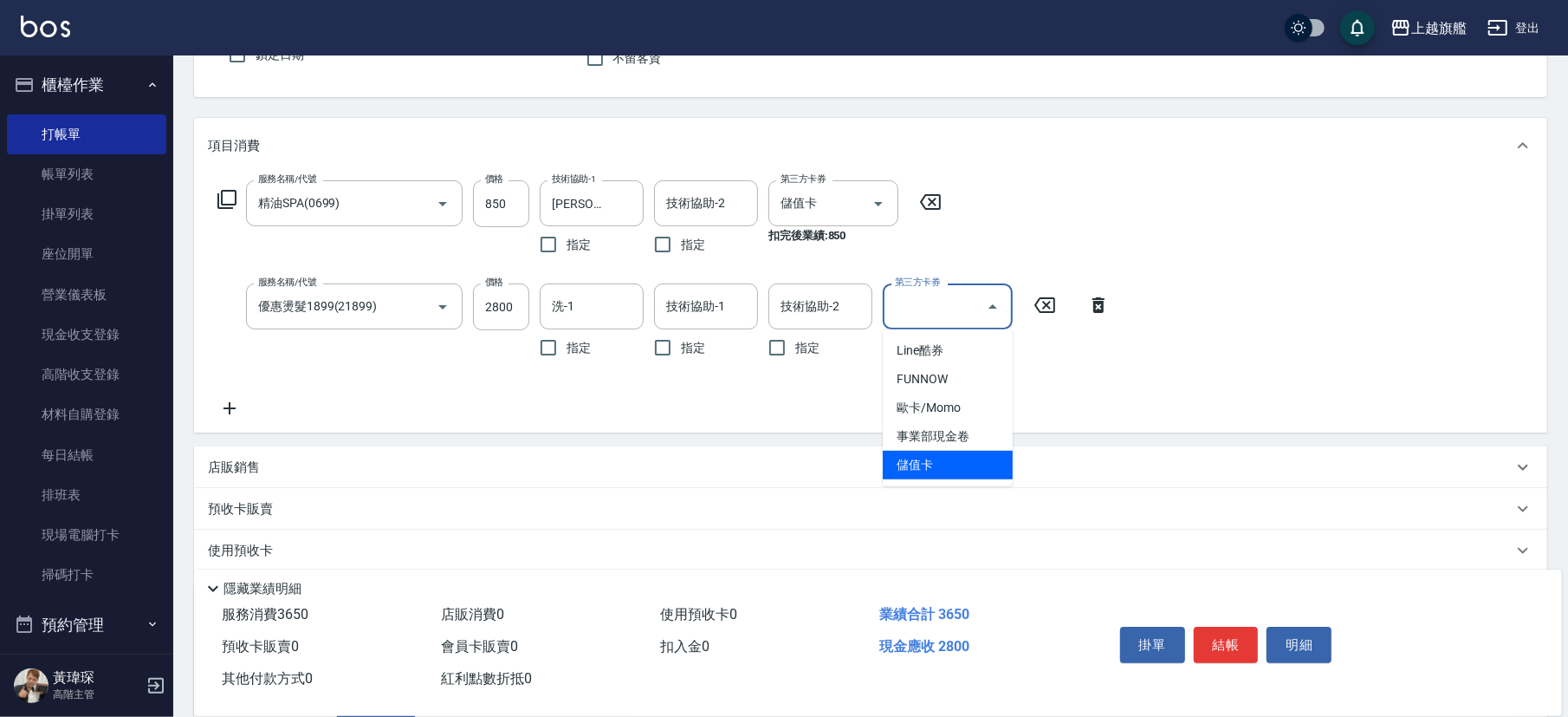
click at [953, 451] on span "儲值卡" at bounding box center [948, 465] width 130 height 29
type input "儲值卡"
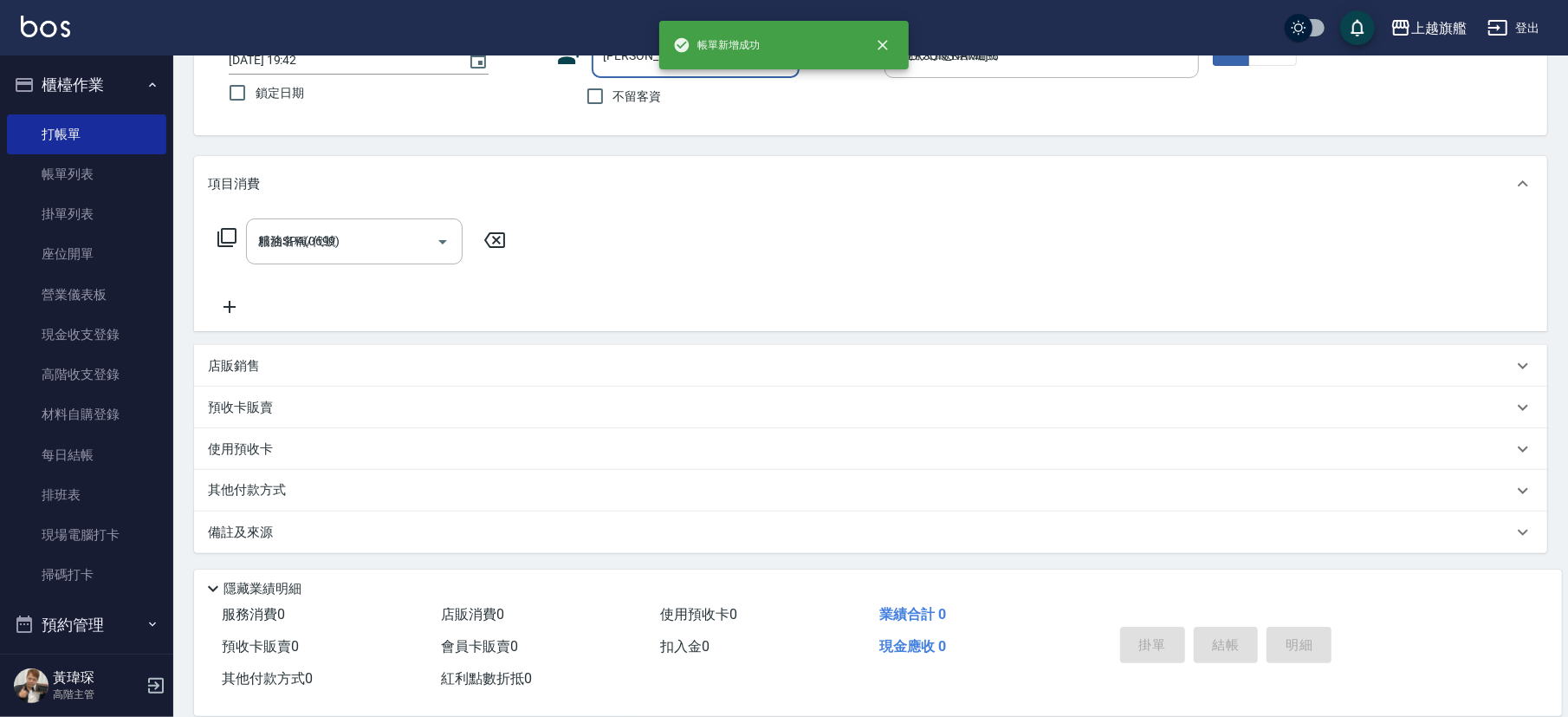
type input "[DATE] 19:51"
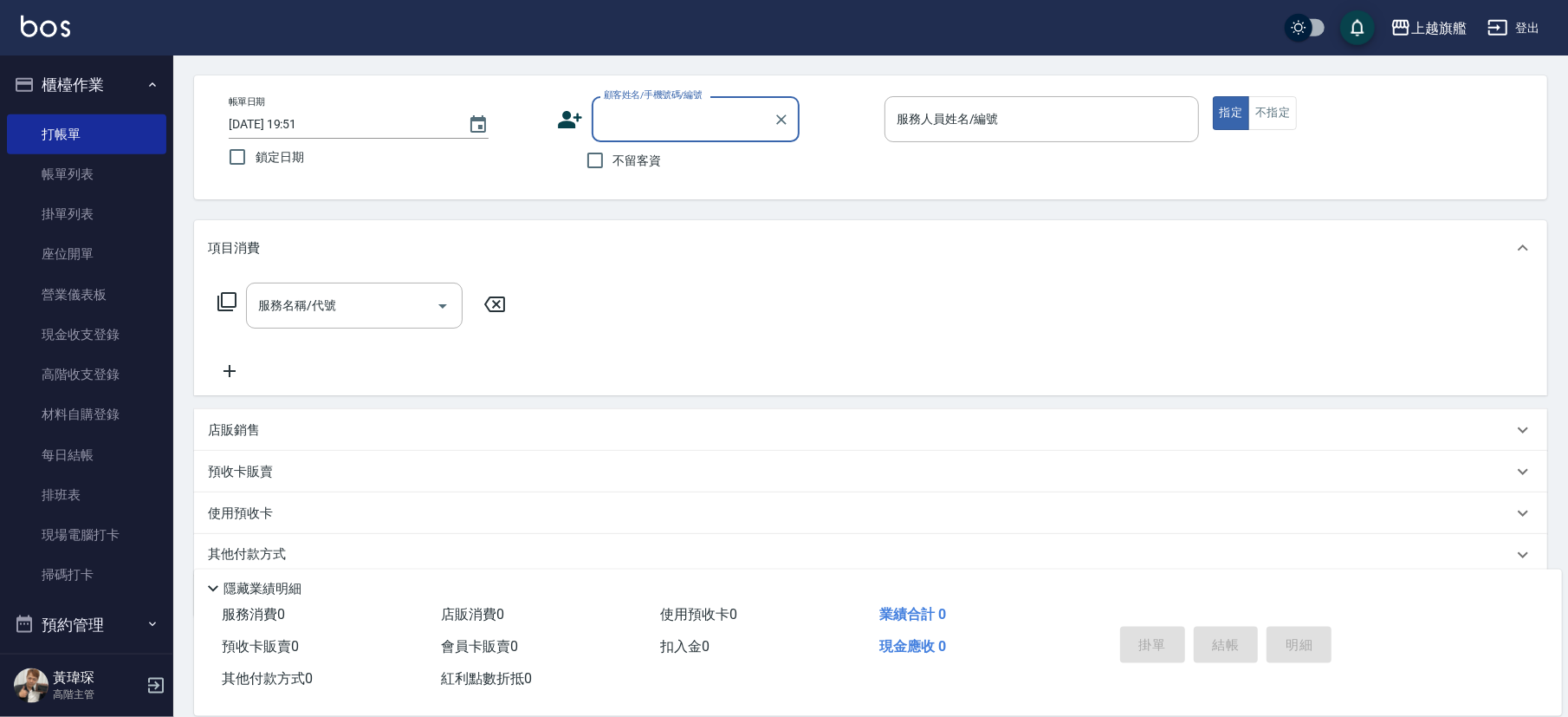
scroll to position [31, 0]
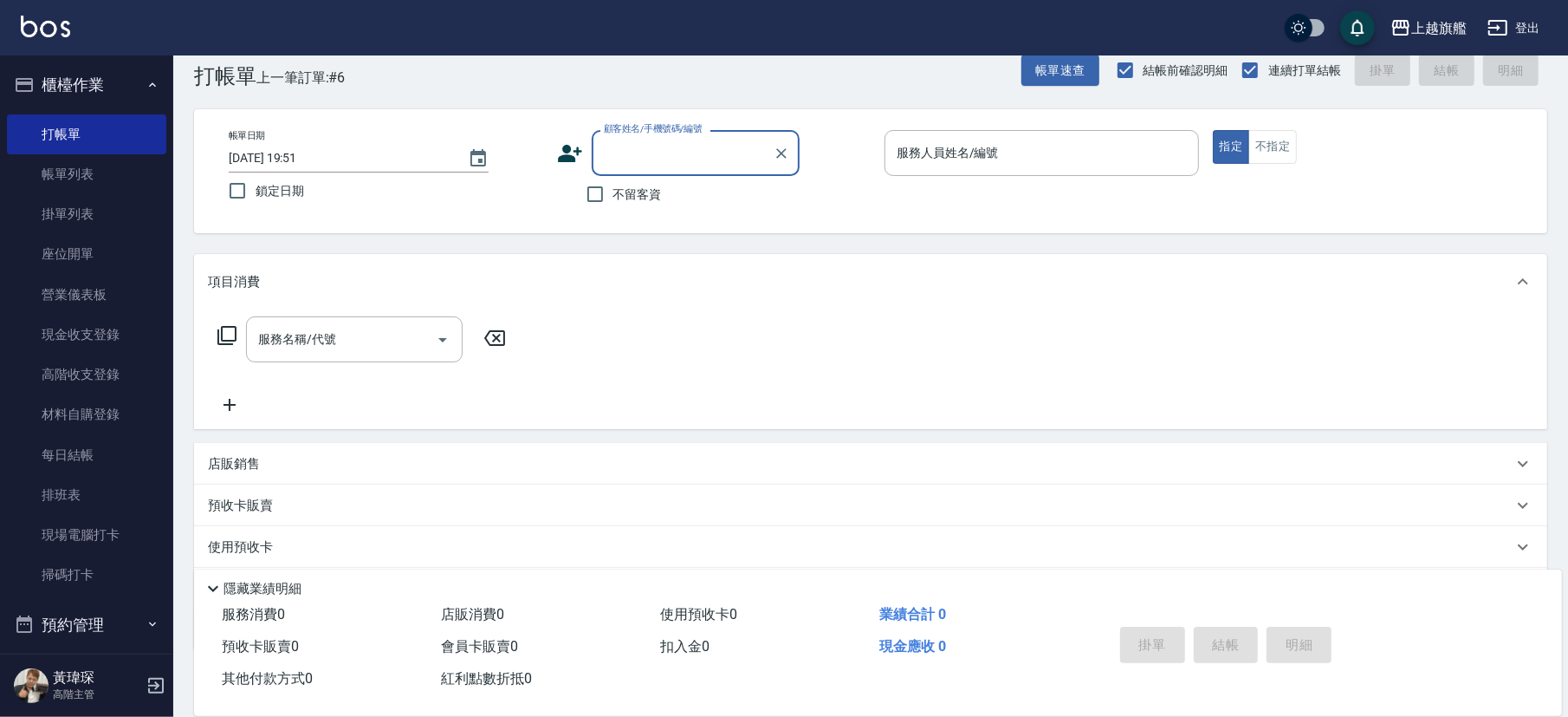
click at [648, 198] on span "不留客資" at bounding box center [638, 194] width 49 height 18
click at [614, 198] on input "不留客資" at bounding box center [595, 194] width 36 height 36
checkbox input "true"
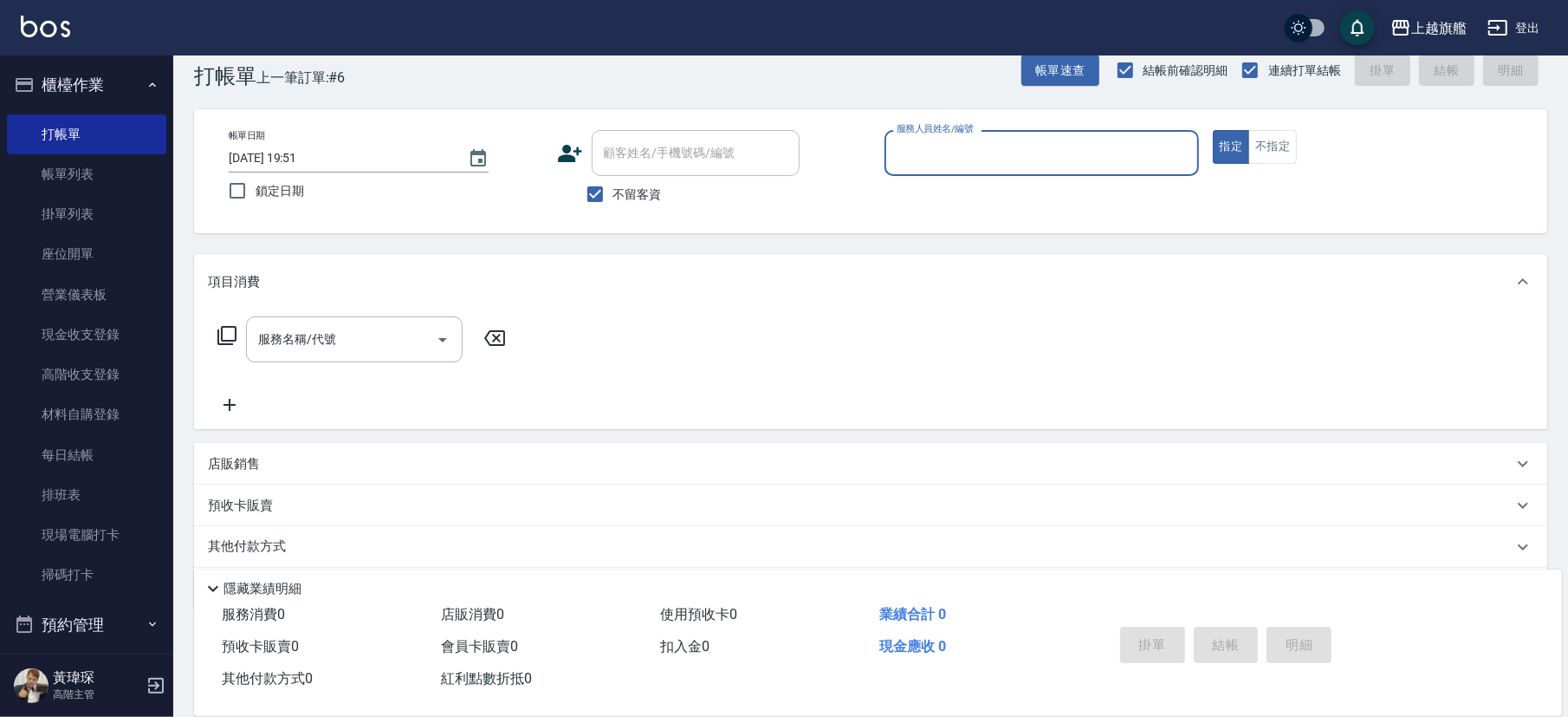
click at [1026, 121] on div "帳單日期 [DATE] 19:51 鎖定日期 顧客姓名/手機號碼/編號 顧客姓名/手機號碼/編號 不留客資 服務人員姓名/編號 服務人員姓名/編號 指定 不指定" at bounding box center [870, 171] width 1353 height 124
click at [1026, 137] on div "服務人員姓名/編號" at bounding box center [1041, 153] width 314 height 46
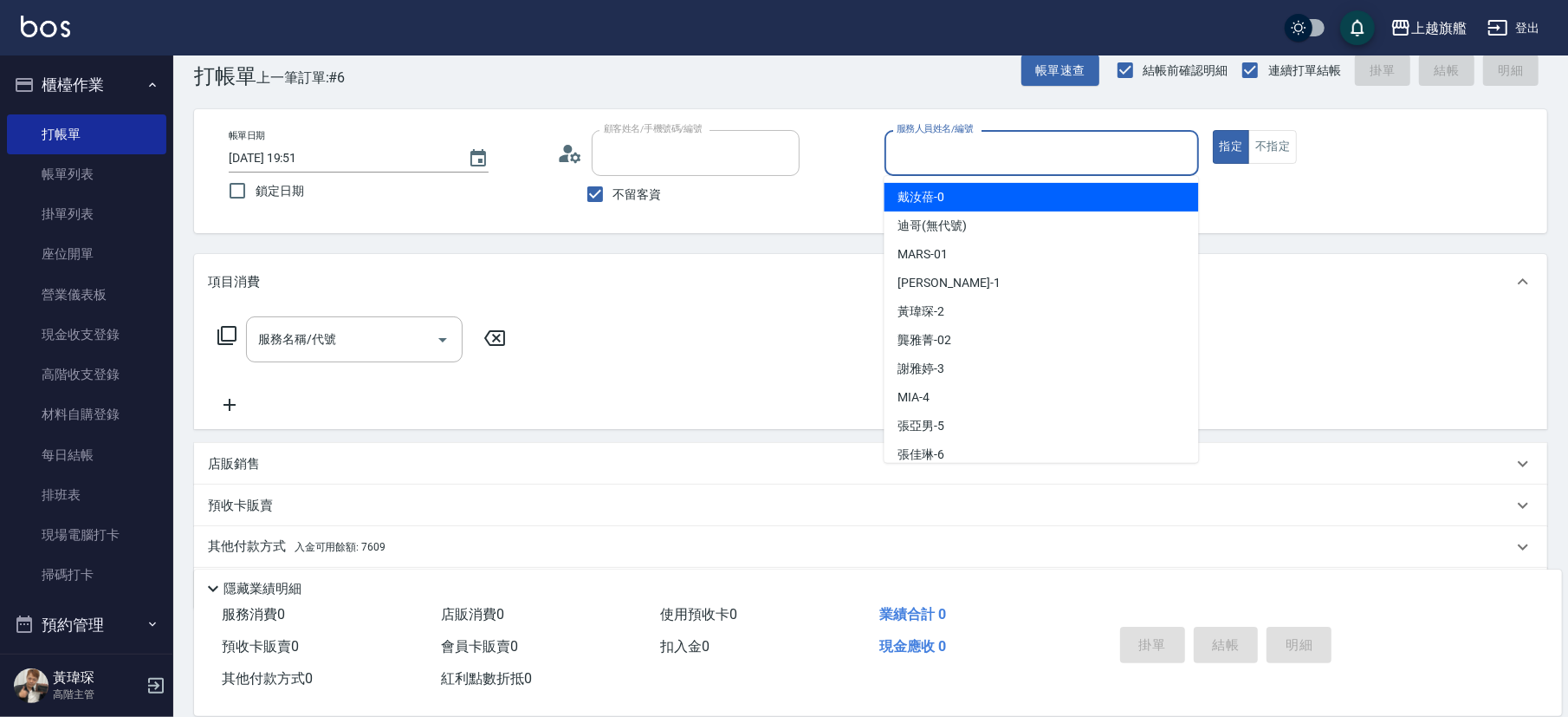
type input "[PERSON_NAME]/0975692319/"
type input "[PERSON_NAME]-3"
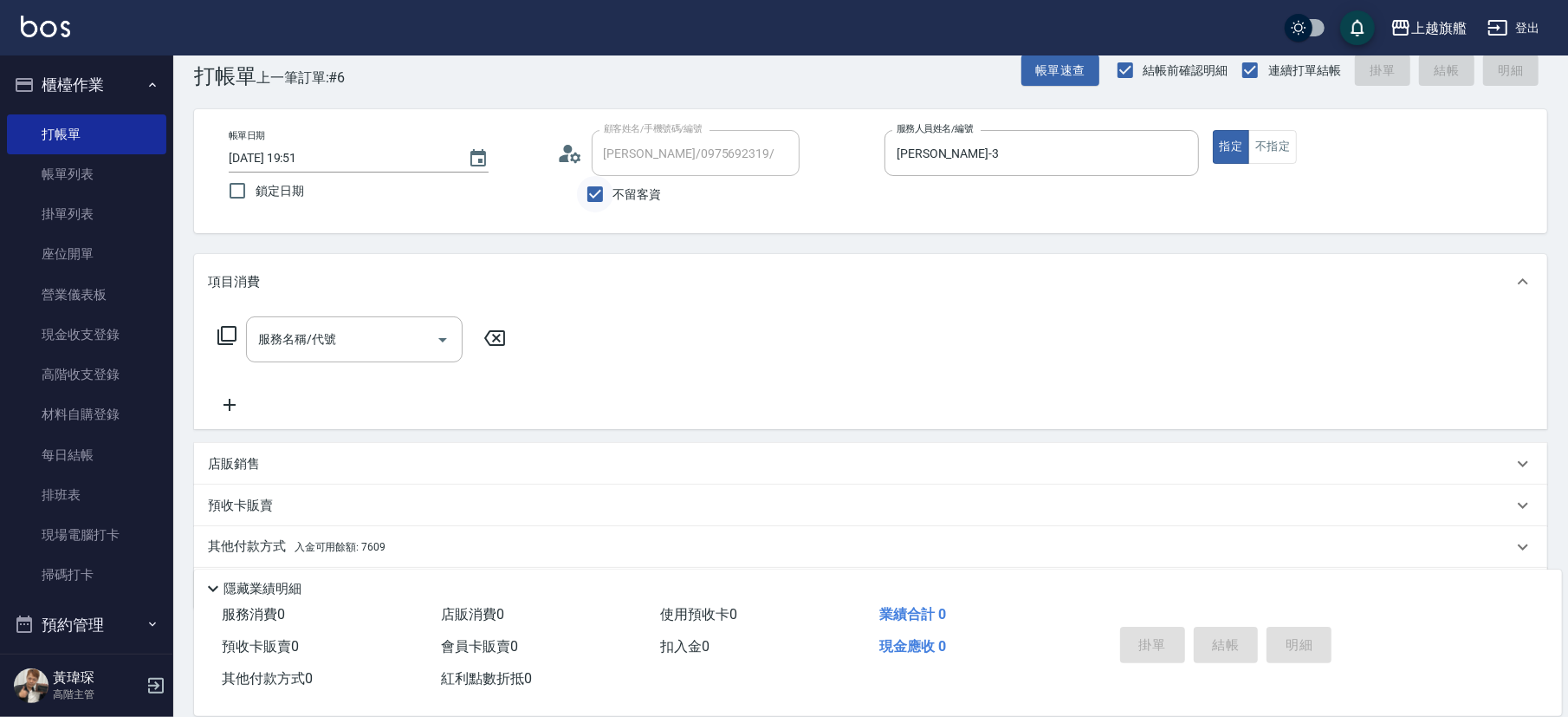
drag, startPoint x: 797, startPoint y: 200, endPoint x: 605, endPoint y: 194, distance: 192.1
click at [790, 202] on div "不留客資" at bounding box center [679, 194] width 242 height 36
click at [610, 195] on input "不留客資" at bounding box center [595, 194] width 36 height 36
click at [607, 199] on input "不留客資" at bounding box center [595, 194] width 36 height 36
checkbox input "true"
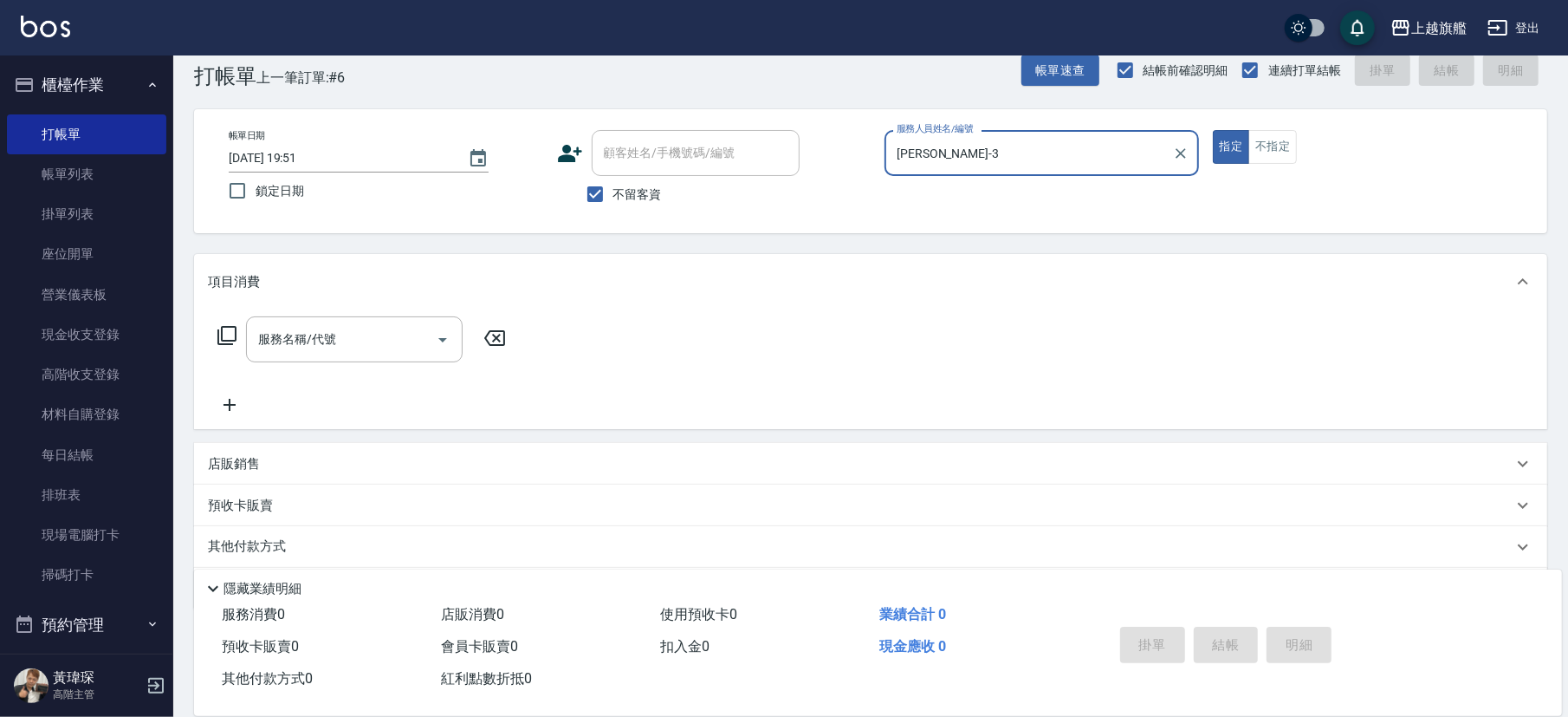
click at [920, 117] on div "帳單日期 [DATE] 19:51 鎖定日期 顧客姓名/手機號碼/編號 顧客姓名/手機號碼/編號 不留客資 服務人員姓名/編號 [PERSON_NAME]-3…" at bounding box center [870, 171] width 1353 height 124
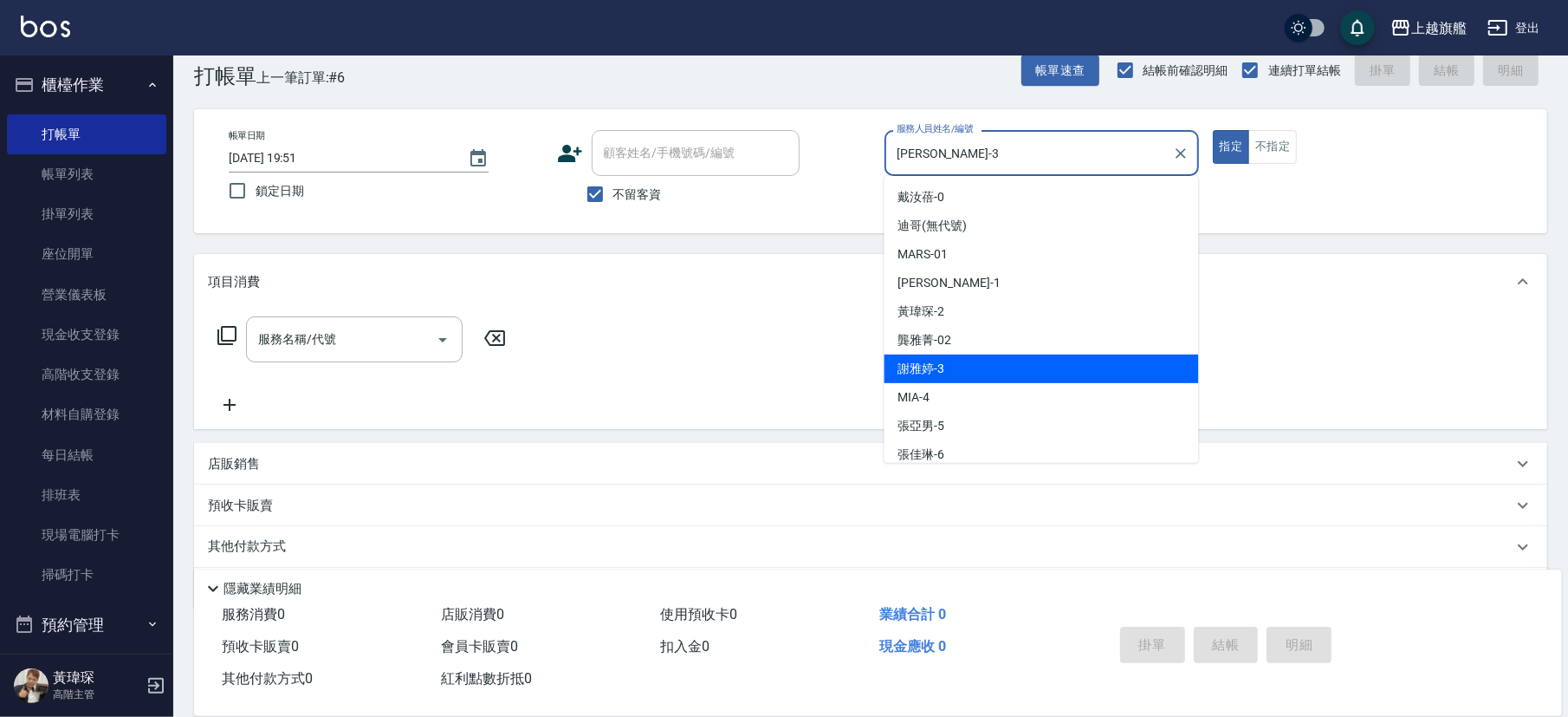
drag, startPoint x: 948, startPoint y: 148, endPoint x: 730, endPoint y: 207, distance: 225.8
click at [892, 168] on input "[PERSON_NAME]-3" at bounding box center [1029, 153] width 273 height 31
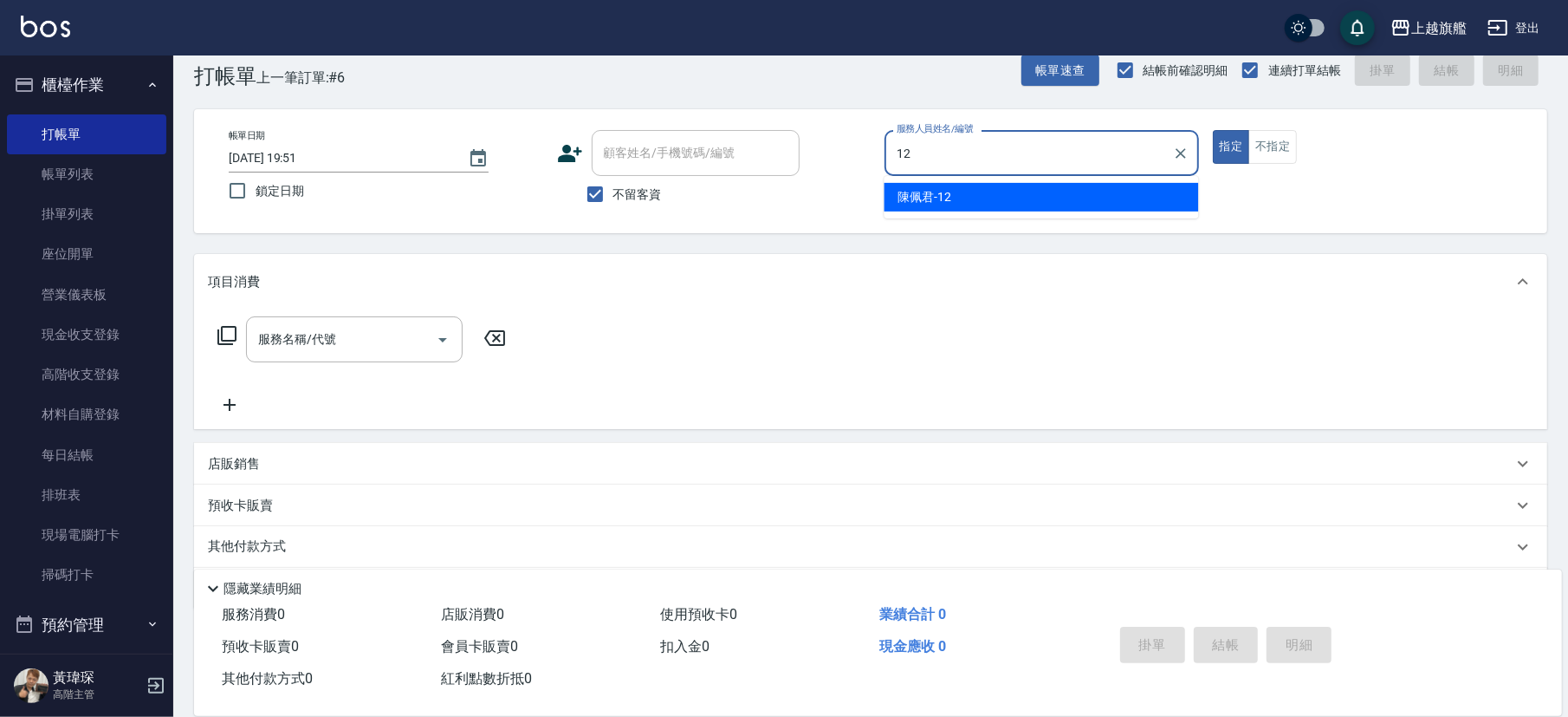
type input "[PERSON_NAME]-12"
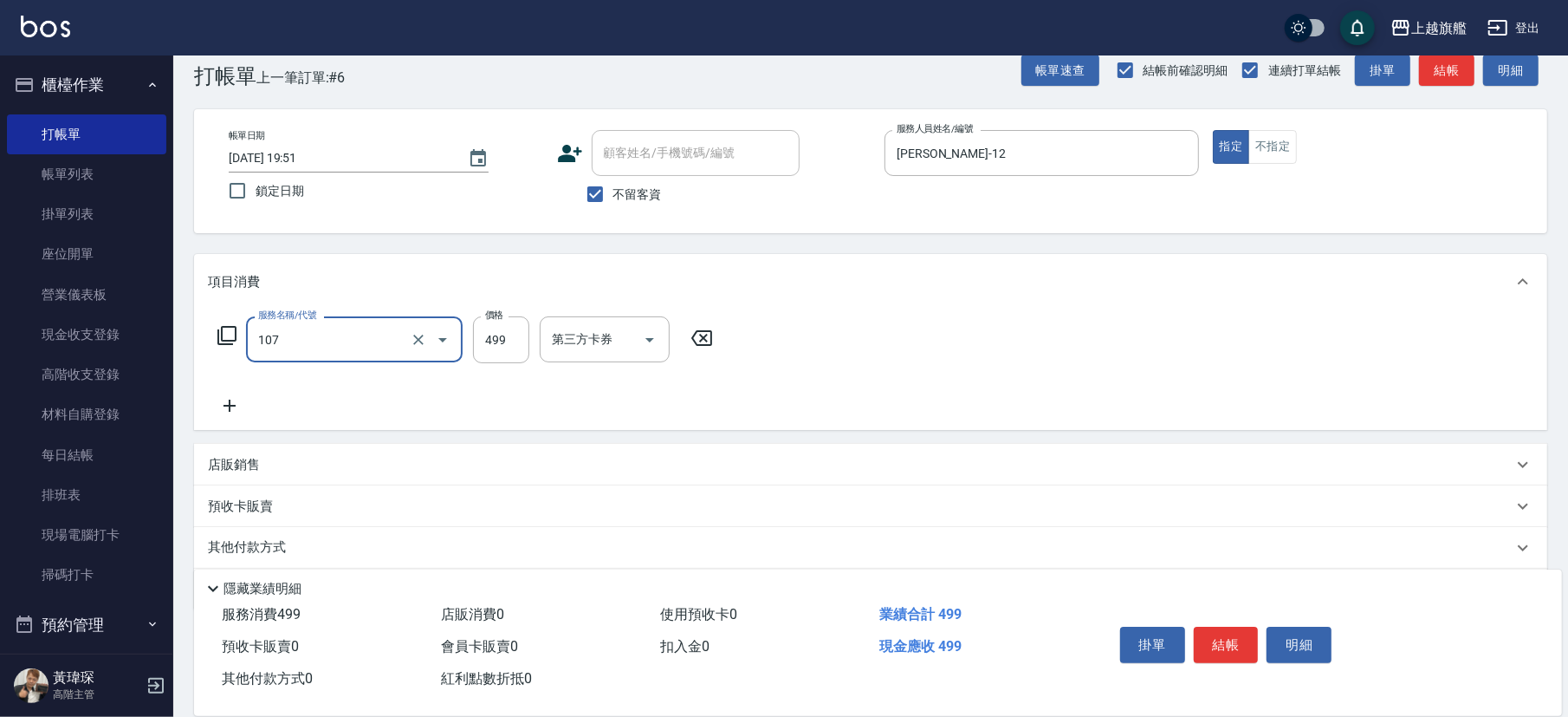
type input "舒活499(107)"
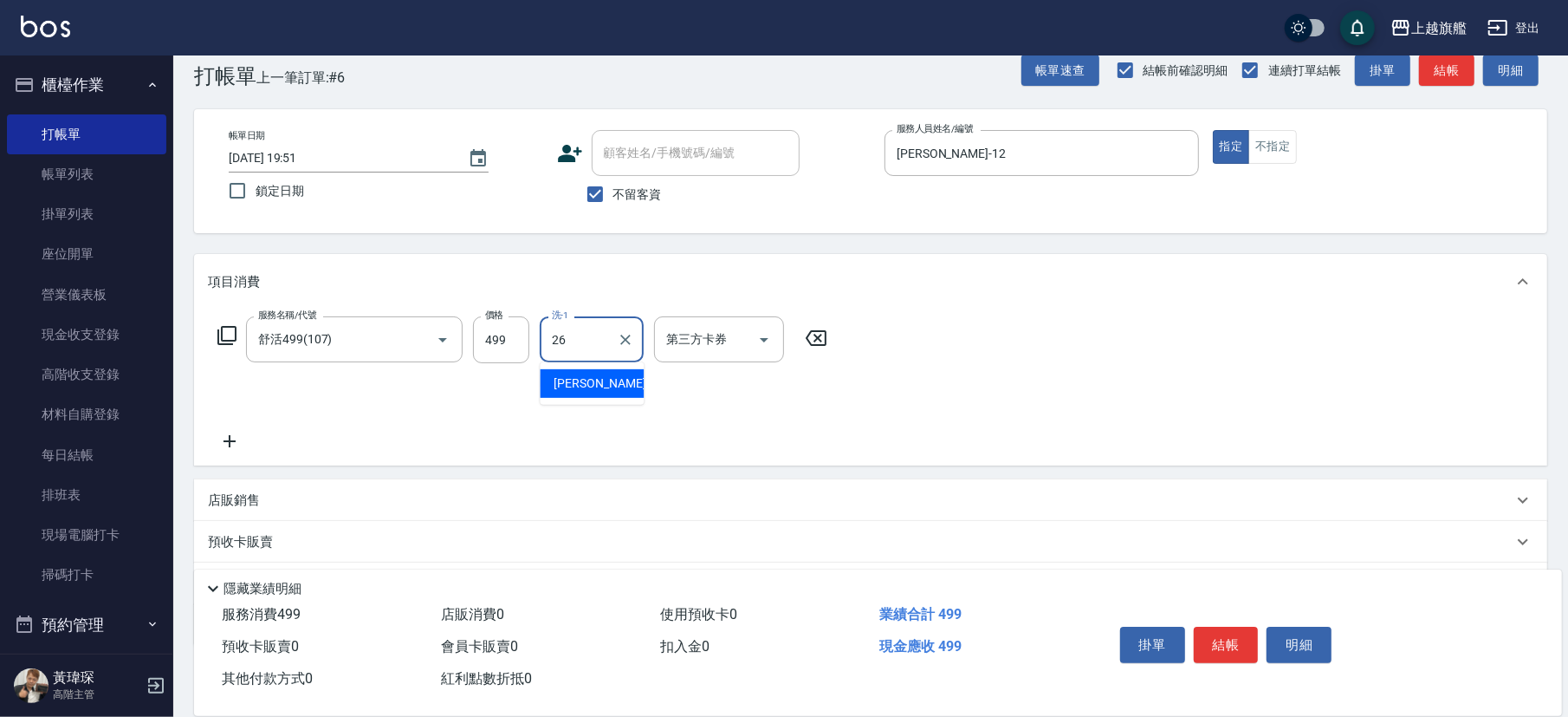
type input "[PERSON_NAME]-26"
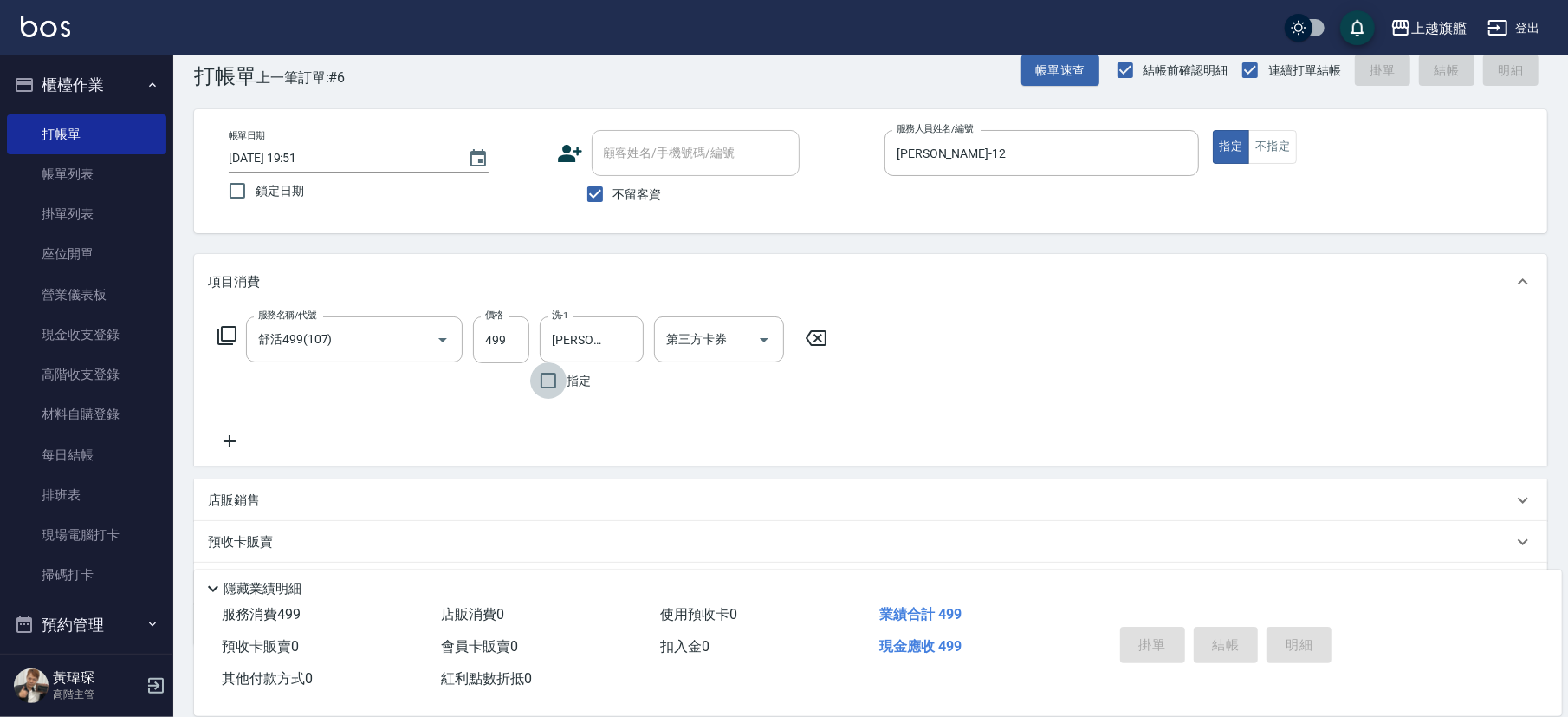
type input "[DATE] 19:52"
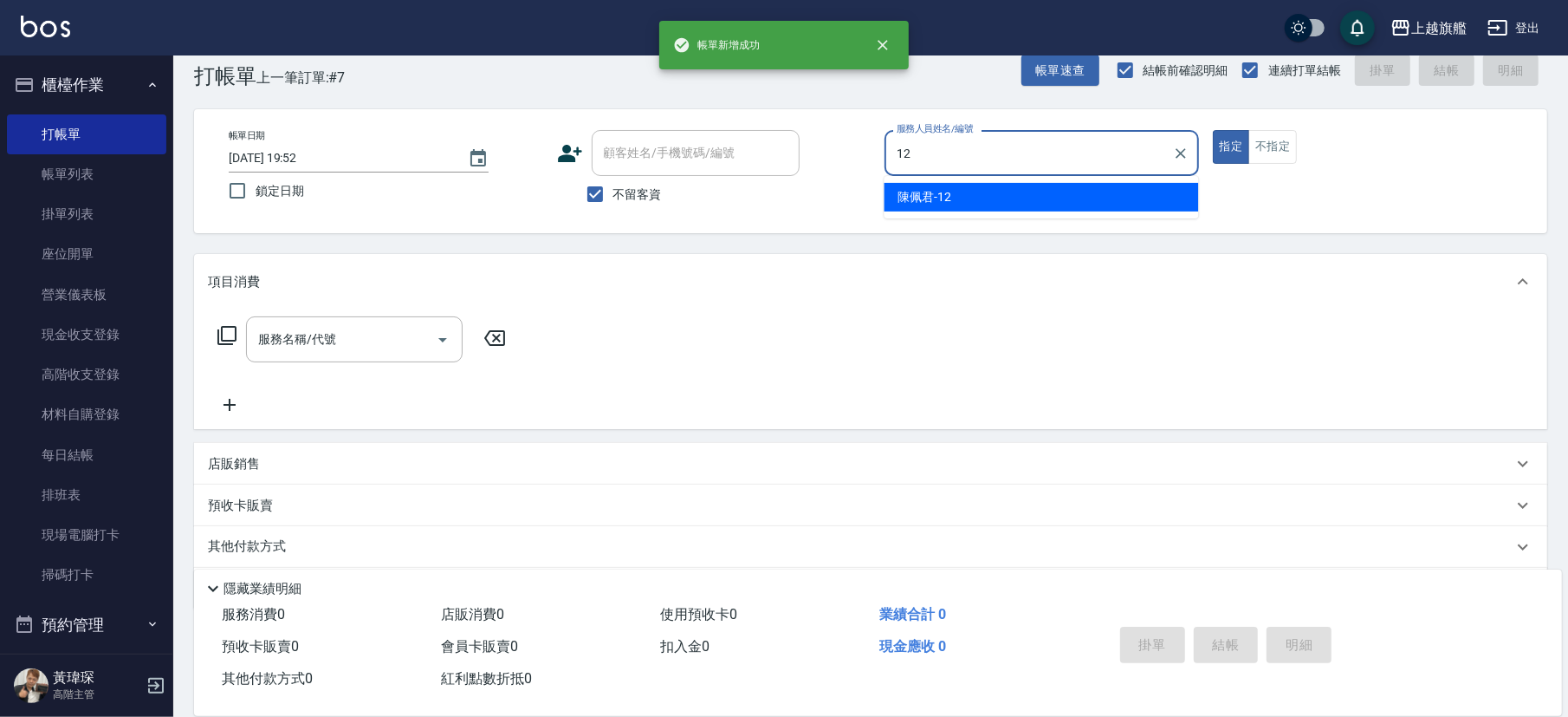
type input "[PERSON_NAME]-12"
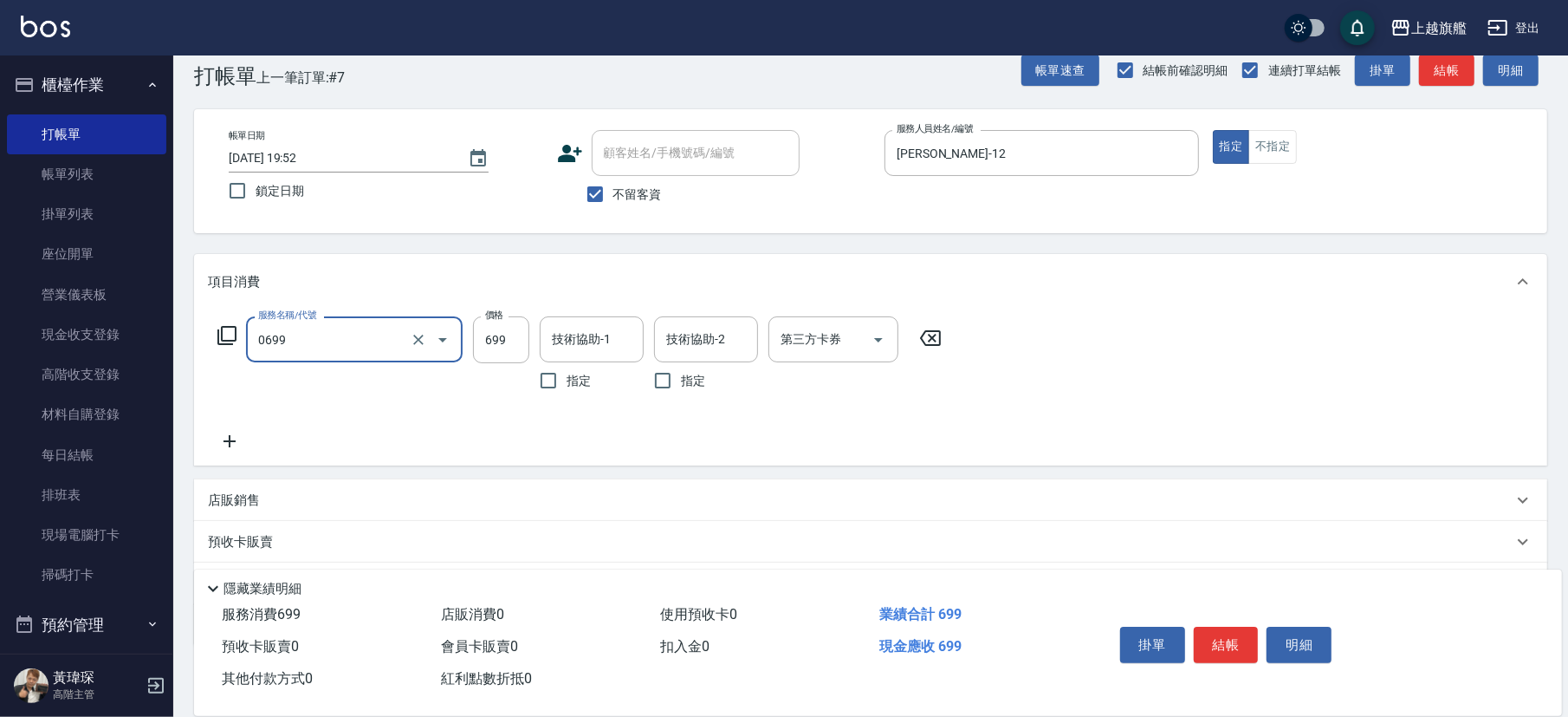
type input "精油SPA(0699)"
type input "749"
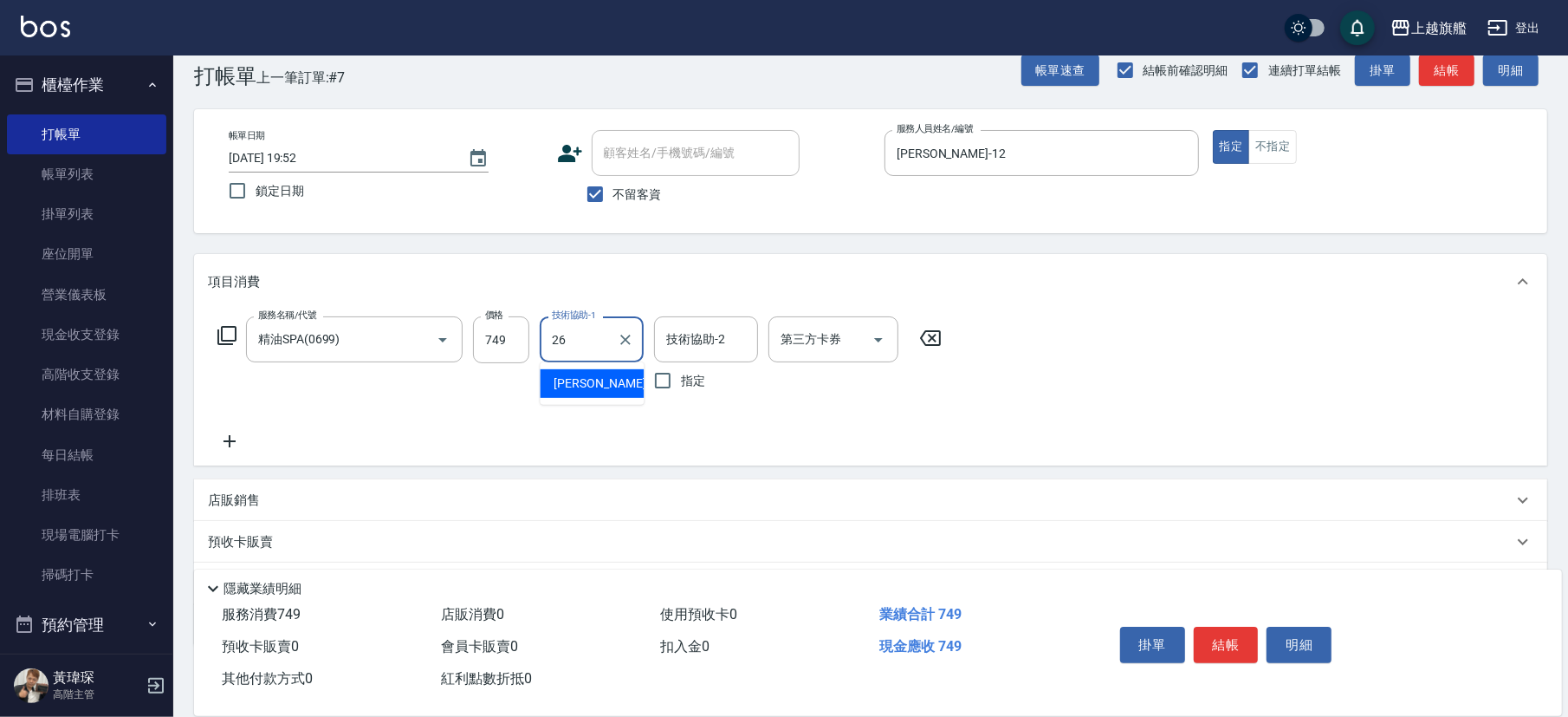
type input "[PERSON_NAME]-26"
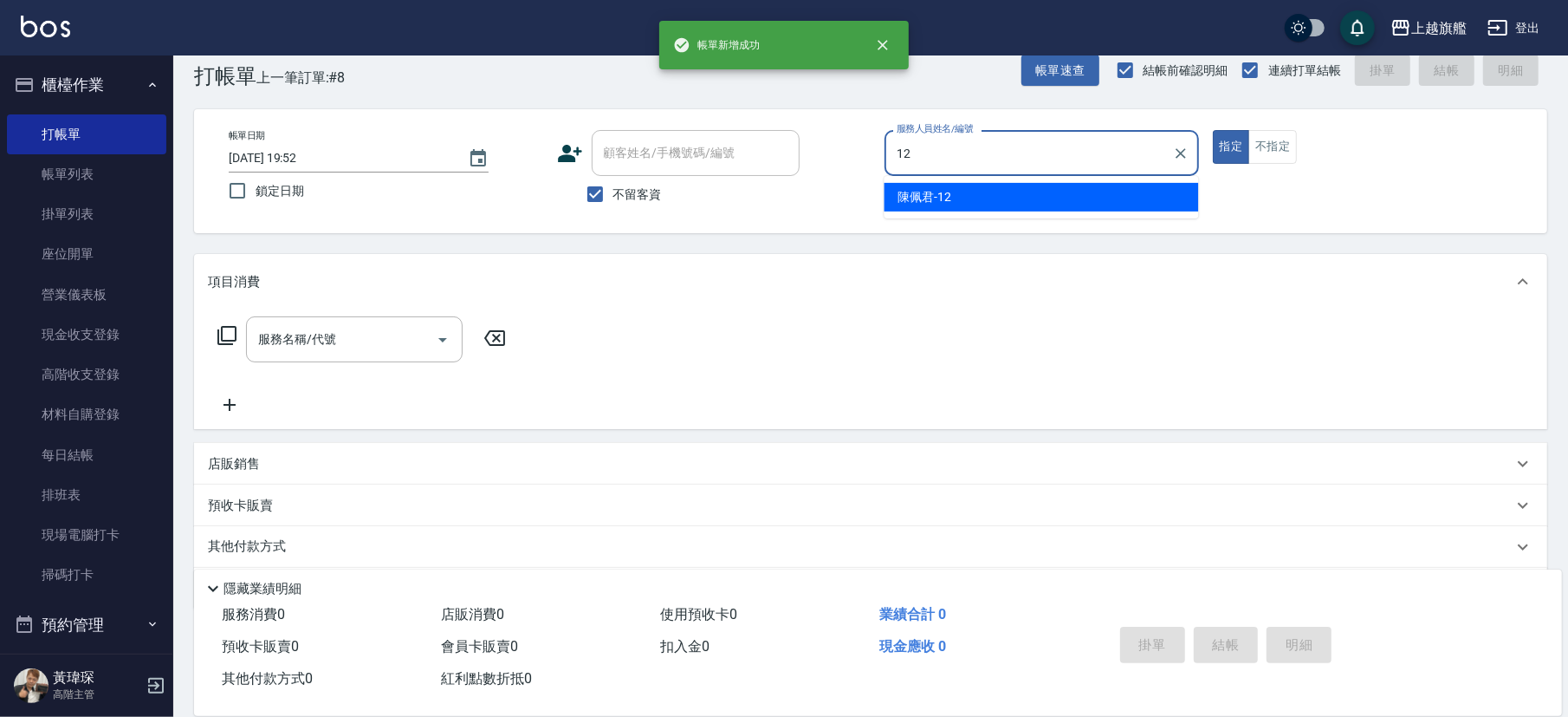
type input "[PERSON_NAME]-12"
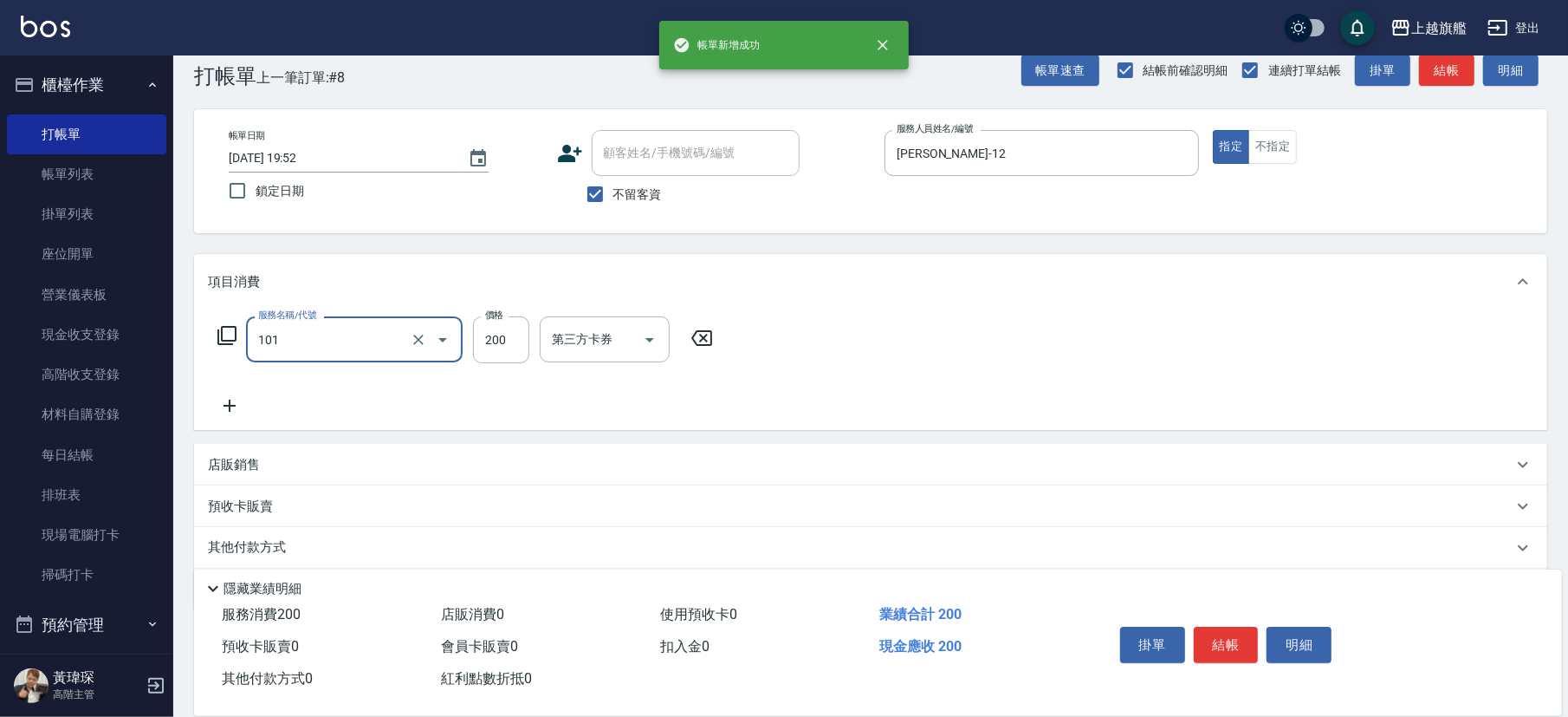
type input "一般洗(101)"
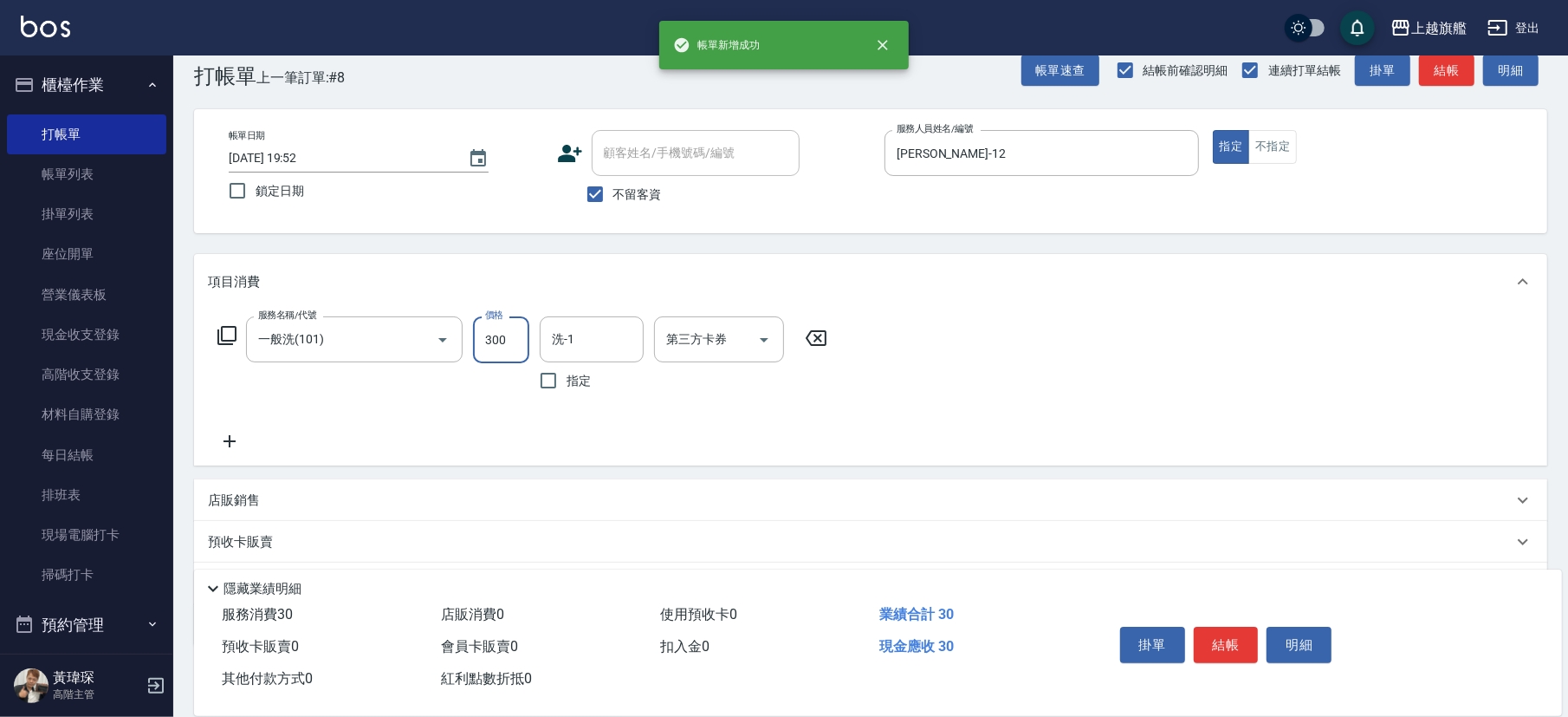
type input "300"
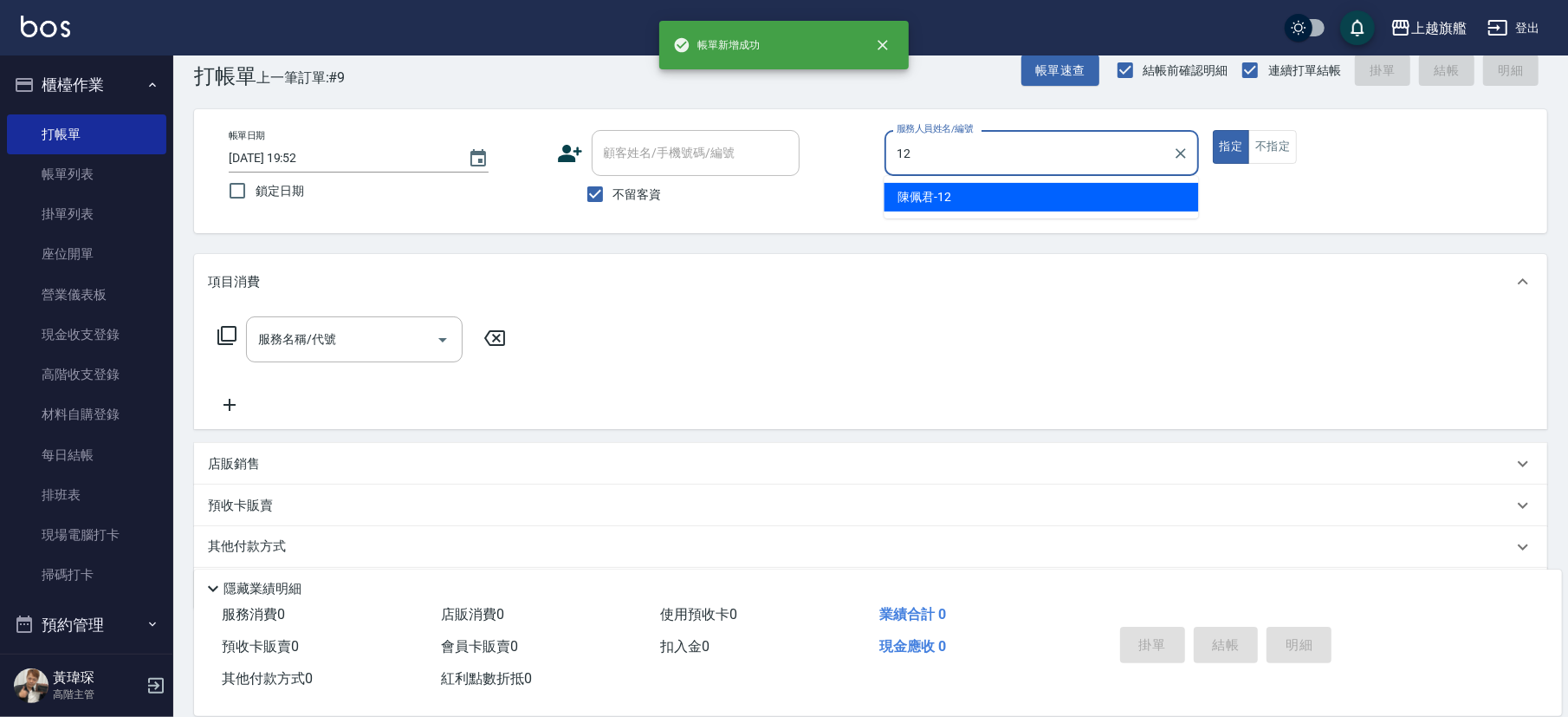
type input "[PERSON_NAME]-12"
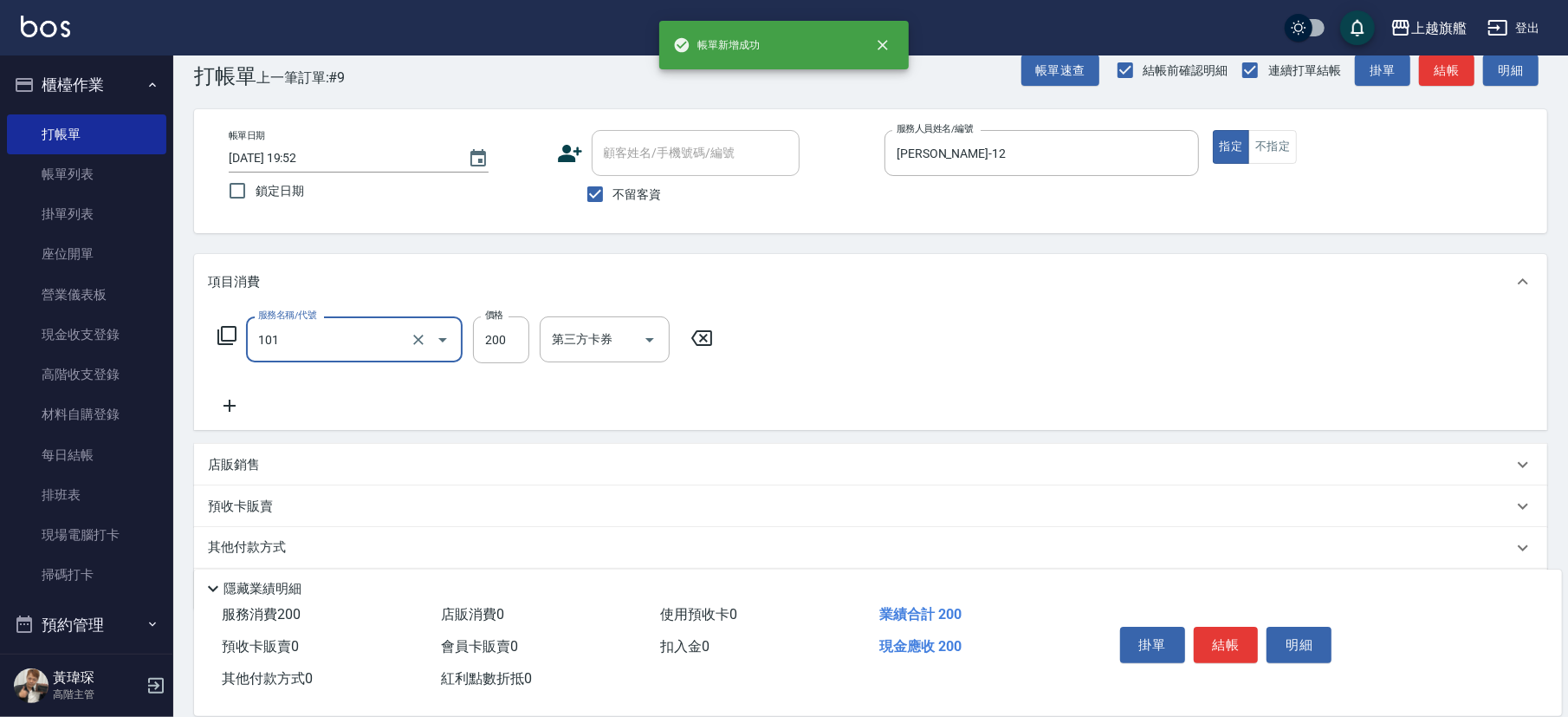
type input "一般洗(101)"
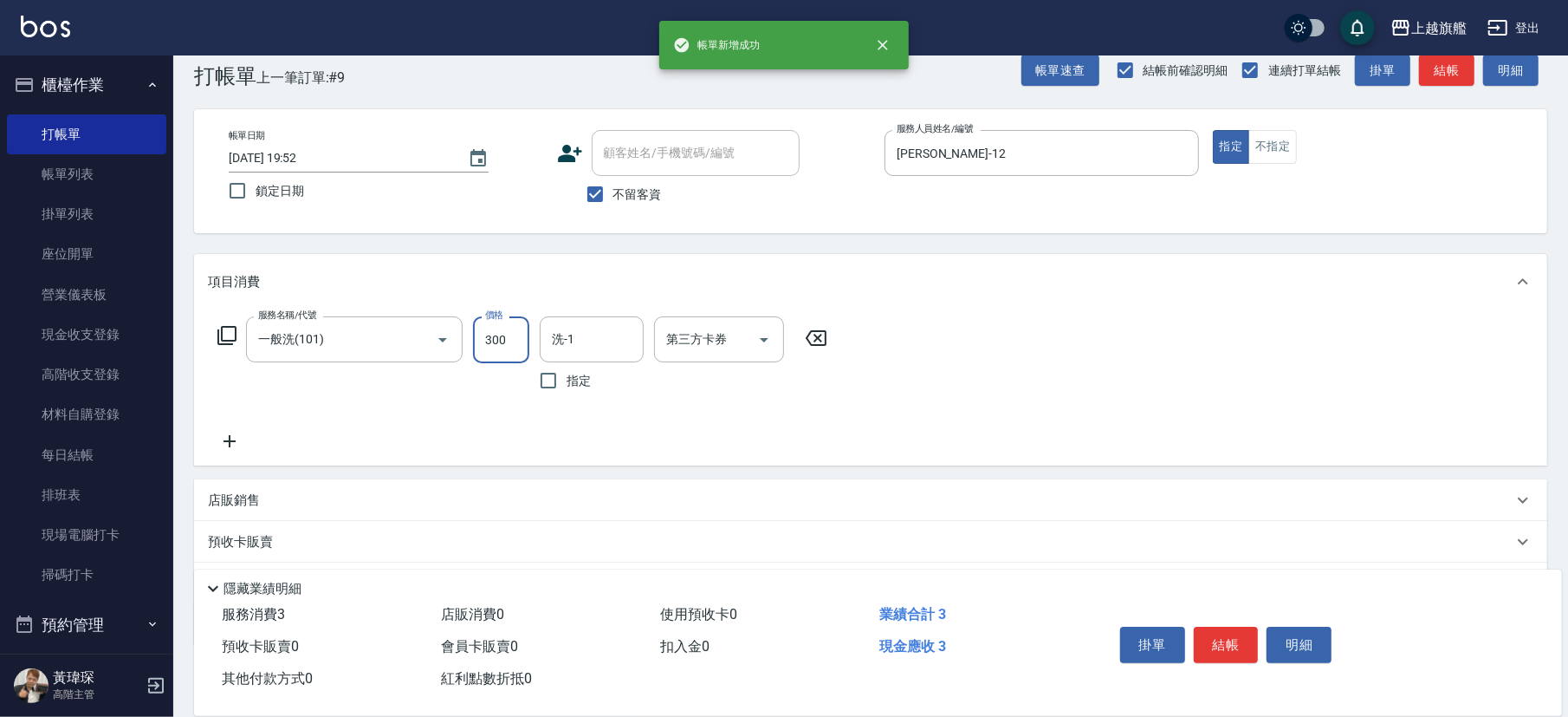
type input "300"
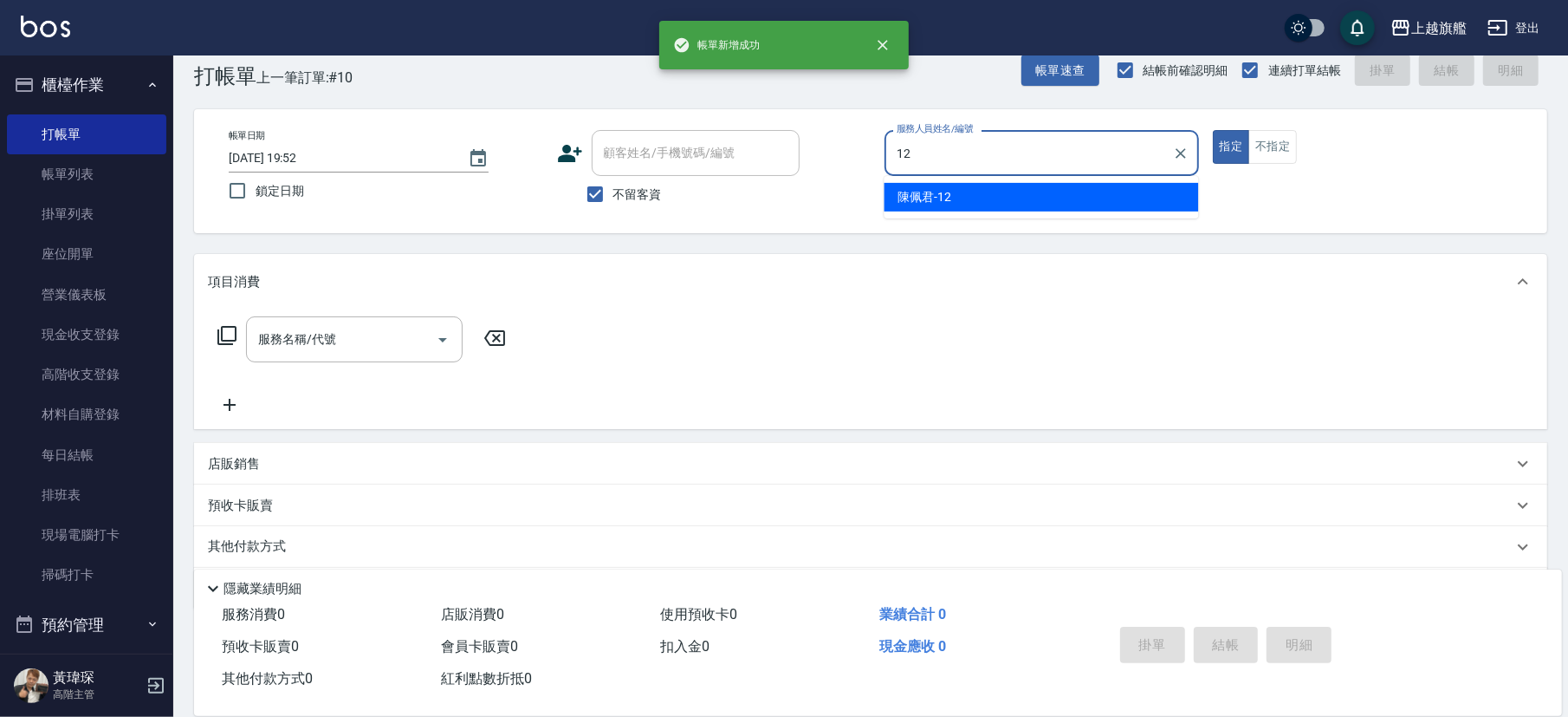
type input "[PERSON_NAME]-12"
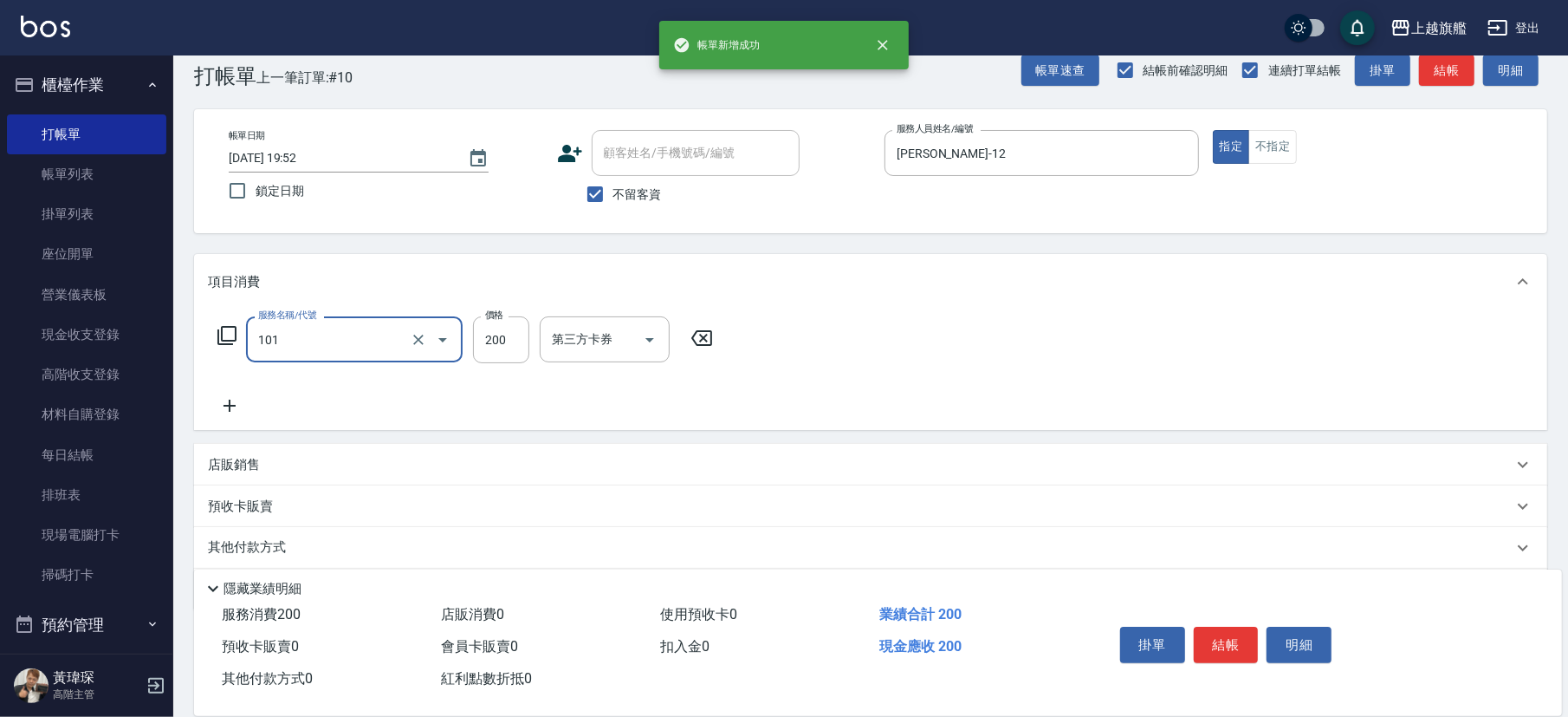
type input "一般洗(101)"
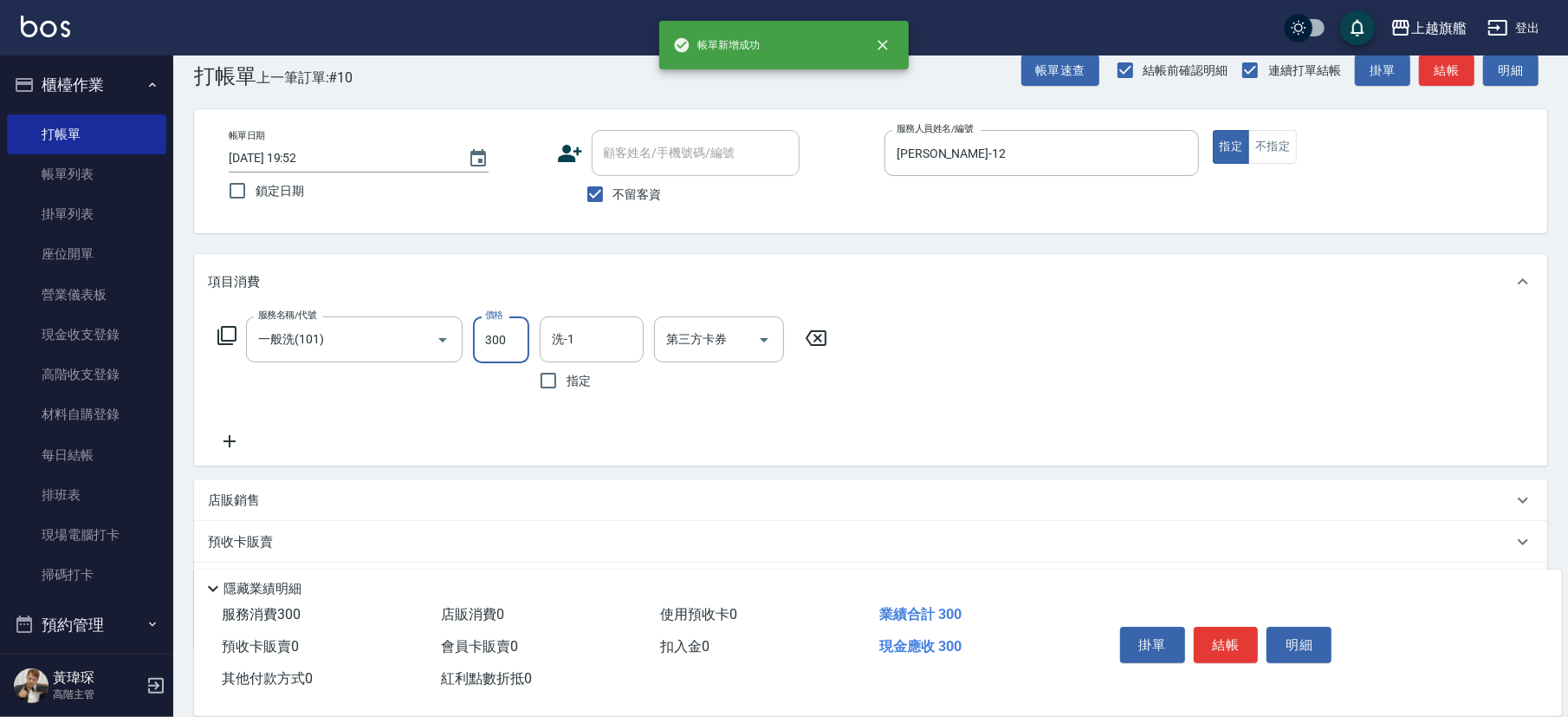
type input "300"
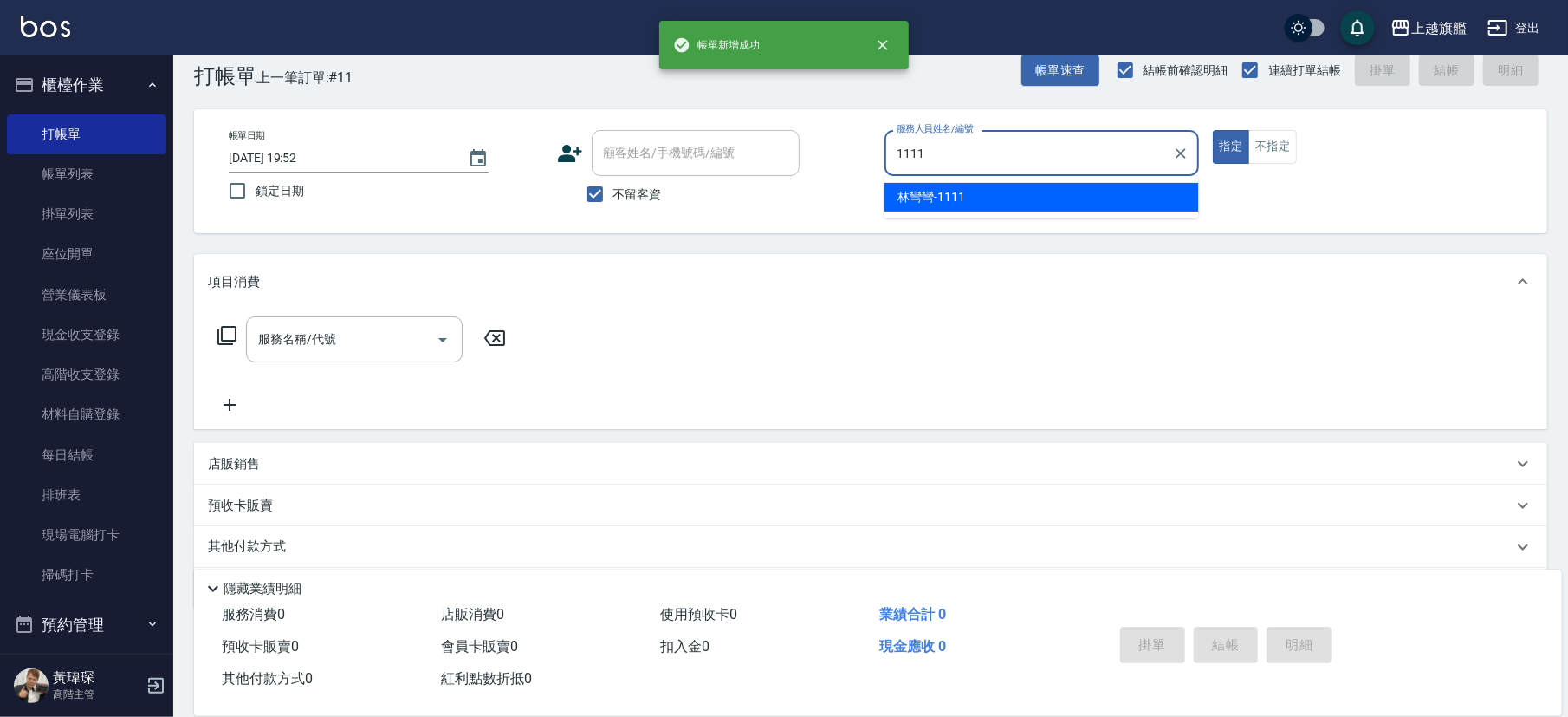
type input "林彎彎-1111"
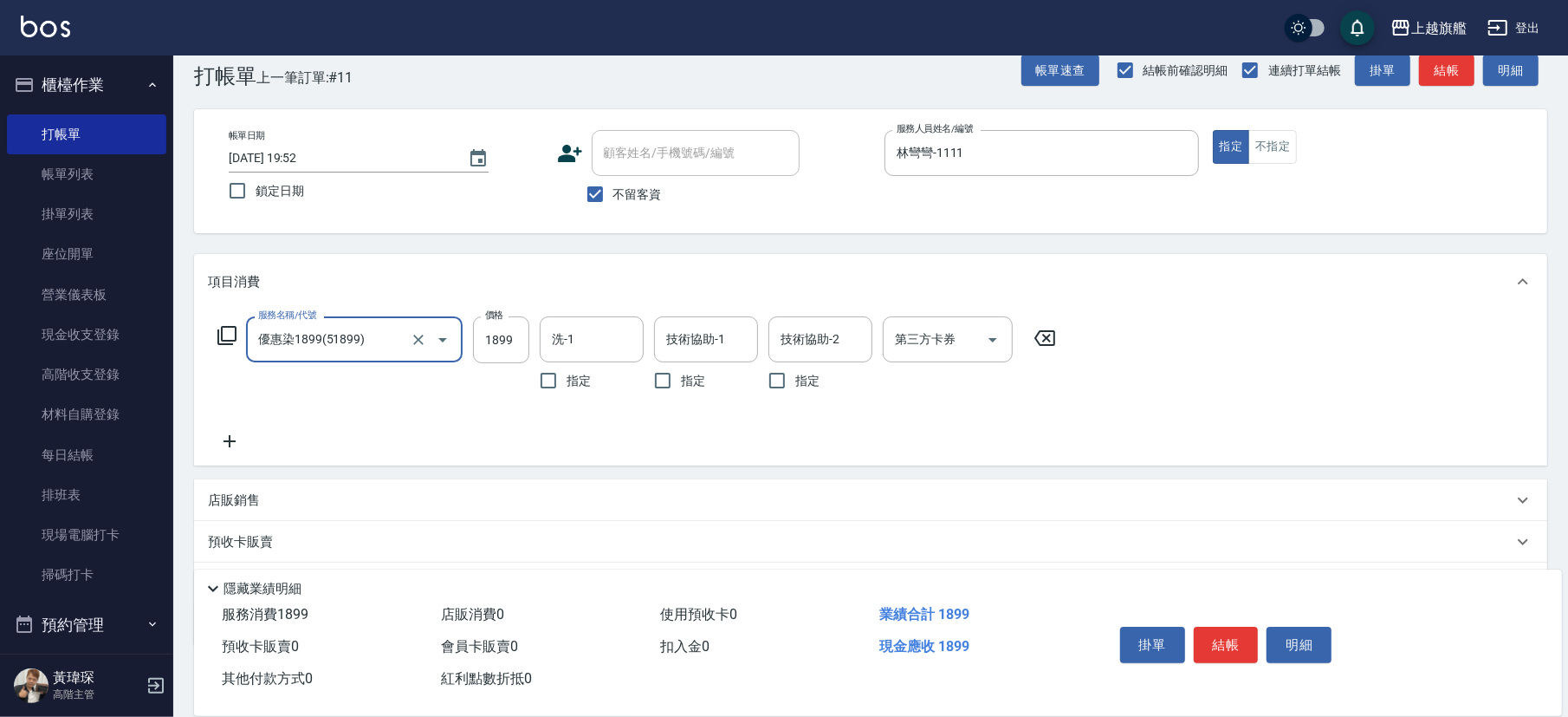
type input "優惠染1899(51899)"
type input "2899"
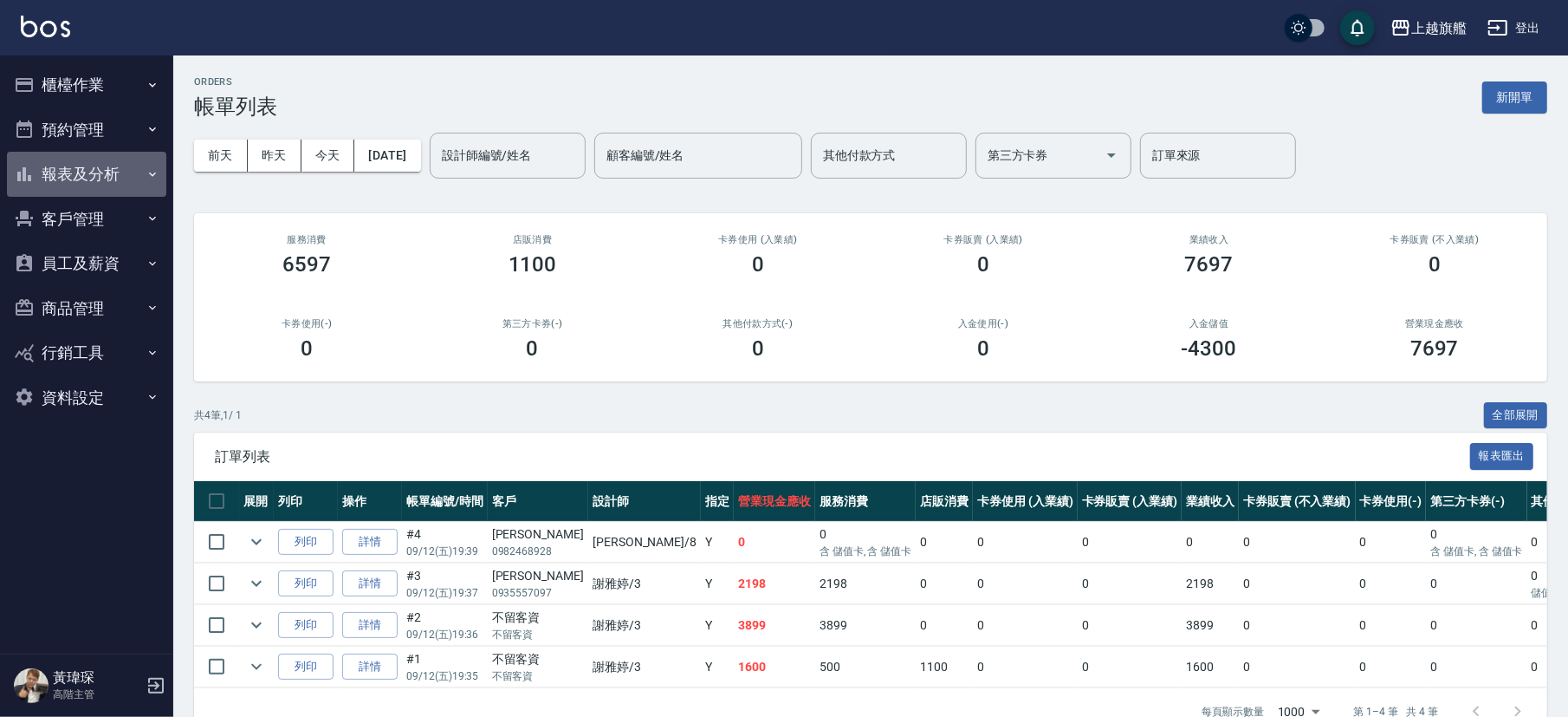
drag, startPoint x: 132, startPoint y: 186, endPoint x: 123, endPoint y: 173, distance: 15.8
click at [128, 181] on button "報表及分析" at bounding box center [86, 174] width 159 height 45
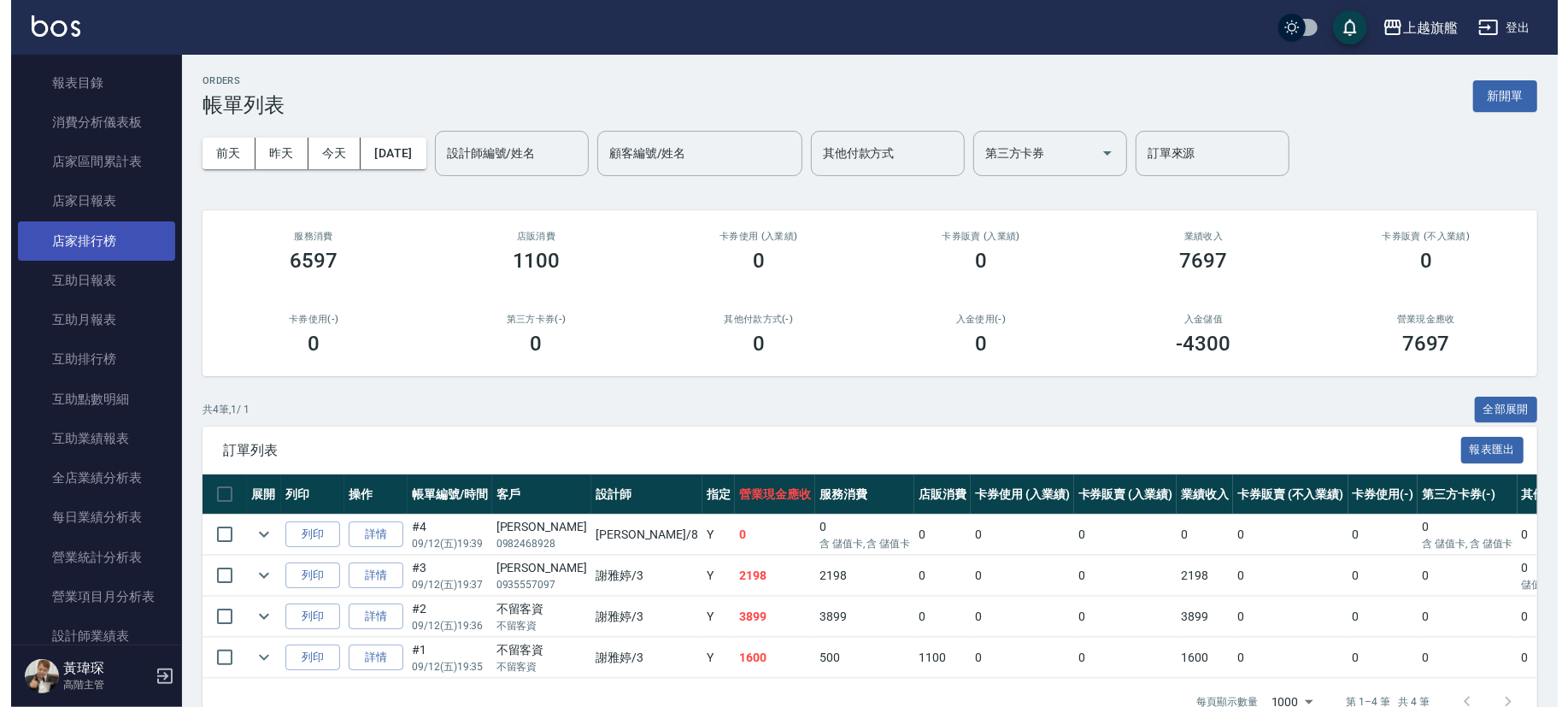
scroll to position [205, 0]
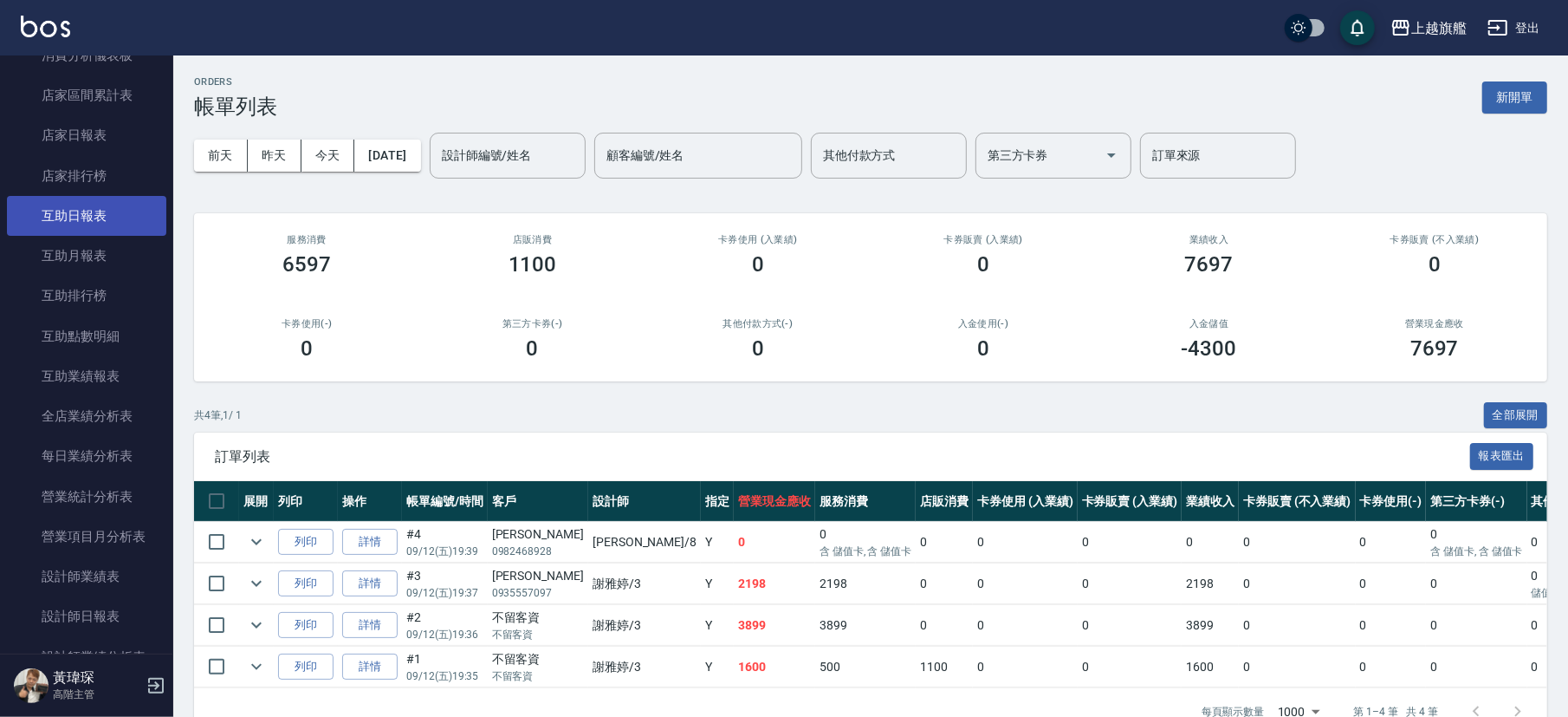
click at [91, 215] on link "互助日報表" at bounding box center [86, 216] width 159 height 40
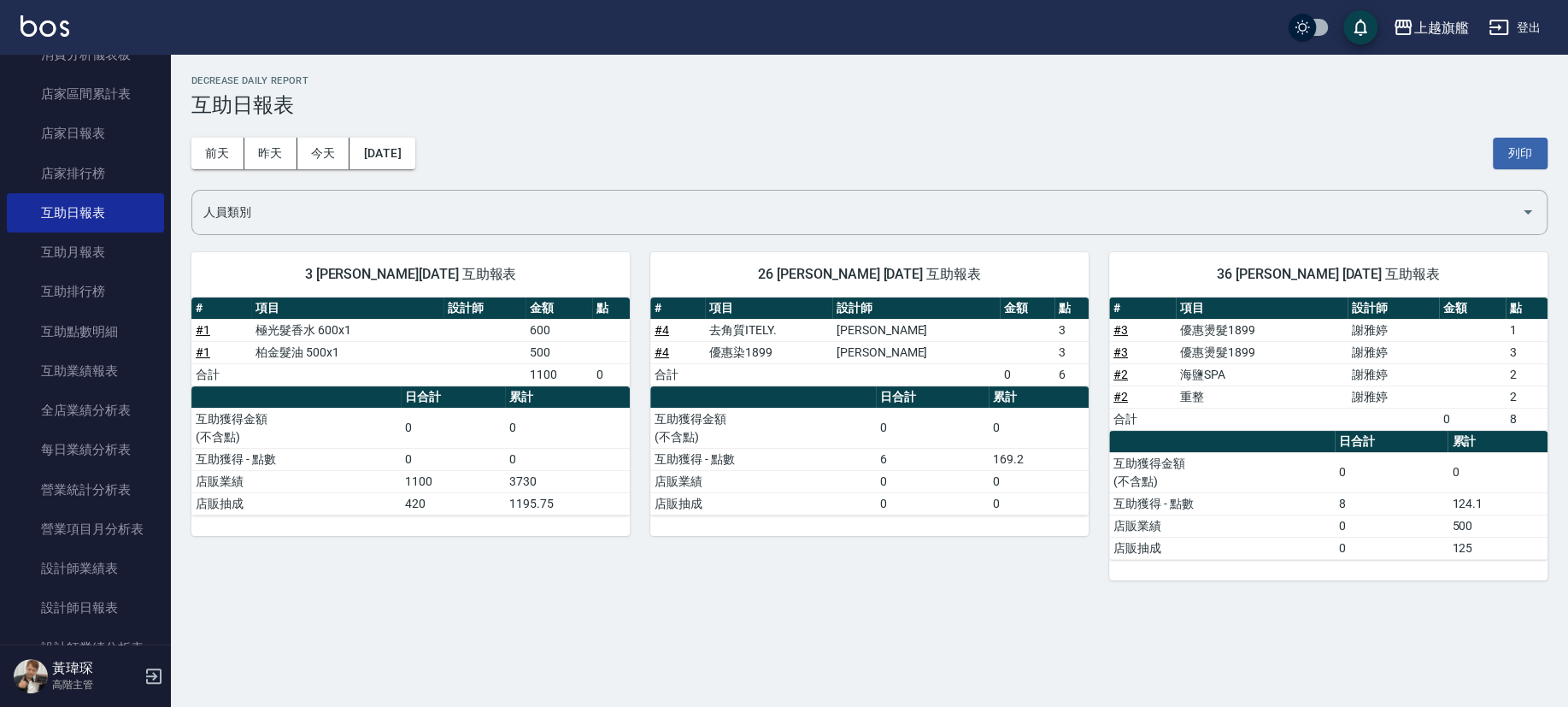
click at [1068, 425] on td "0" at bounding box center [1039, 427] width 100 height 40
click at [1238, 326] on td "優惠燙髮1899" at bounding box center [1262, 330] width 171 height 23
